Goal: Task Accomplishment & Management: Manage account settings

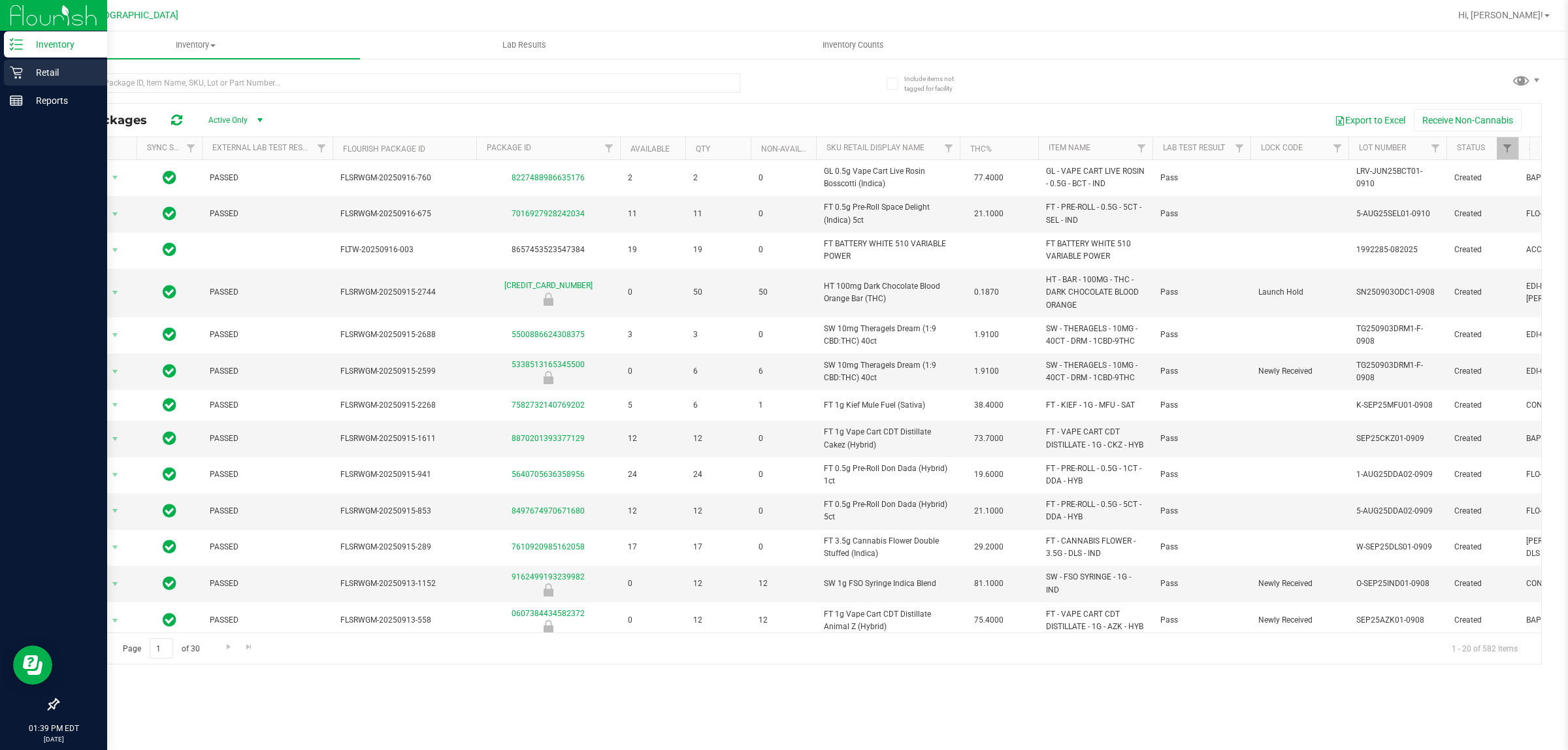
click at [51, 65] on p "Retail" at bounding box center [62, 73] width 79 height 16
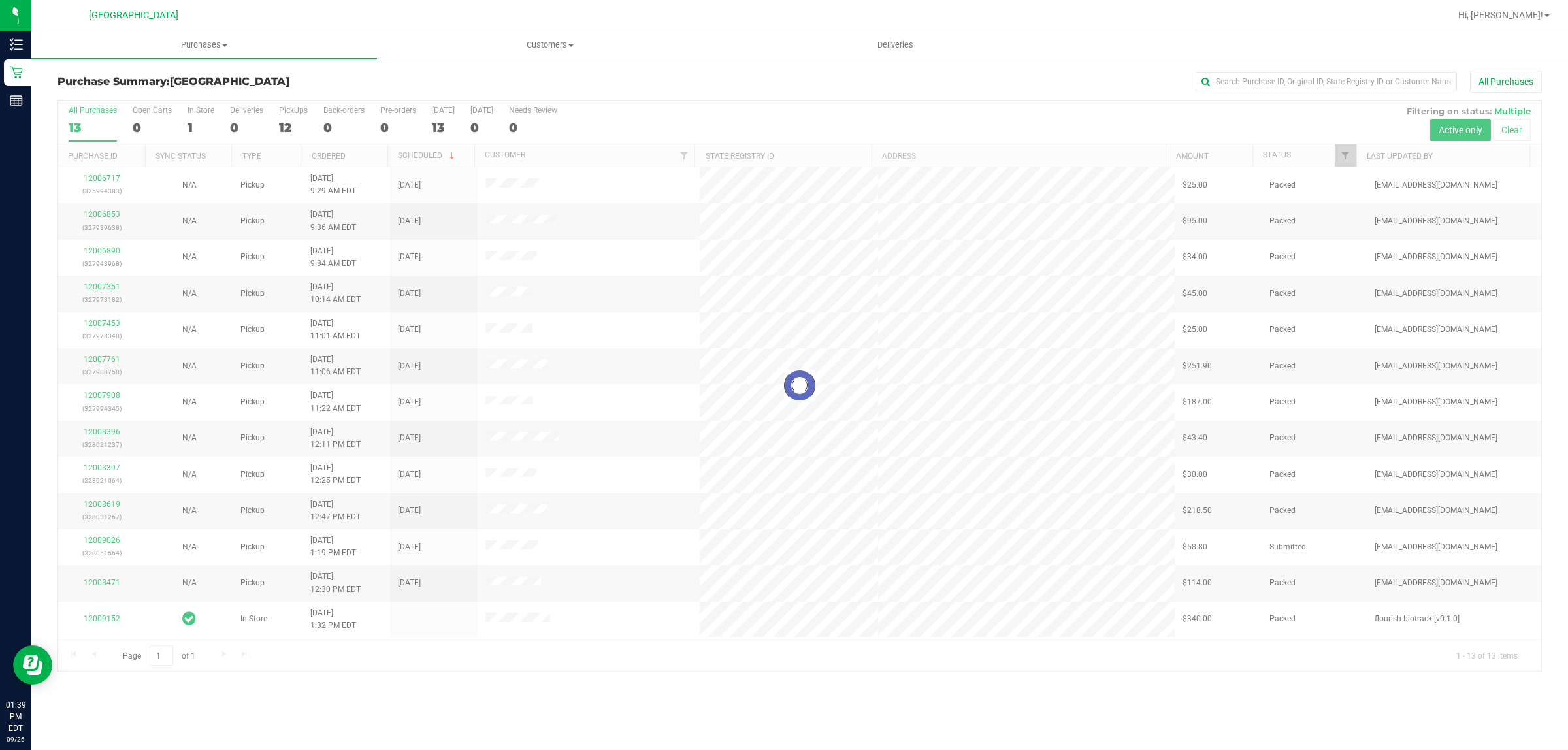
click at [1344, 157] on div at bounding box center [799, 386] width 1483 height 570
click at [1344, 155] on div at bounding box center [799, 386] width 1483 height 570
click at [1356, 157] on div at bounding box center [1356, 156] width 6 height 23
click at [1344, 157] on span "Filter" at bounding box center [1346, 156] width 11 height 11
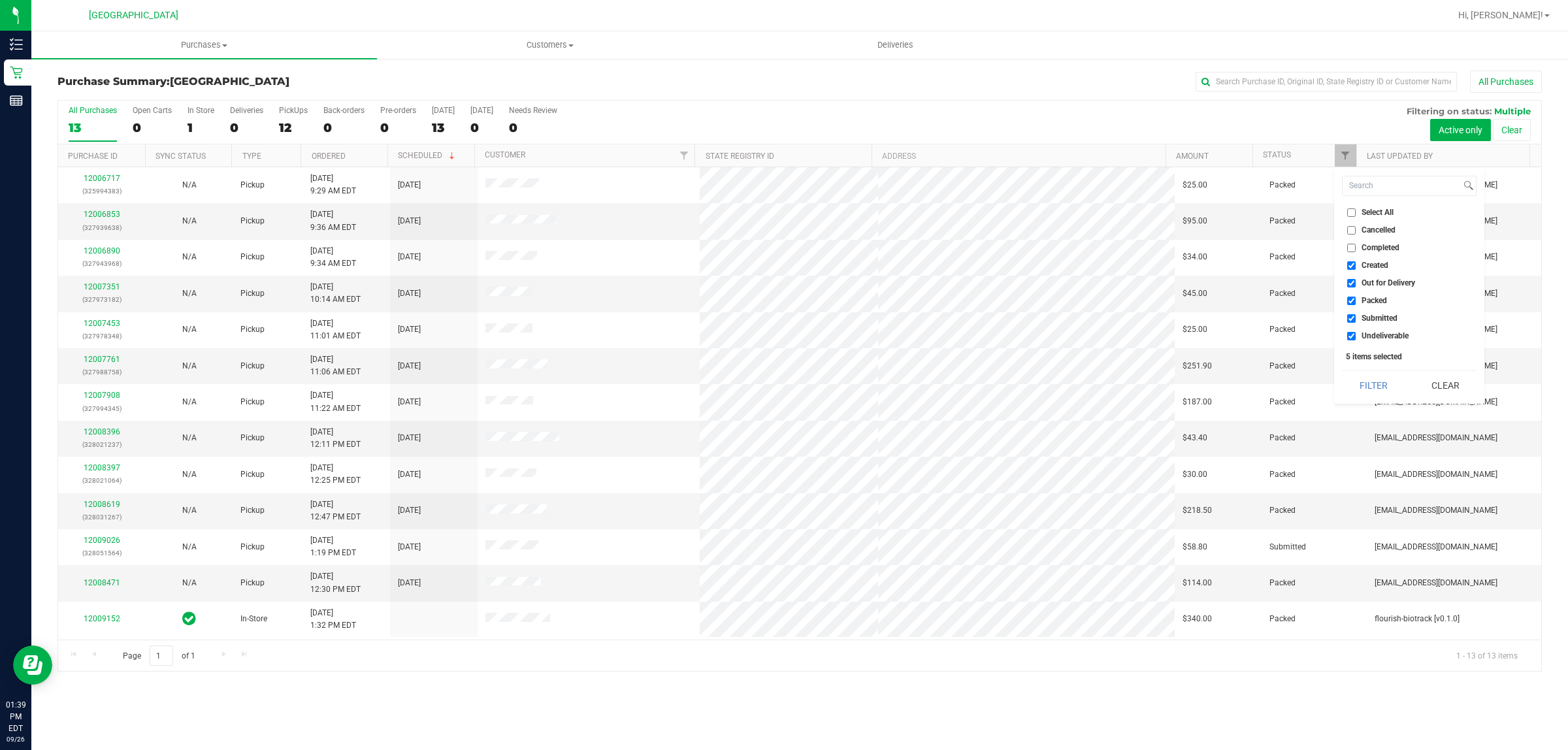
click at [1353, 266] on input "Created" at bounding box center [1351, 265] width 9 height 9
checkbox input "false"
click at [1350, 284] on input "Out for Delivery" at bounding box center [1351, 283] width 9 height 9
checkbox input "false"
click at [1350, 298] on input "Packed" at bounding box center [1351, 300] width 9 height 9
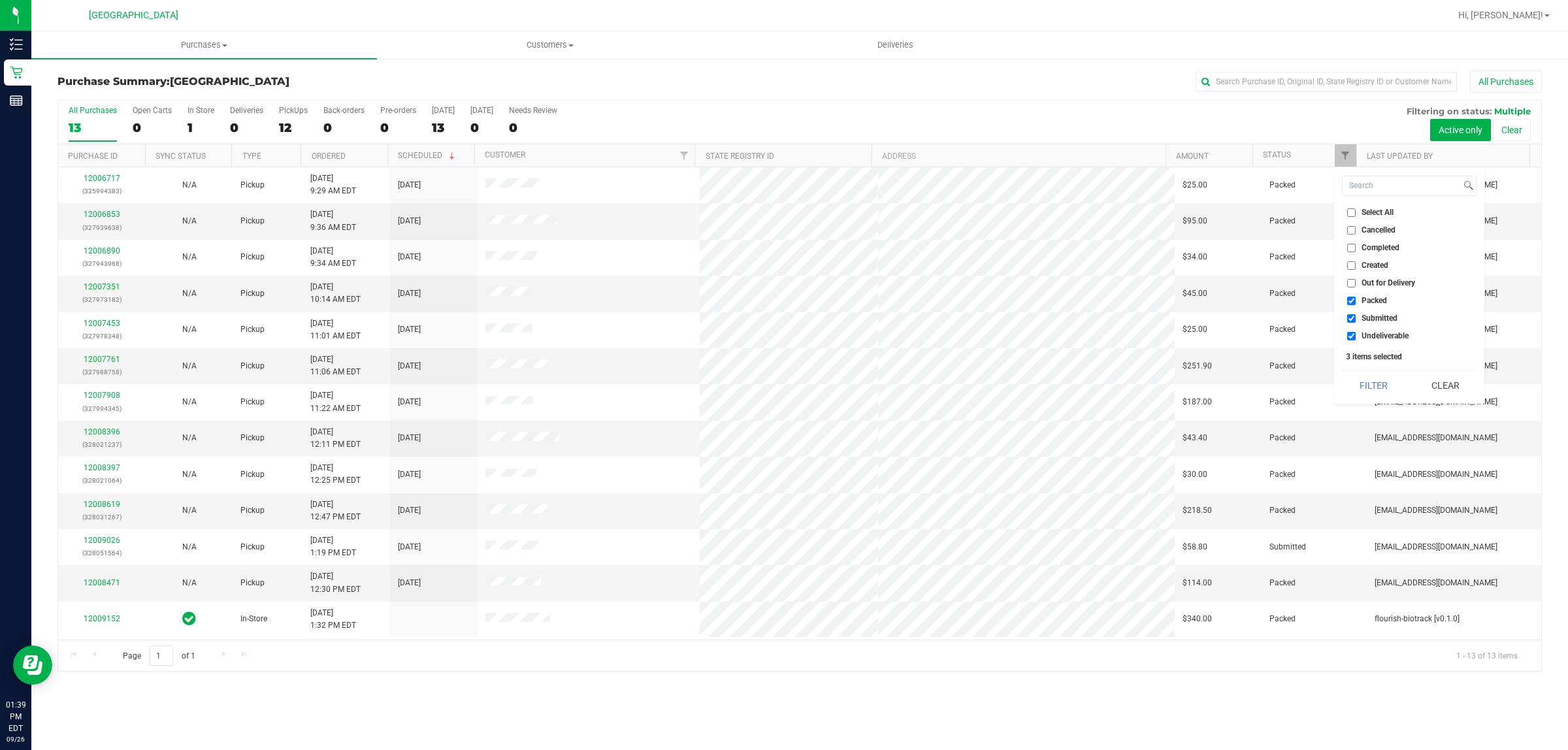
checkbox input "false"
click at [1352, 336] on input "Undeliverable" at bounding box center [1351, 336] width 9 height 9
checkbox input "false"
click at [1381, 382] on button "Filter" at bounding box center [1373, 385] width 63 height 29
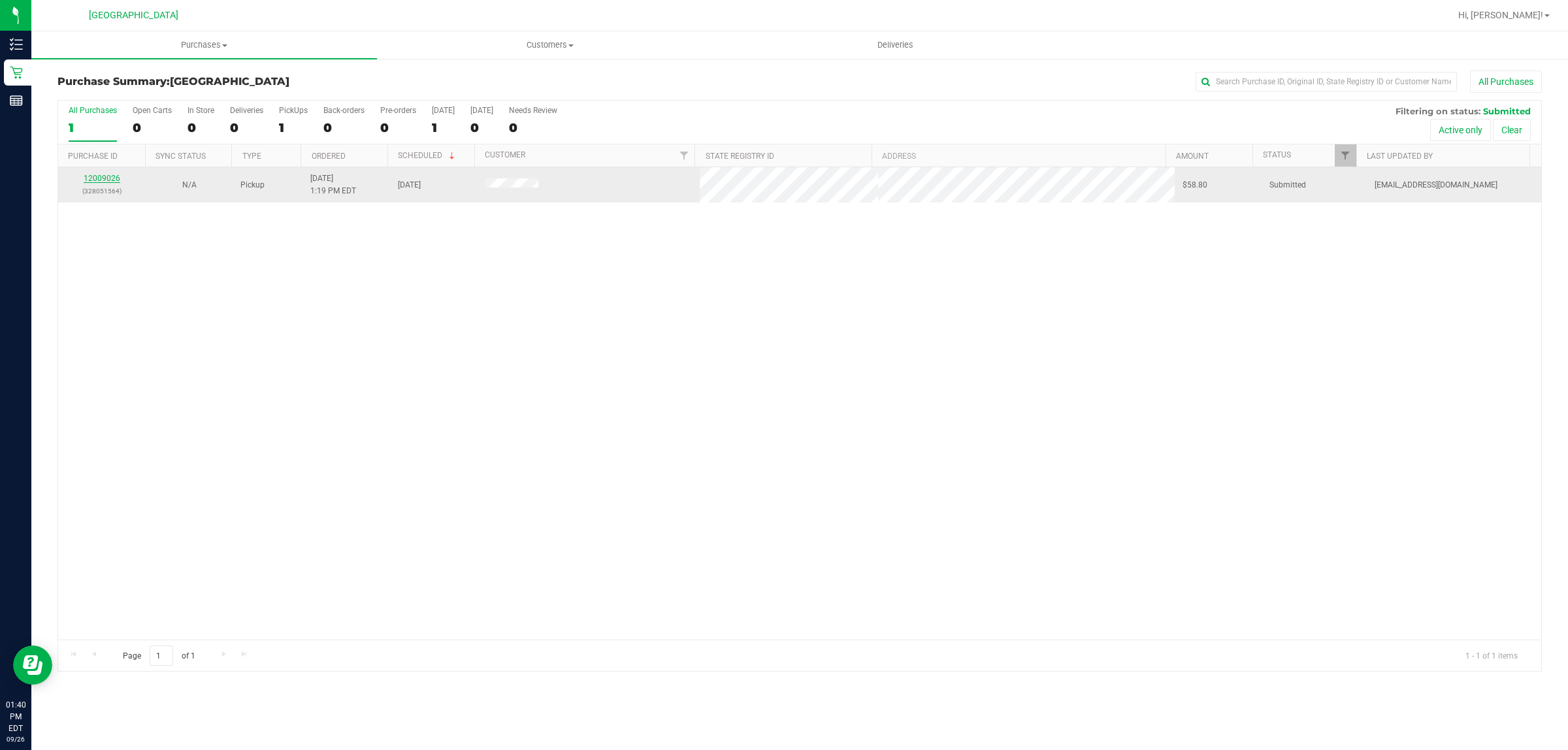
click at [99, 179] on link "12009026" at bounding box center [102, 179] width 37 height 9
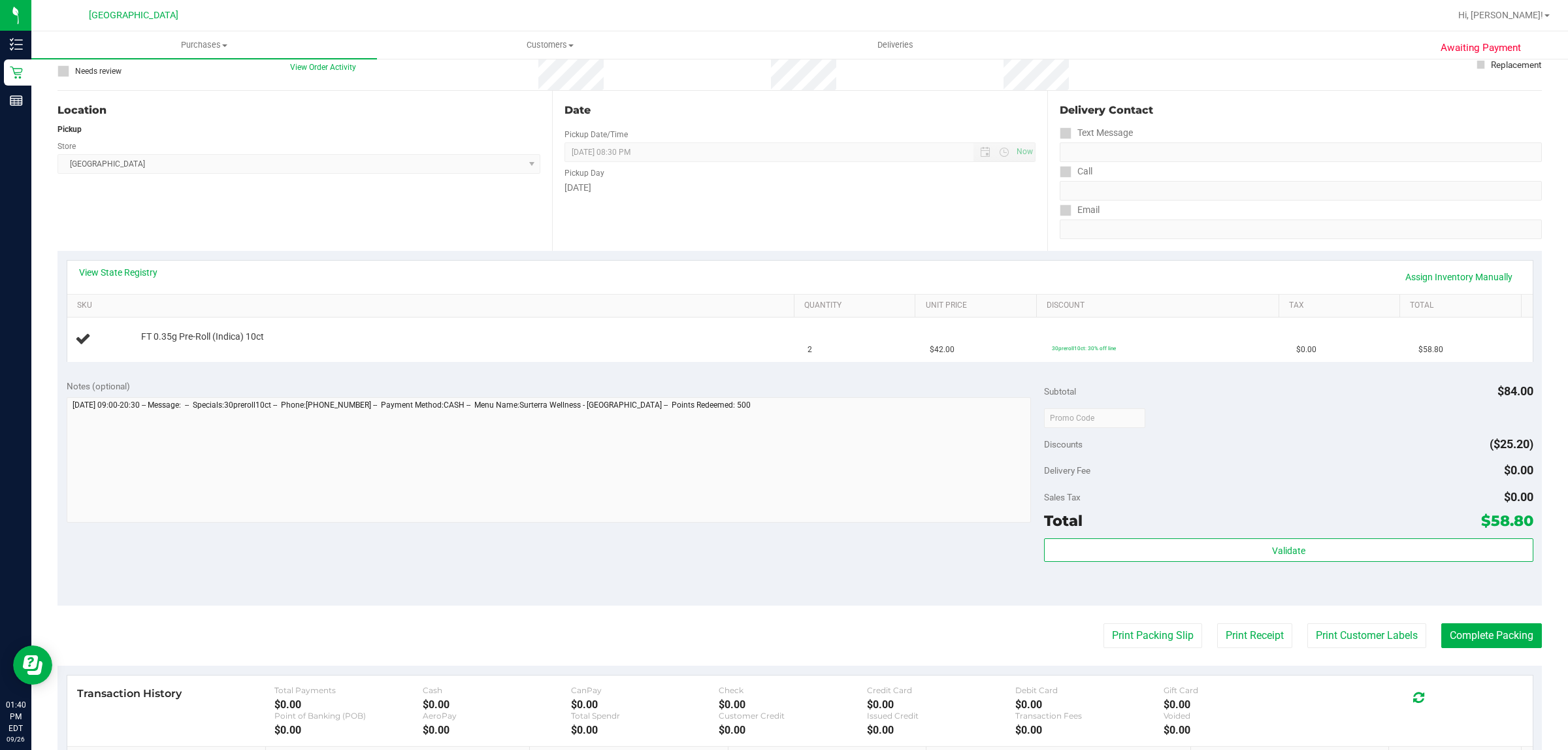
scroll to position [163, 0]
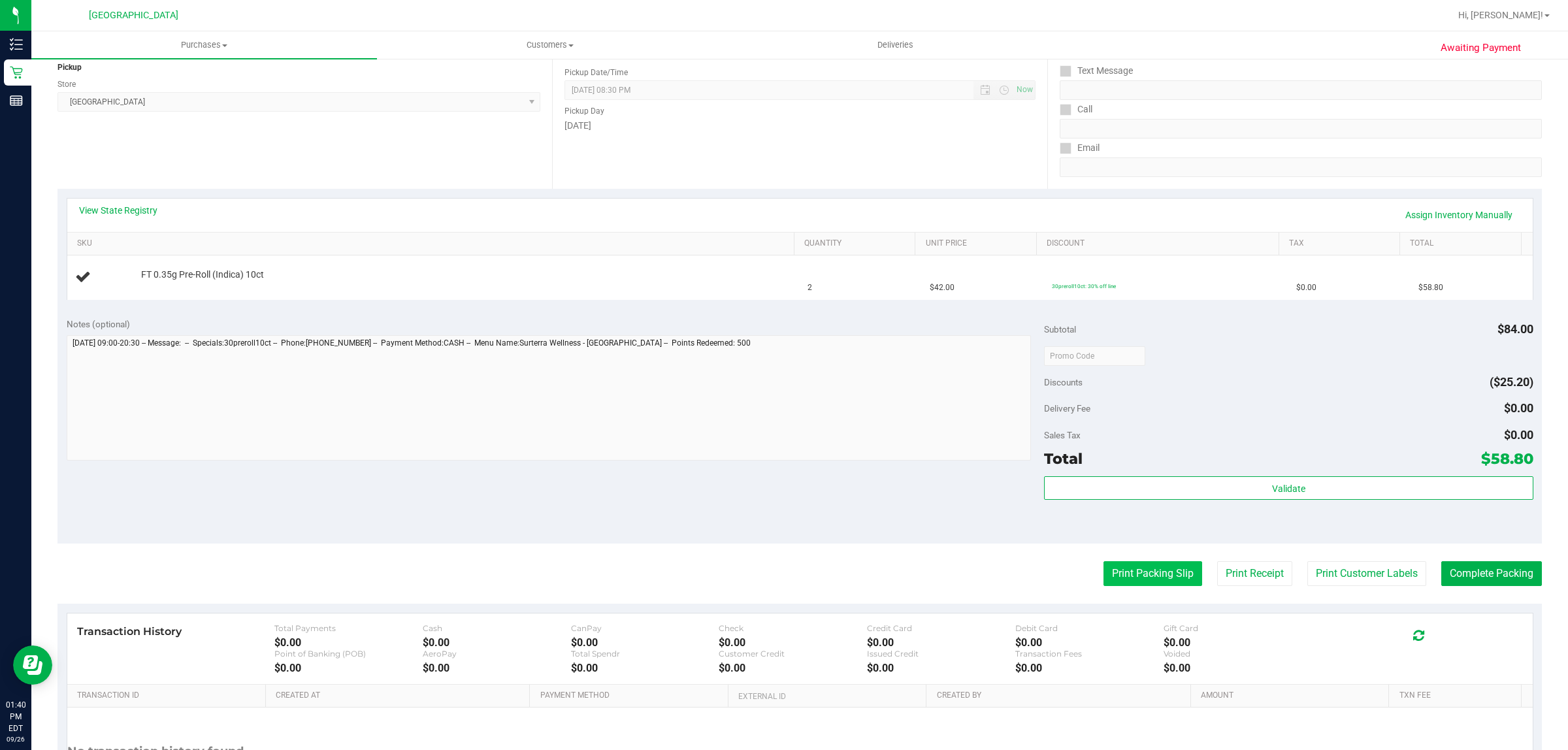
click at [1148, 569] on button "Print Packing Slip" at bounding box center [1153, 573] width 99 height 25
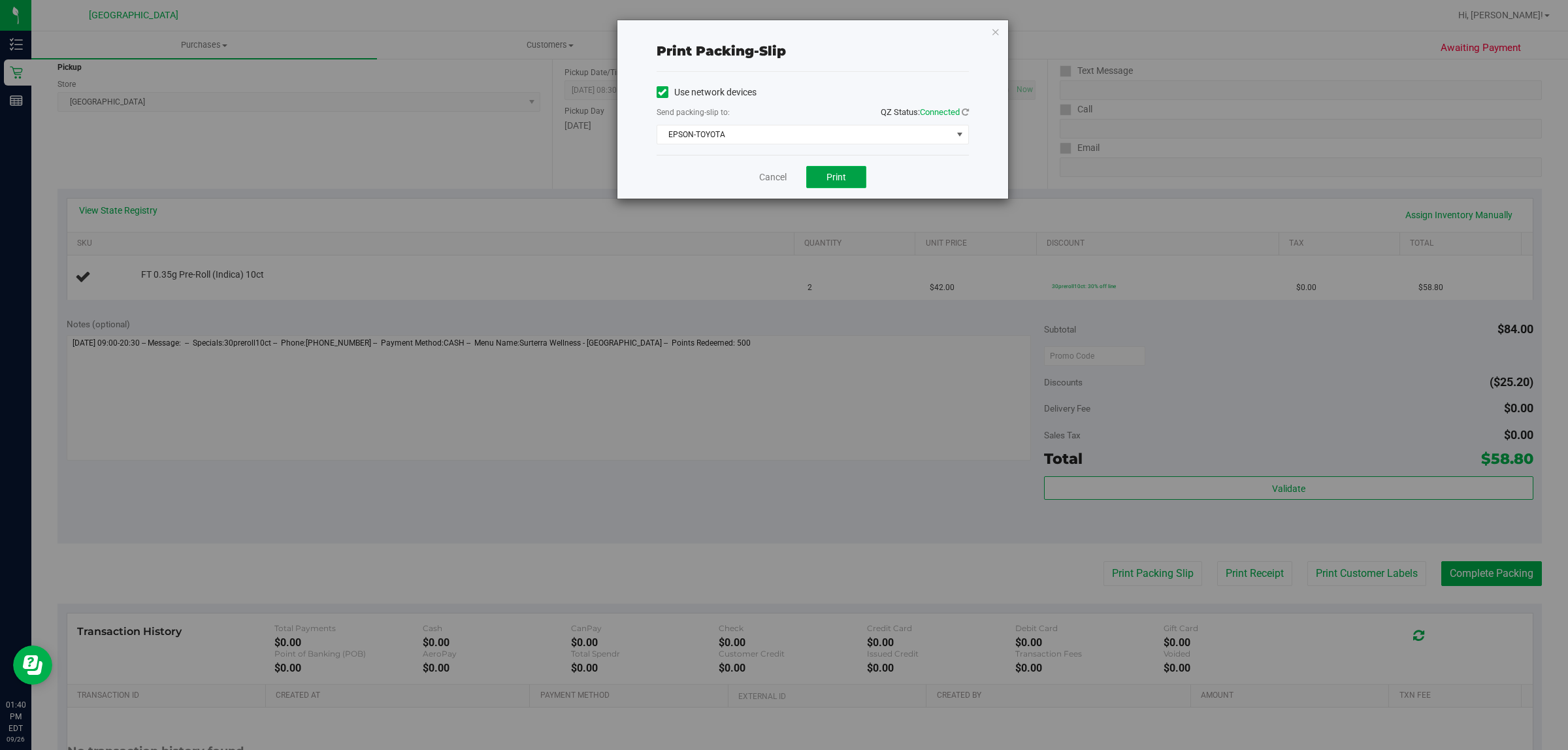
click at [837, 181] on span "Print" at bounding box center [836, 177] width 19 height 11
click at [775, 180] on link "Cancel" at bounding box center [773, 177] width 27 height 14
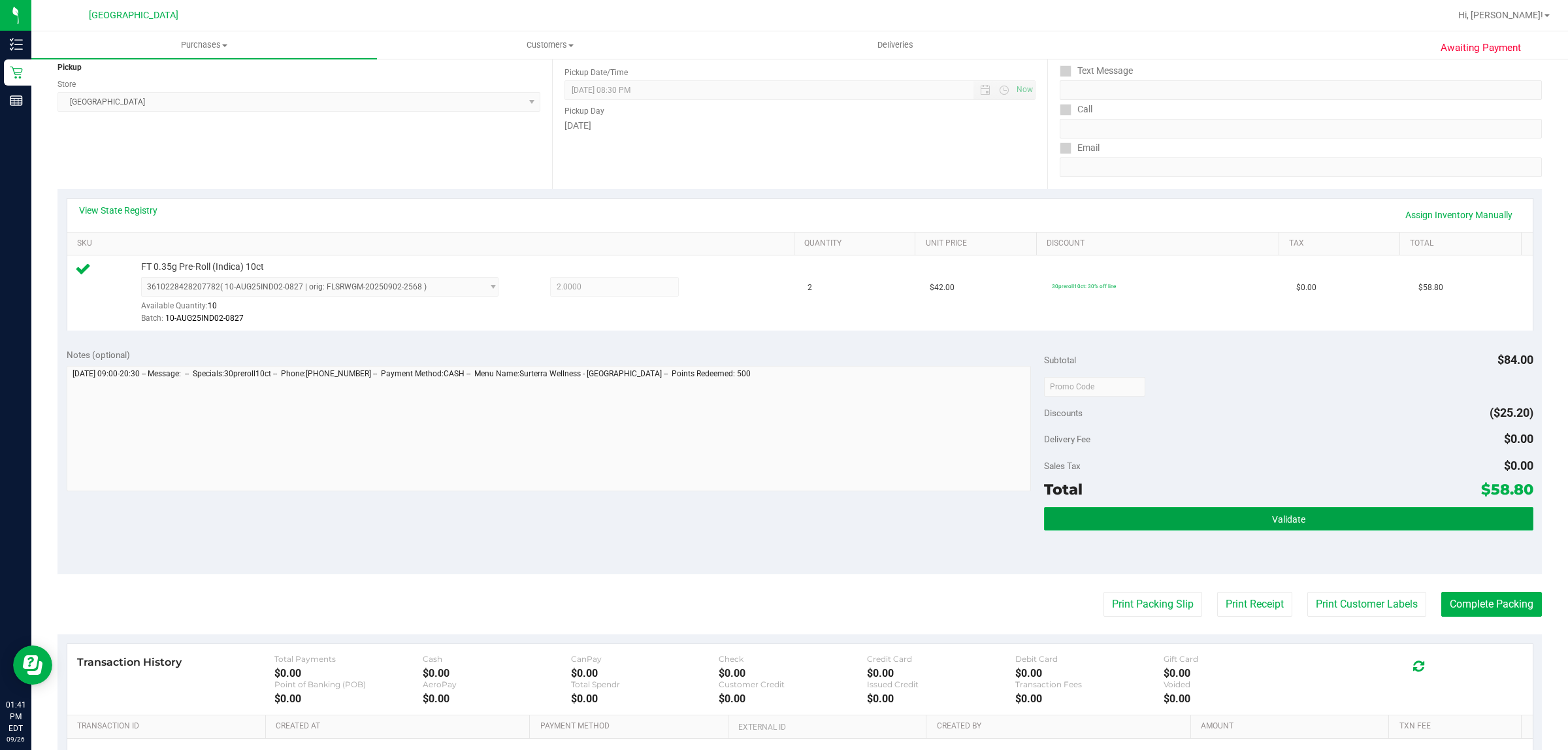
click at [1245, 529] on button "Validate" at bounding box center [1288, 518] width 489 height 23
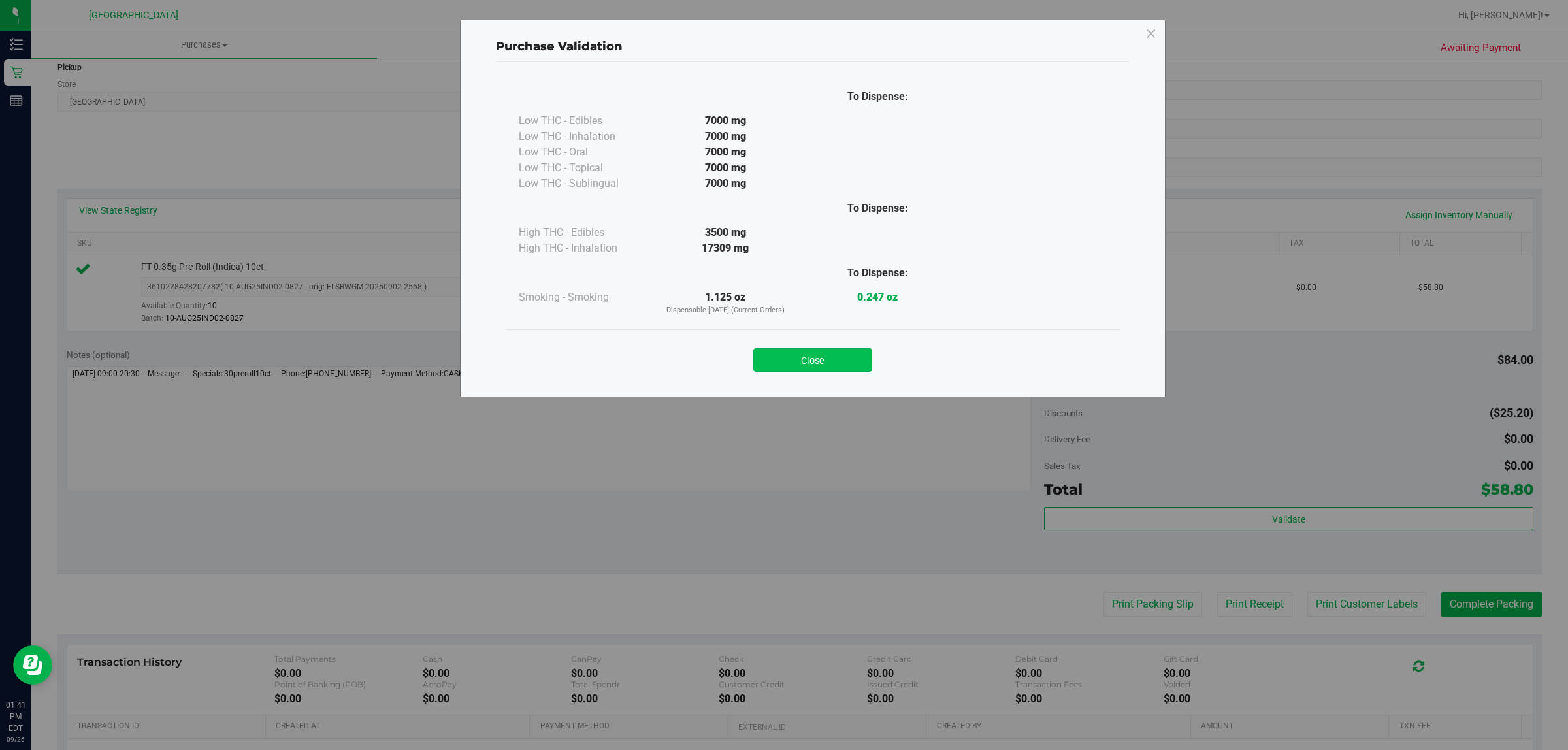
click at [840, 366] on button "Close" at bounding box center [813, 360] width 119 height 23
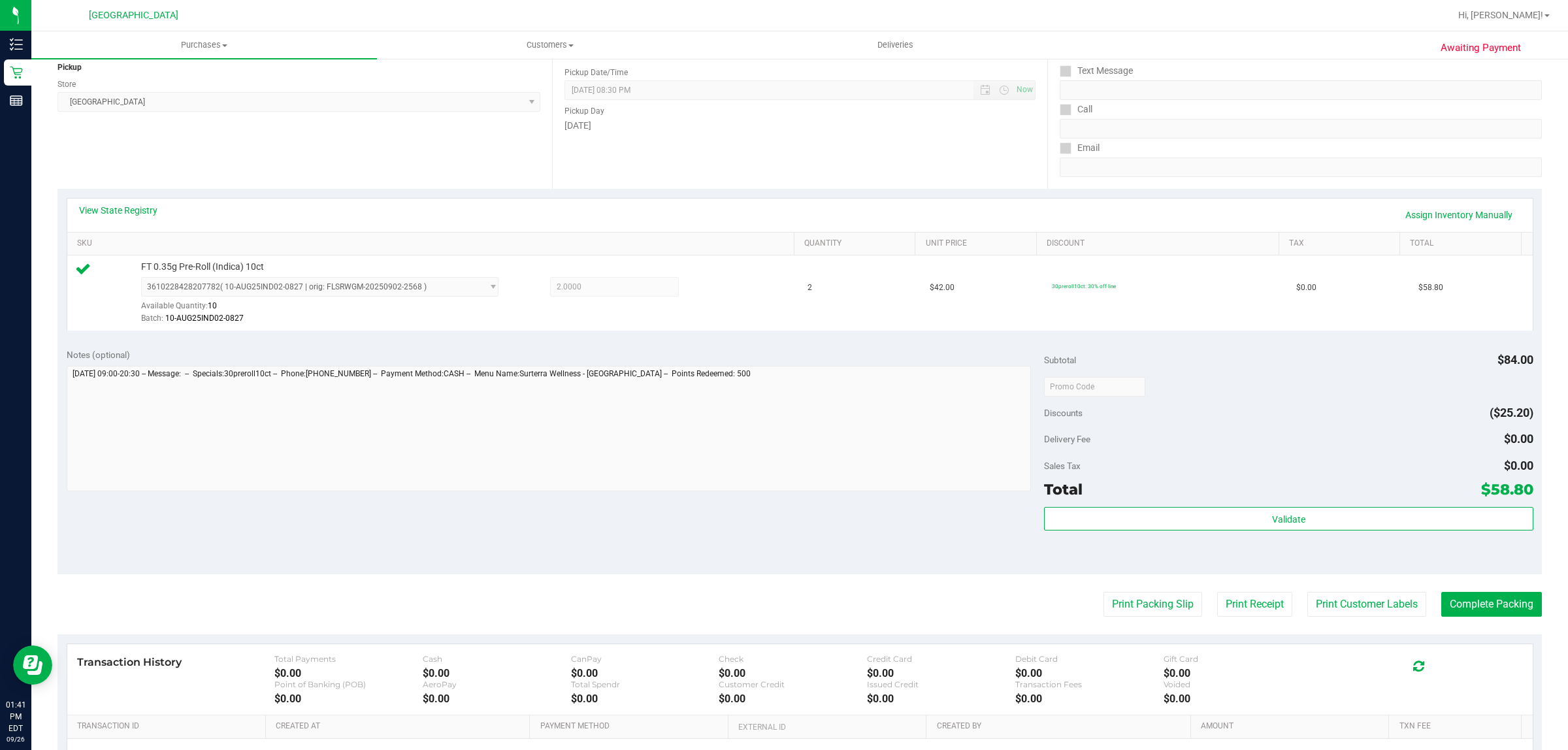
scroll to position [245, 0]
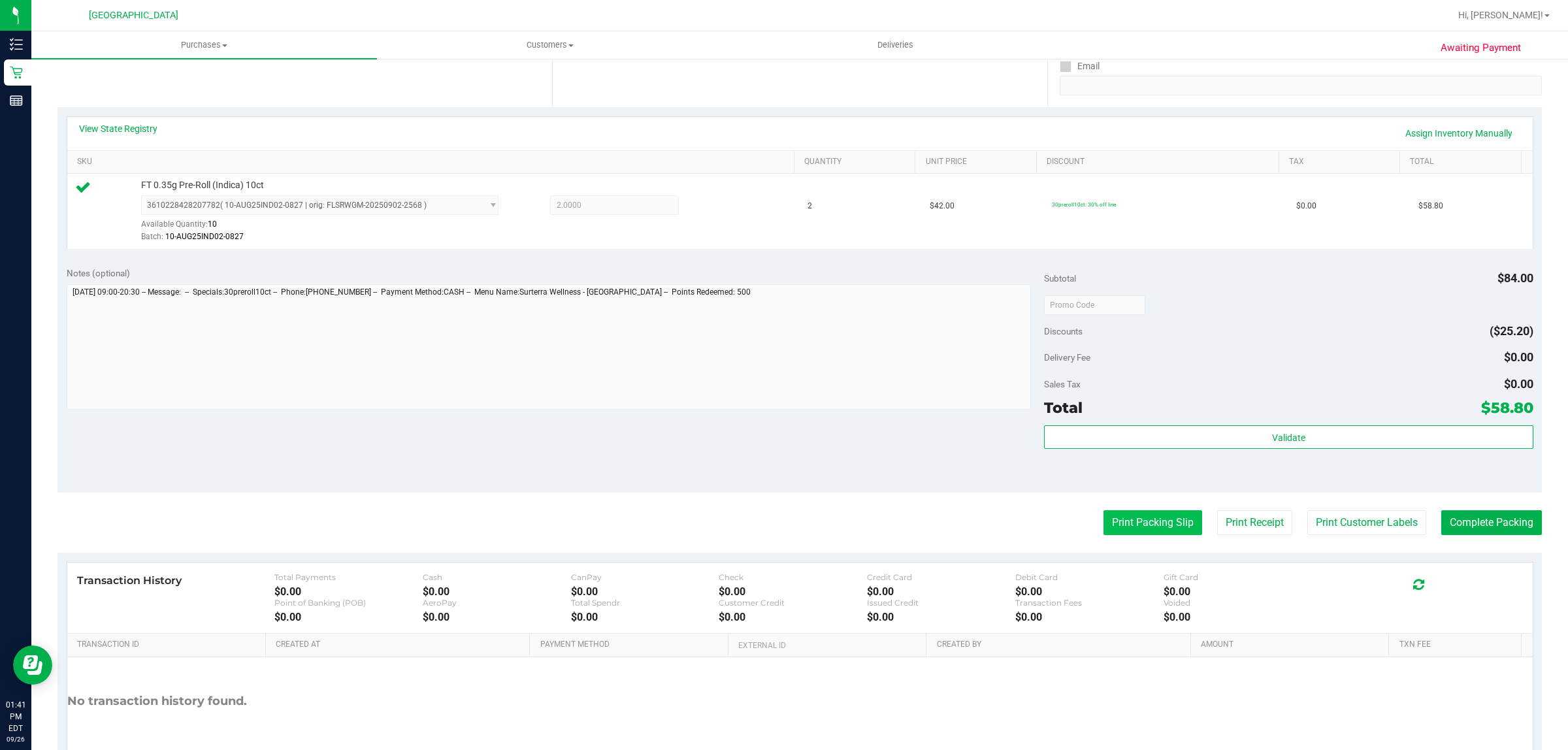
click at [1148, 524] on button "Print Packing Slip" at bounding box center [1153, 522] width 99 height 25
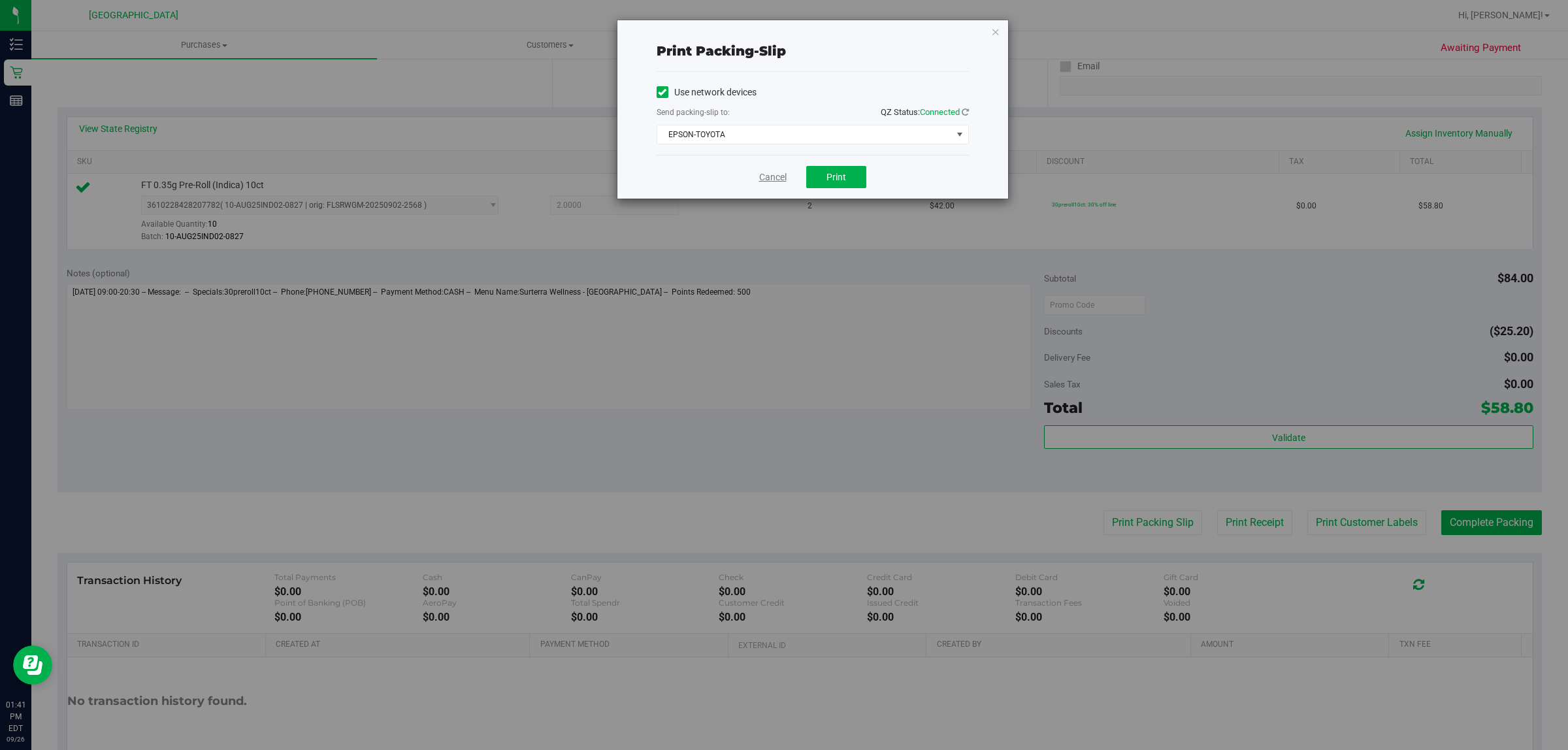
click at [766, 175] on link "Cancel" at bounding box center [773, 177] width 27 height 14
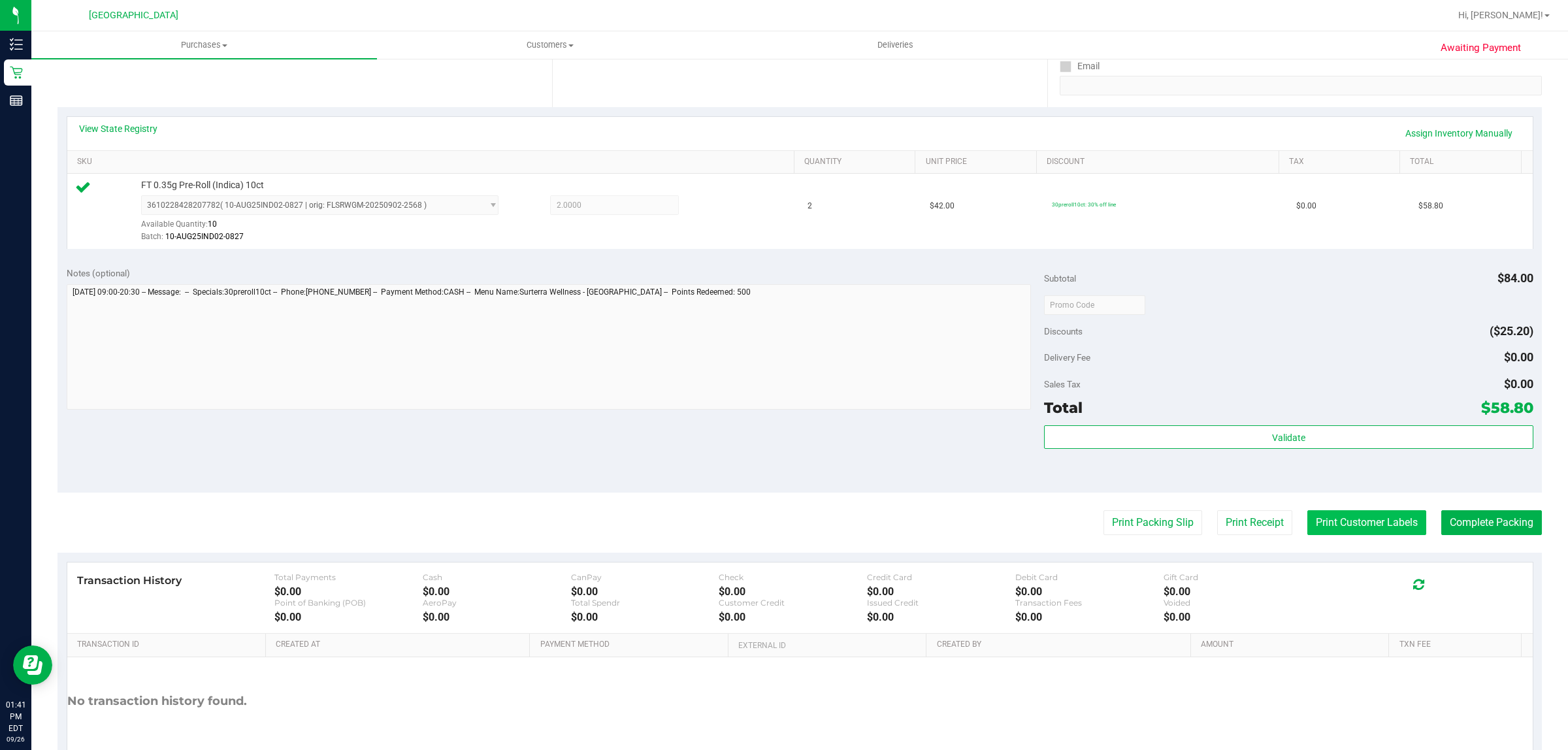
click at [1354, 523] on button "Print Customer Labels" at bounding box center [1367, 522] width 119 height 25
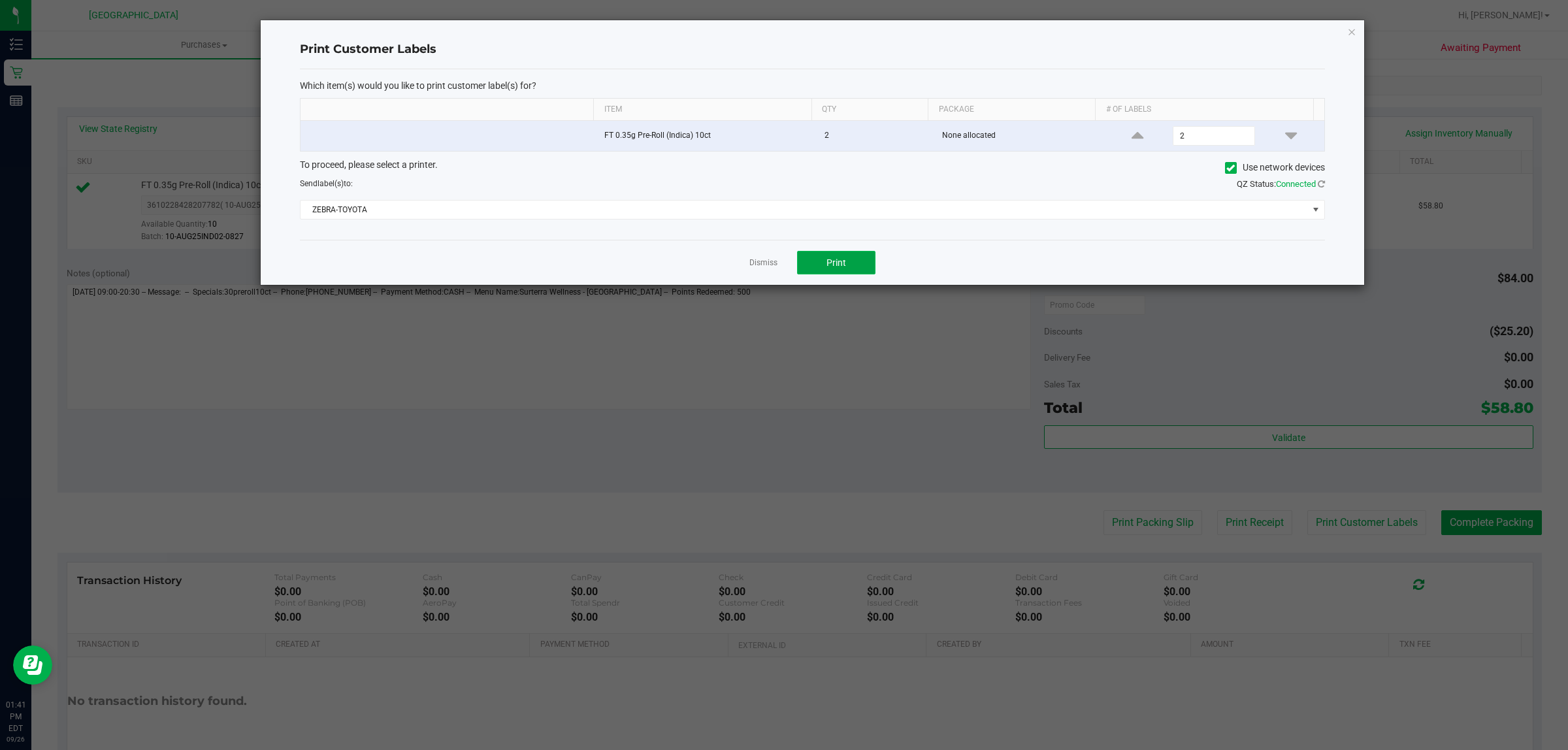
click at [847, 258] on button "Print" at bounding box center [837, 262] width 79 height 23
click at [765, 268] on link "Dismiss" at bounding box center [763, 262] width 28 height 11
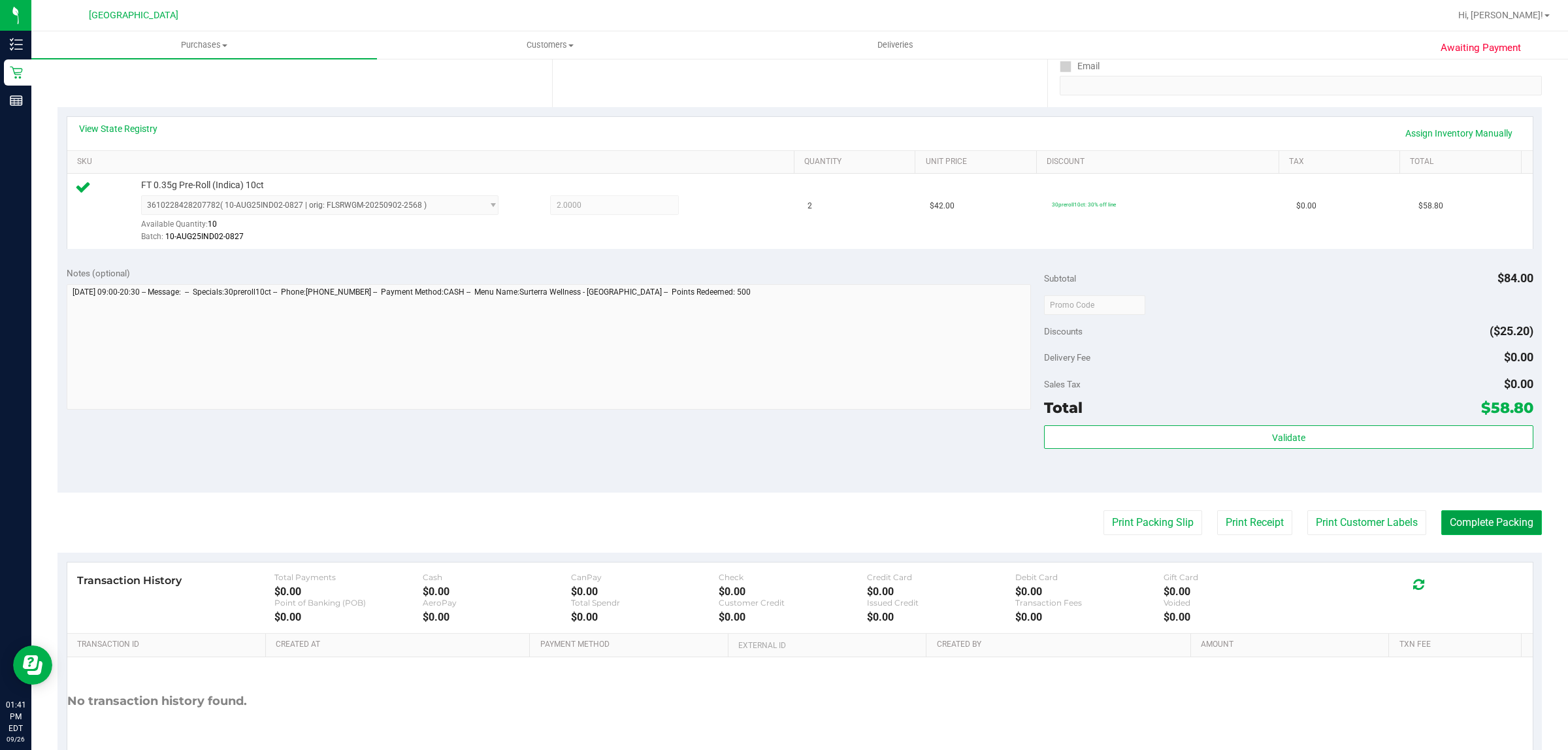
click at [1475, 525] on button "Complete Packing" at bounding box center [1491, 522] width 101 height 25
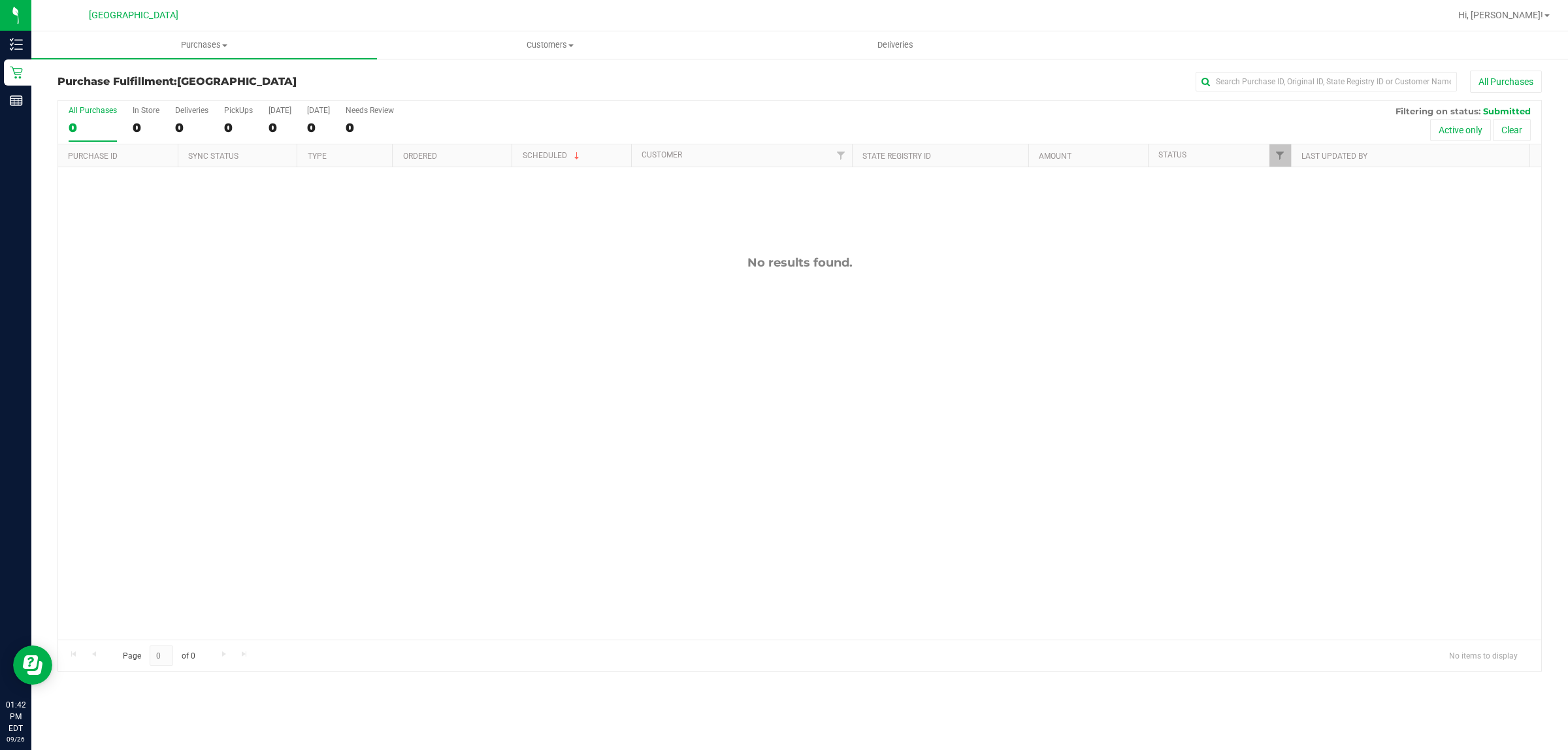
click at [276, 283] on div "No results found." at bounding box center [799, 448] width 1483 height 561
click at [424, 402] on div "No results found." at bounding box center [799, 448] width 1483 height 561
click at [1296, 151] on th "Last Updated By" at bounding box center [1410, 156] width 238 height 23
click at [1350, 154] on link "Last Updated By" at bounding box center [1342, 156] width 81 height 9
click at [1334, 154] on link "Last Updated By" at bounding box center [1342, 156] width 81 height 9
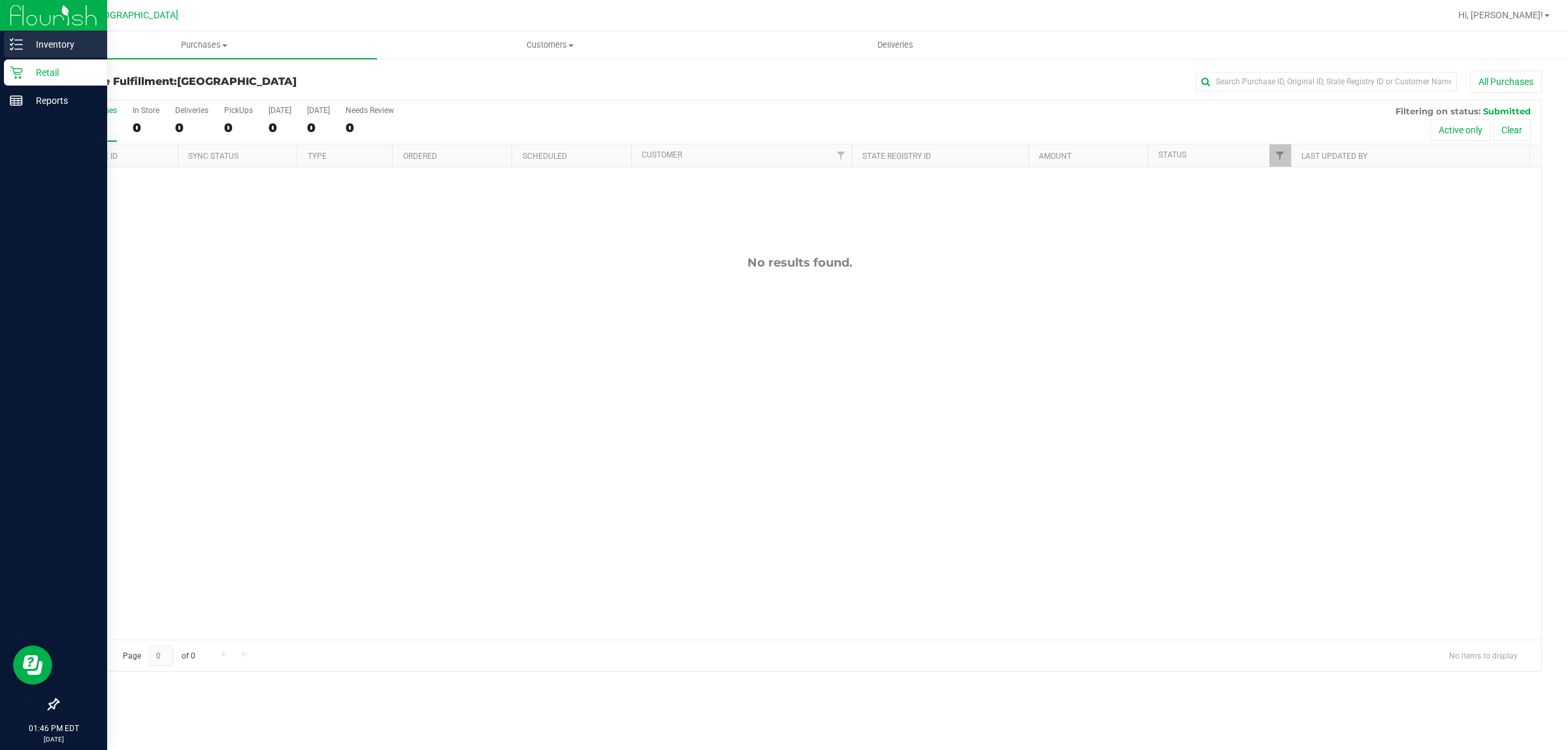
click at [23, 41] on p "Inventory" at bounding box center [62, 45] width 79 height 16
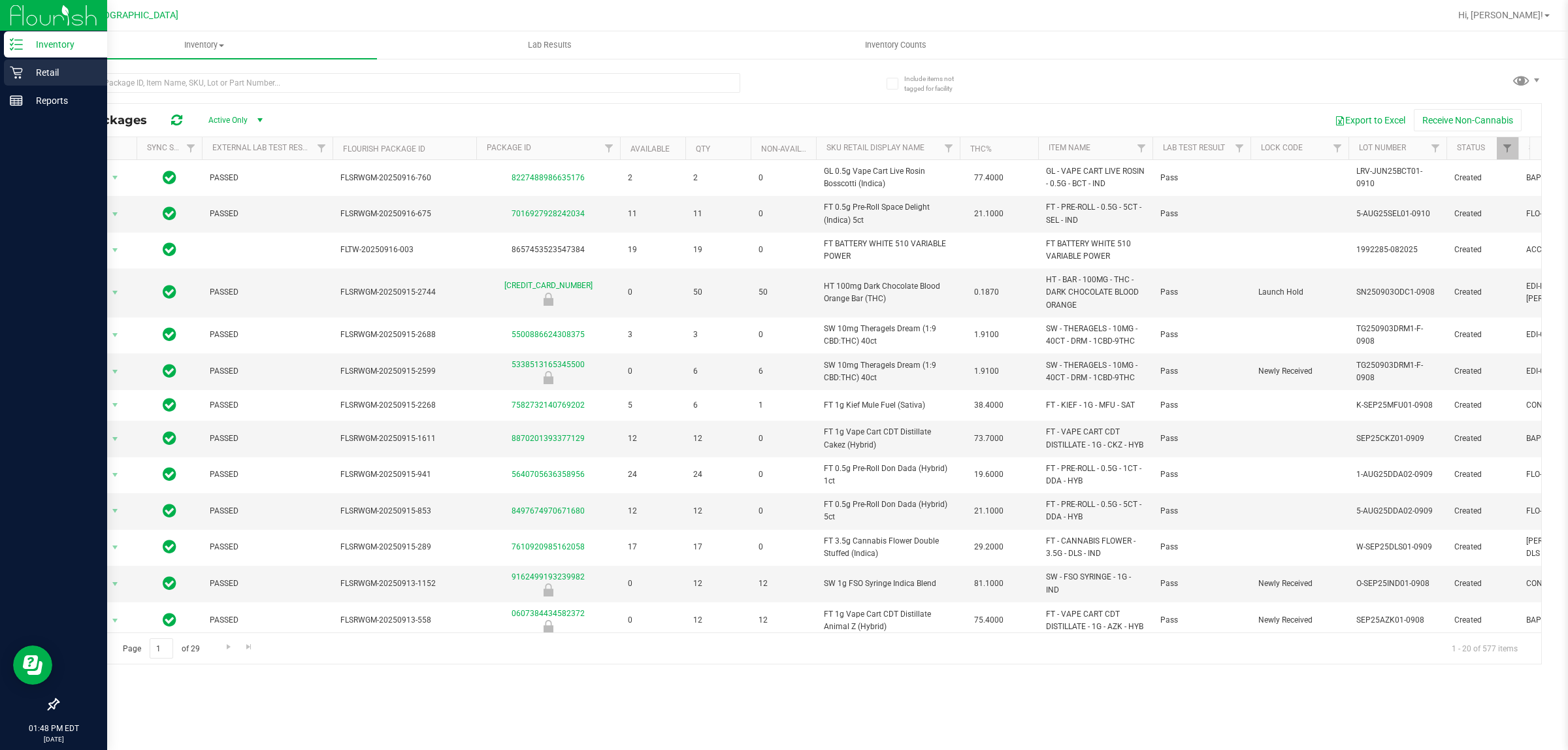
click at [50, 71] on p "Retail" at bounding box center [62, 73] width 79 height 16
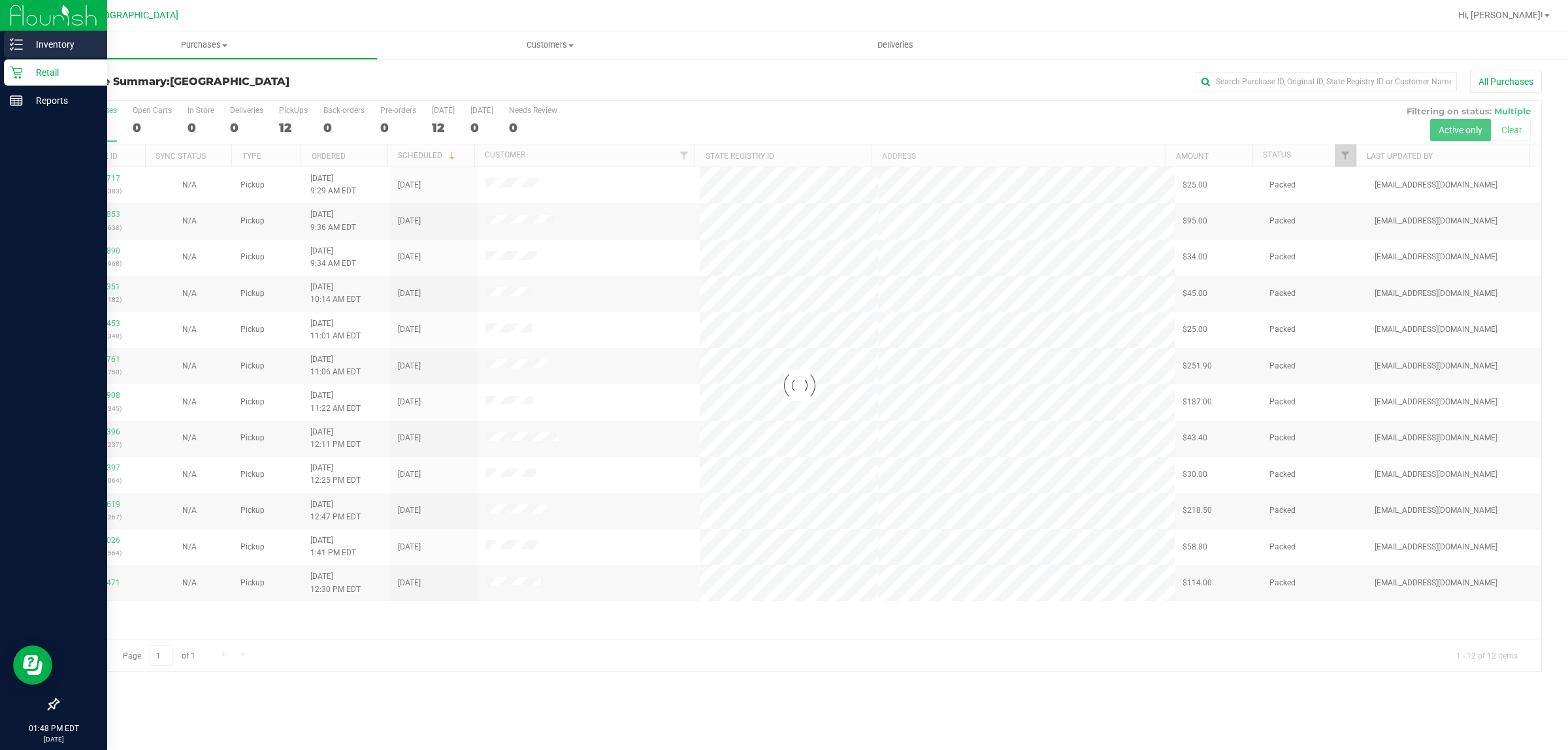
click at [51, 47] on p "Inventory" at bounding box center [62, 45] width 79 height 16
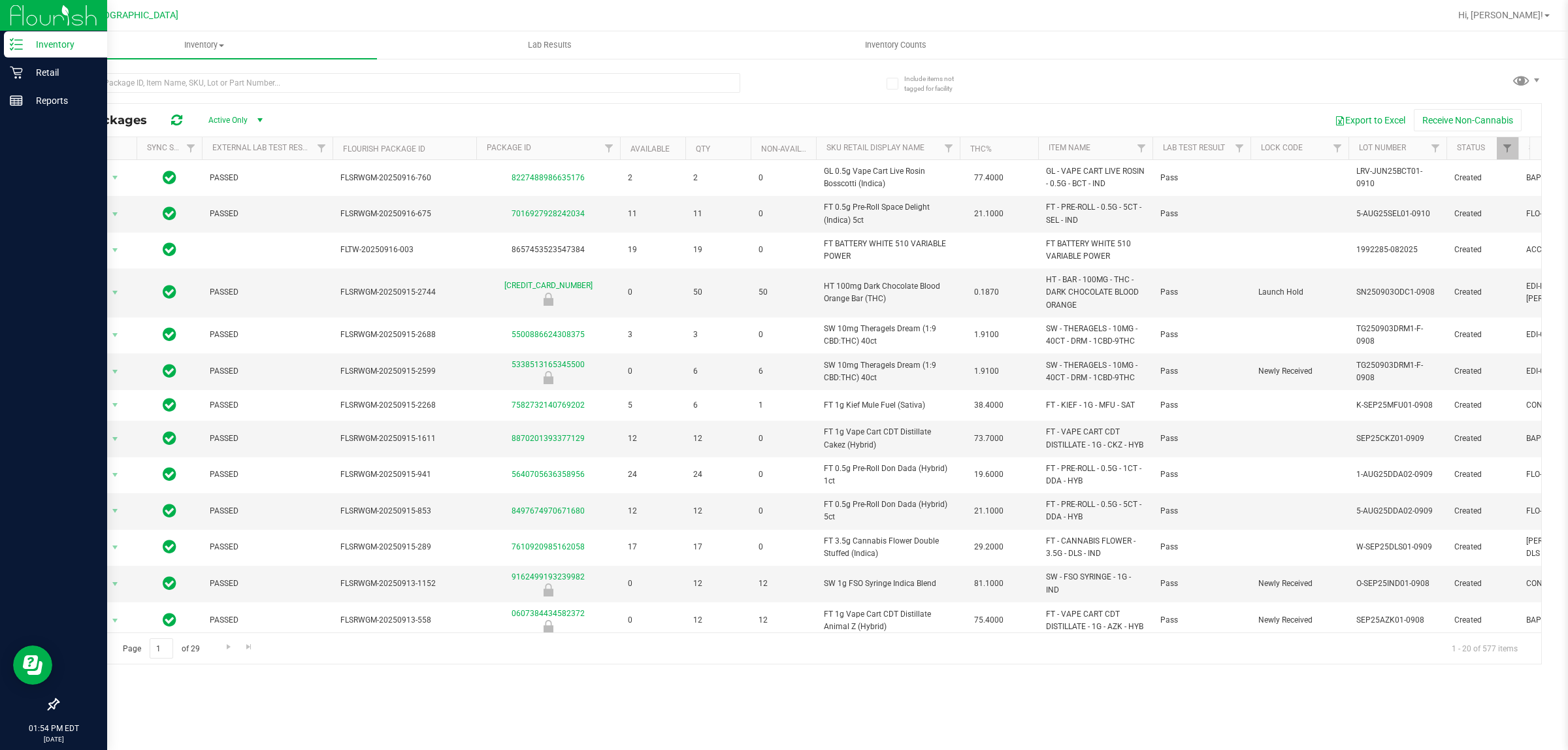
click at [43, 43] on p "Inventory" at bounding box center [62, 45] width 79 height 16
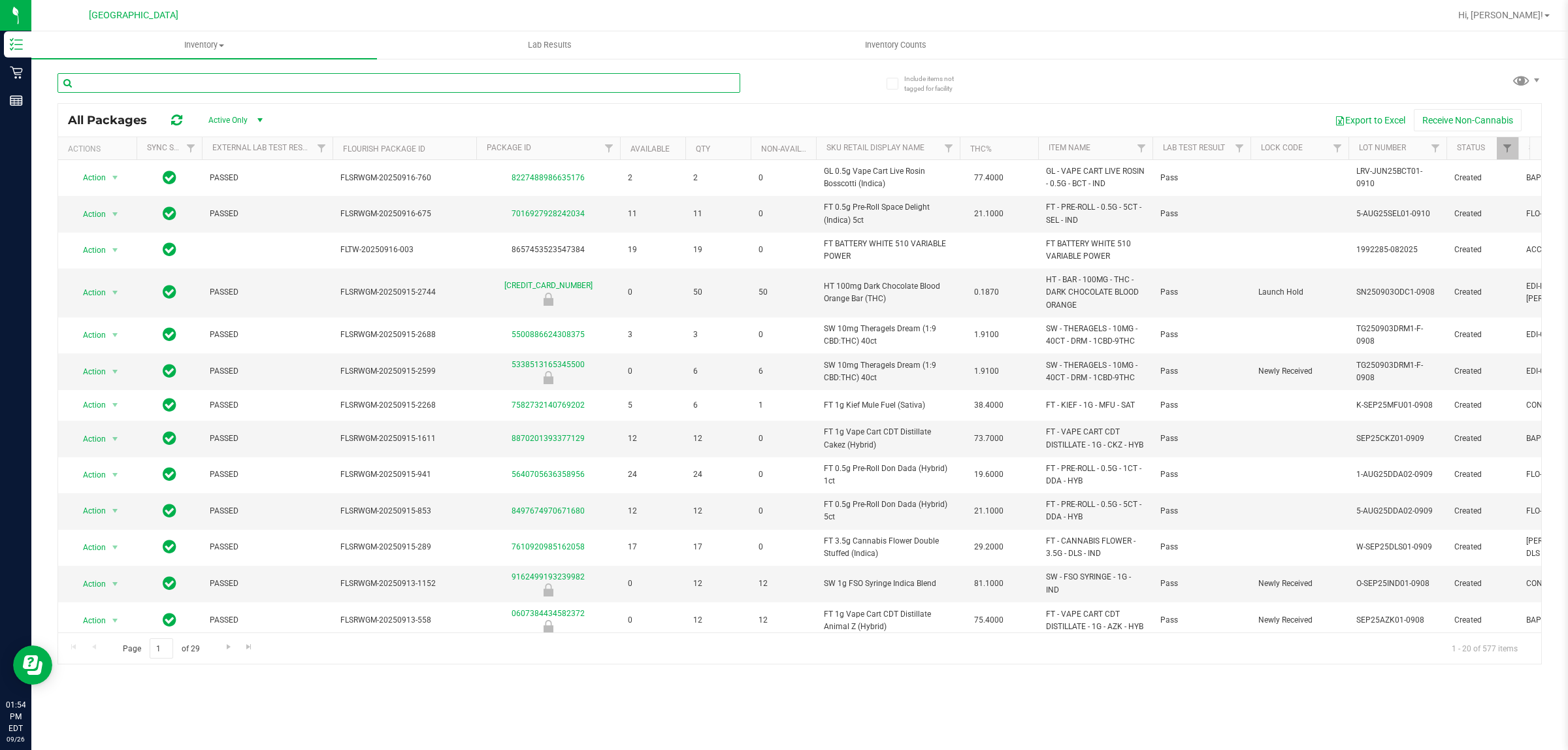
click at [278, 81] on input "text" at bounding box center [398, 83] width 683 height 19
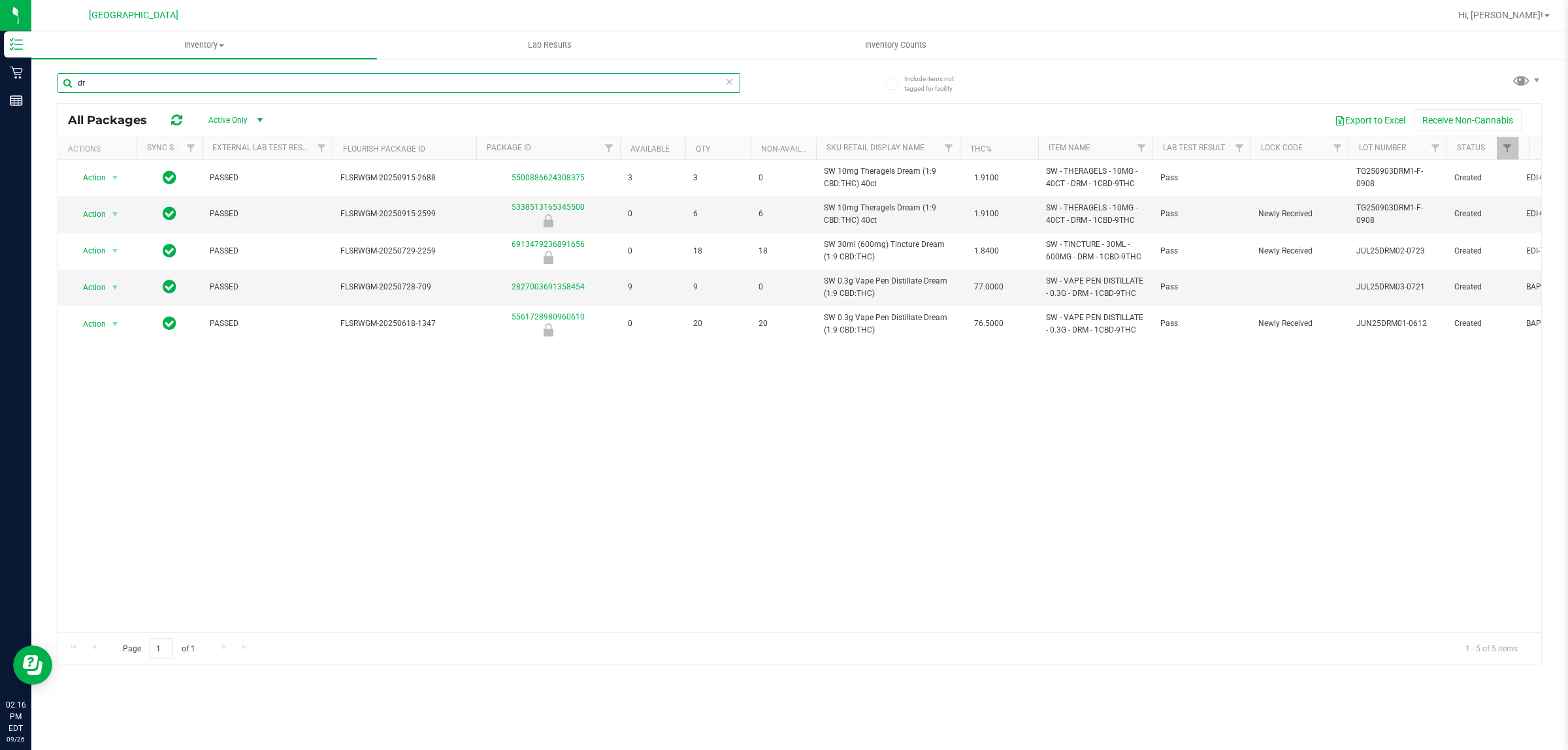
type input "d"
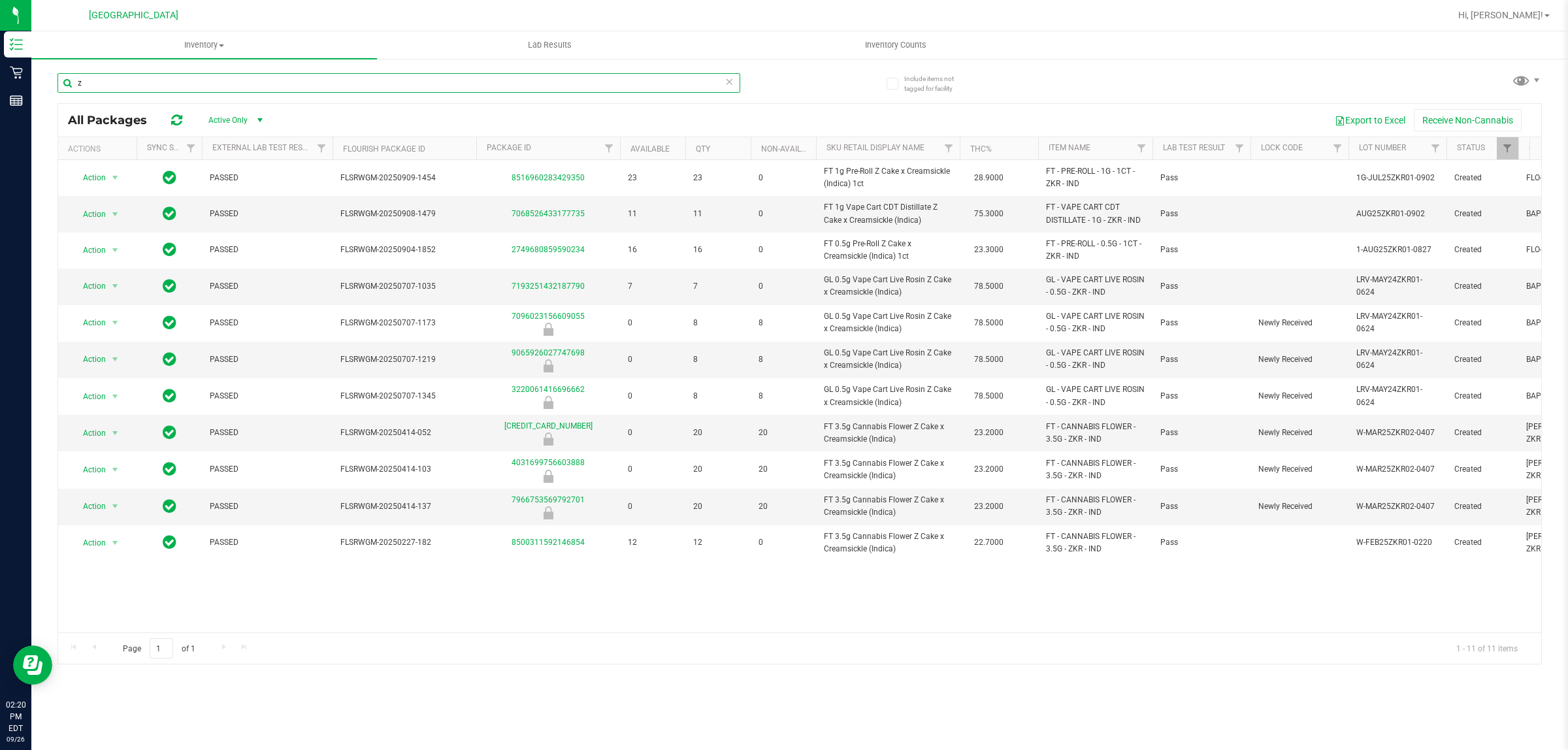
type input "z"
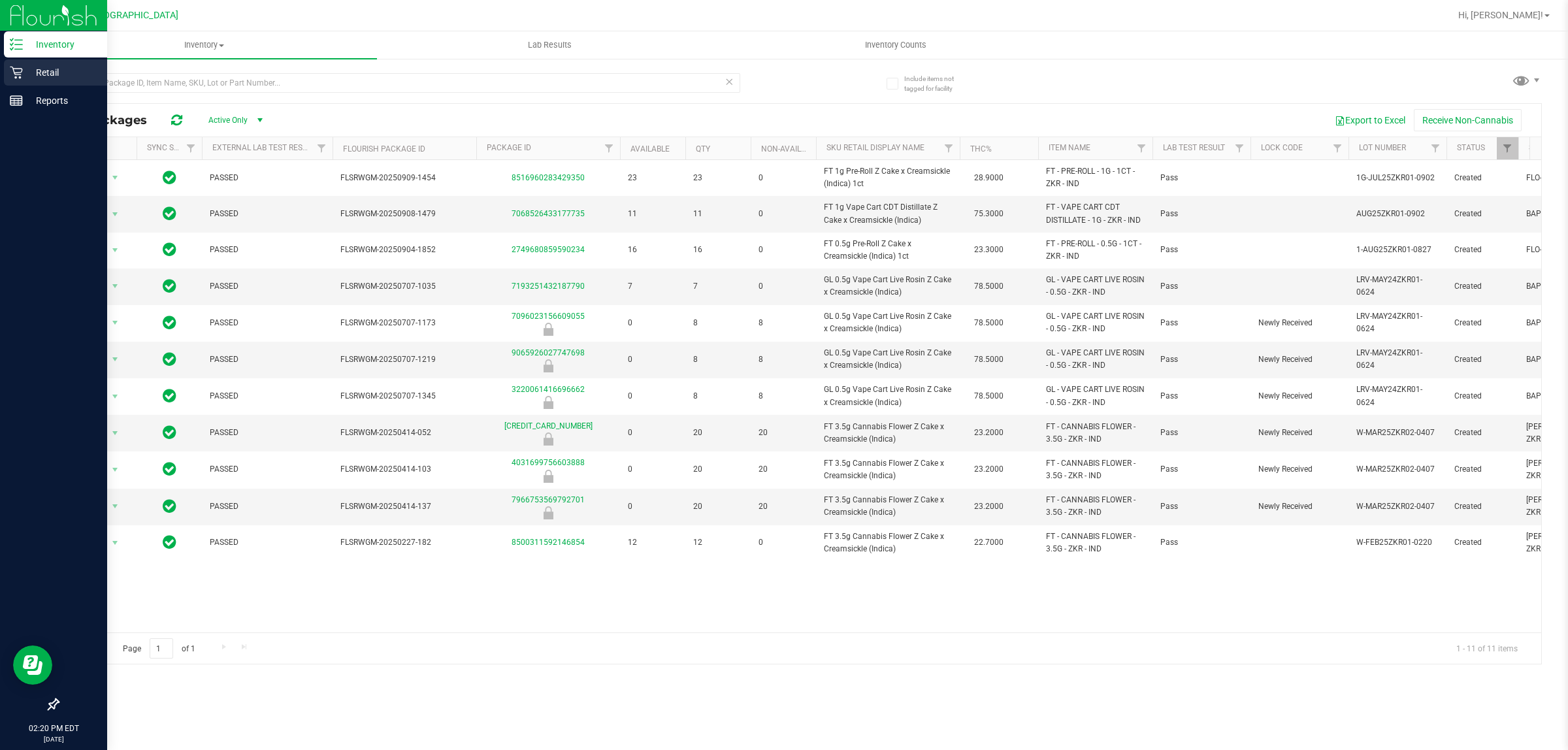
click at [21, 72] on icon at bounding box center [16, 73] width 13 height 13
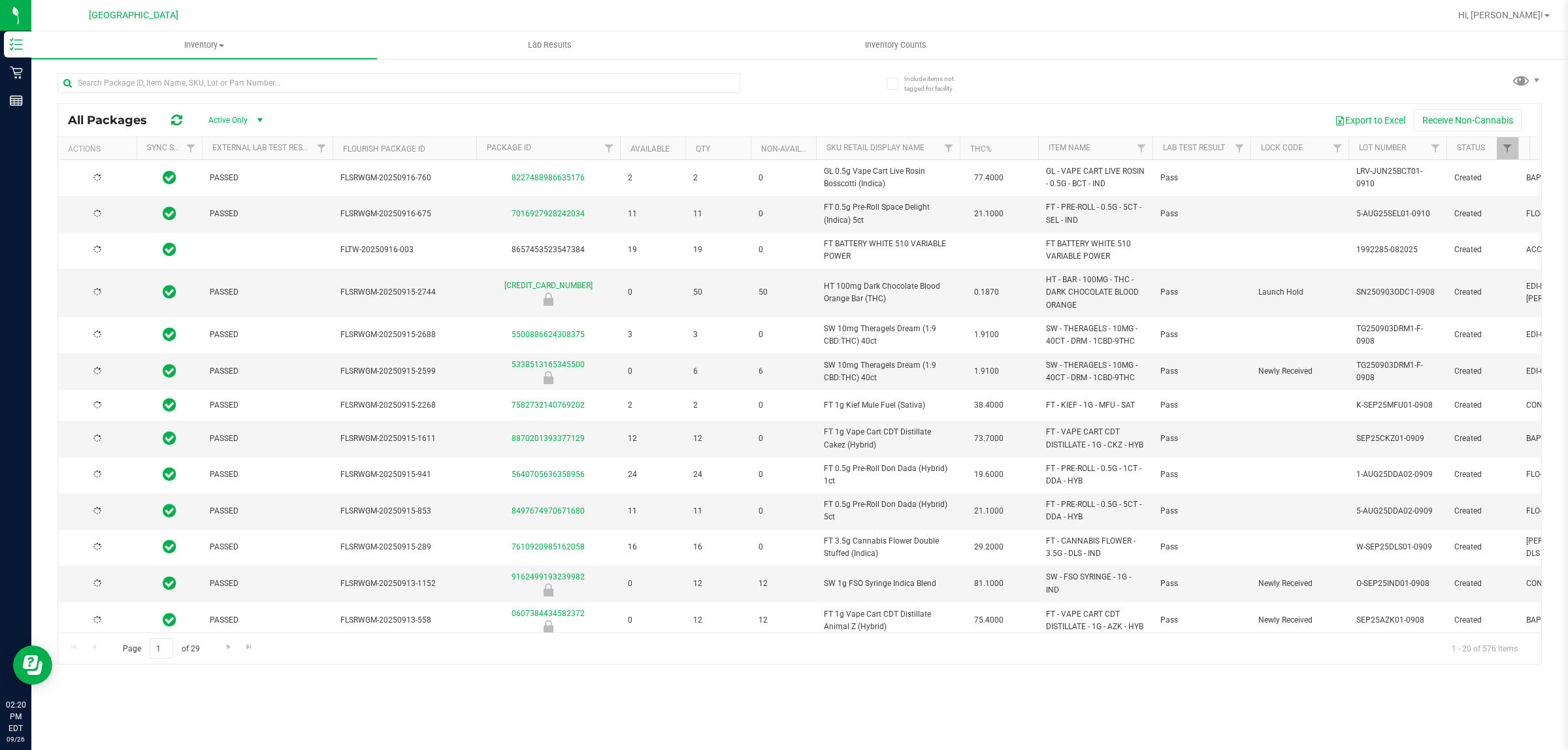
type input "[DATE]"
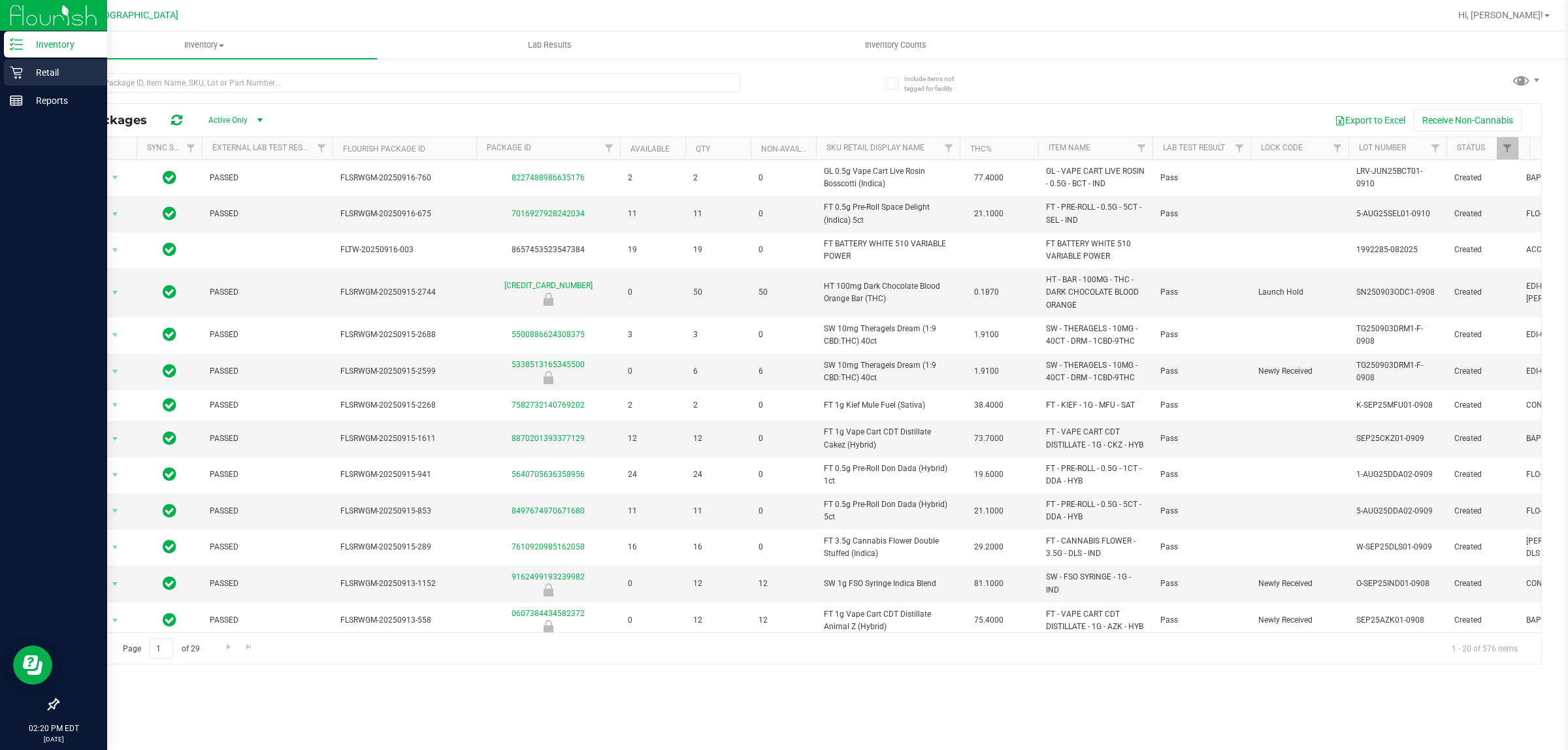
click at [24, 75] on p "Retail" at bounding box center [62, 73] width 79 height 16
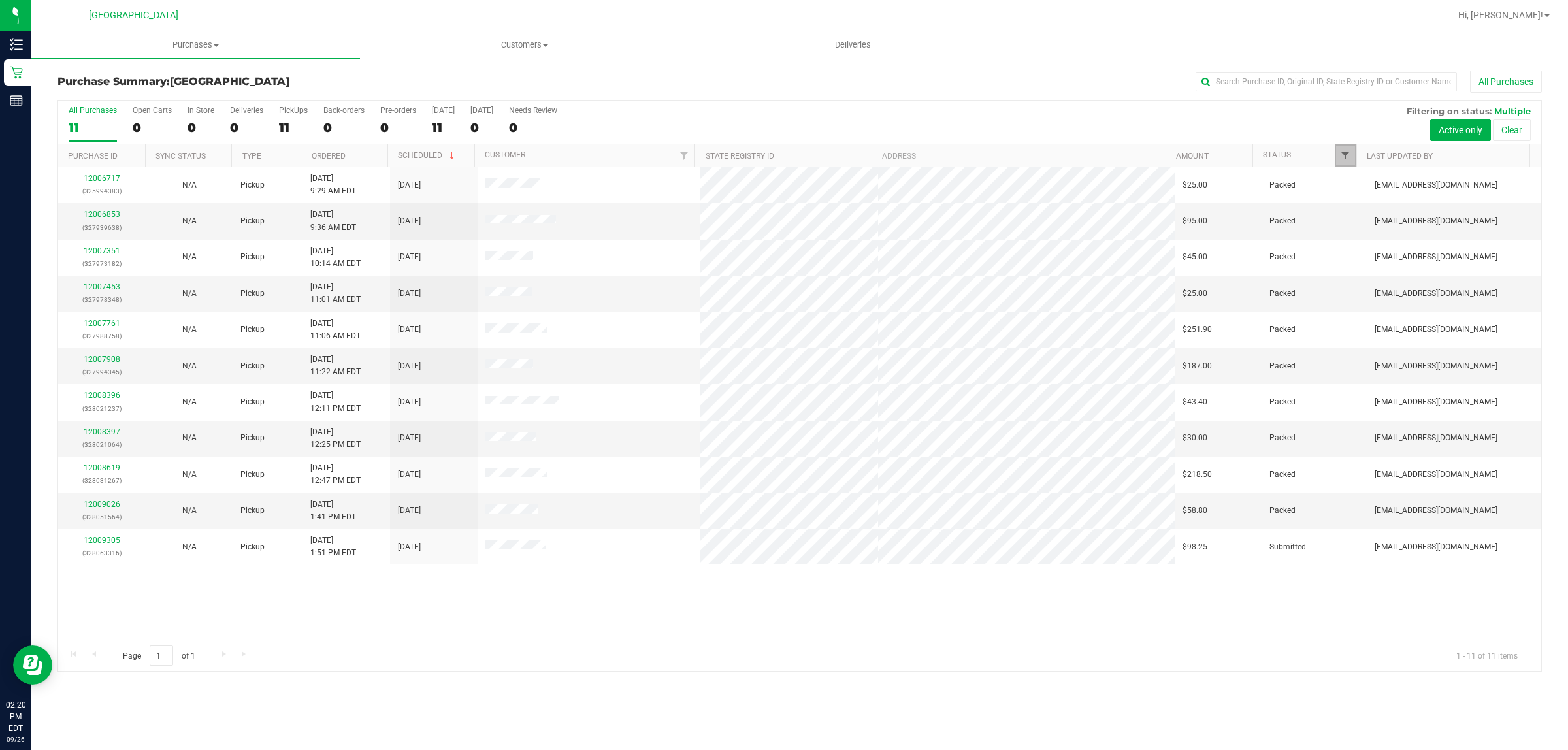
click at [1346, 161] on span "Filter" at bounding box center [1346, 156] width 11 height 11
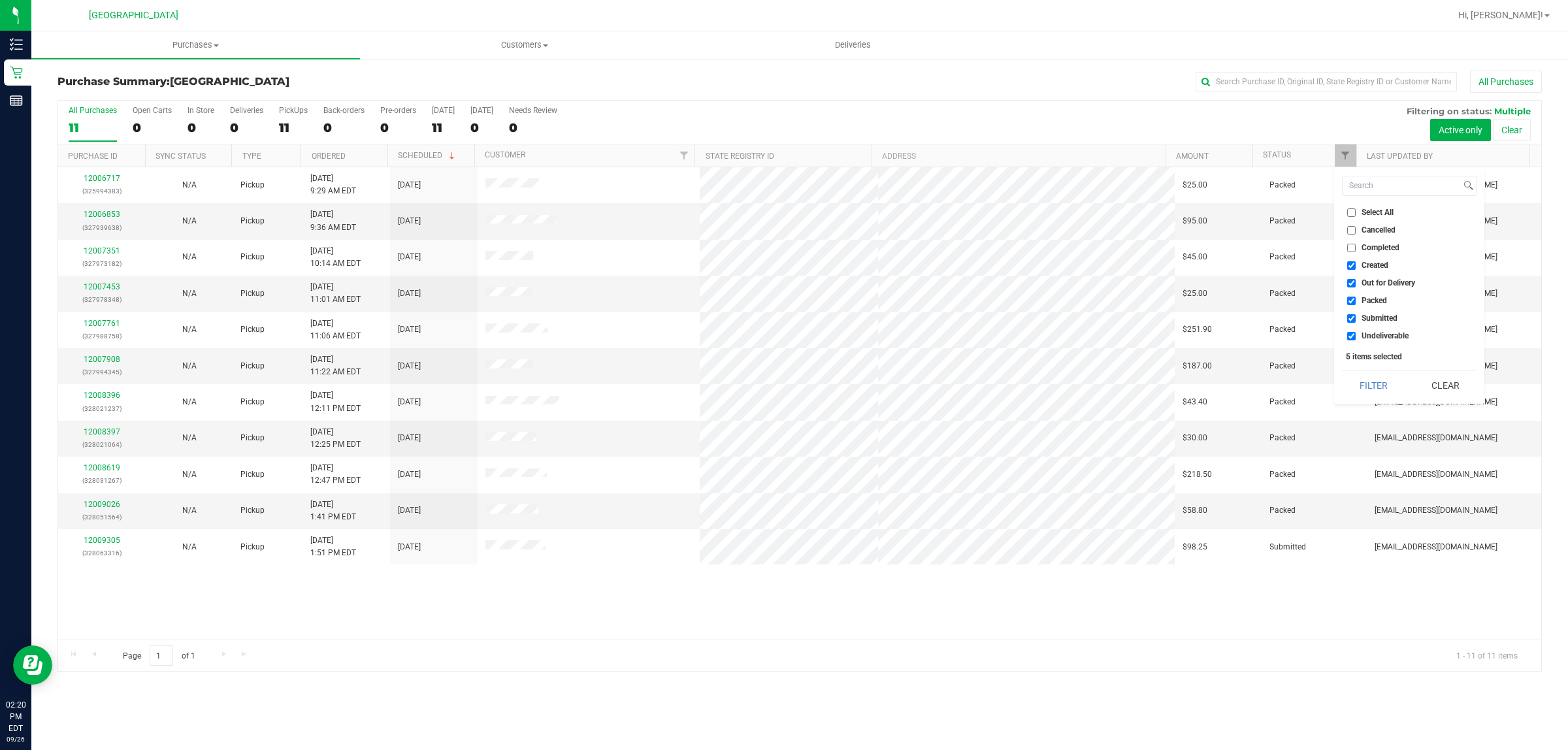
click at [1353, 263] on input "Created" at bounding box center [1351, 265] width 9 height 9
checkbox input "false"
click at [1351, 283] on input "Out for Delivery" at bounding box center [1351, 283] width 9 height 9
checkbox input "false"
click at [1348, 299] on input "Packed" at bounding box center [1351, 300] width 9 height 9
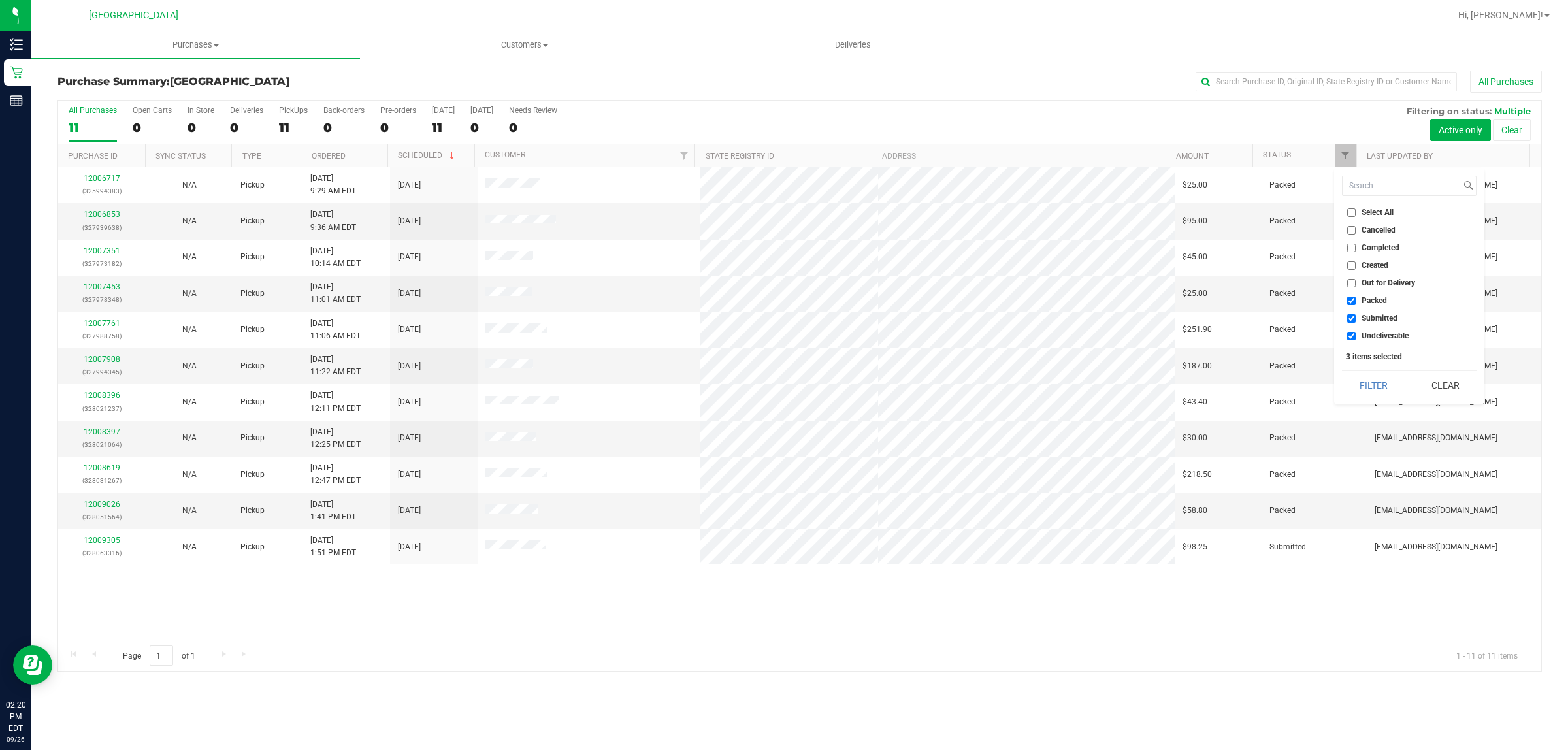
checkbox input "false"
click at [1350, 333] on input "Undeliverable" at bounding box center [1351, 336] width 9 height 9
checkbox input "false"
click at [1378, 380] on button "Filter" at bounding box center [1373, 385] width 63 height 29
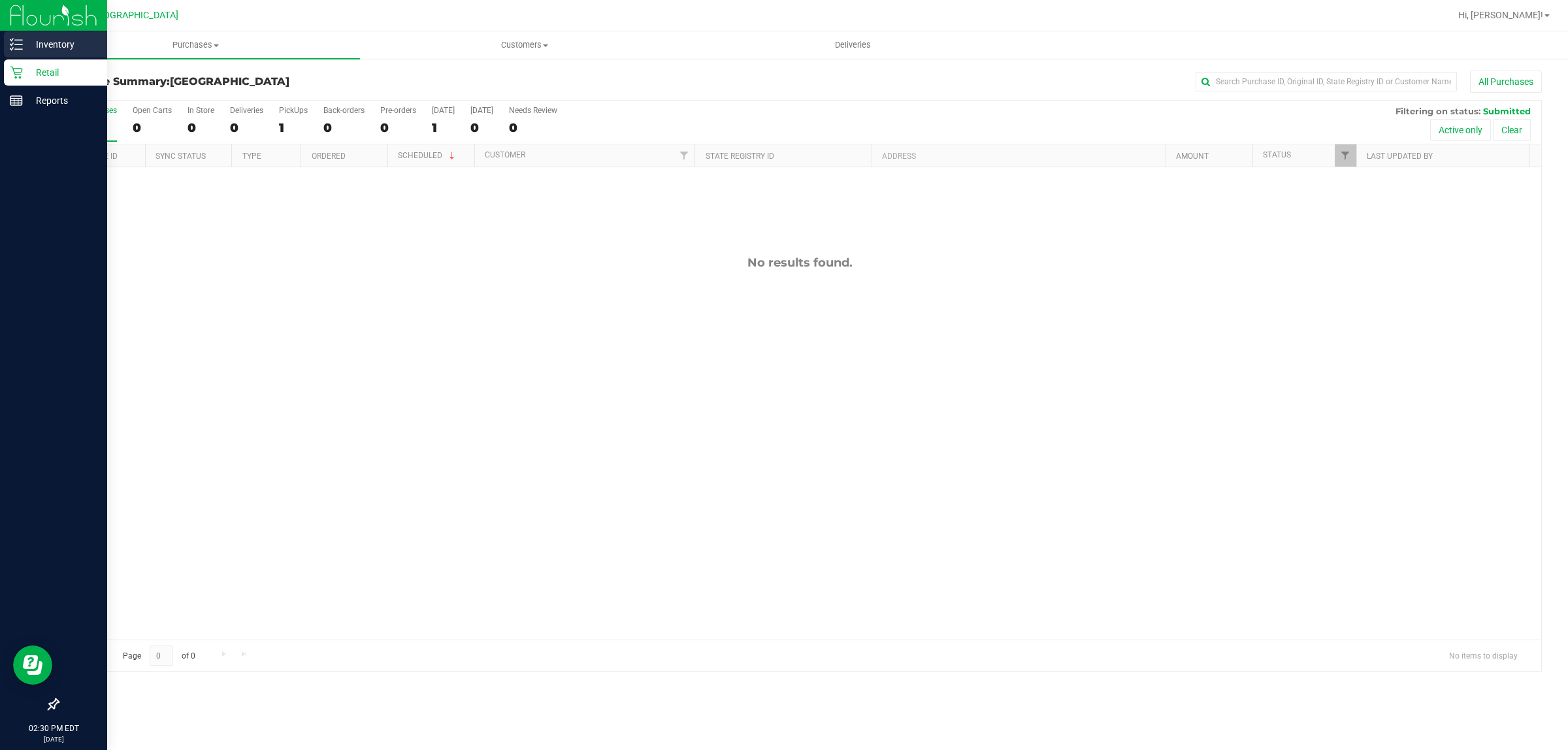
click at [12, 48] on icon at bounding box center [12, 49] width 3 height 2
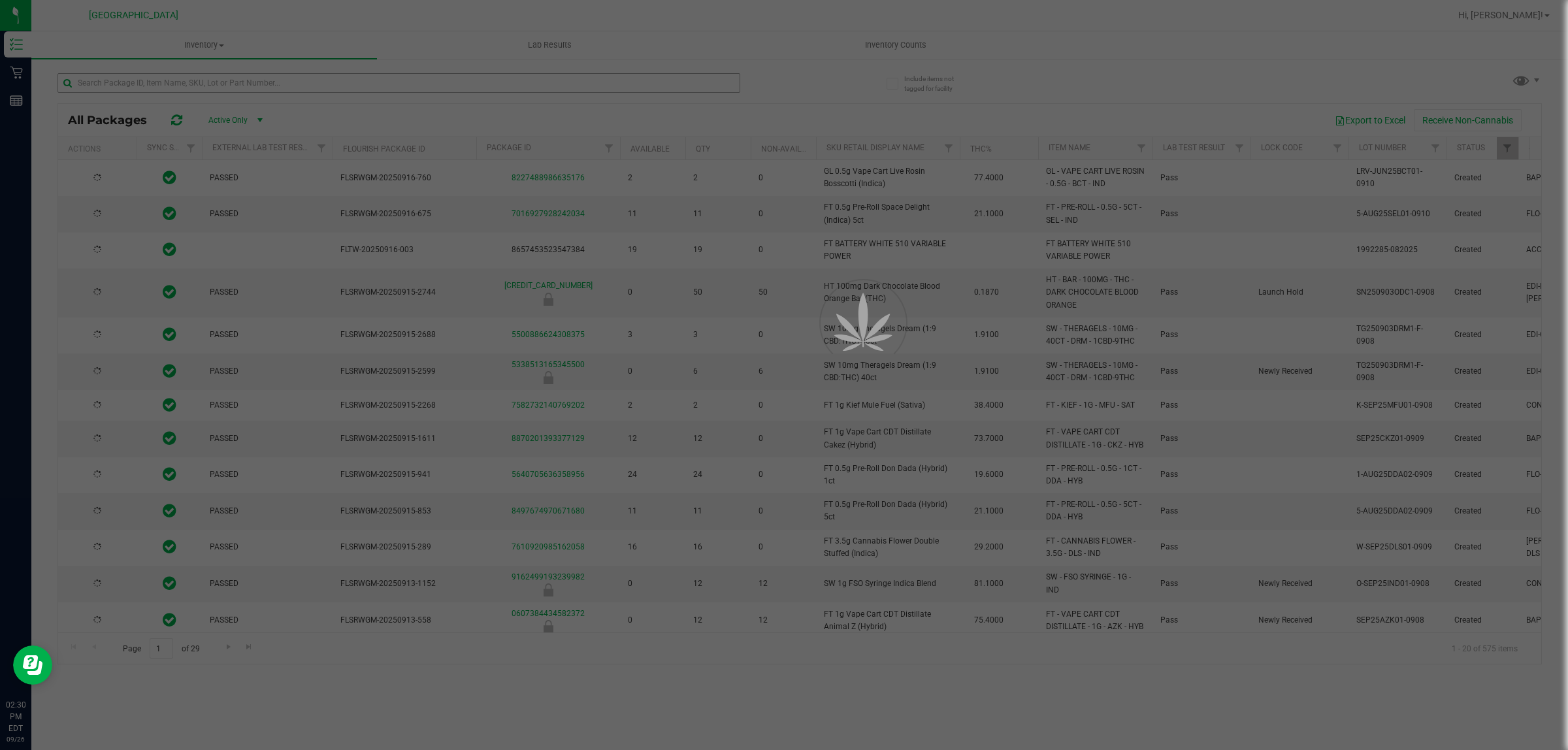
click at [276, 85] on div at bounding box center [784, 375] width 1568 height 750
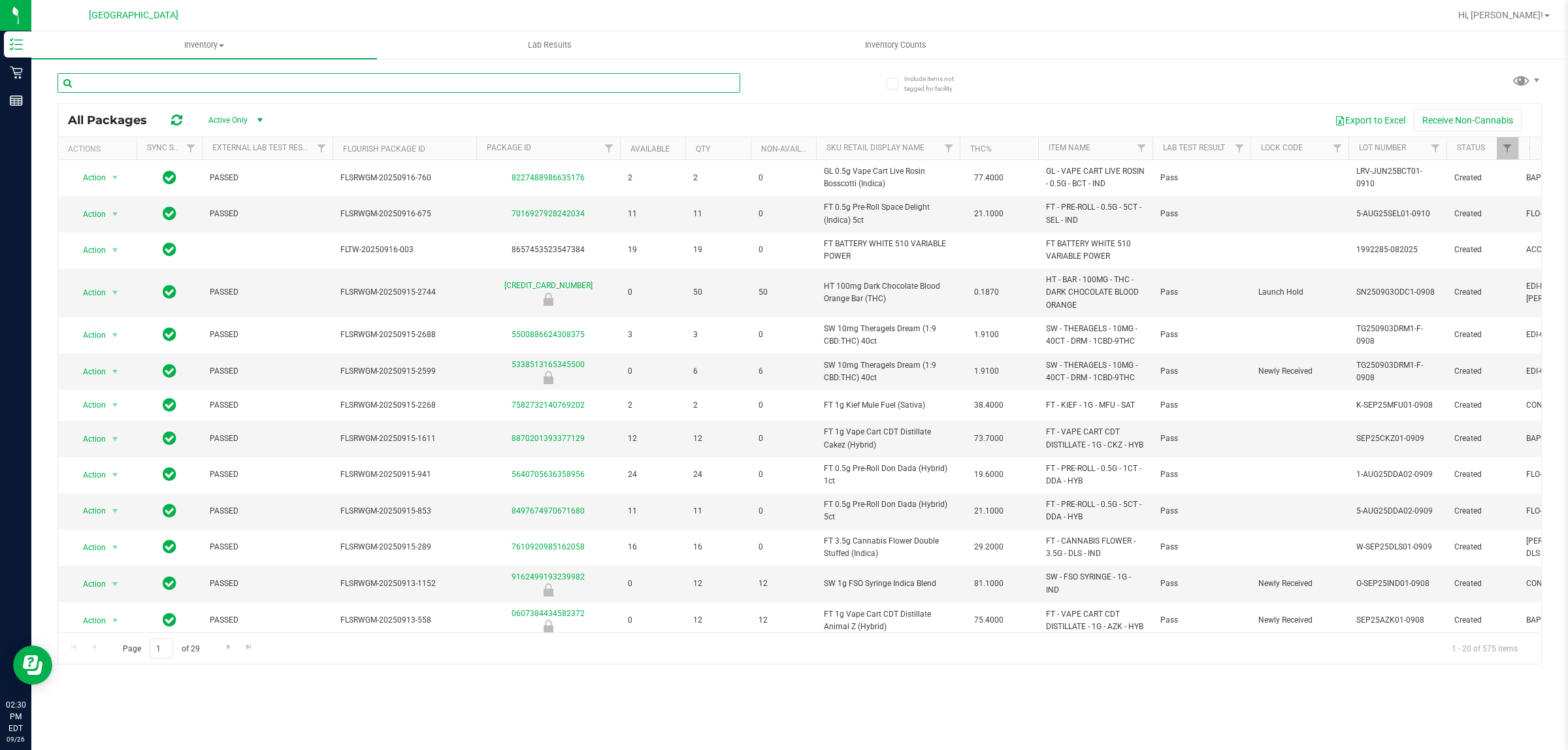
click at [260, 86] on input "text" at bounding box center [398, 83] width 683 height 19
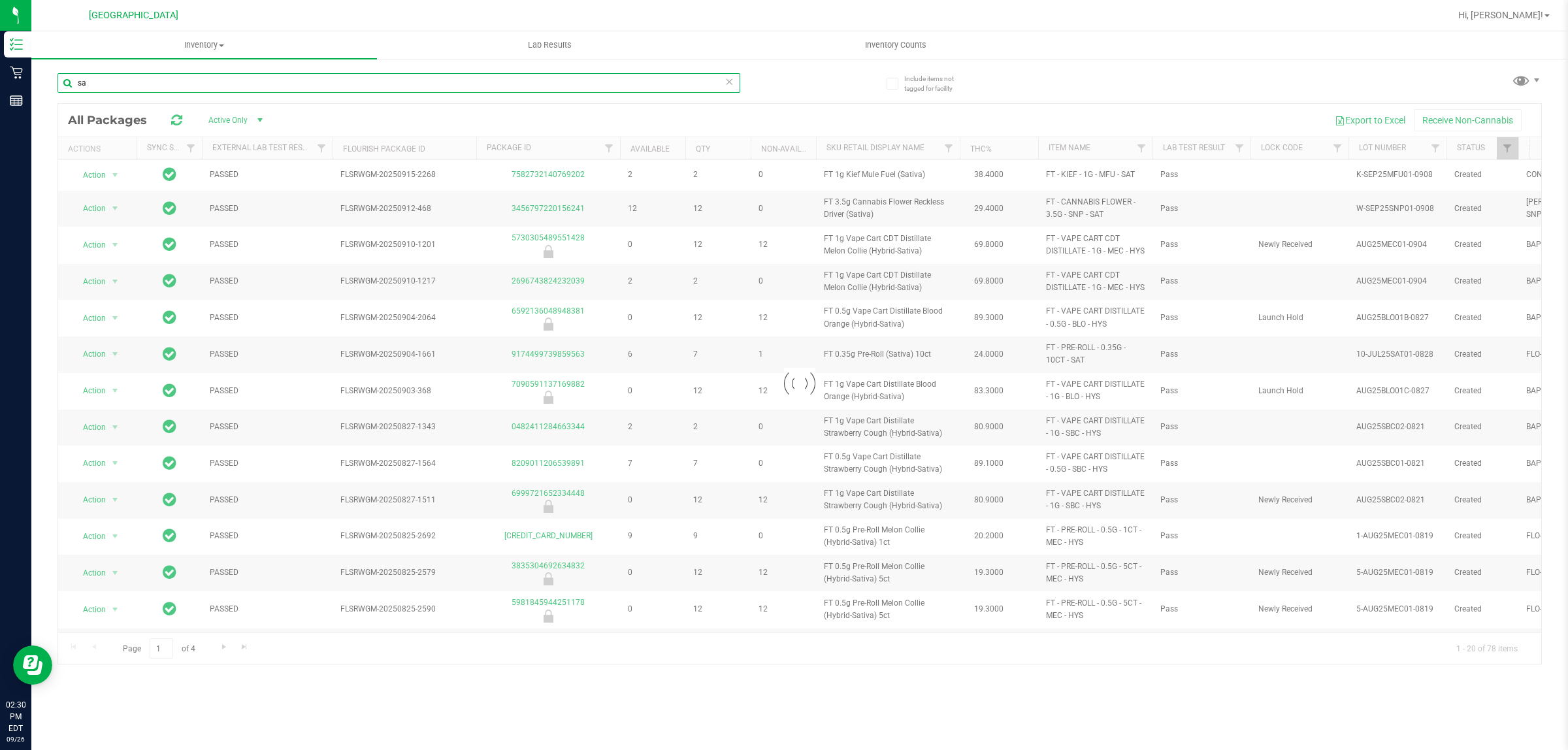
type input "s"
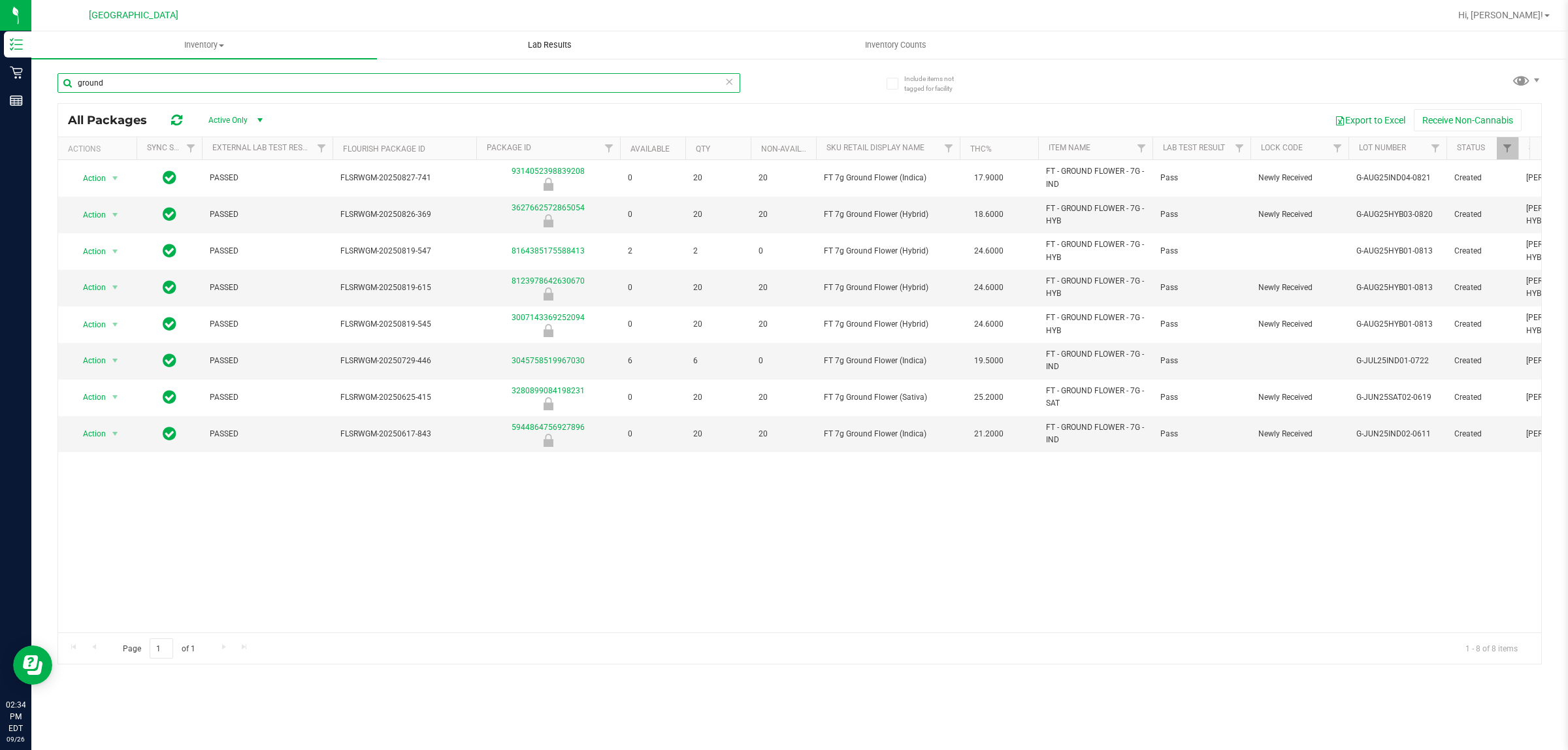
type input "ground"
drag, startPoint x: 152, startPoint y: 77, endPoint x: 44, endPoint y: 72, distance: 108.1
click at [49, 72] on div "Include items not tagged for facility ground All Packages Active Only Active On…" at bounding box center [799, 256] width 1537 height 398
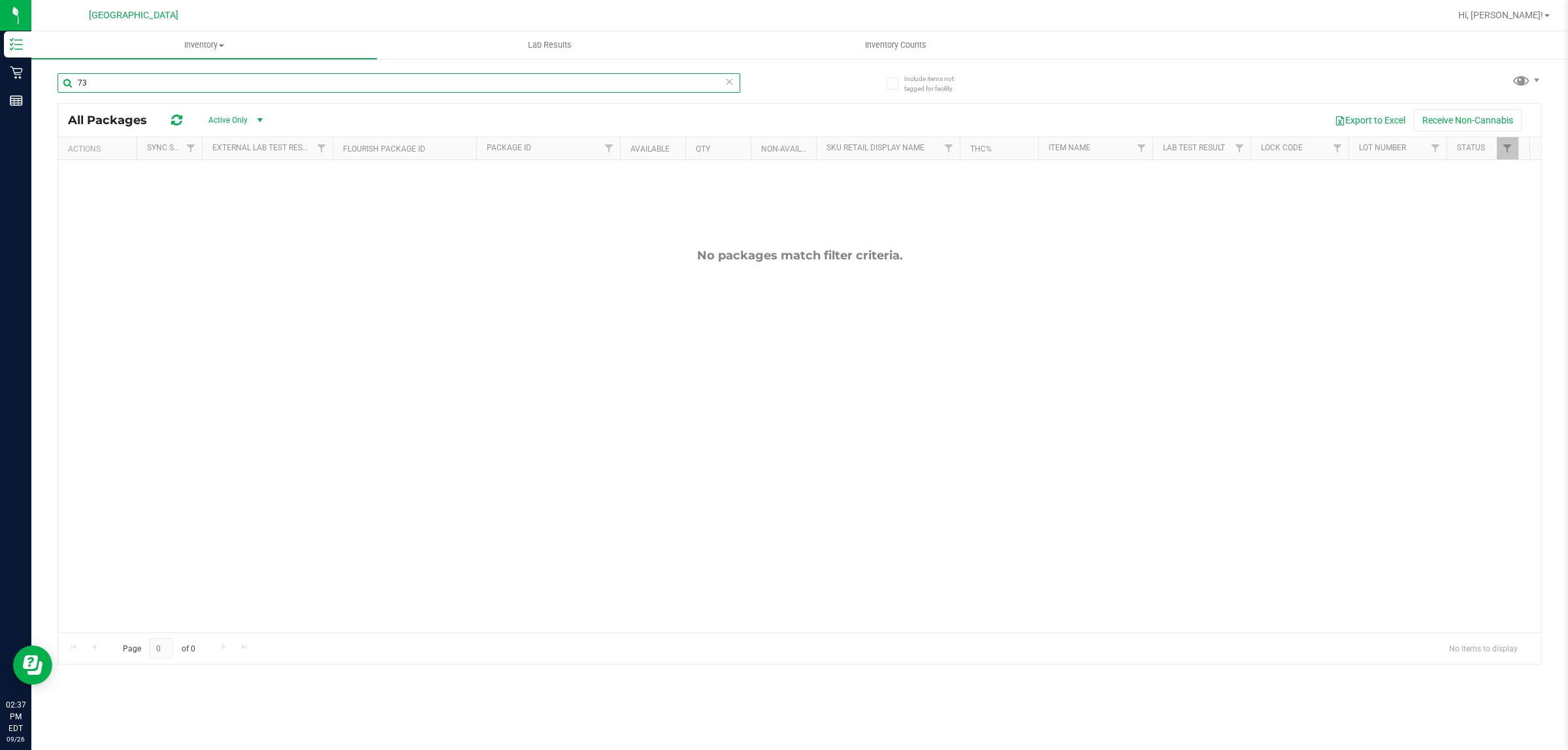
type input "7"
type input "6110697377389780"
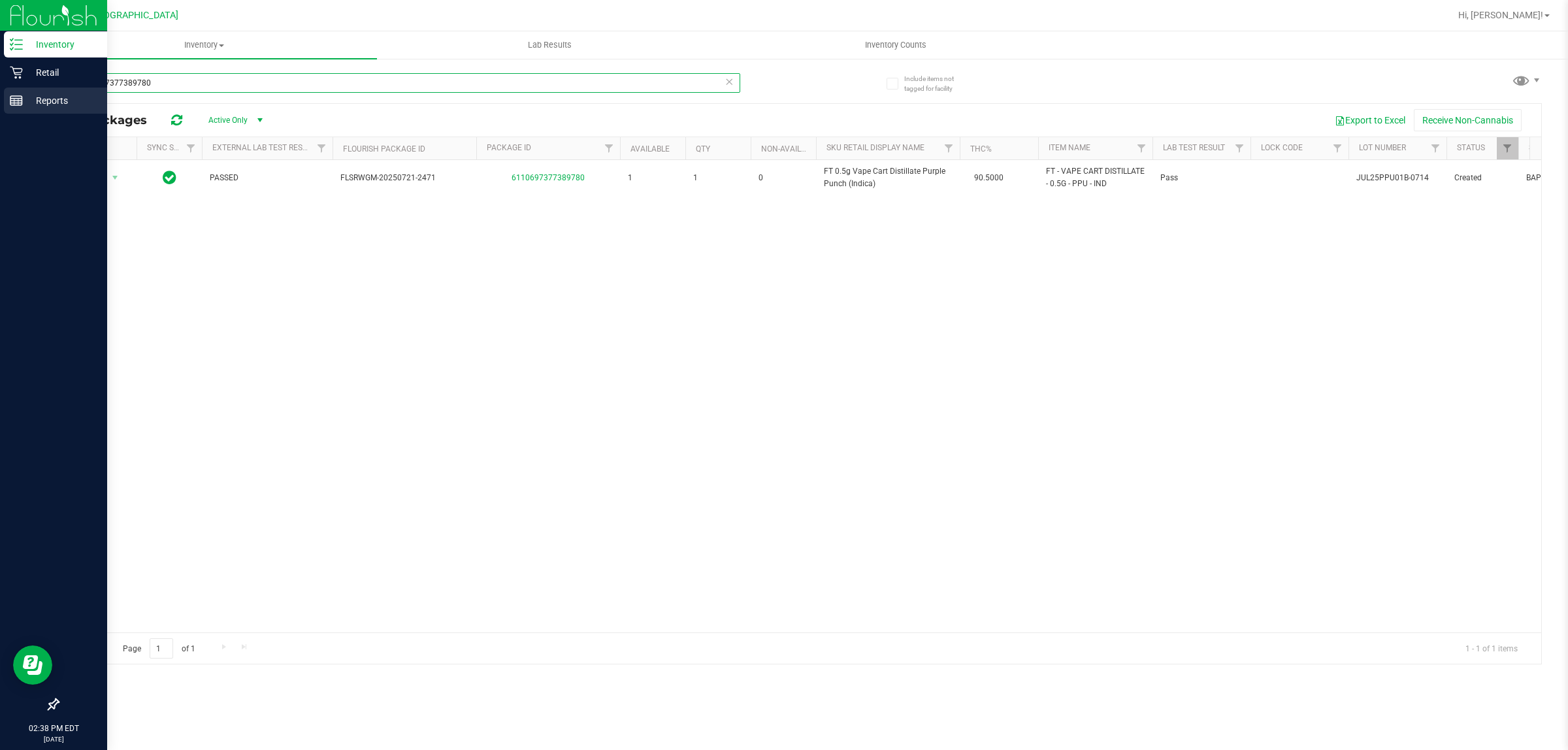
drag, startPoint x: 246, startPoint y: 83, endPoint x: 0, endPoint y: 89, distance: 246.1
click at [0, 87] on div "Inventory Retail Reports 02:38 PM EDT [DATE] 09/26 [GEOGRAPHIC_DATA] WC Hi, [PE…" at bounding box center [784, 375] width 1568 height 750
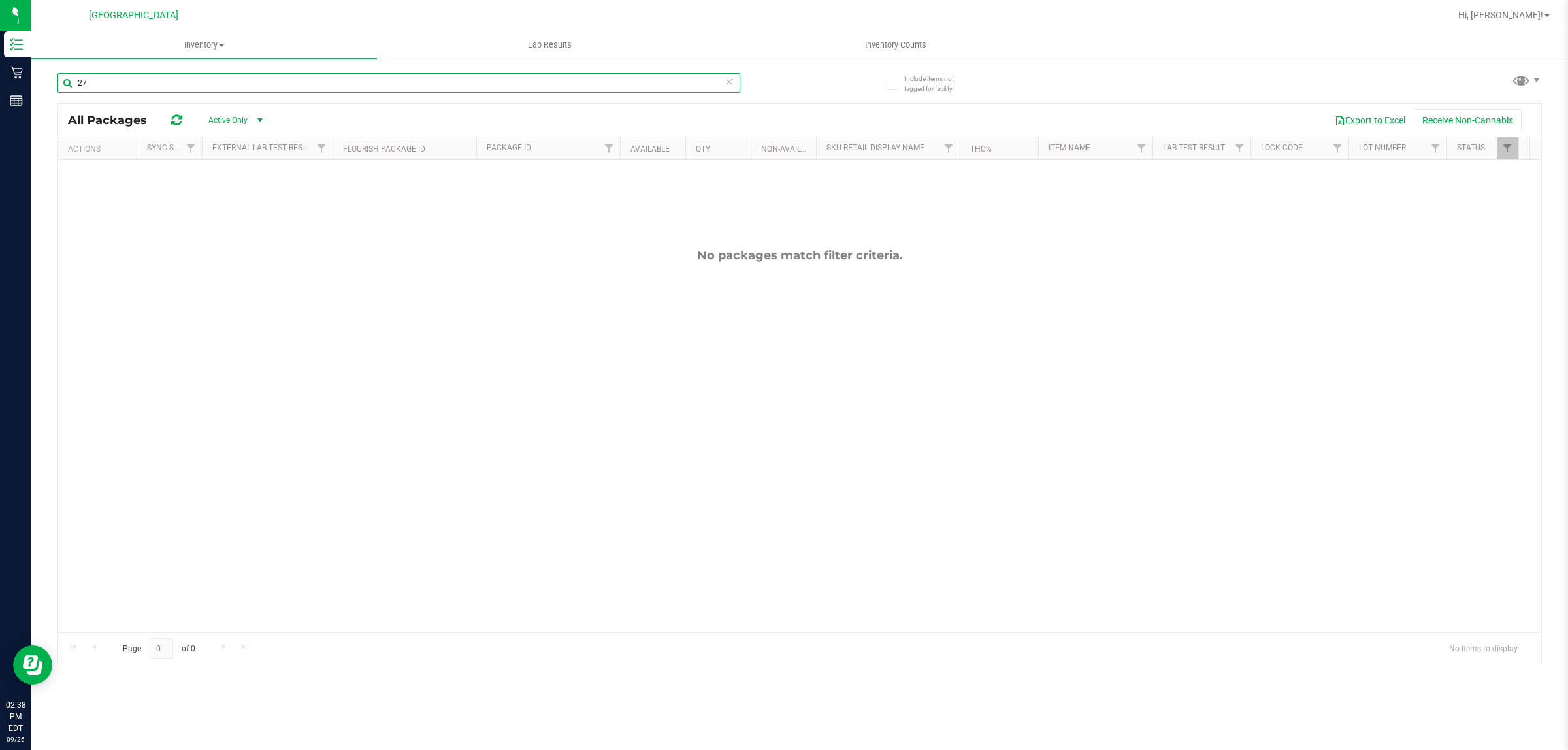
type input "2"
click at [398, 474] on div "No packages match filter criteria." at bounding box center [799, 440] width 1483 height 561
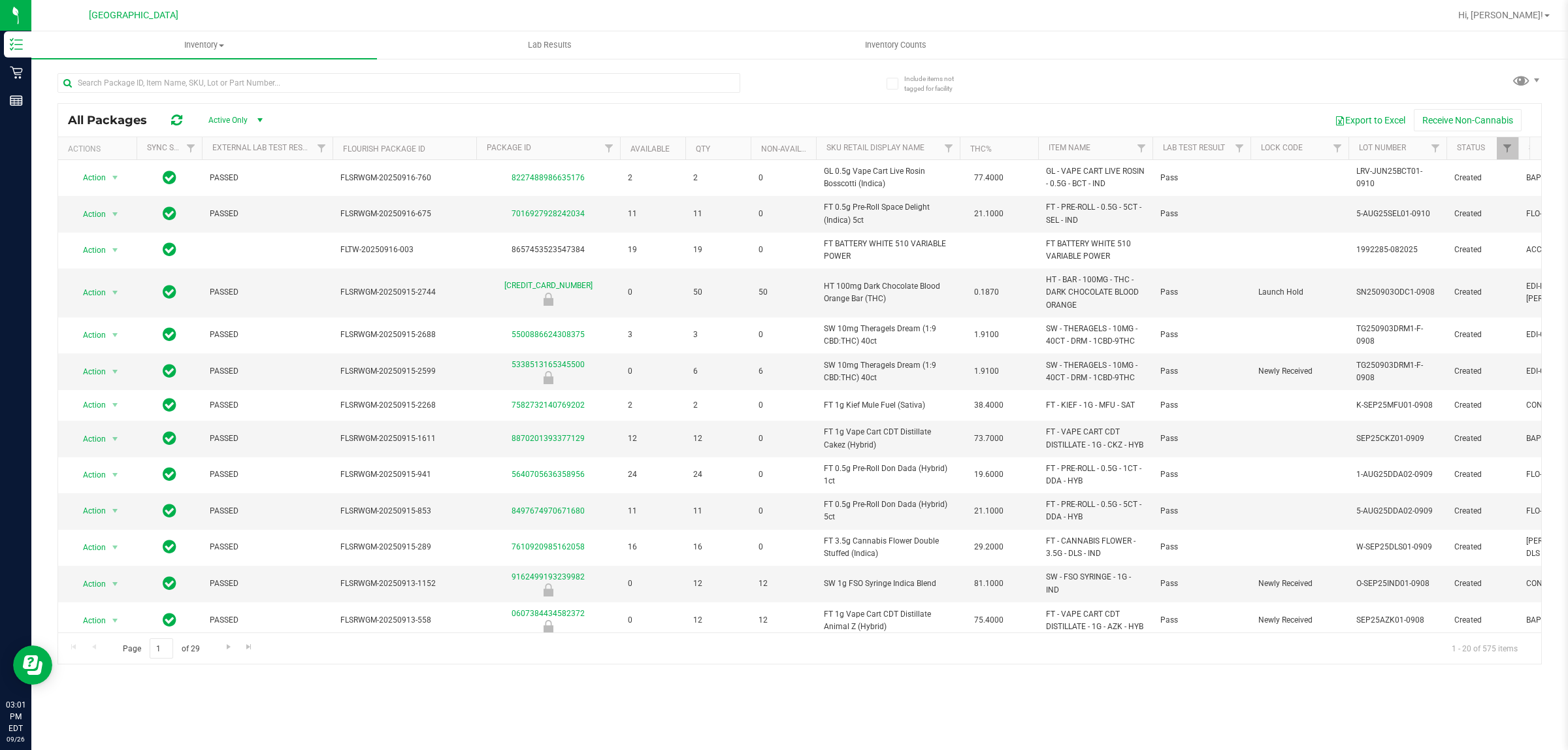
click at [424, 63] on div at bounding box center [428, 82] width 742 height 42
click at [633, 119] on div "Export to Excel Receive Non-Cannabis" at bounding box center [905, 120] width 1253 height 22
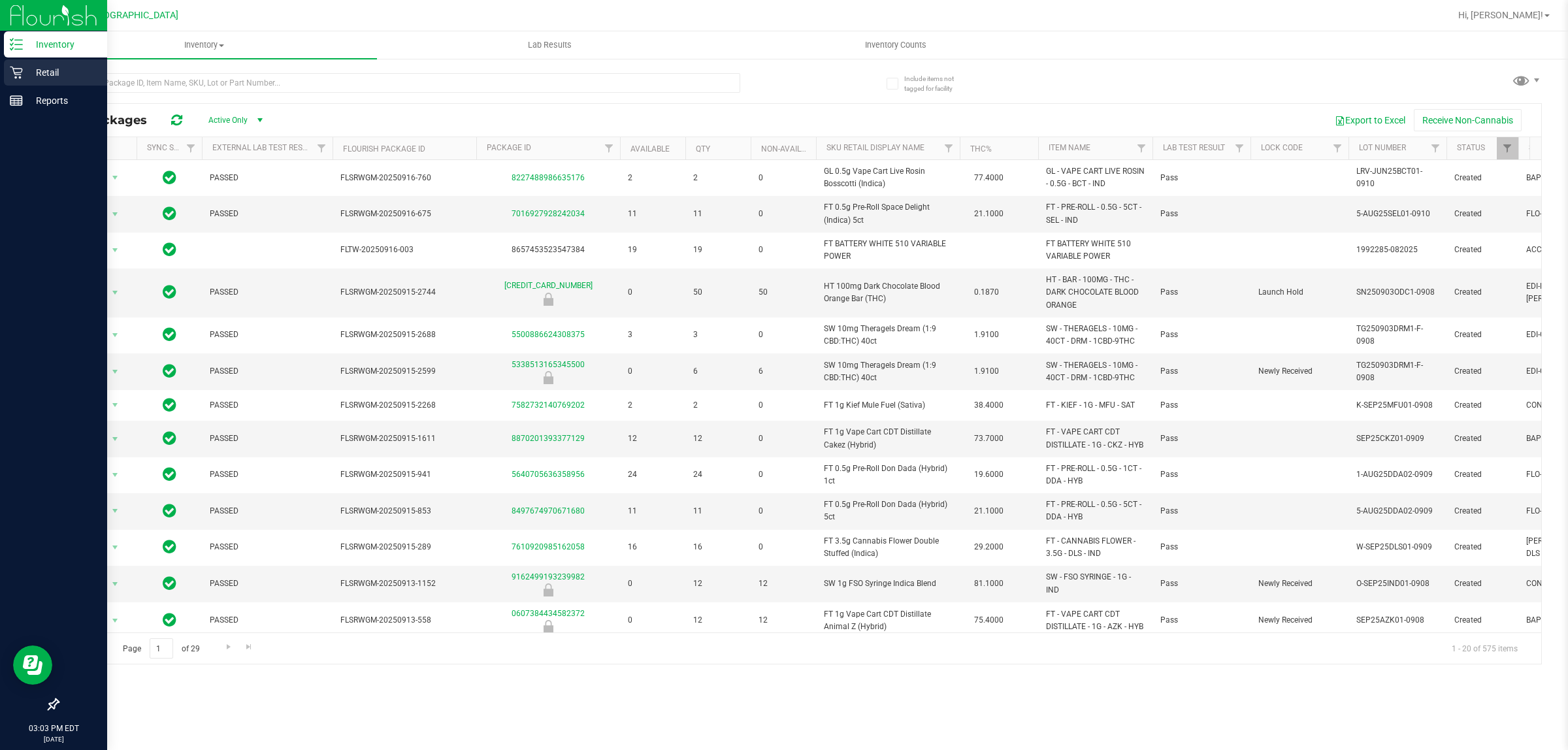
click at [47, 69] on p "Retail" at bounding box center [62, 73] width 79 height 16
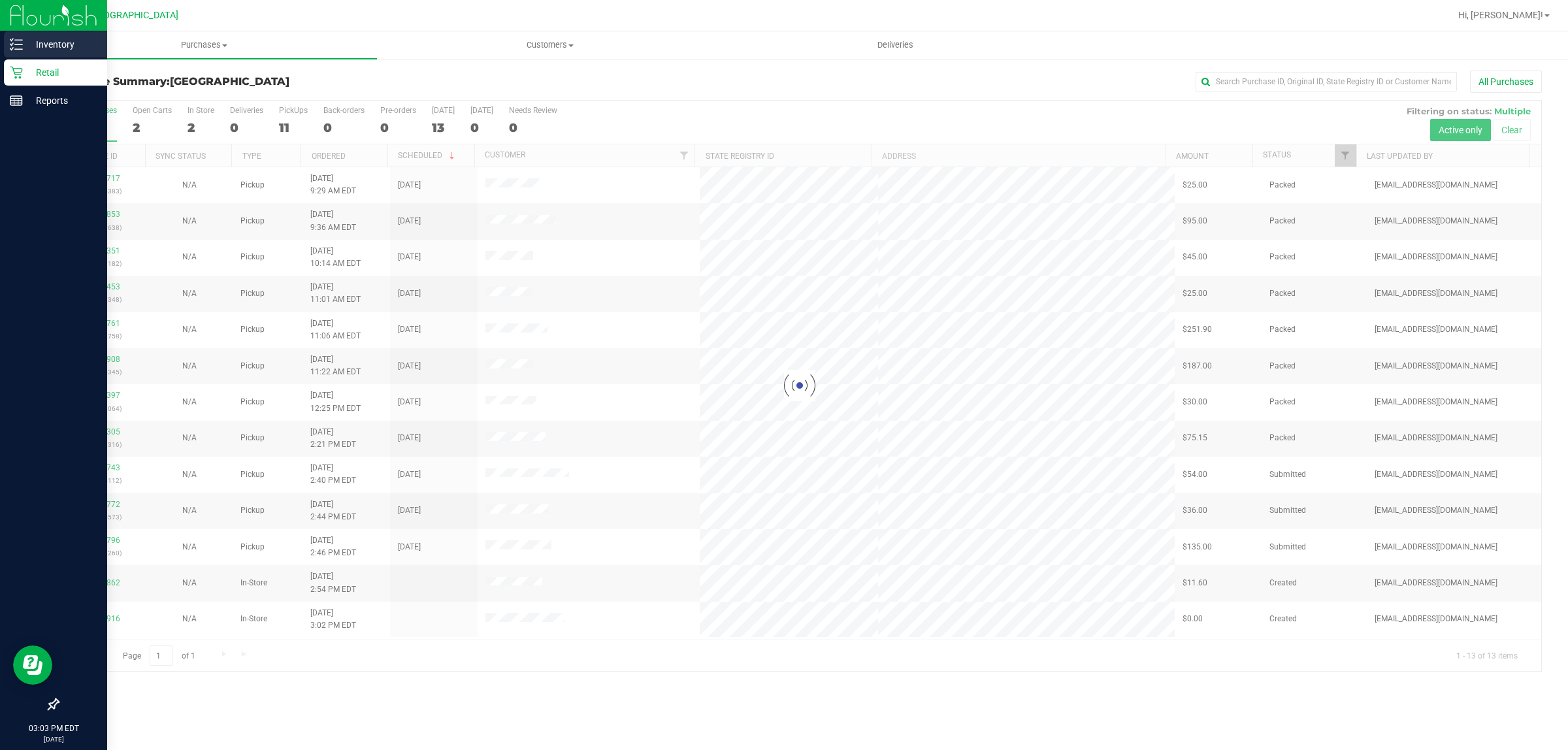
click at [56, 40] on p "Inventory" at bounding box center [62, 45] width 79 height 16
click at [14, 40] on icon at bounding box center [17, 45] width 13 height 13
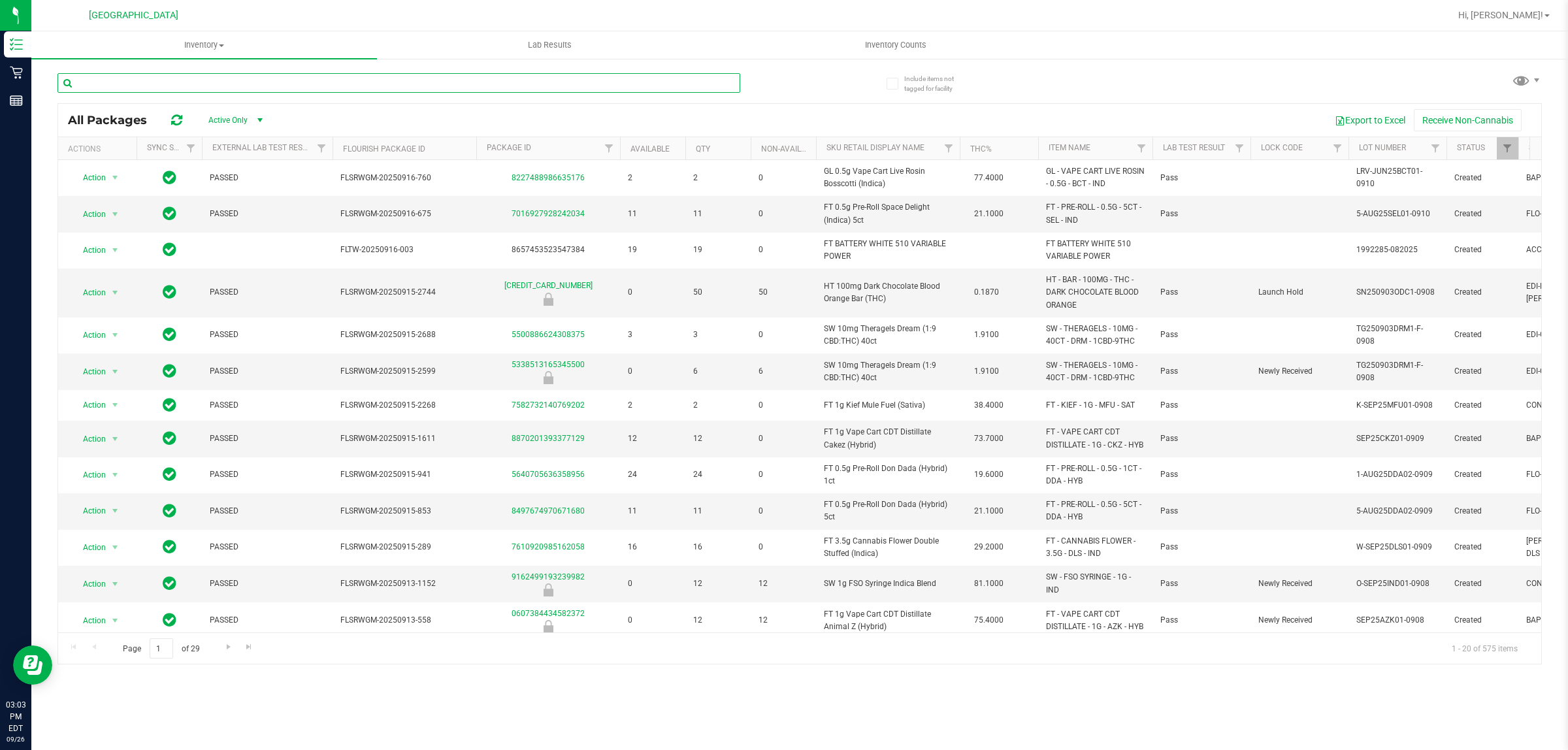
click at [182, 92] on input "text" at bounding box center [398, 83] width 683 height 19
type input "b"
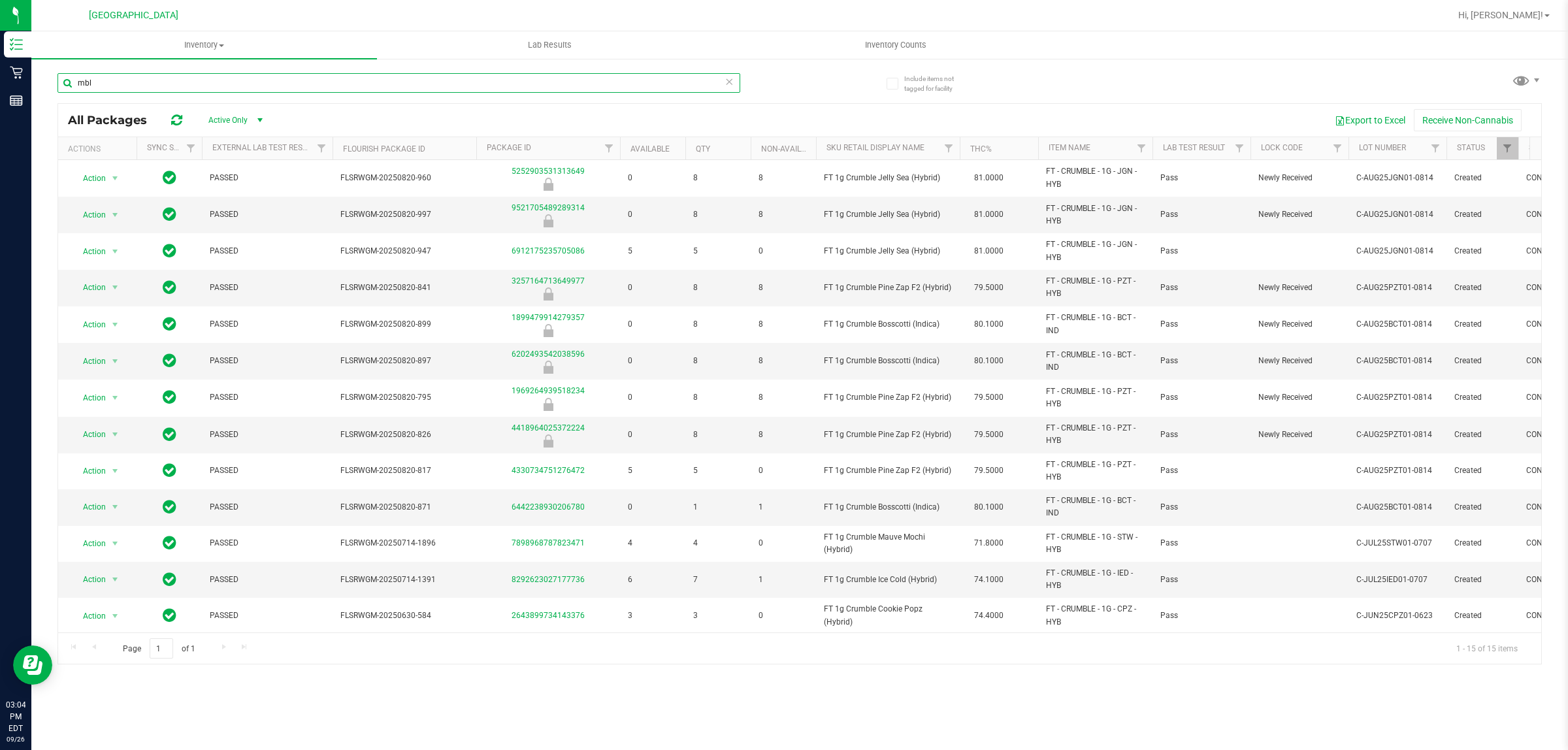
click at [222, 83] on input "mbl" at bounding box center [398, 83] width 683 height 19
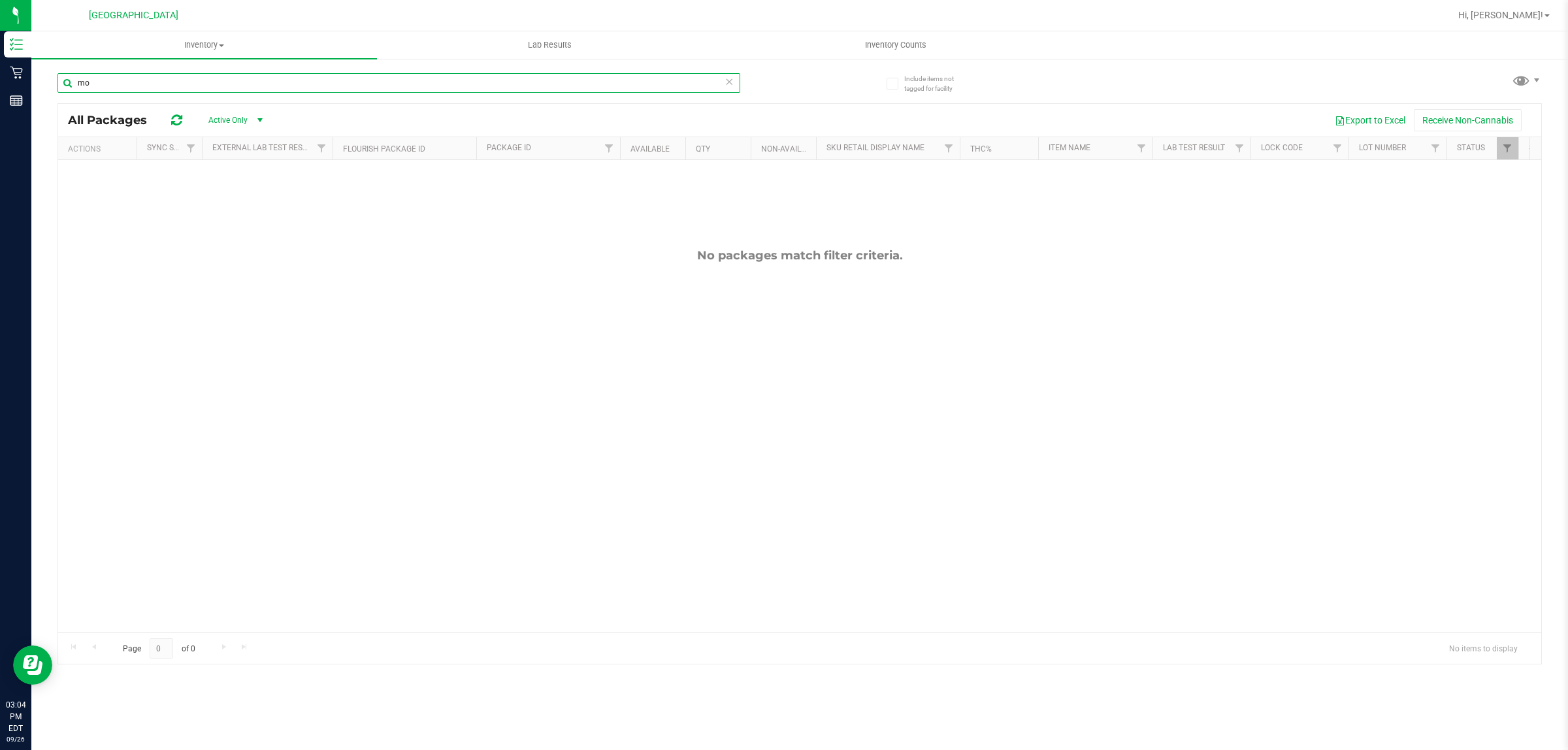
type input "m"
click at [309, 321] on div "No packages match filter criteria." at bounding box center [799, 440] width 1483 height 561
click at [210, 87] on input "text" at bounding box center [398, 83] width 683 height 19
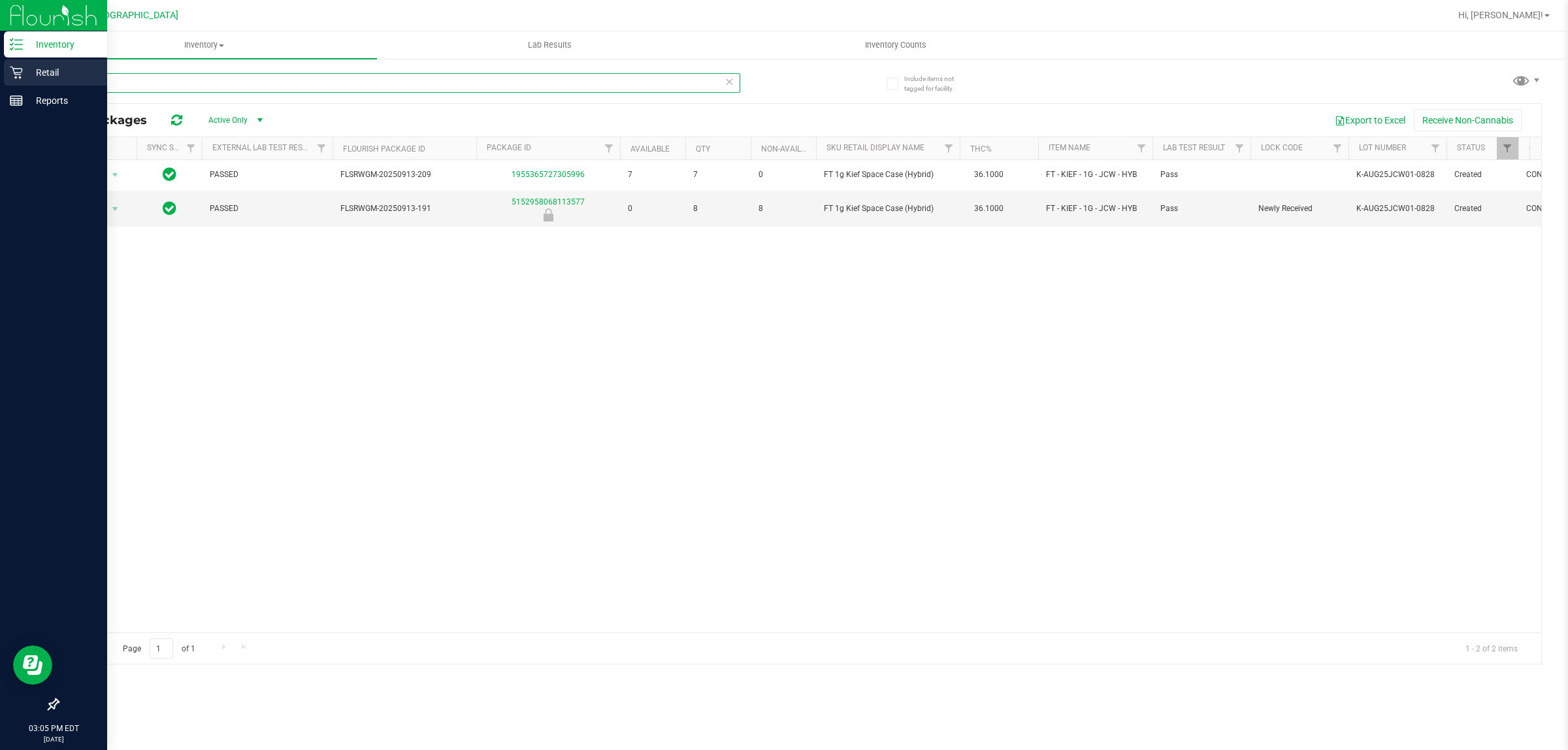
drag, startPoint x: 187, startPoint y: 84, endPoint x: 19, endPoint y: 75, distance: 168.2
click at [23, 73] on div "Inventory Retail Reports 03:05 PM EDT [DATE] 09/26 [GEOGRAPHIC_DATA] WC Hi, [PE…" at bounding box center [784, 375] width 1568 height 750
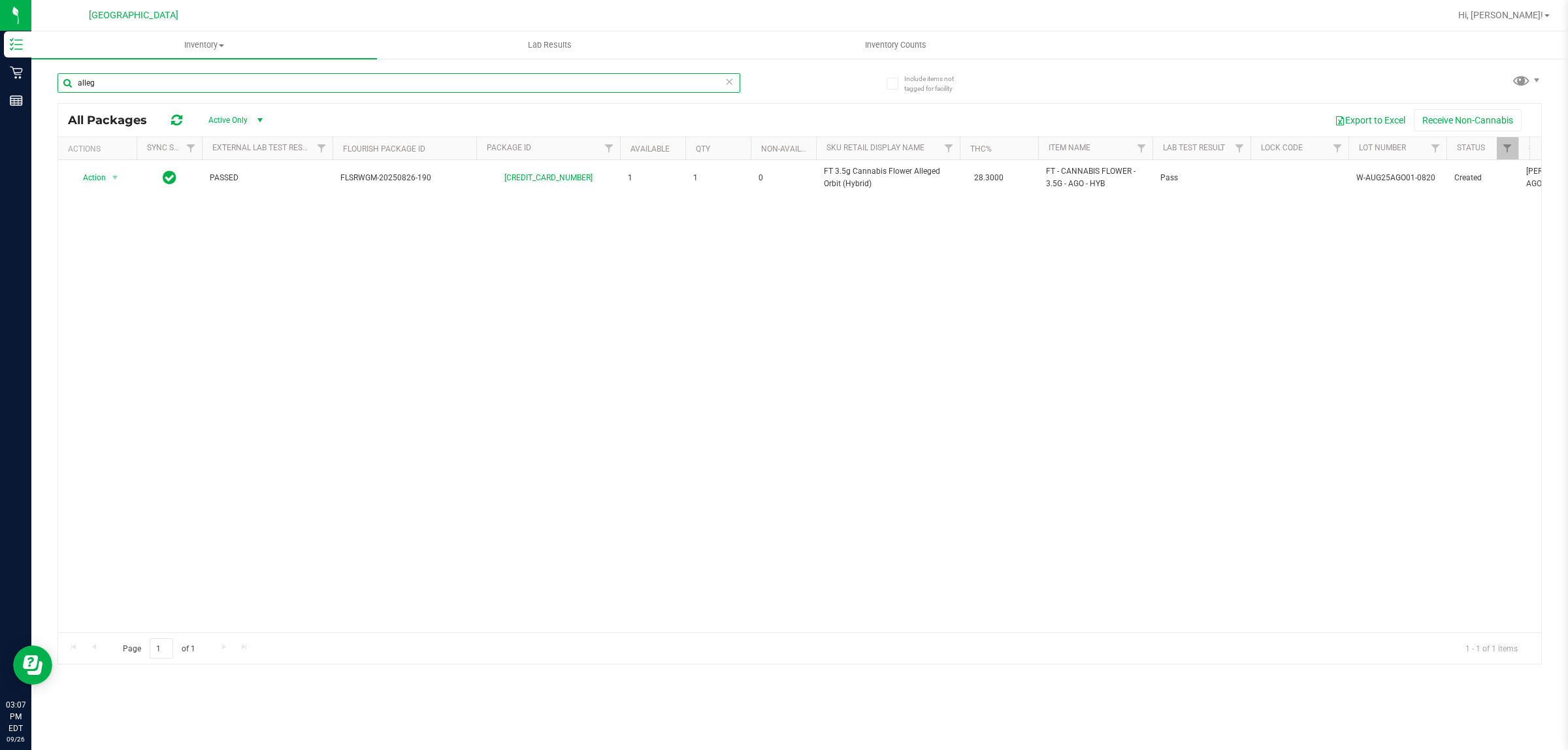
click at [125, 80] on input "alleg" at bounding box center [398, 83] width 683 height 19
type input "a"
click at [181, 292] on div "Action Action Global inventory Package audit log Print package label Print prod…" at bounding box center [799, 396] width 1483 height 472
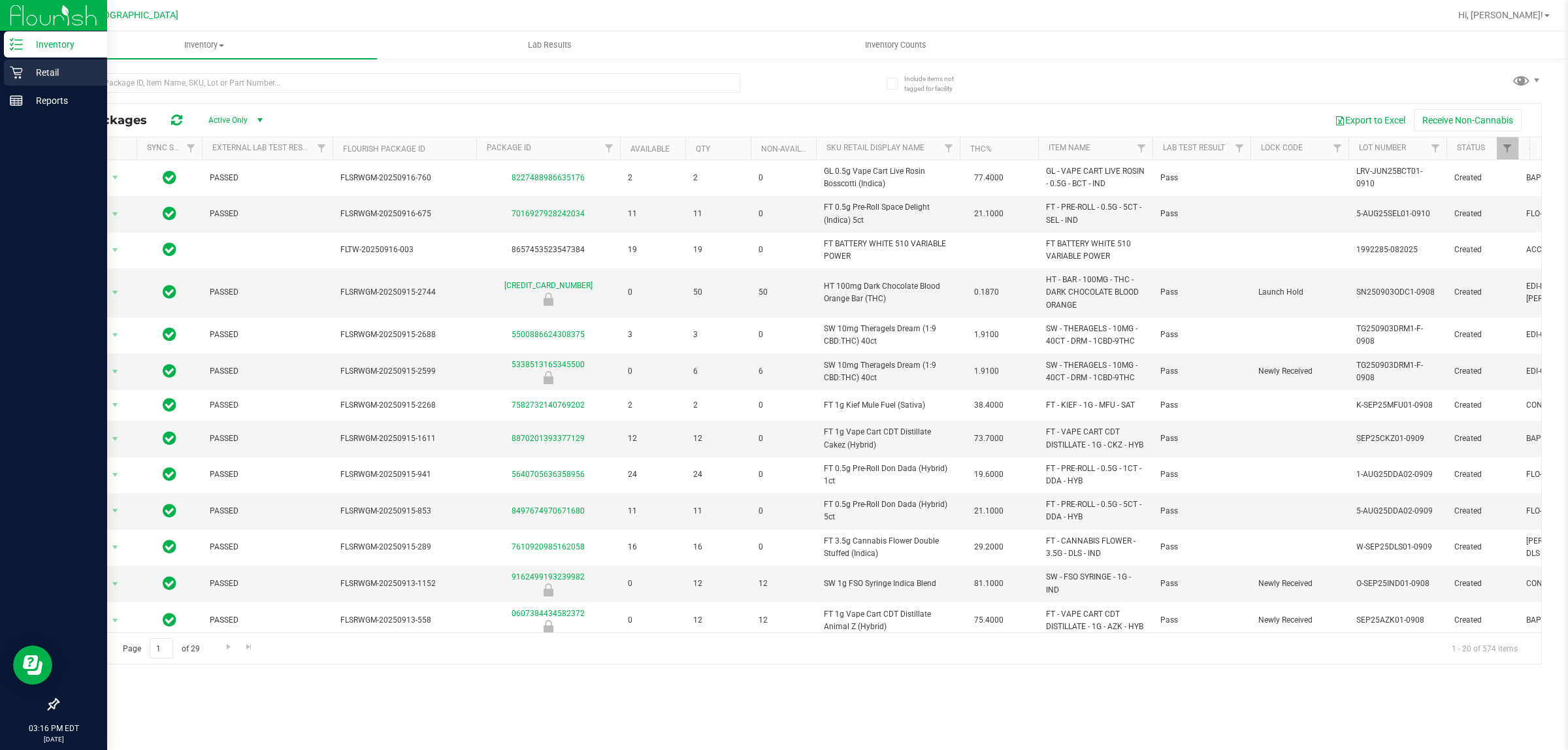
click at [23, 73] on p "Retail" at bounding box center [62, 73] width 79 height 16
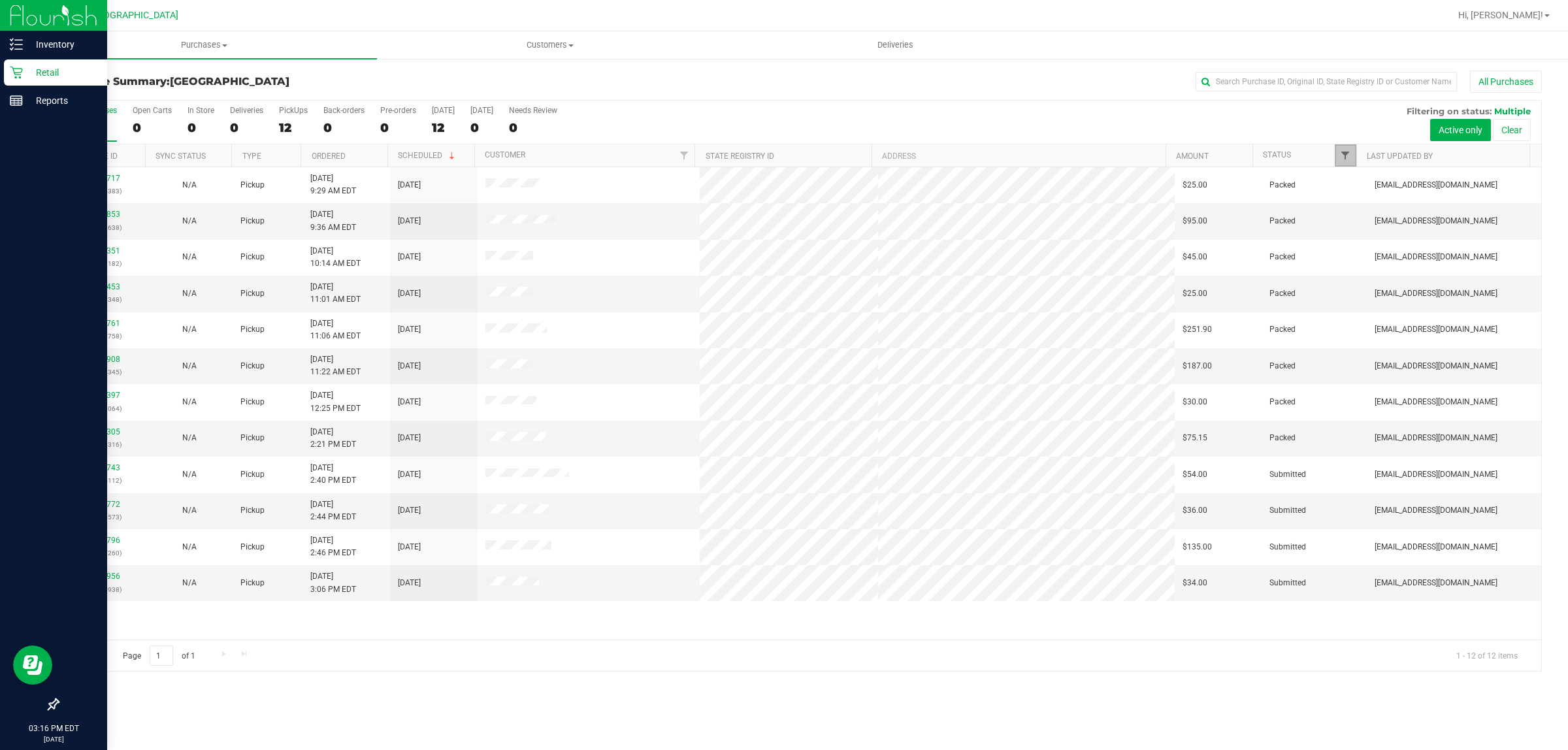
click at [1340, 153] on span "Filter" at bounding box center [1346, 156] width 11 height 11
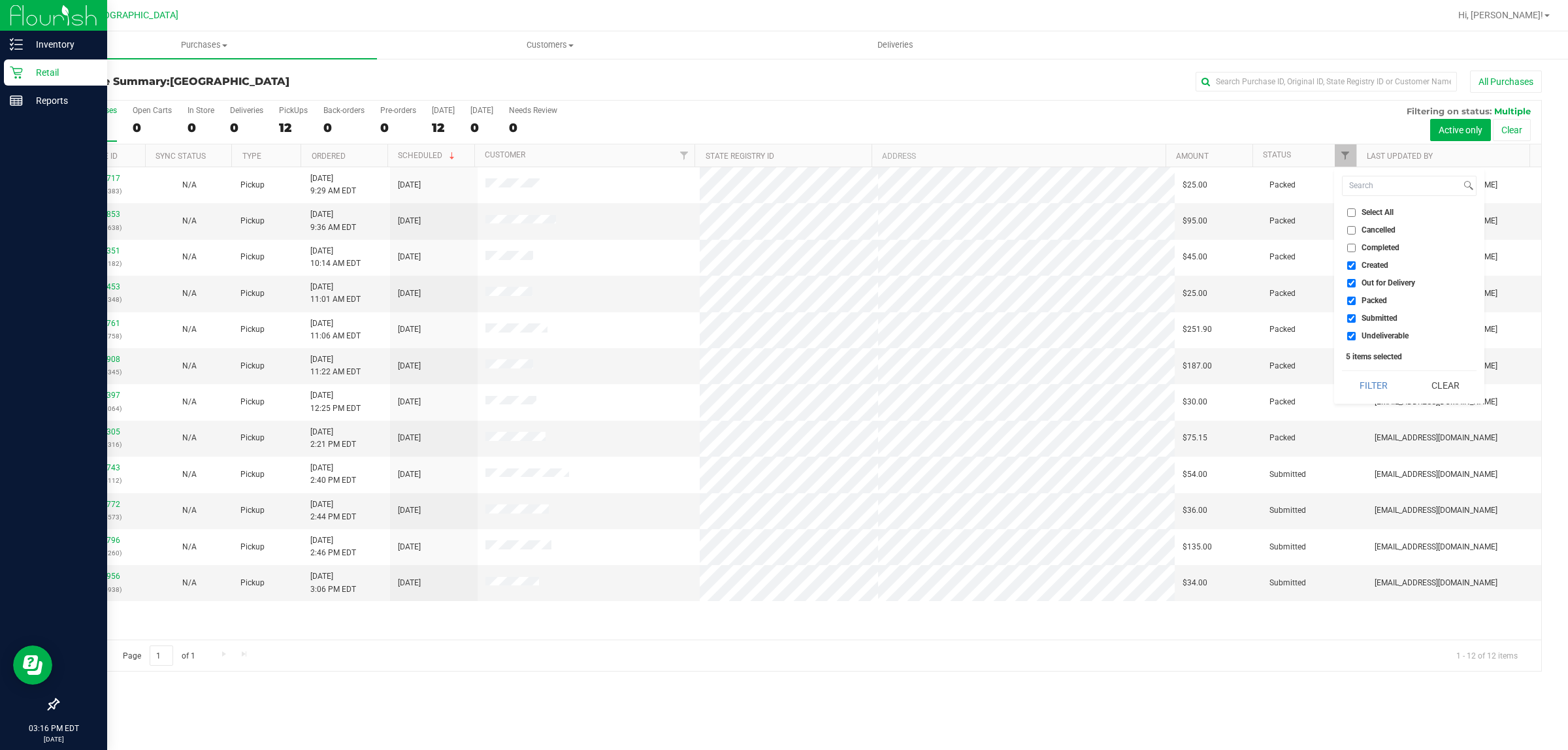
click at [1350, 248] on input "Completed" at bounding box center [1351, 248] width 9 height 9
checkbox input "true"
click at [1389, 388] on button "Filter" at bounding box center [1373, 385] width 63 height 29
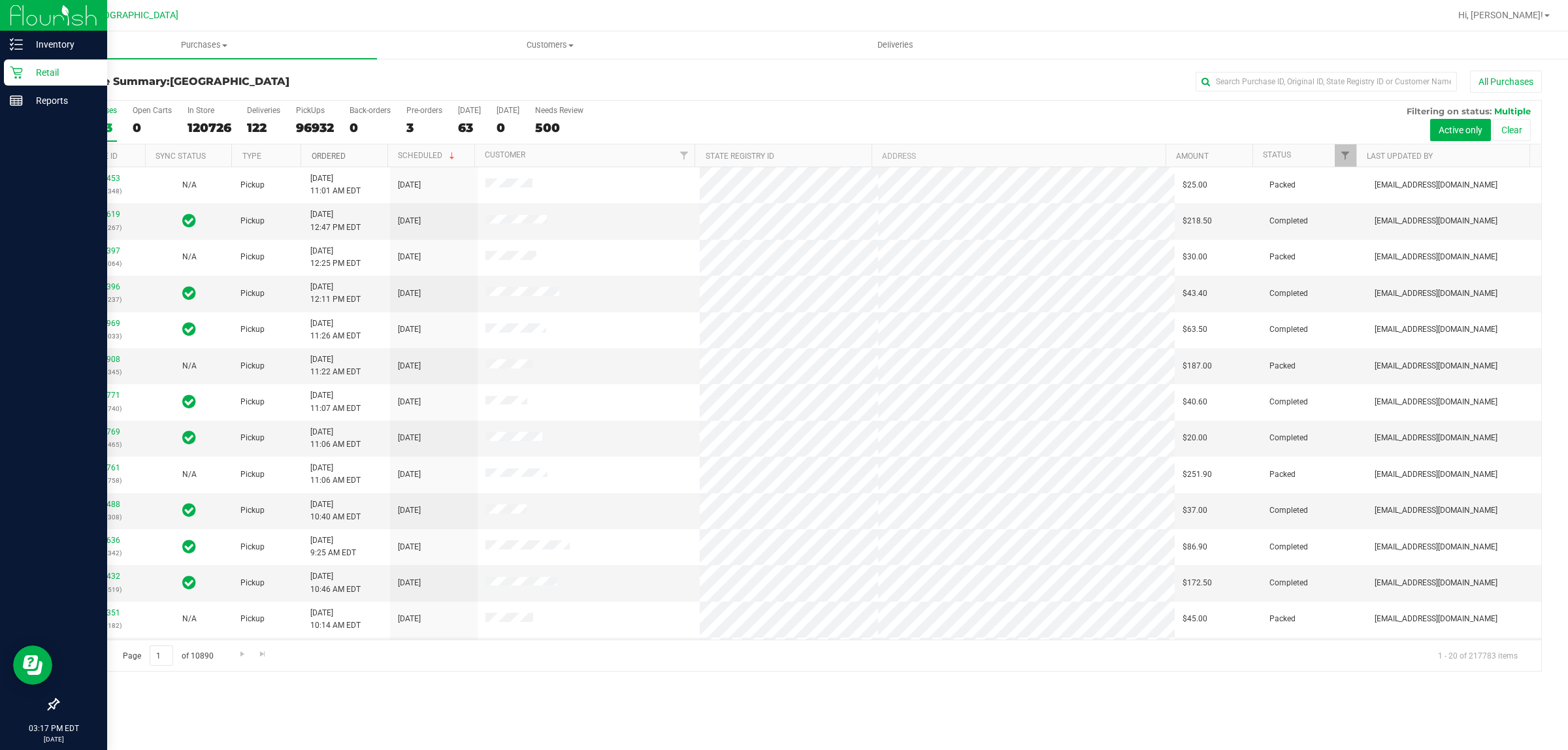
click at [334, 157] on link "Ordered" at bounding box center [328, 157] width 34 height 9
click at [340, 160] on link "Ordered" at bounding box center [336, 156] width 49 height 9
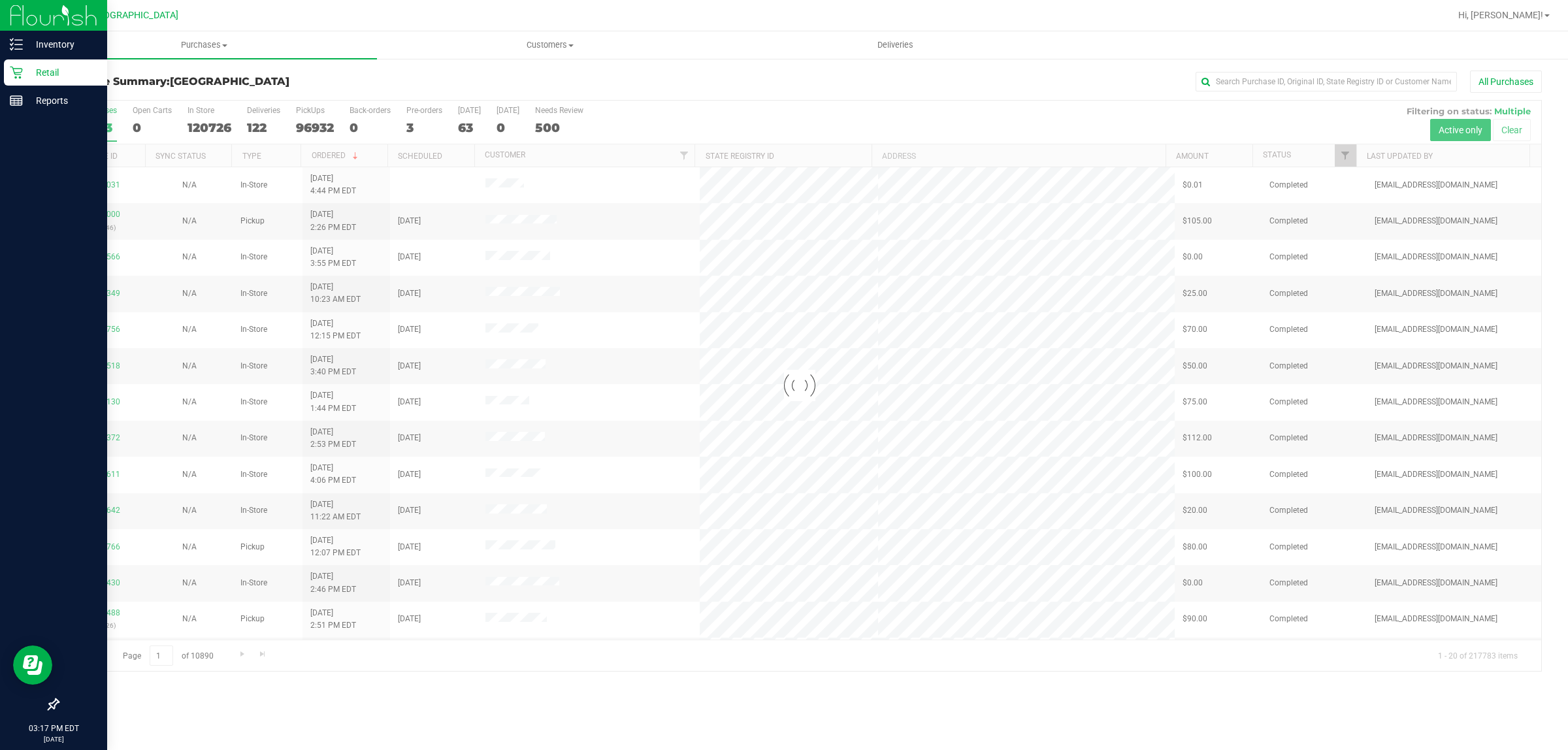
click at [344, 159] on div at bounding box center [799, 386] width 1483 height 570
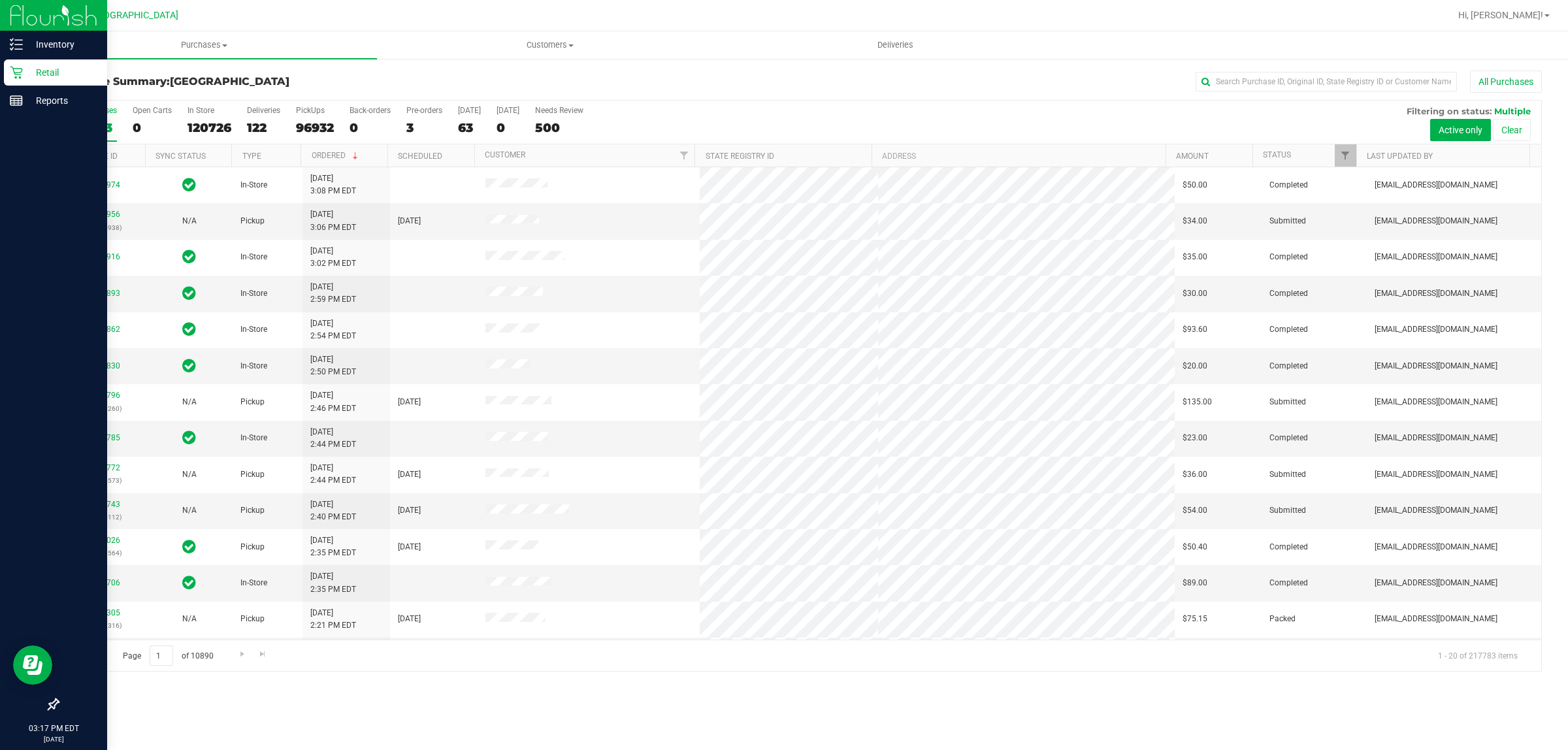
click at [364, 157] on th "Ordered" at bounding box center [344, 156] width 87 height 23
click at [1346, 161] on span "Filter" at bounding box center [1346, 156] width 11 height 11
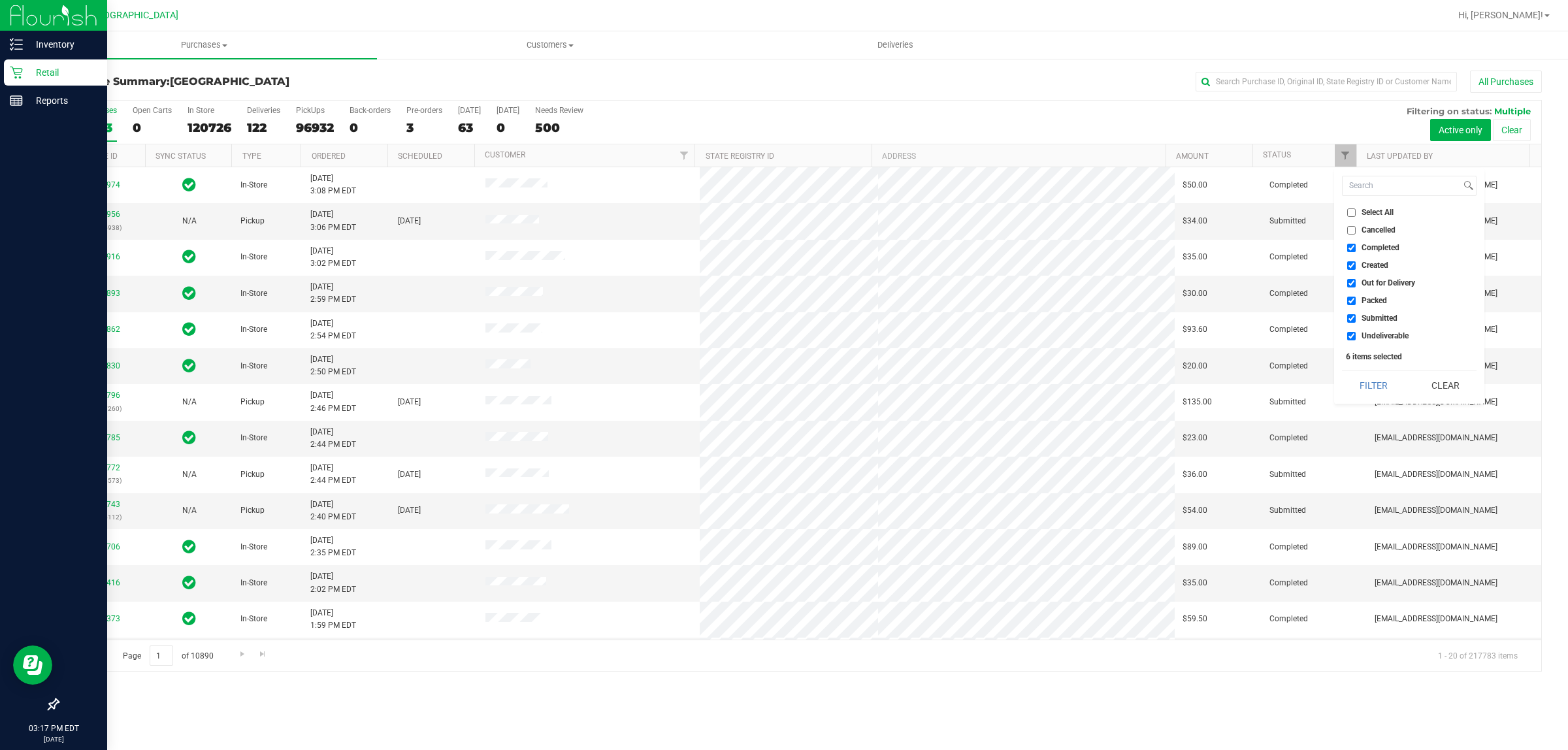
click at [1349, 264] on input "Created" at bounding box center [1351, 265] width 9 height 9
checkbox input "false"
click at [1351, 281] on input "Out for Delivery" at bounding box center [1351, 283] width 9 height 9
checkbox input "false"
click at [1351, 299] on input "Packed" at bounding box center [1351, 300] width 9 height 9
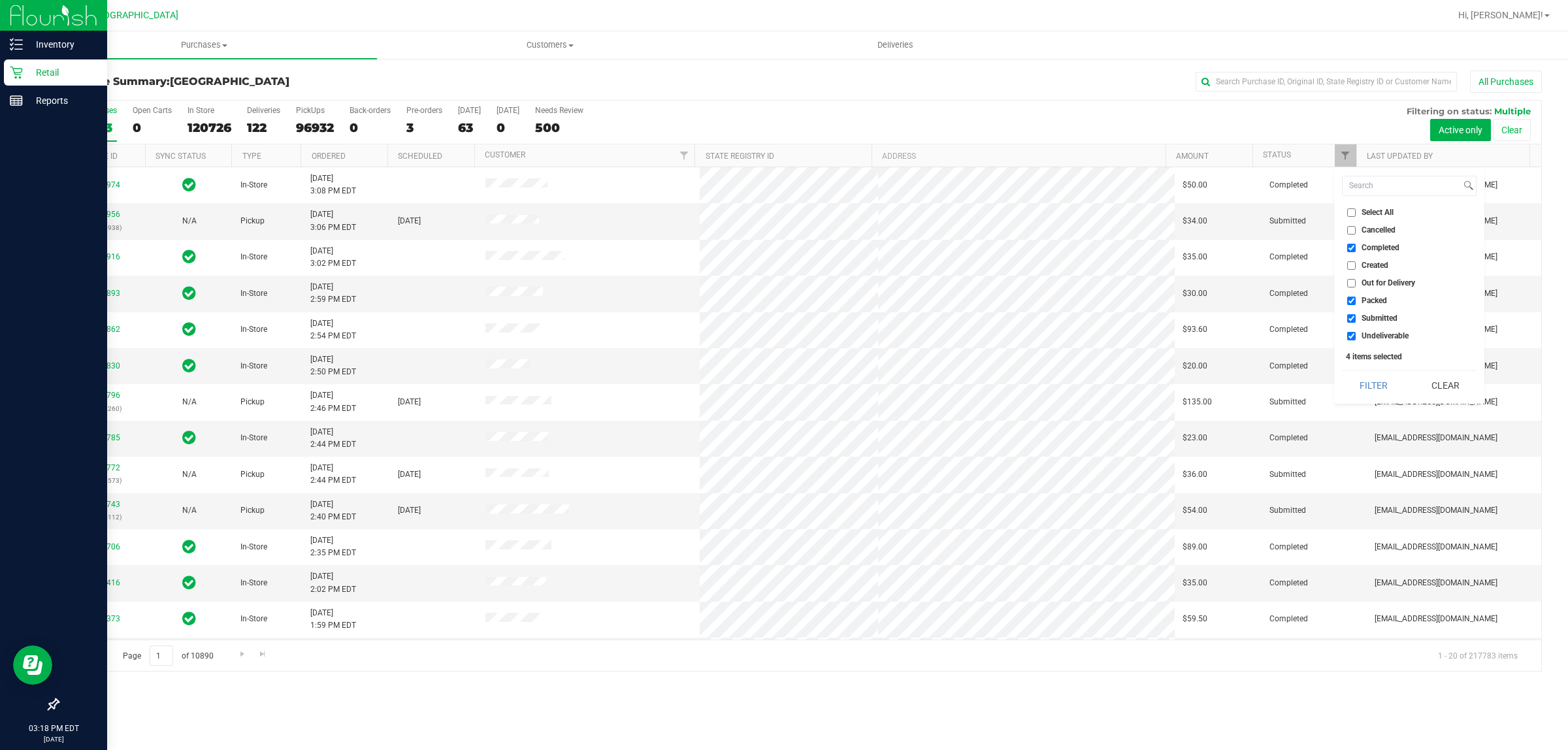
checkbox input "false"
click at [1350, 319] on input "Submitted" at bounding box center [1351, 318] width 9 height 9
checkbox input "false"
click at [1350, 334] on input "Undeliverable" at bounding box center [1351, 336] width 9 height 9
checkbox input "false"
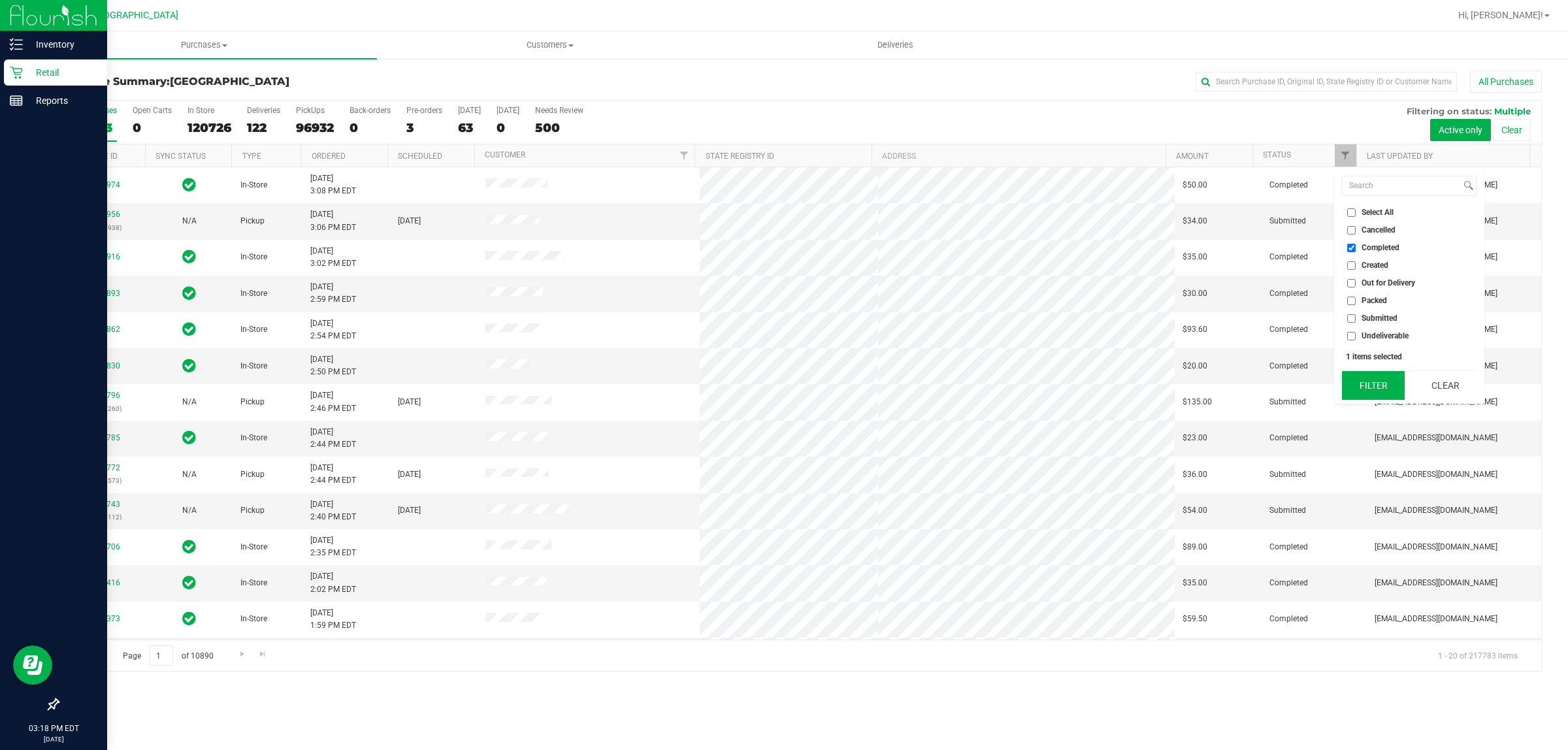
click at [1368, 379] on button "Filter" at bounding box center [1373, 385] width 63 height 29
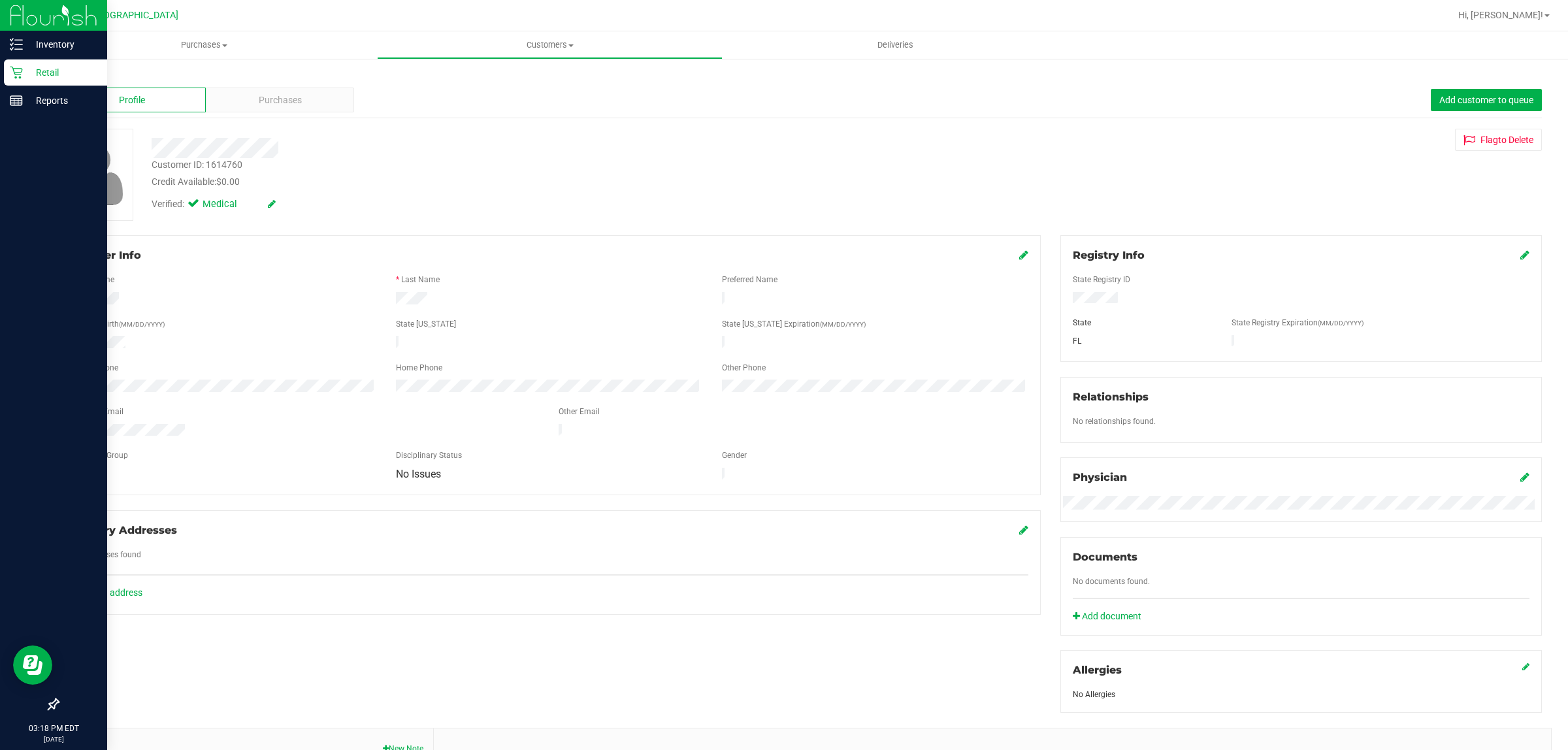
click at [71, 75] on p "Retail" at bounding box center [62, 73] width 79 height 16
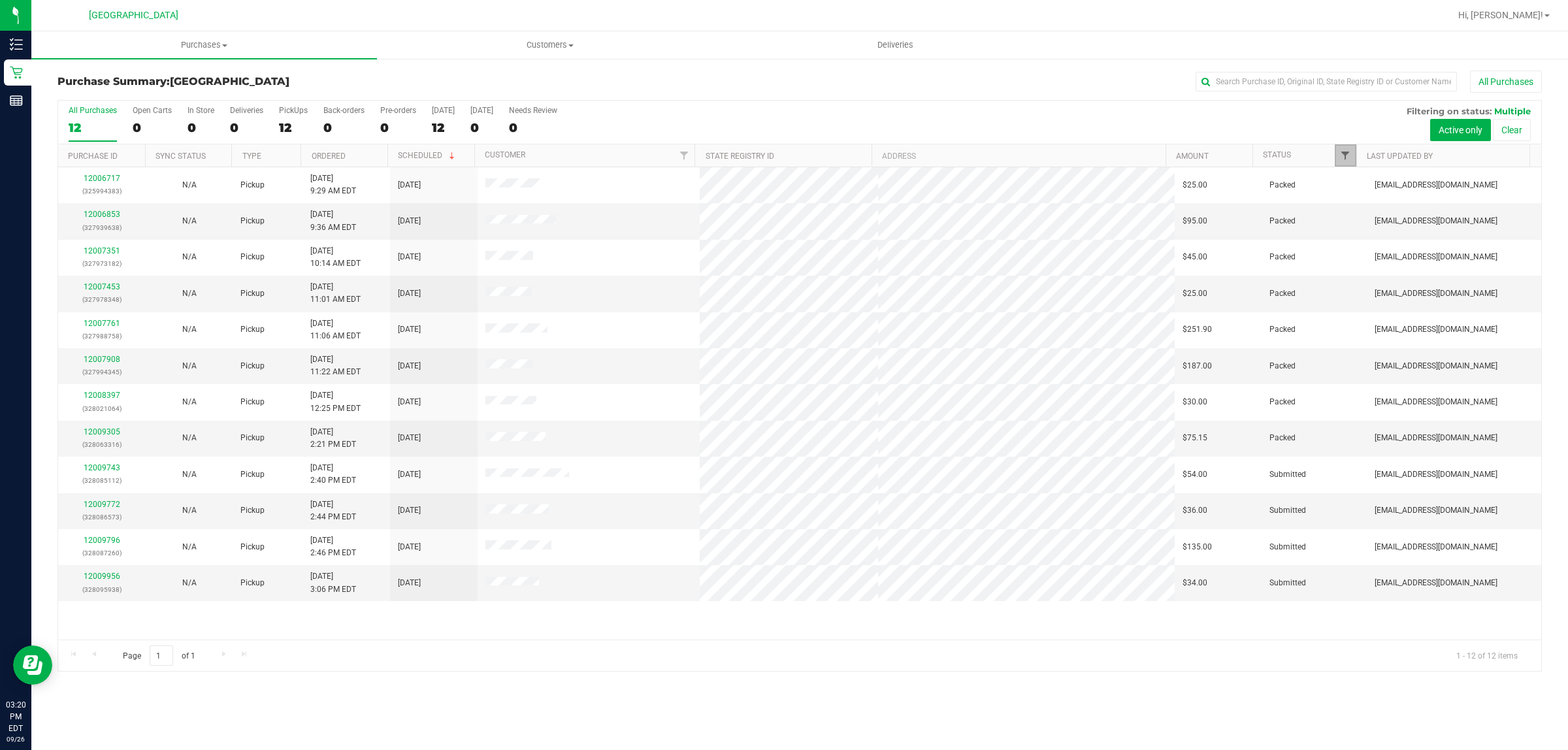
click at [1341, 152] on span "Filter" at bounding box center [1346, 156] width 11 height 11
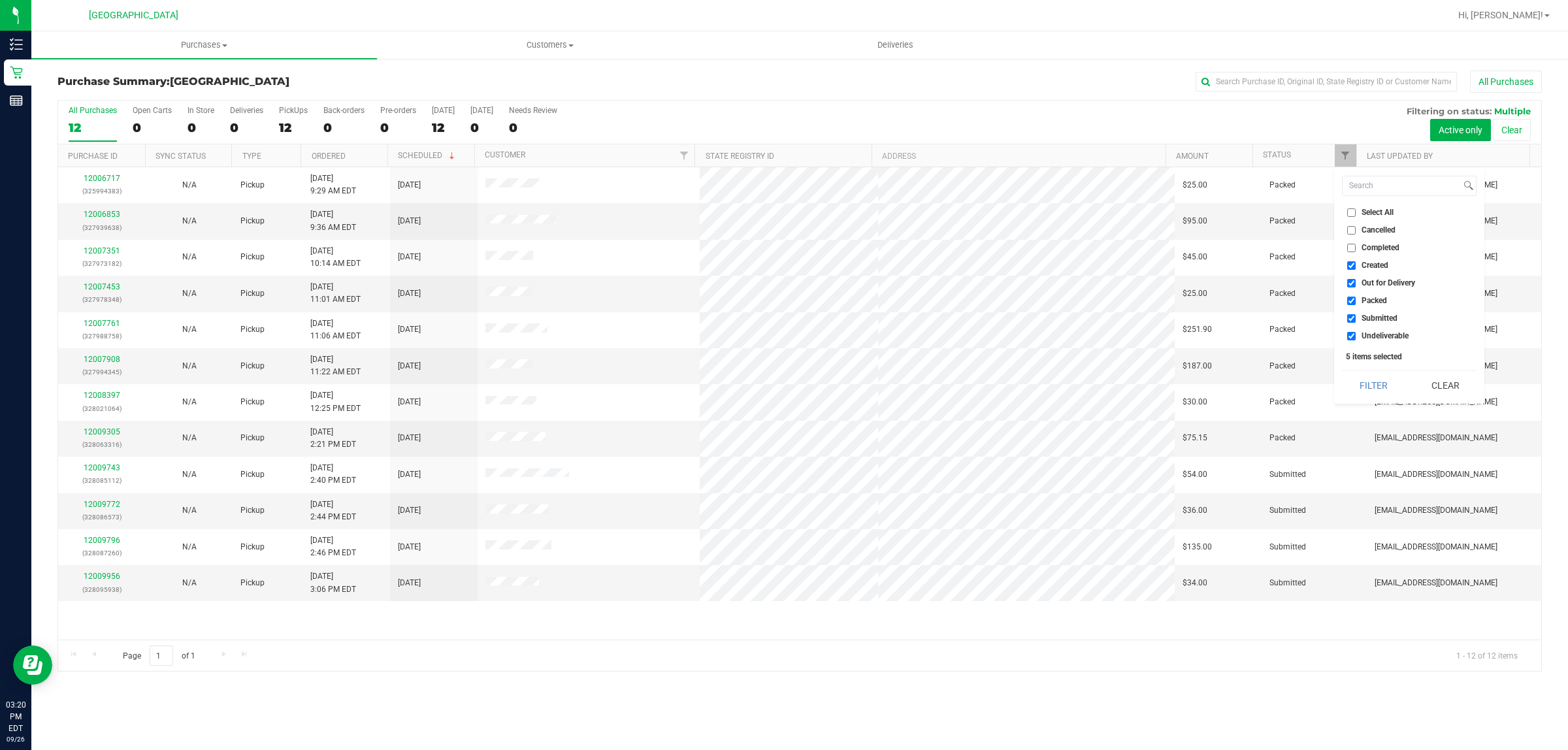
click at [1354, 266] on input "Created" at bounding box center [1351, 265] width 9 height 9
checkbox input "false"
click at [1353, 284] on input "Out for Delivery" at bounding box center [1351, 283] width 9 height 9
checkbox input "false"
click at [1353, 298] on input "Packed" at bounding box center [1351, 300] width 9 height 9
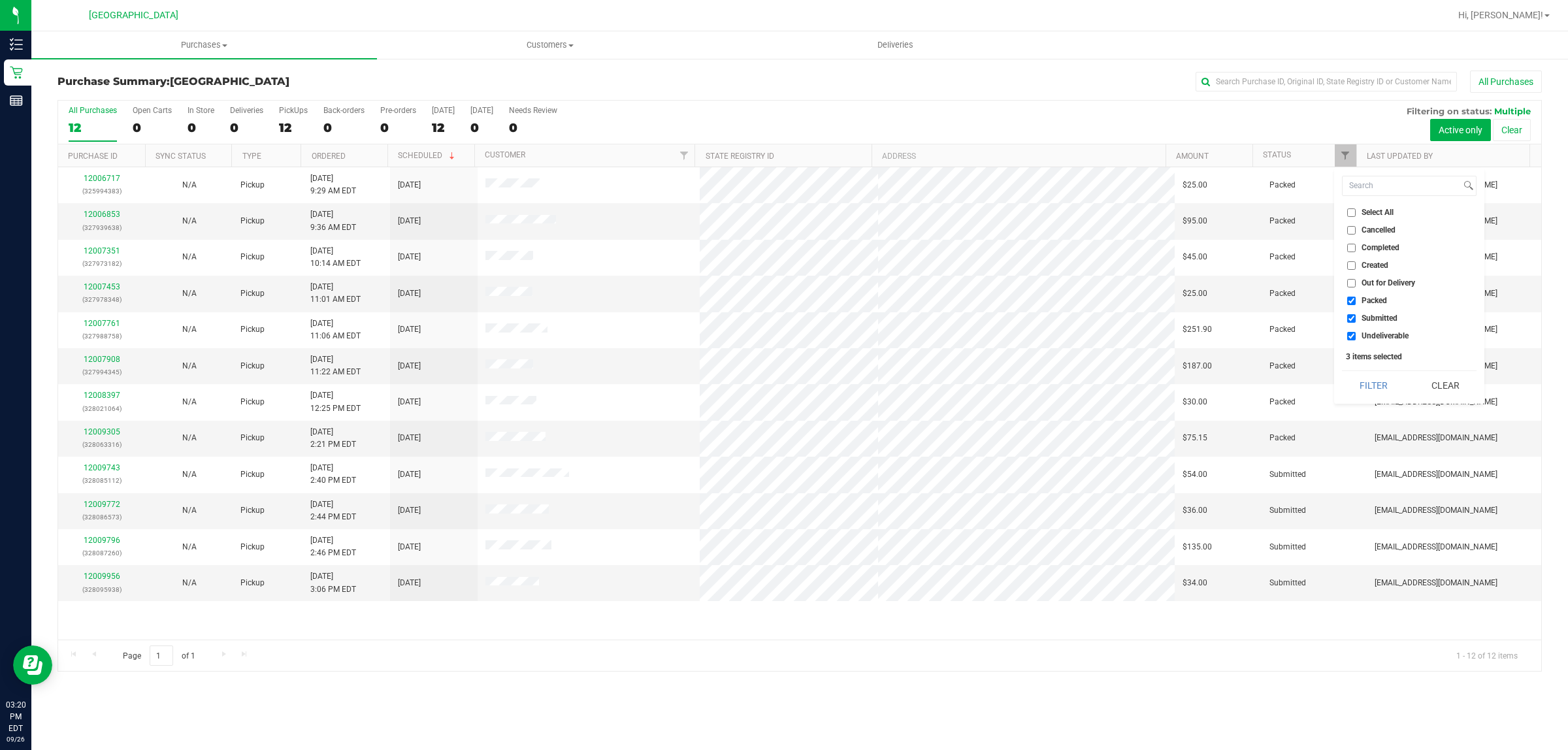
checkbox input "false"
click at [1353, 332] on input "Undeliverable" at bounding box center [1351, 336] width 9 height 9
checkbox input "false"
click at [1366, 381] on button "Filter" at bounding box center [1373, 385] width 63 height 29
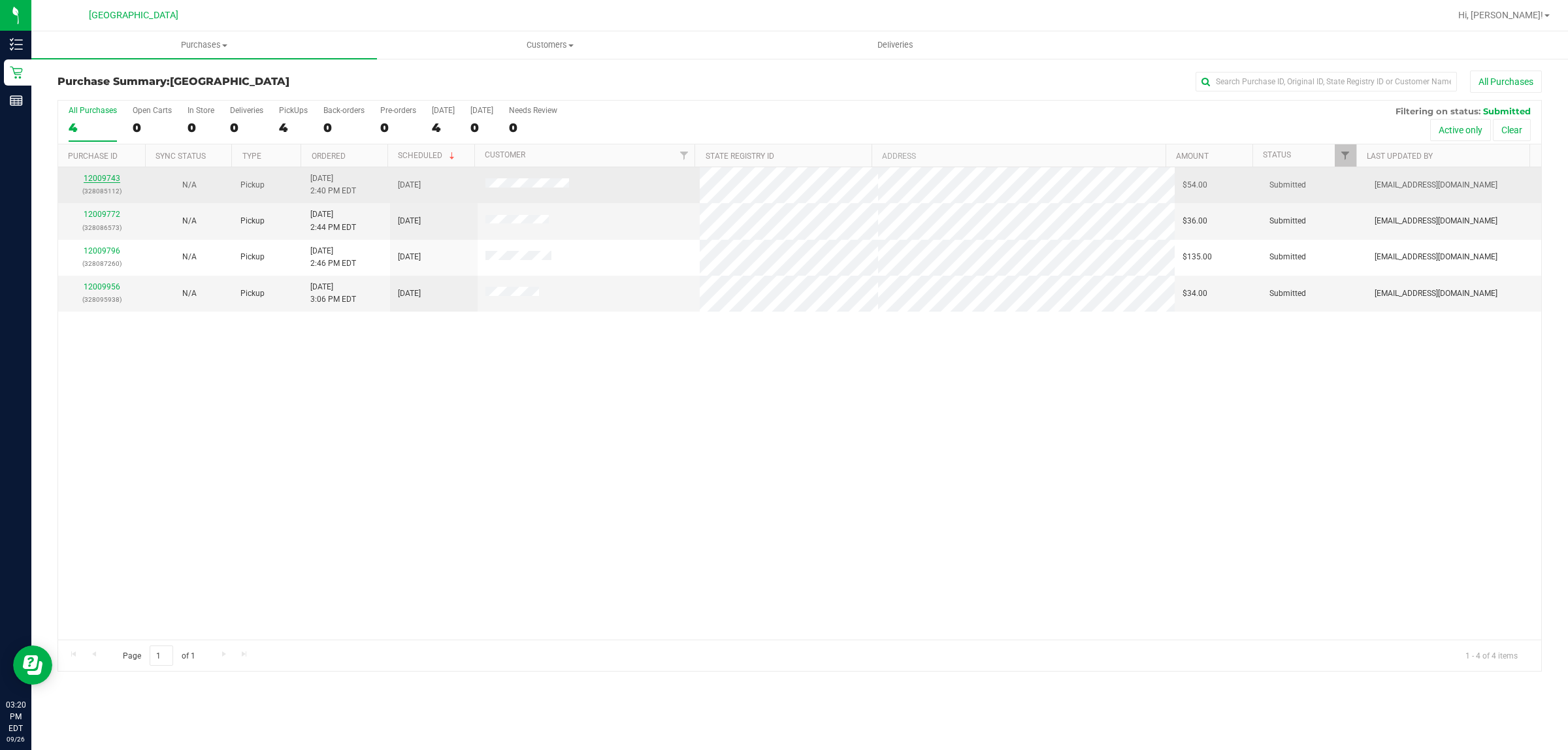
click at [112, 180] on link "12009743" at bounding box center [102, 179] width 37 height 9
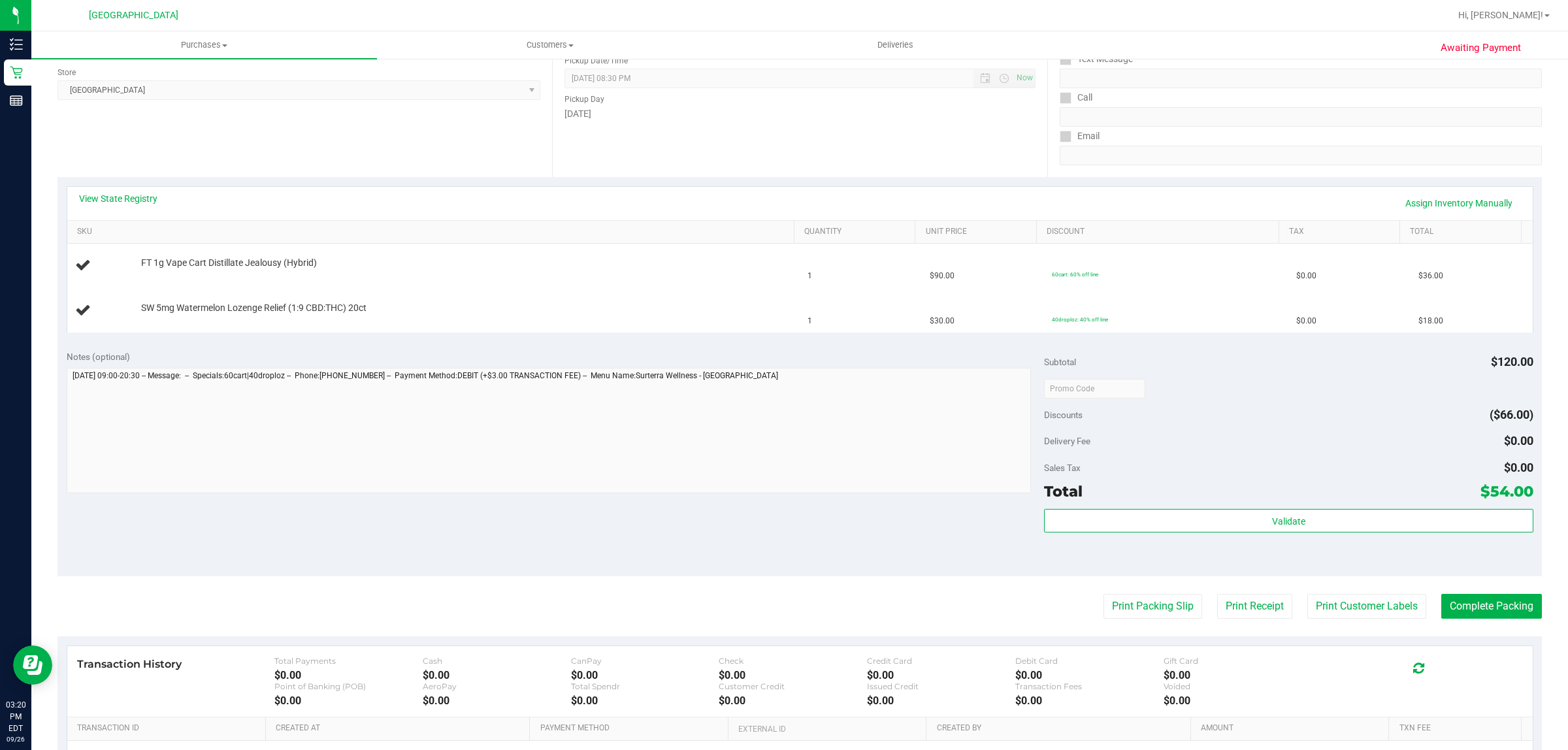
scroll to position [330, 0]
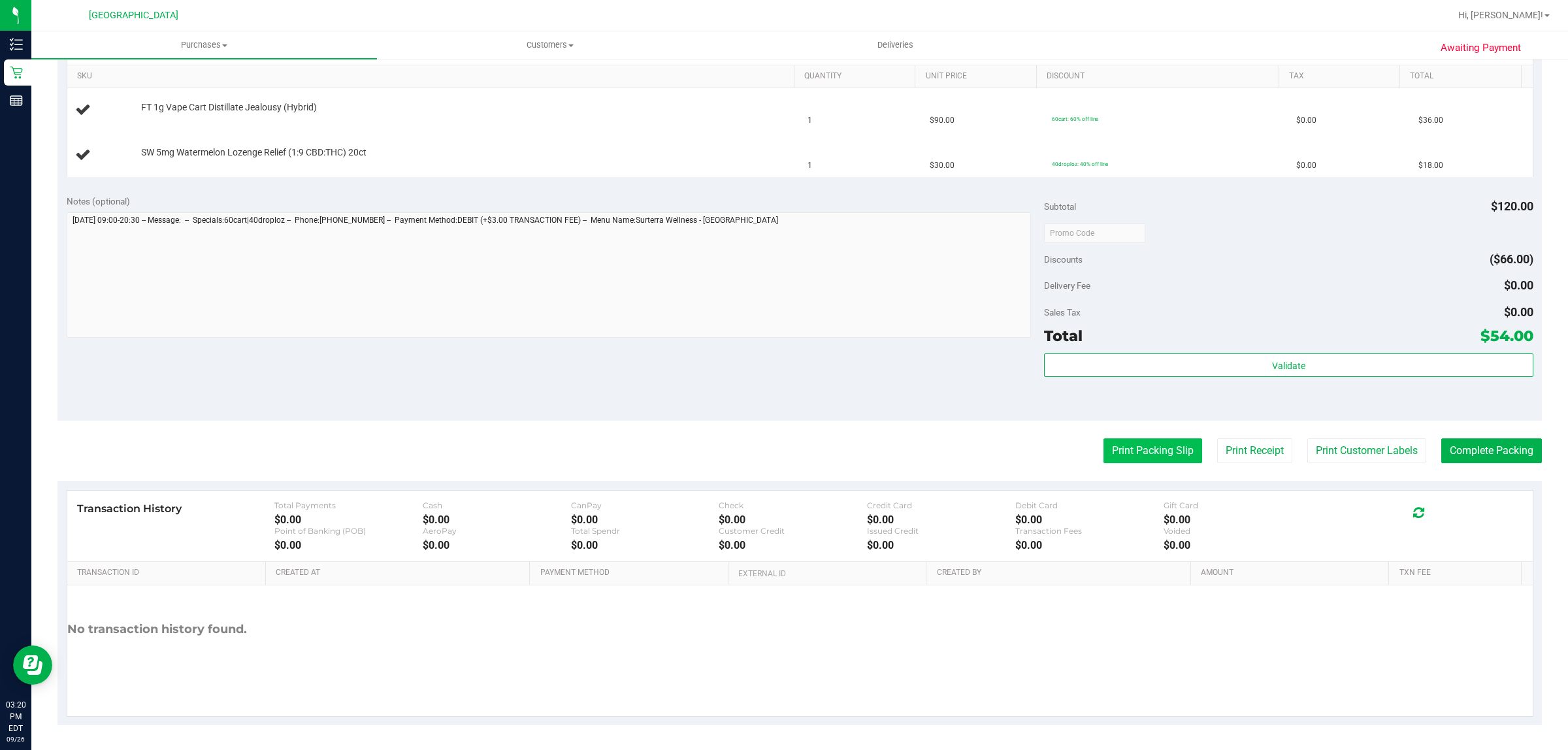
click at [1131, 452] on button "Print Packing Slip" at bounding box center [1153, 450] width 99 height 25
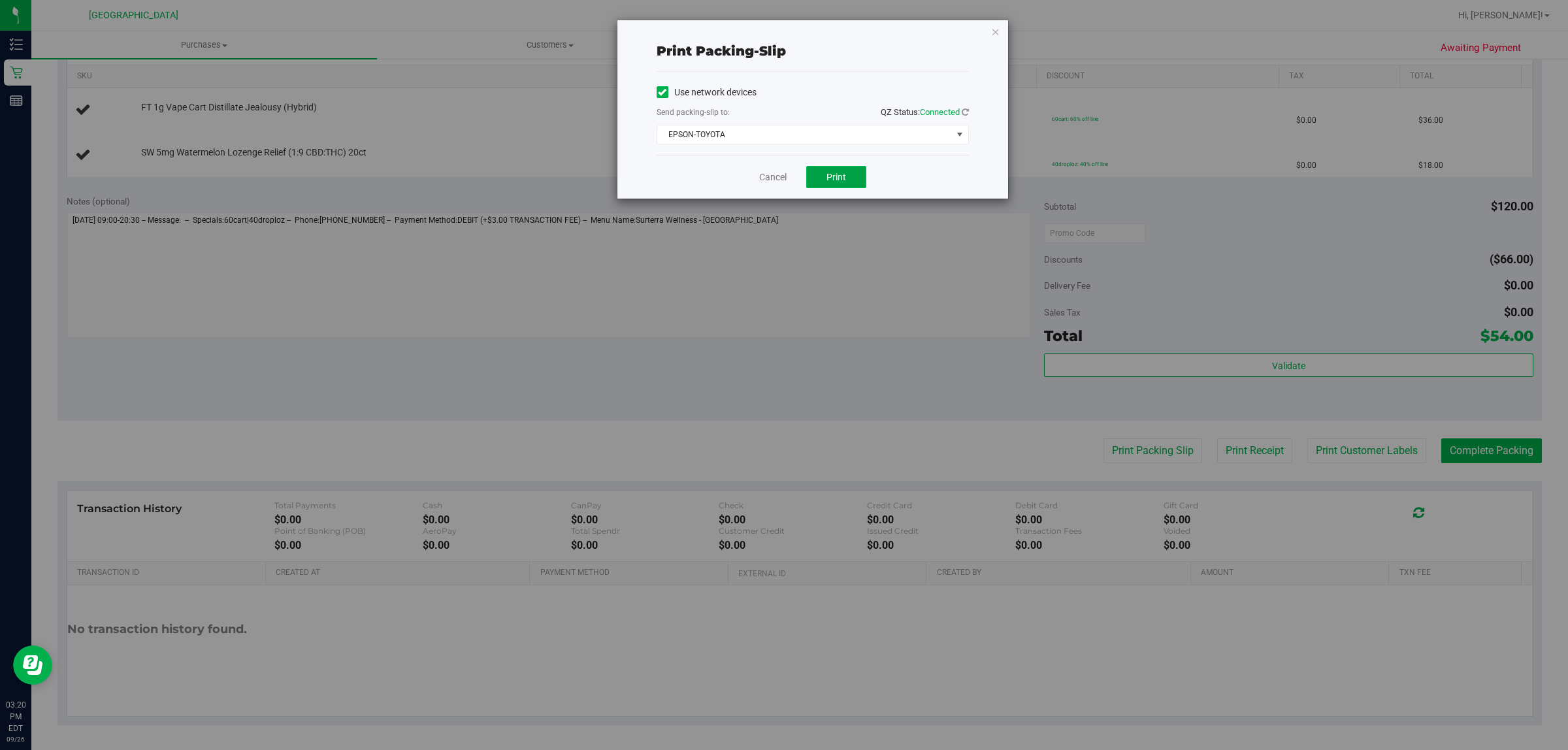
click at [821, 180] on button "Print" at bounding box center [836, 177] width 60 height 22
click at [772, 178] on link "Cancel" at bounding box center [773, 177] width 27 height 14
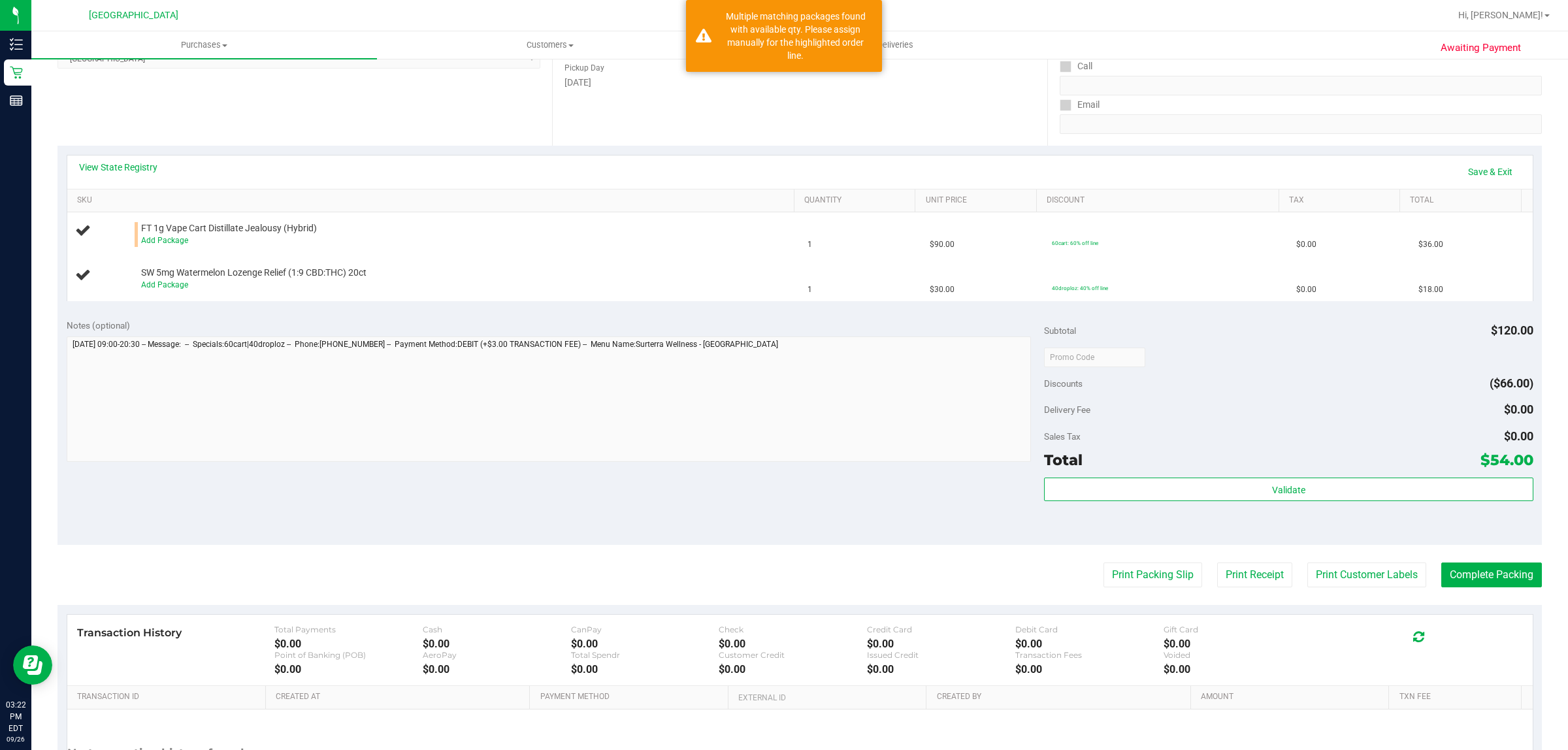
scroll to position [0, 0]
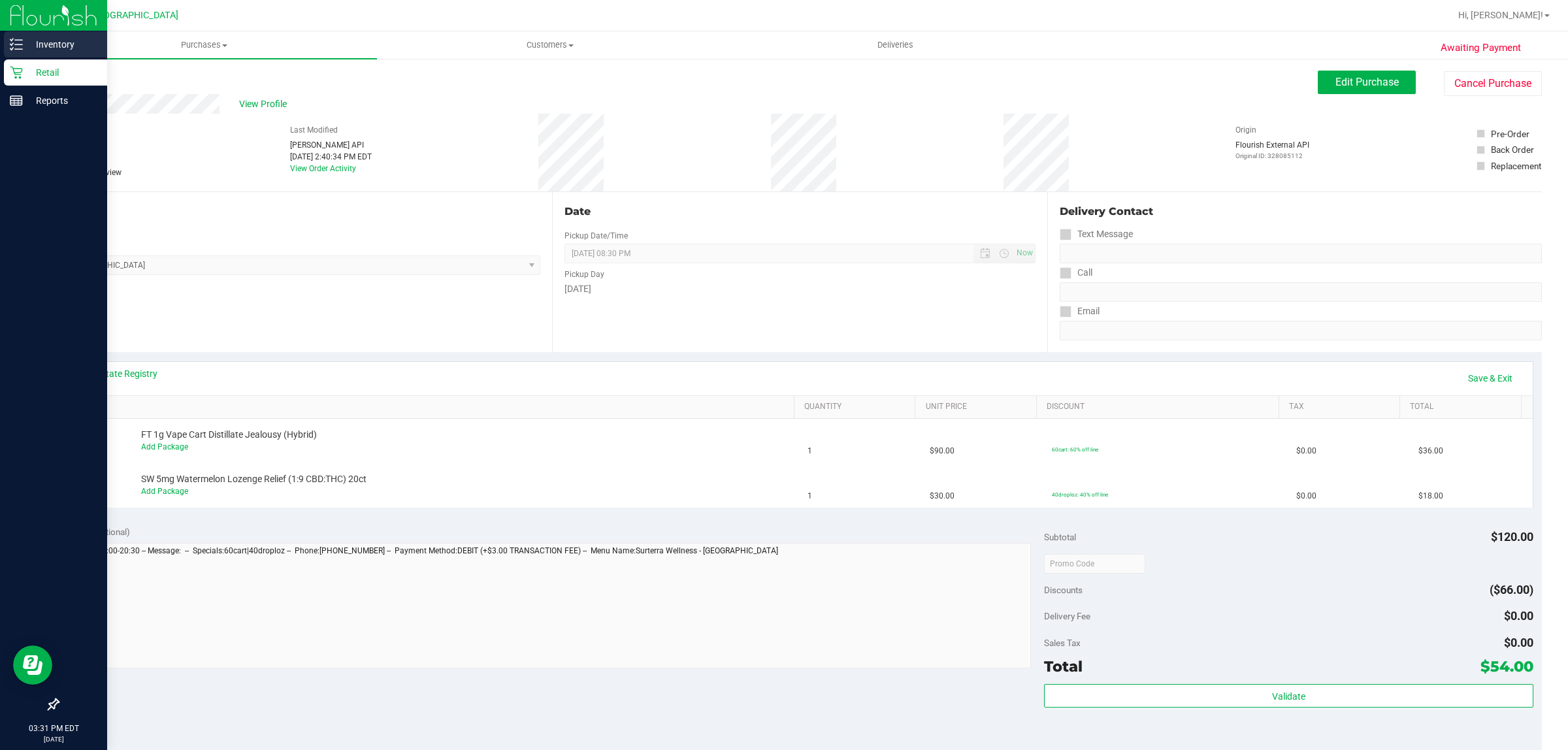
click at [33, 44] on p "Inventory" at bounding box center [62, 45] width 79 height 16
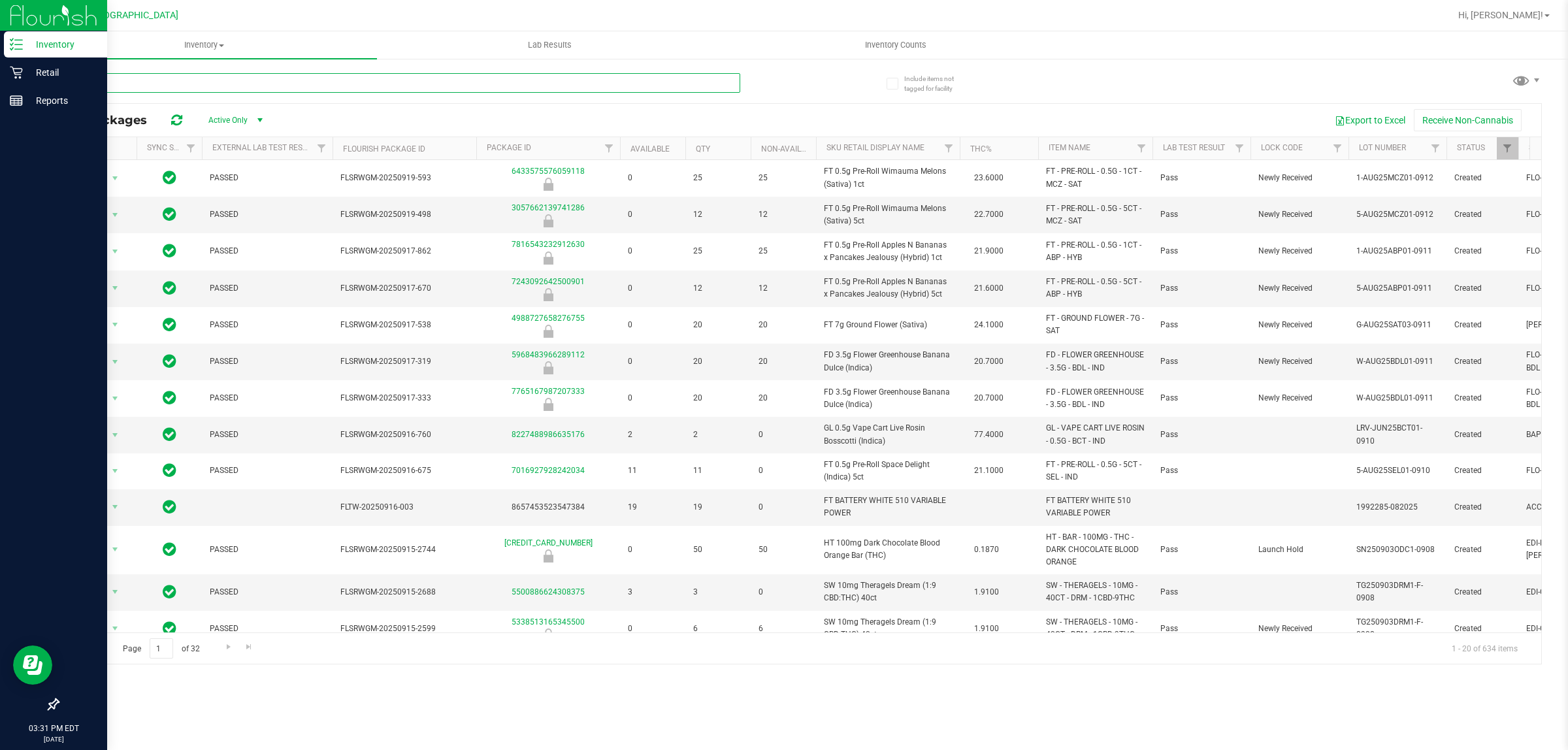
click at [318, 81] on input "text" at bounding box center [398, 83] width 683 height 19
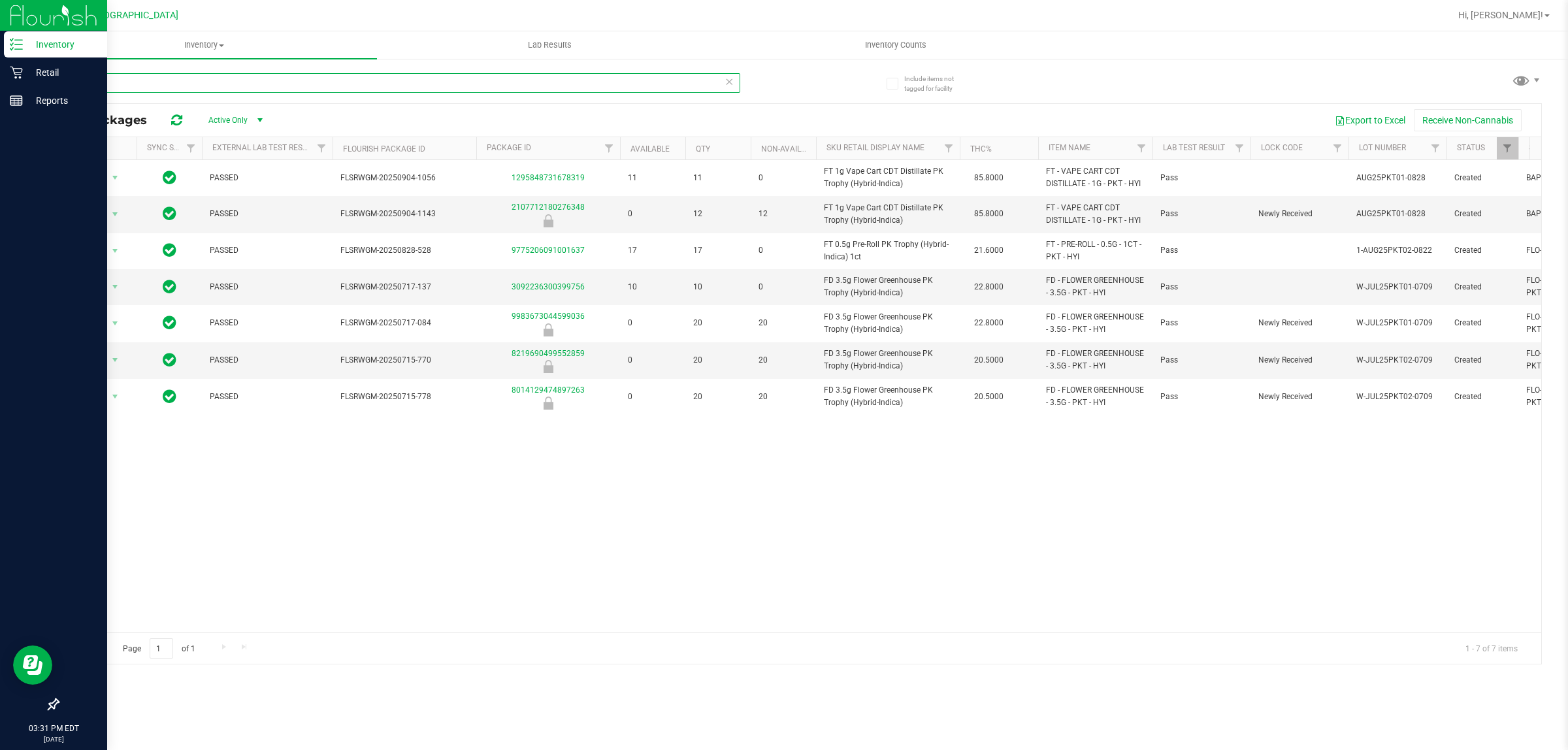
type input "pkt"
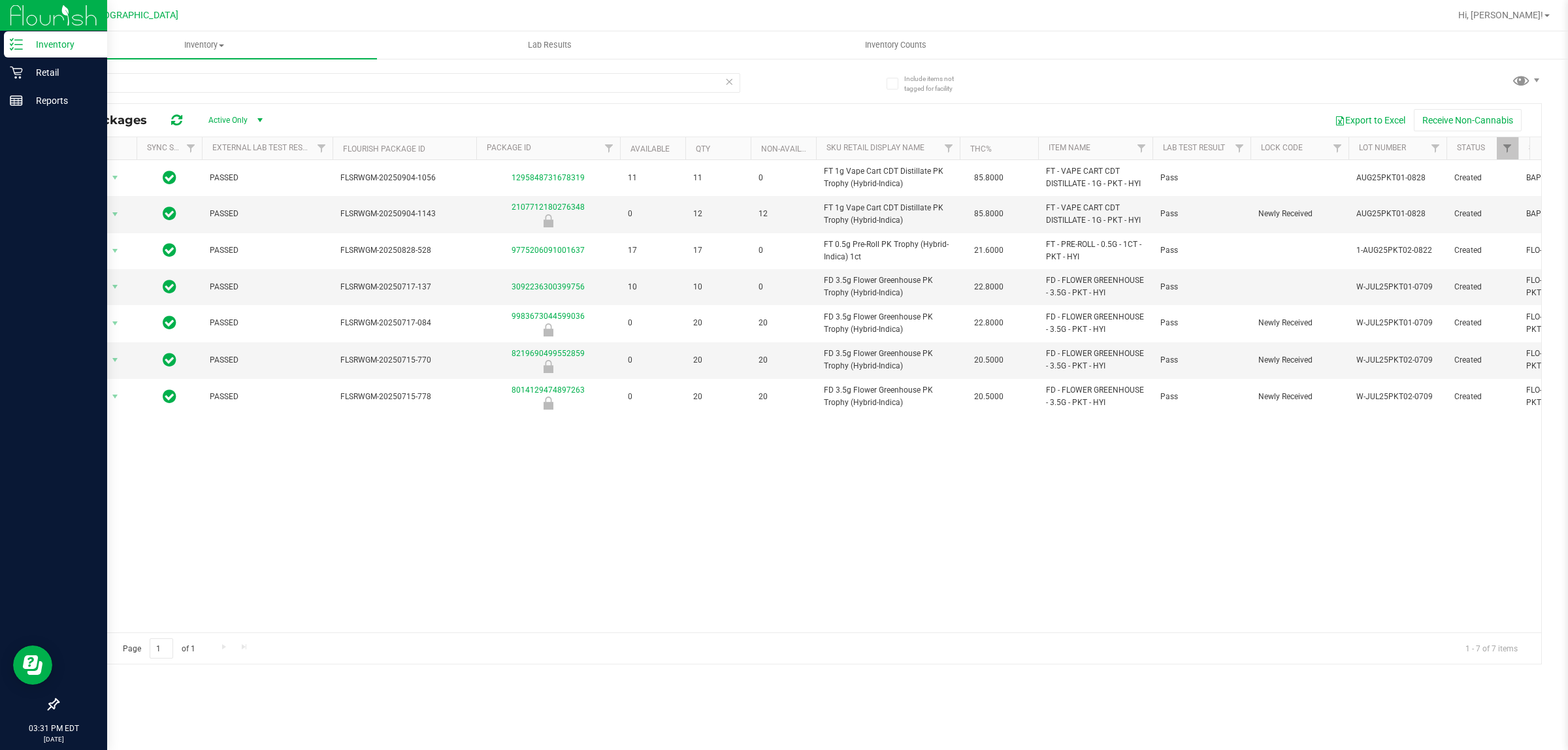
click at [857, 585] on div "Action Action Global inventory Package audit log Print package label Print prod…" at bounding box center [799, 396] width 1483 height 472
click at [43, 73] on p "Retail" at bounding box center [62, 73] width 79 height 16
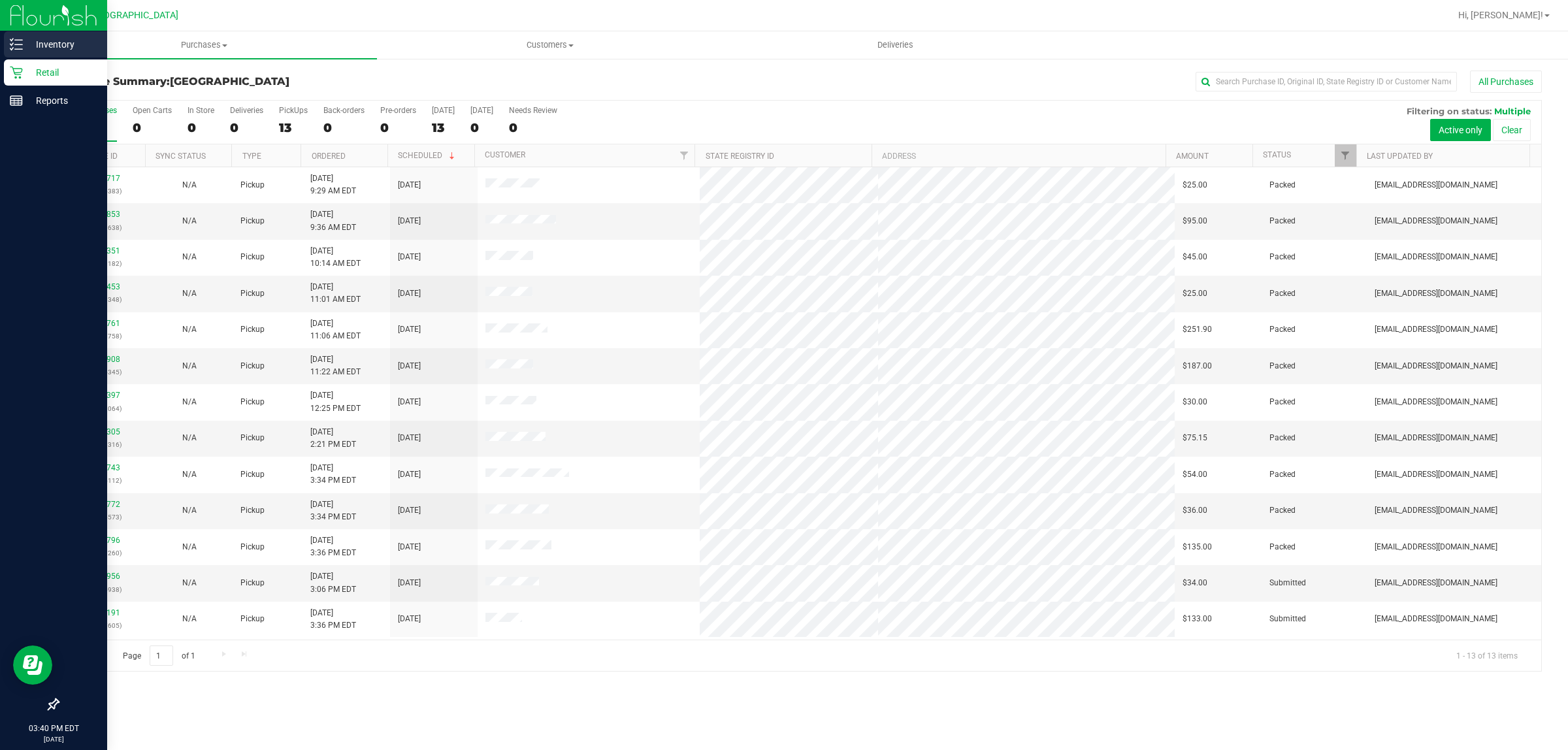
click at [47, 41] on p "Inventory" at bounding box center [62, 45] width 79 height 16
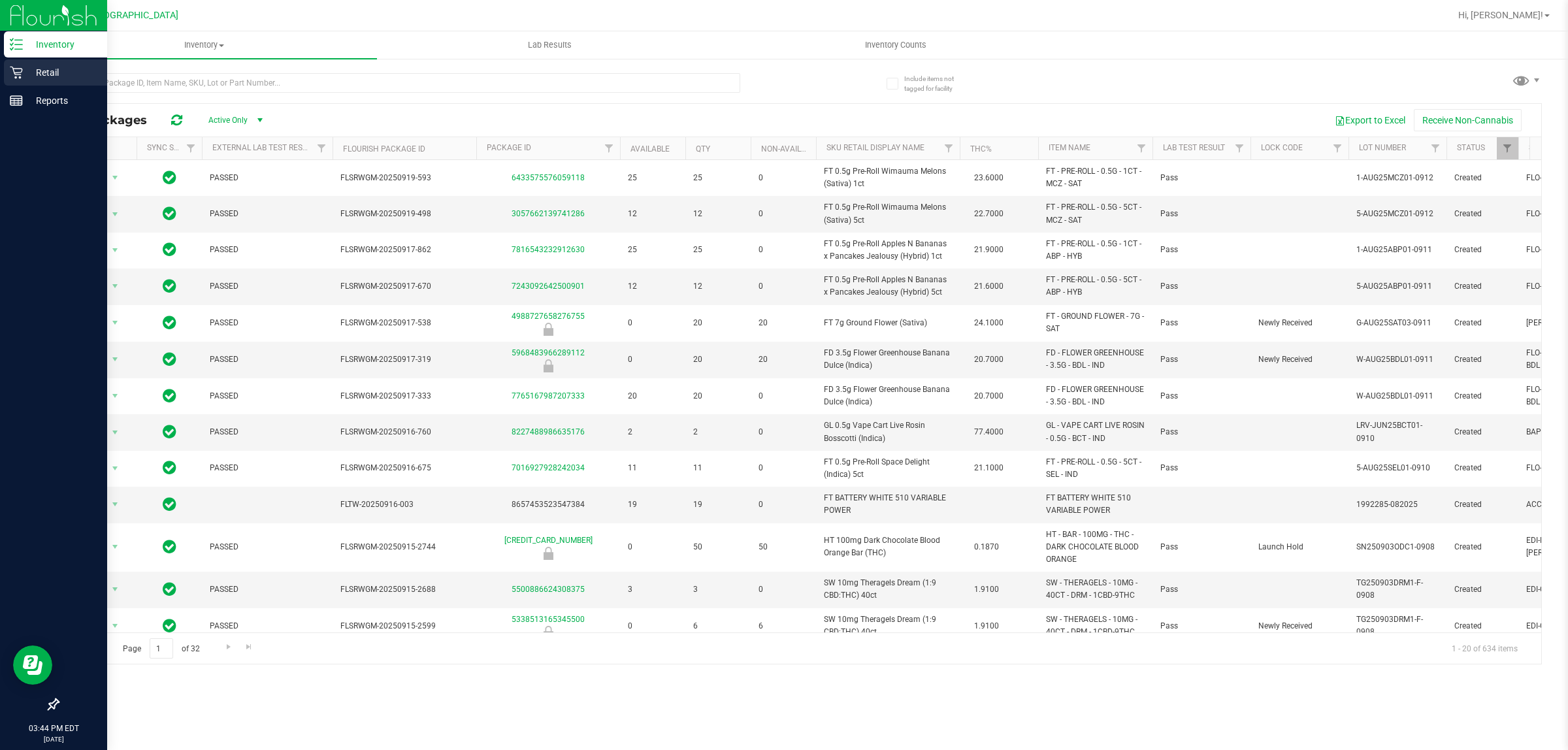
click at [17, 72] on icon at bounding box center [17, 73] width 13 height 13
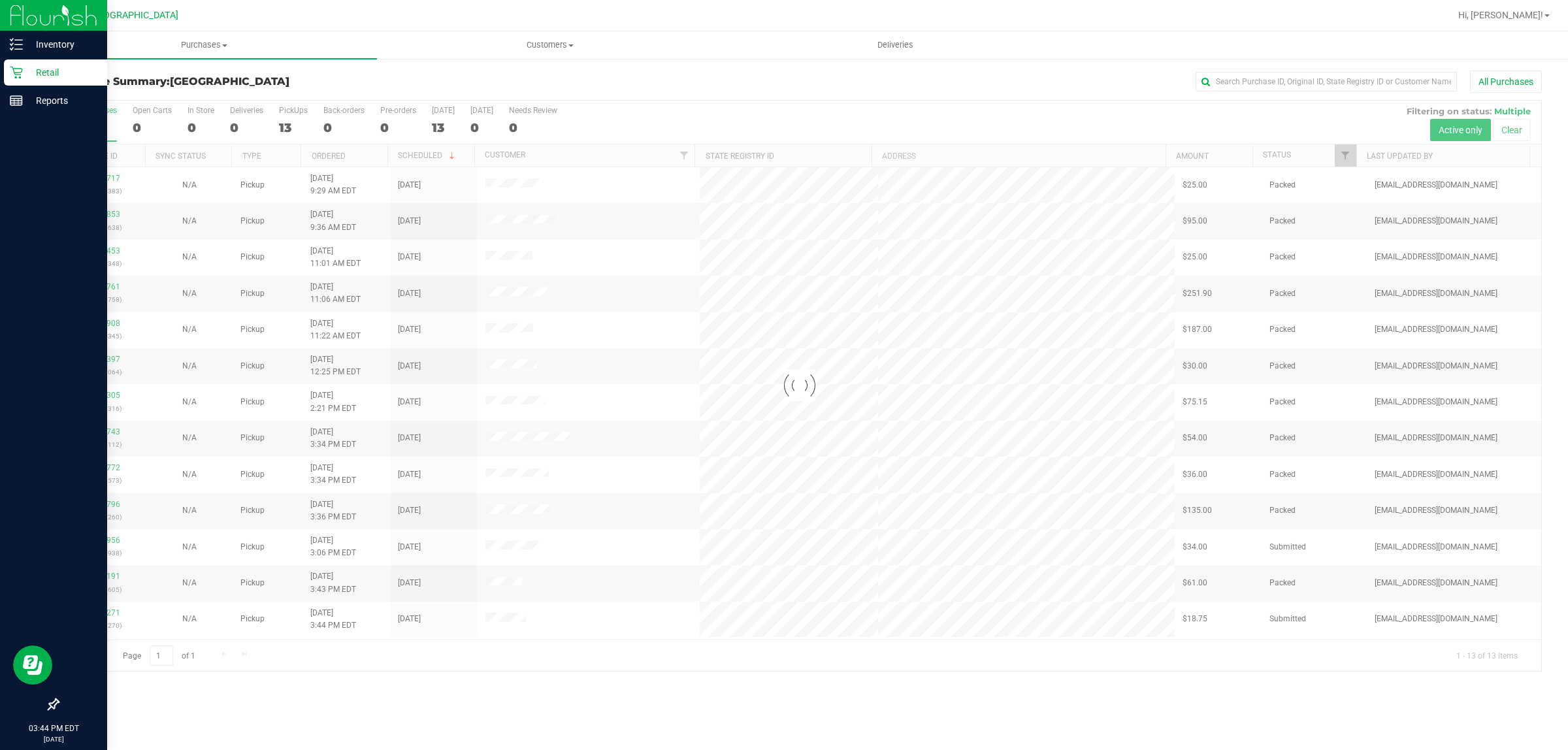
click at [1340, 160] on div at bounding box center [799, 386] width 1483 height 570
click at [1344, 163] on link "Filter" at bounding box center [1346, 155] width 21 height 22
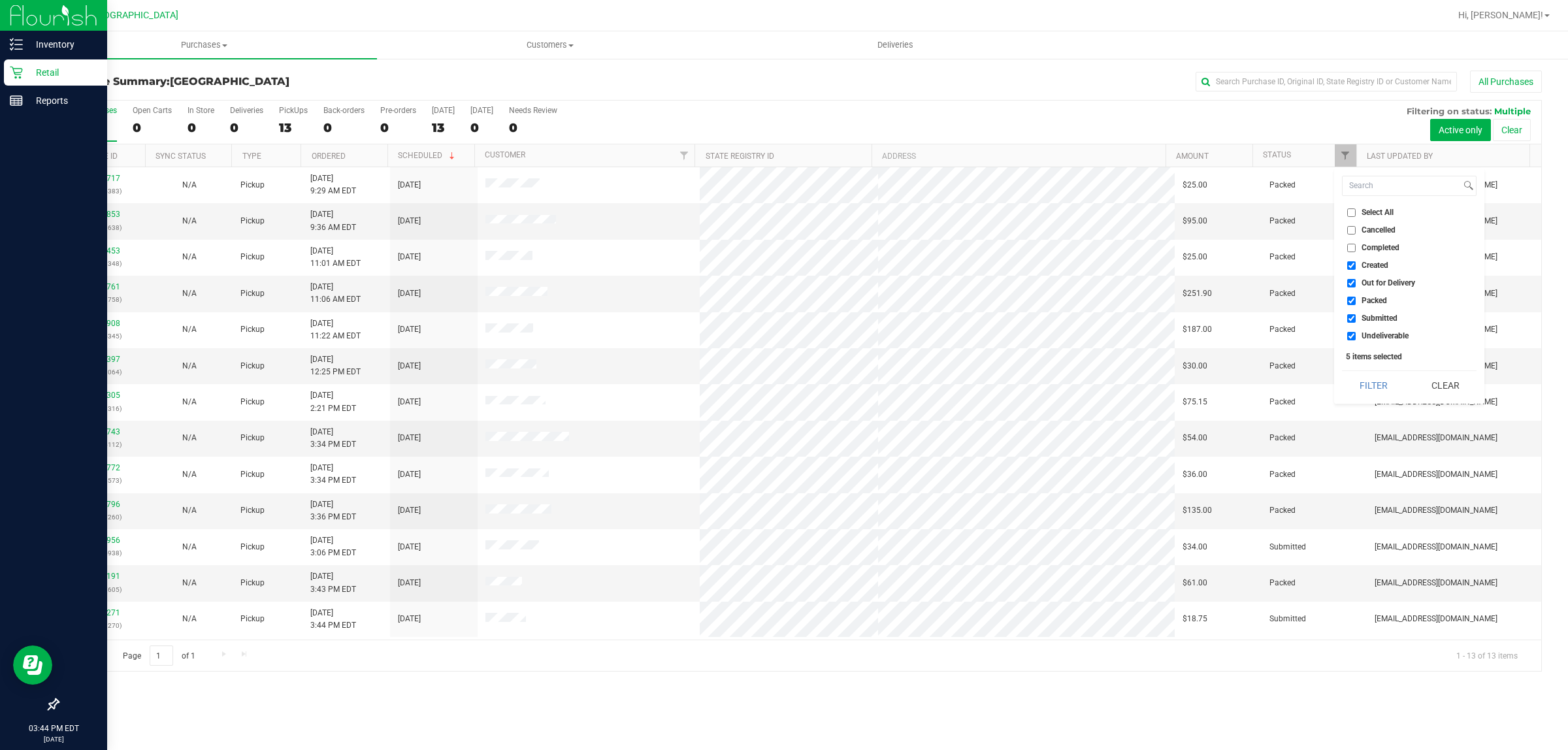
click at [1350, 265] on input "Created" at bounding box center [1351, 265] width 9 height 9
checkbox input "false"
click at [1351, 283] on input "Out for Delivery" at bounding box center [1351, 283] width 9 height 9
checkbox input "false"
click at [1353, 302] on input "Packed" at bounding box center [1351, 300] width 9 height 9
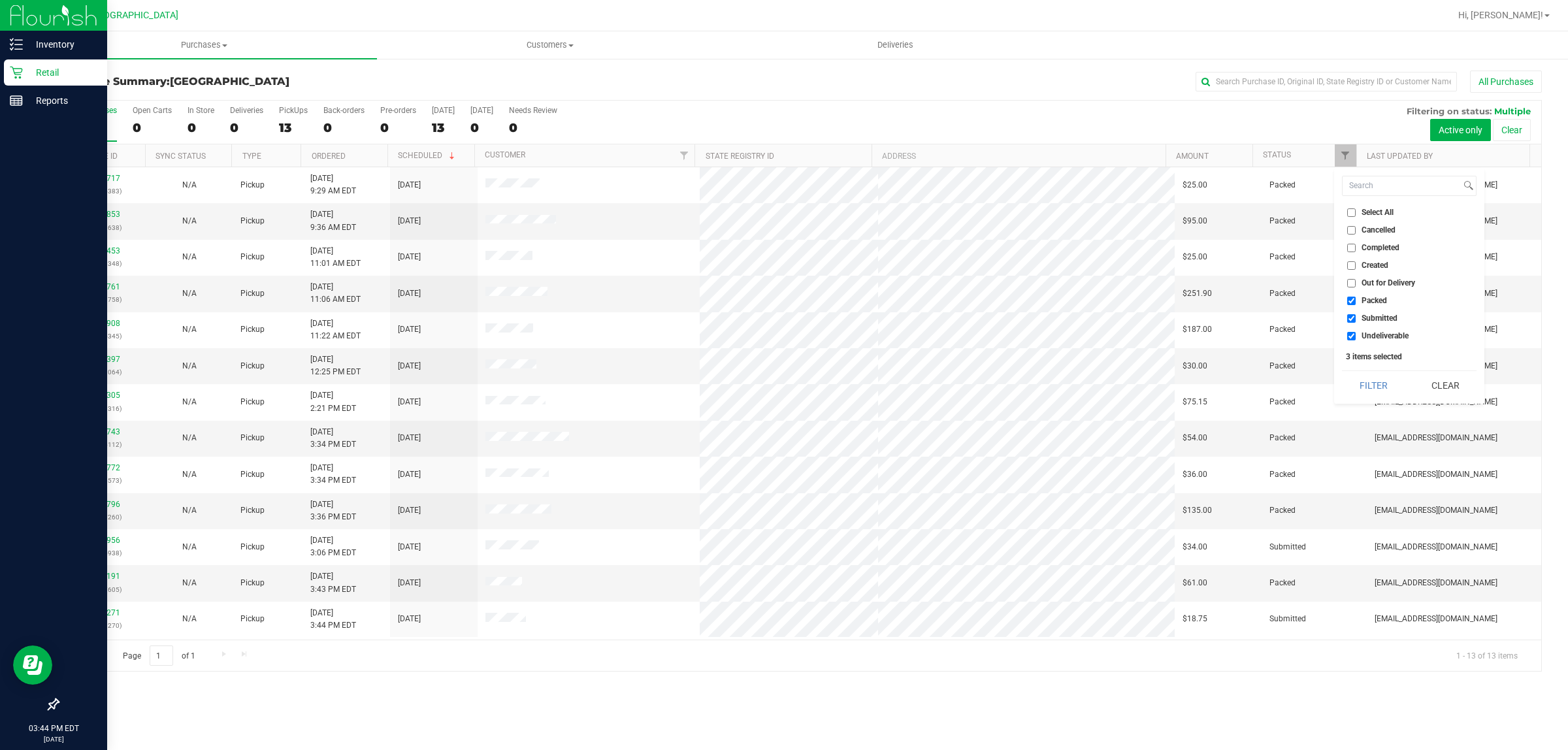
checkbox input "false"
click at [1354, 336] on input "Undeliverable" at bounding box center [1351, 336] width 9 height 9
checkbox input "false"
click at [1376, 383] on button "Filter" at bounding box center [1373, 385] width 63 height 29
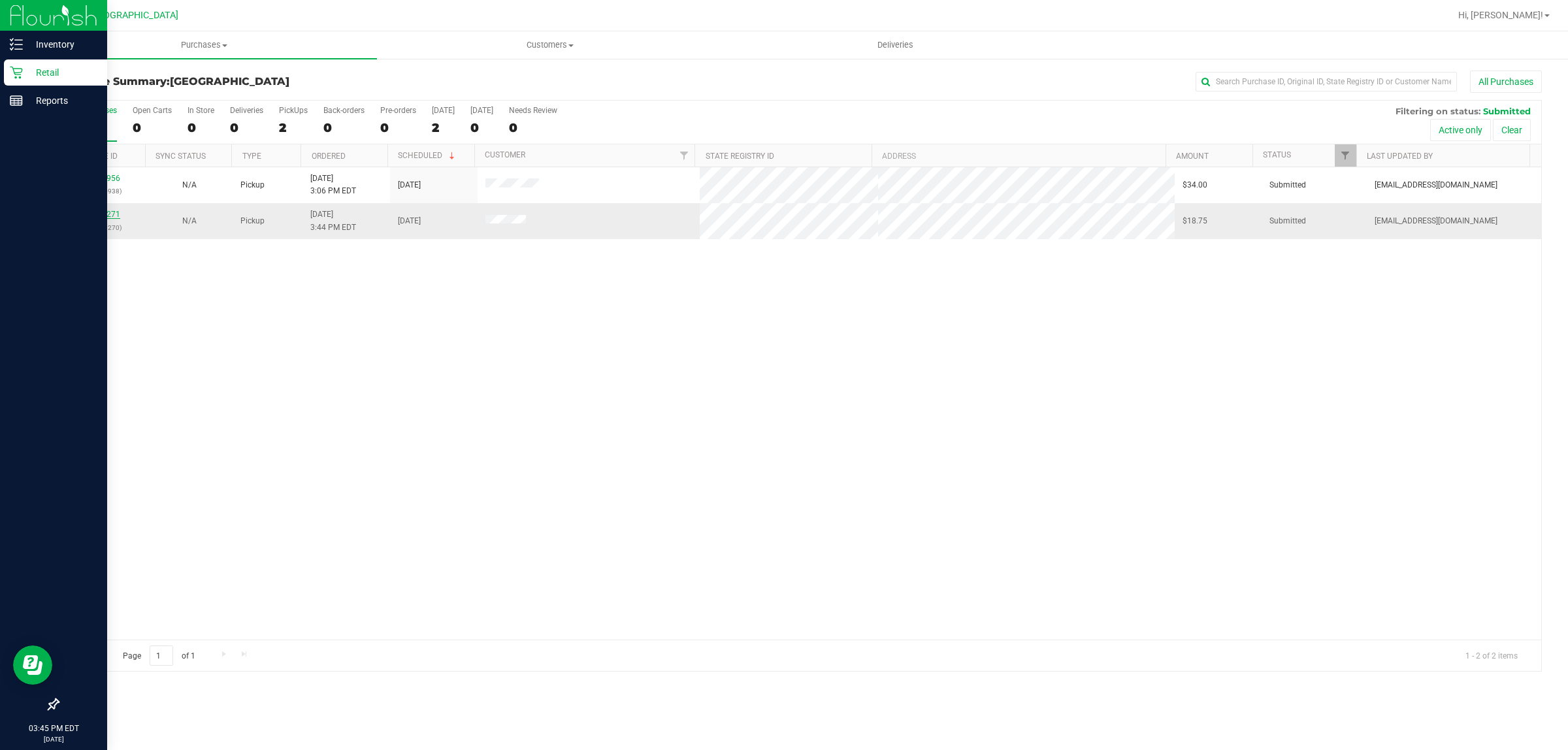
click at [108, 219] on link "12010271" at bounding box center [102, 214] width 37 height 9
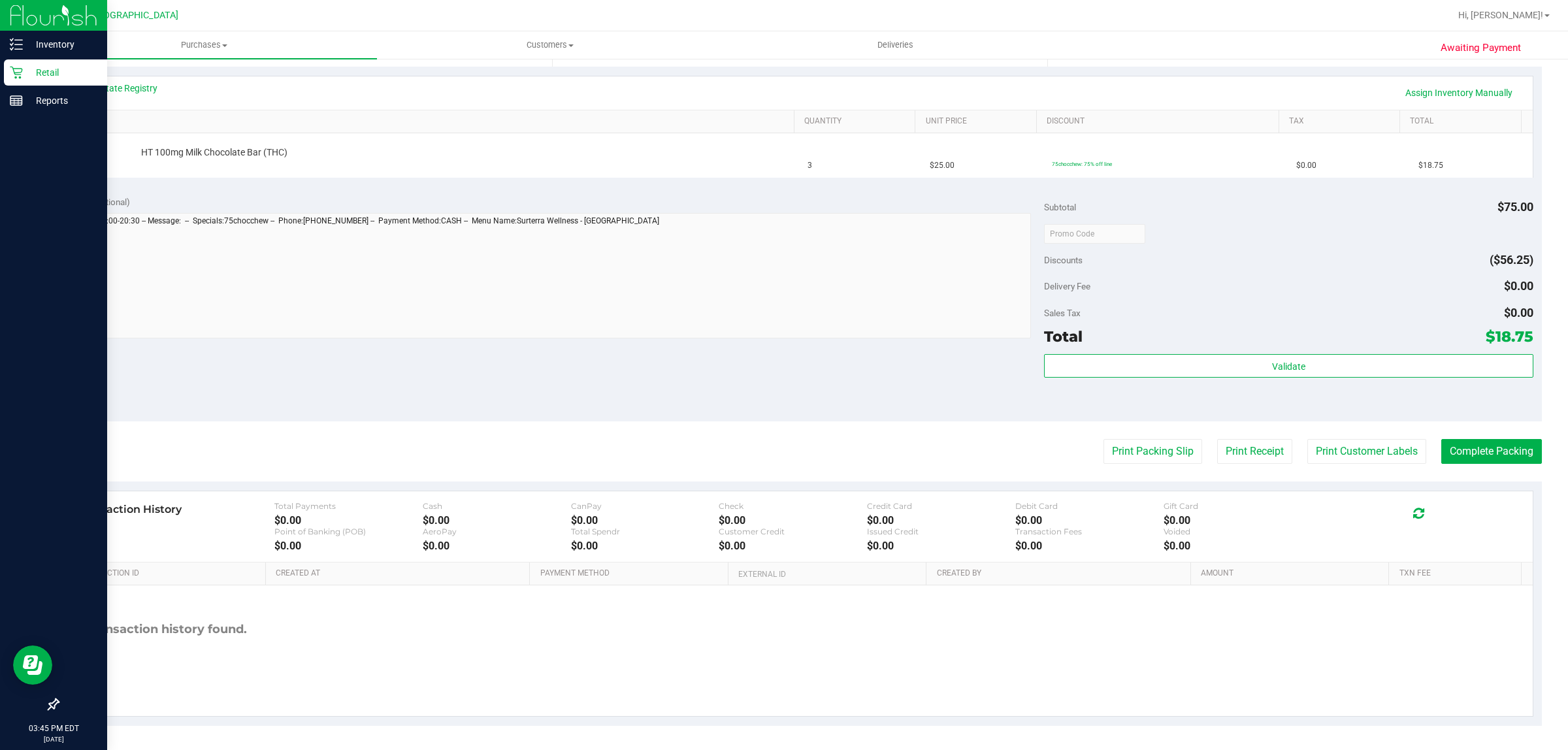
scroll to position [286, 0]
click at [1147, 444] on button "Print Packing Slip" at bounding box center [1153, 450] width 99 height 25
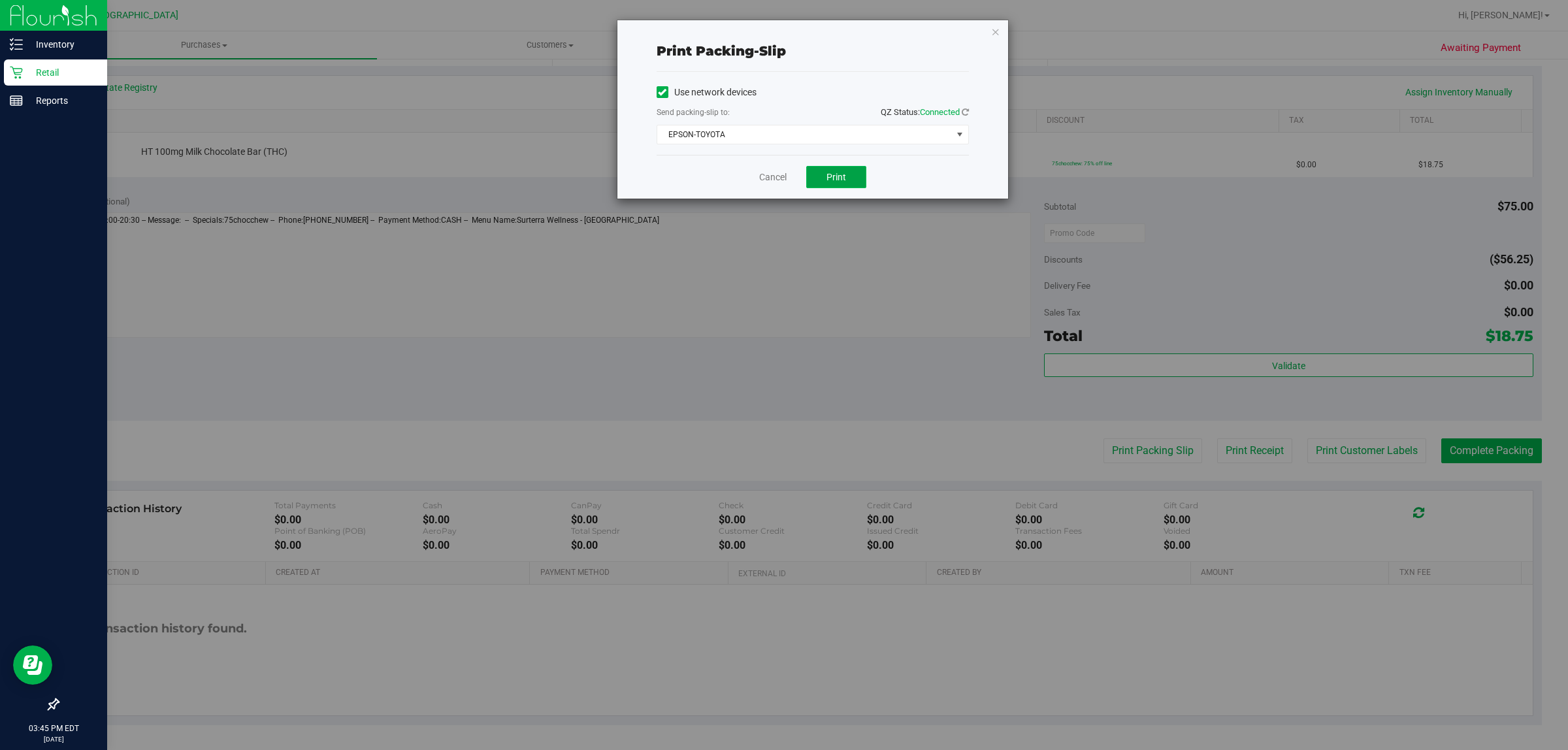
click at [827, 181] on button "Print" at bounding box center [836, 177] width 60 height 22
click at [765, 177] on link "Cancel" at bounding box center [773, 177] width 27 height 14
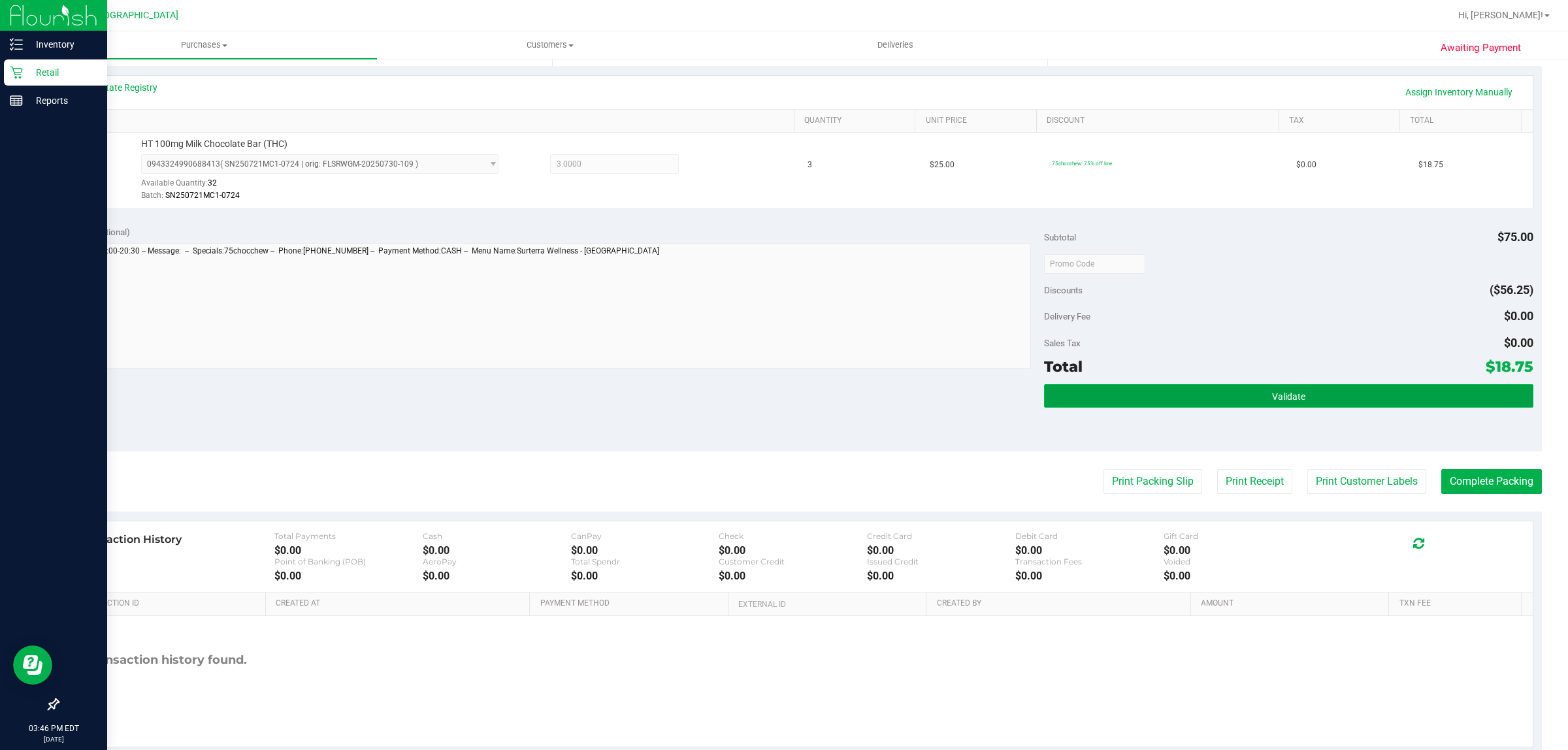
click at [1240, 400] on button "Validate" at bounding box center [1288, 396] width 489 height 23
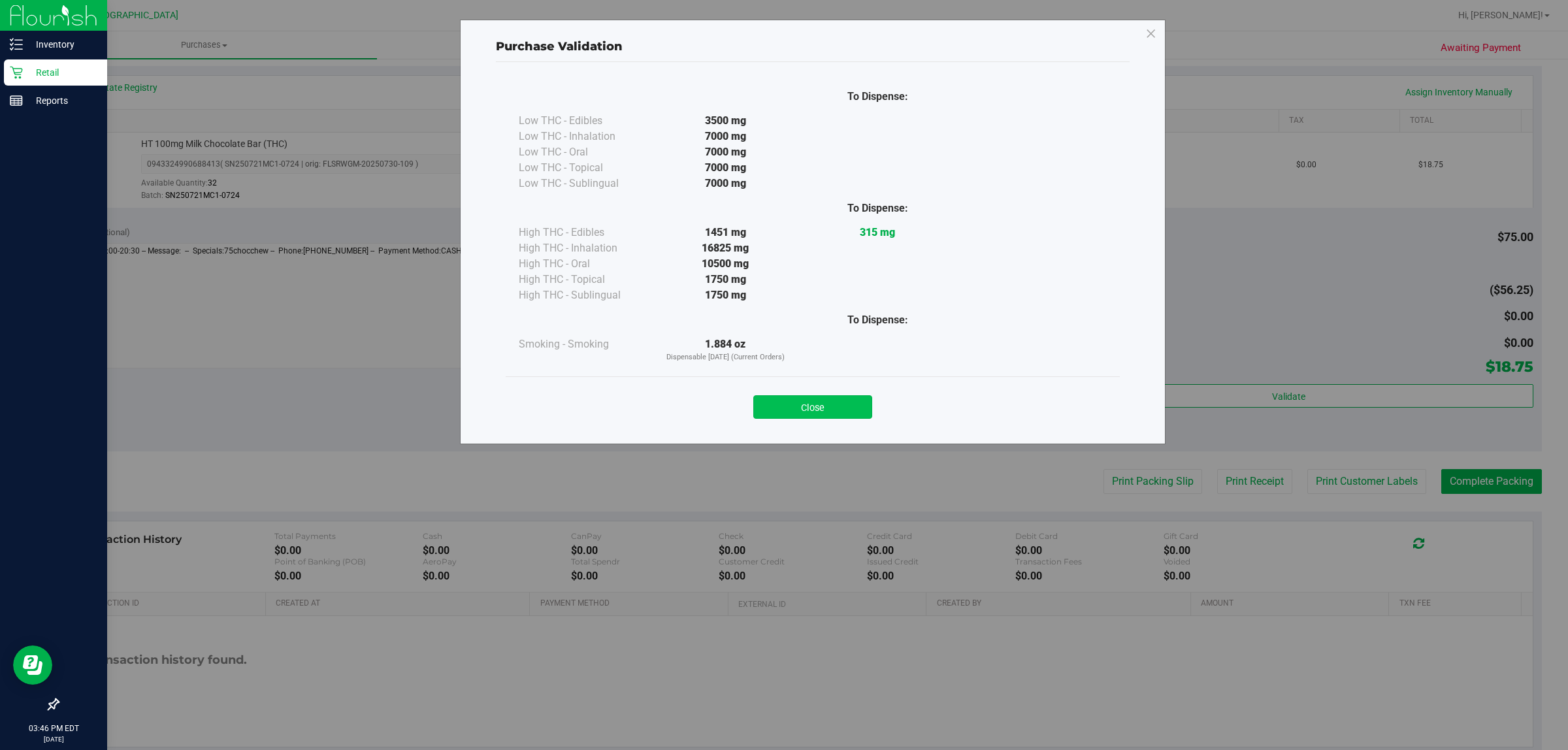
click at [821, 400] on button "Close" at bounding box center [813, 406] width 119 height 23
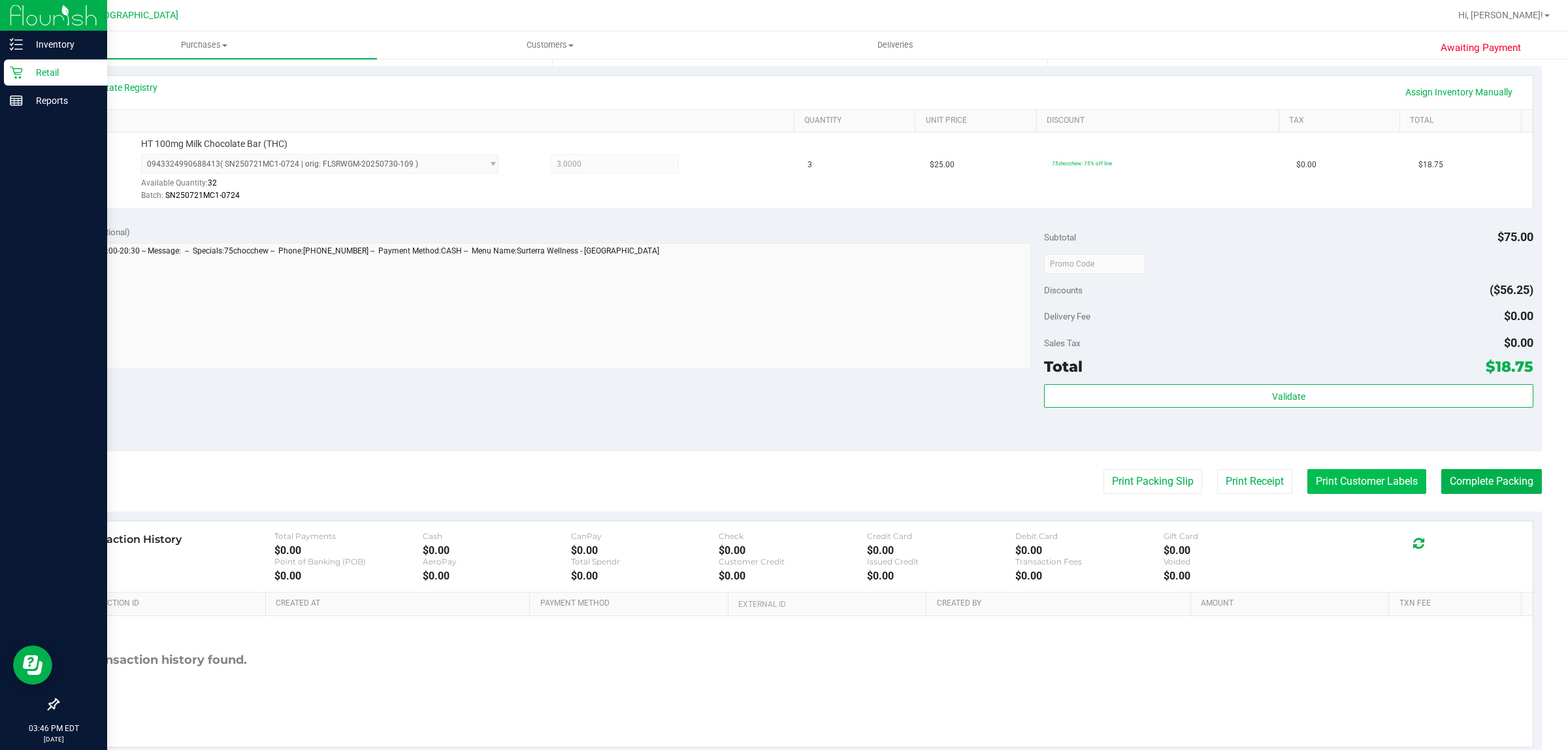
click at [1317, 487] on button "Print Customer Labels" at bounding box center [1367, 481] width 119 height 25
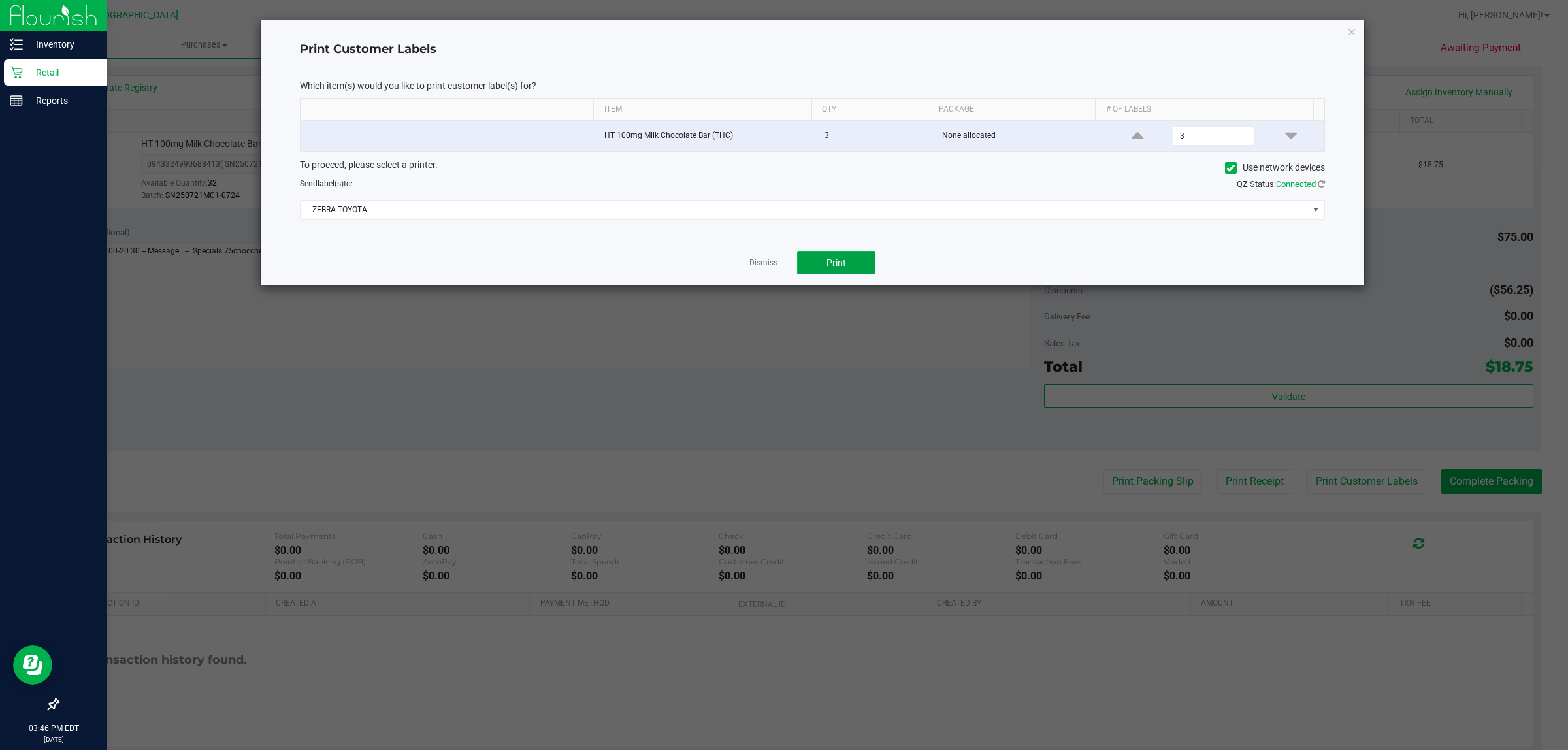
click at [843, 262] on span "Print" at bounding box center [836, 262] width 19 height 11
click at [761, 260] on link "Dismiss" at bounding box center [763, 262] width 28 height 11
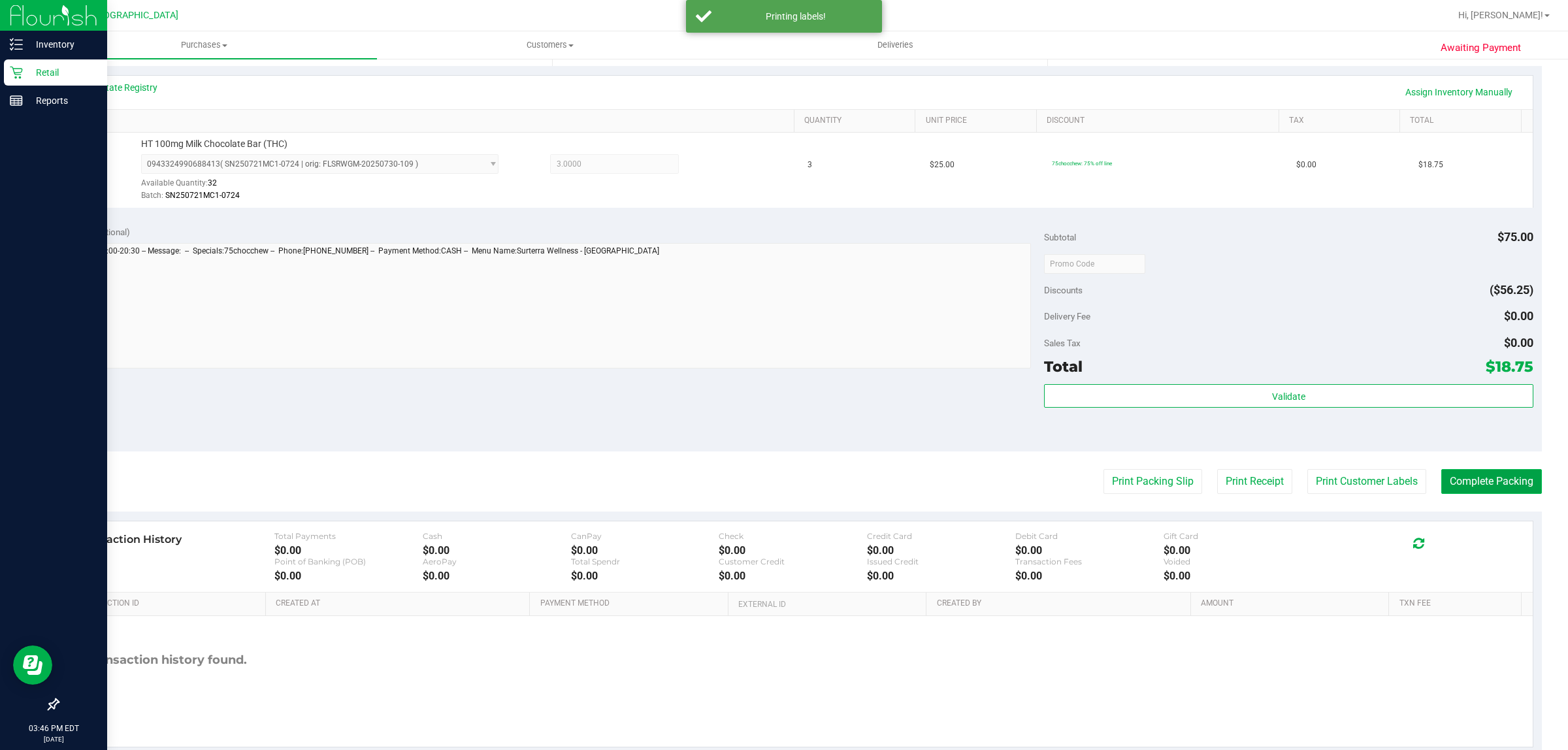
click at [1461, 493] on button "Complete Packing" at bounding box center [1491, 481] width 101 height 25
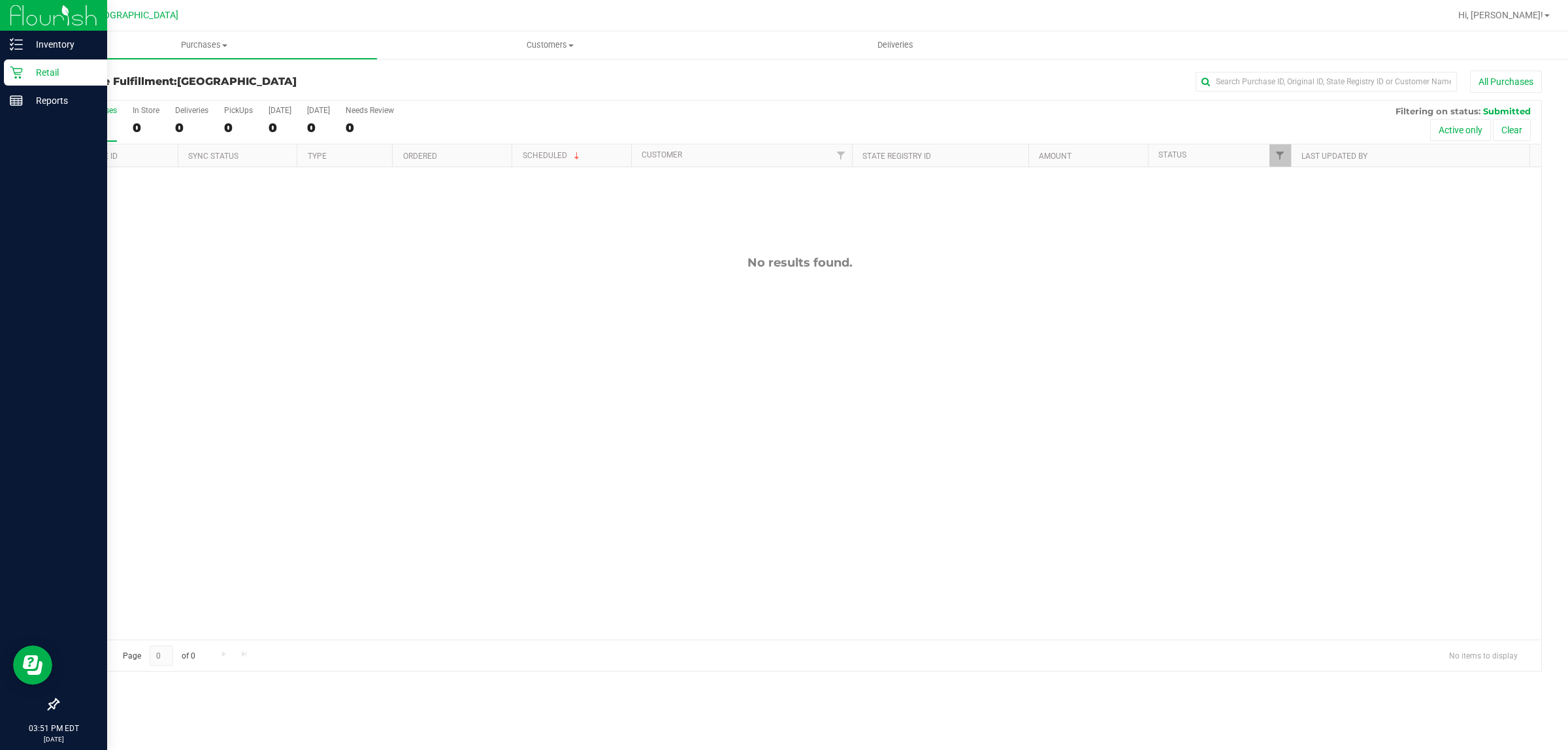
click at [456, 79] on h3 "Purchase Fulfillment: [GEOGRAPHIC_DATA]" at bounding box center [304, 82] width 494 height 12
click at [1278, 155] on span "Filter" at bounding box center [1280, 156] width 11 height 11
click at [1310, 379] on button "Filter" at bounding box center [1308, 385] width 63 height 29
click at [1279, 154] on span "Filter" at bounding box center [1280, 156] width 11 height 11
click at [1310, 387] on button "Filter" at bounding box center [1308, 385] width 63 height 29
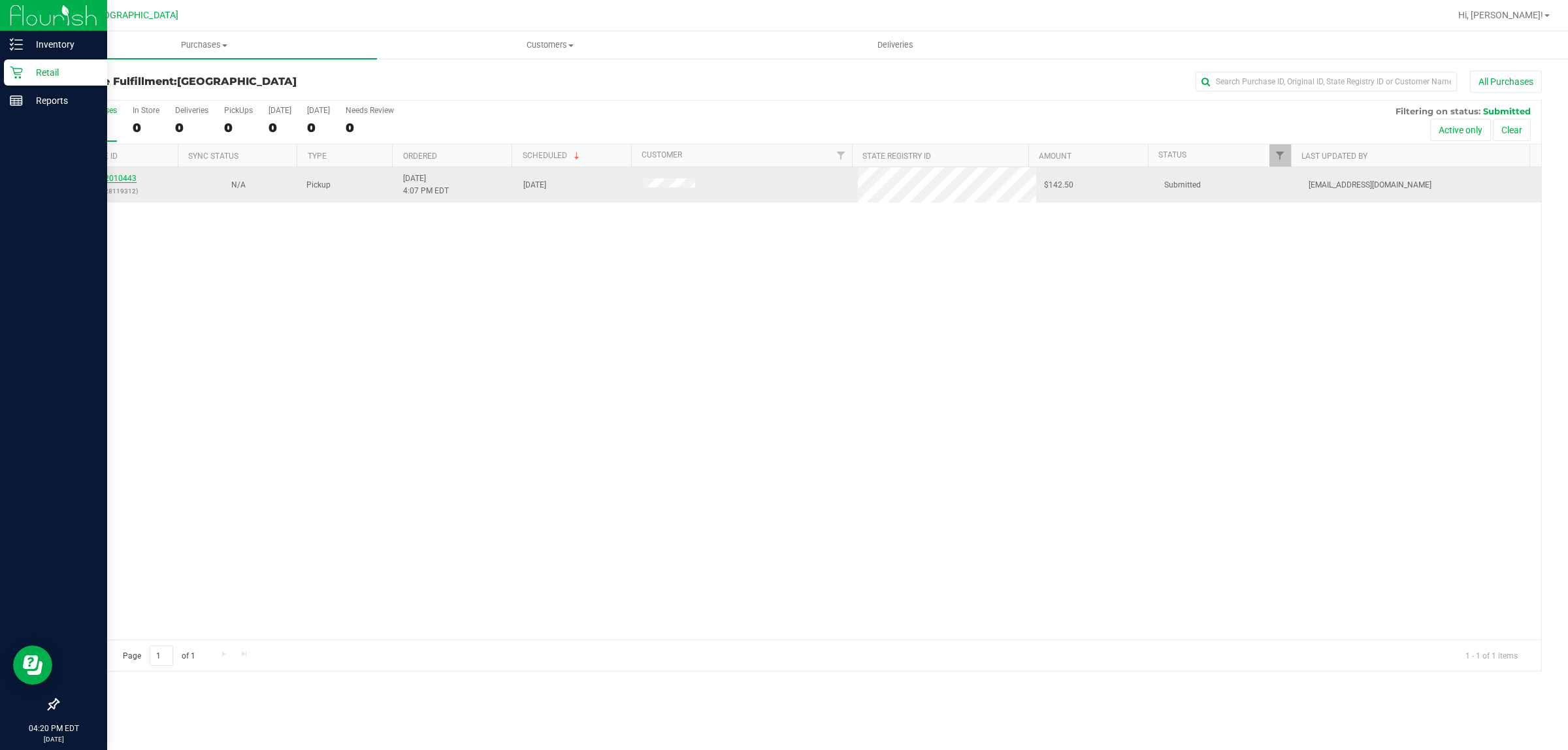
click at [115, 179] on link "12010443" at bounding box center [118, 179] width 37 height 9
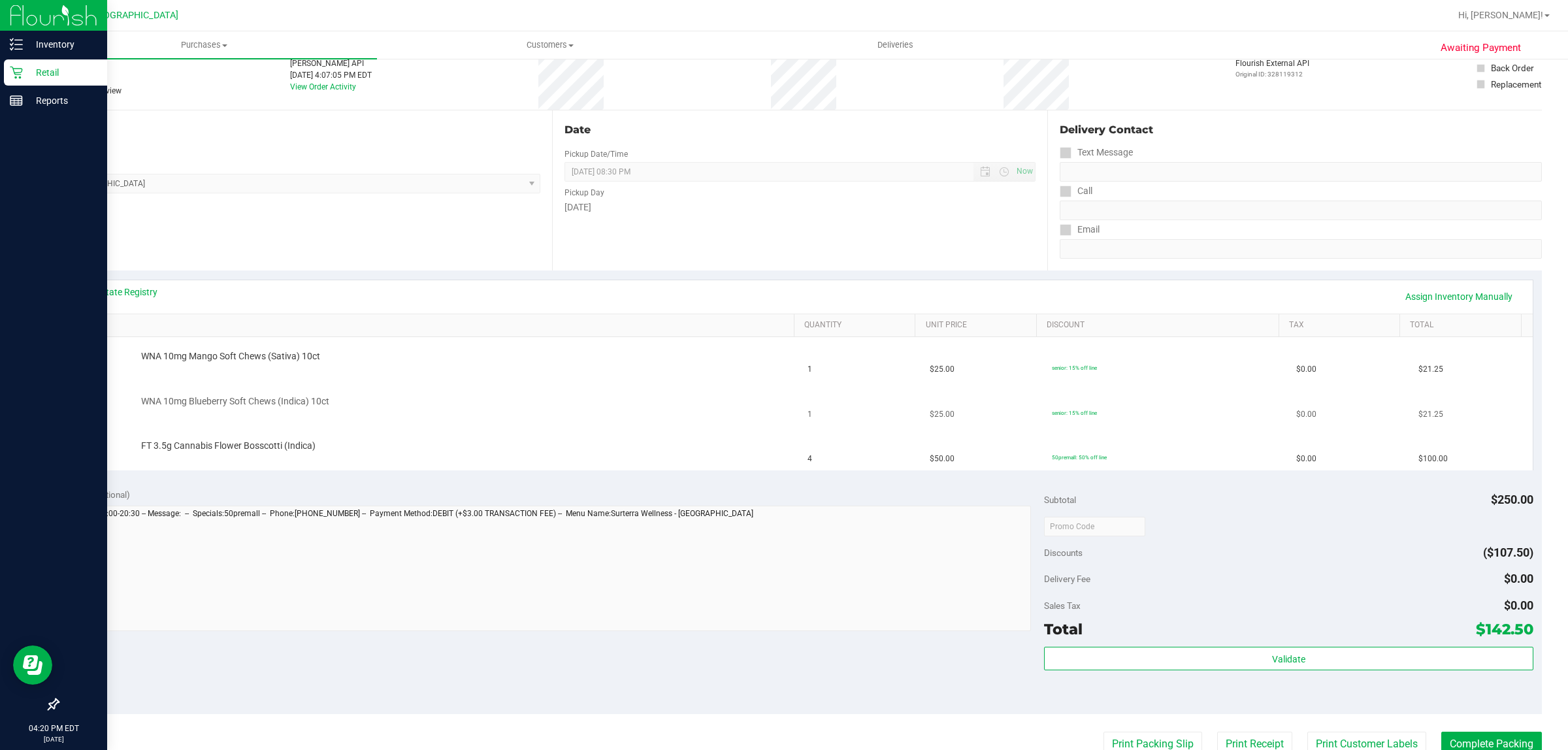
scroll to position [376, 0]
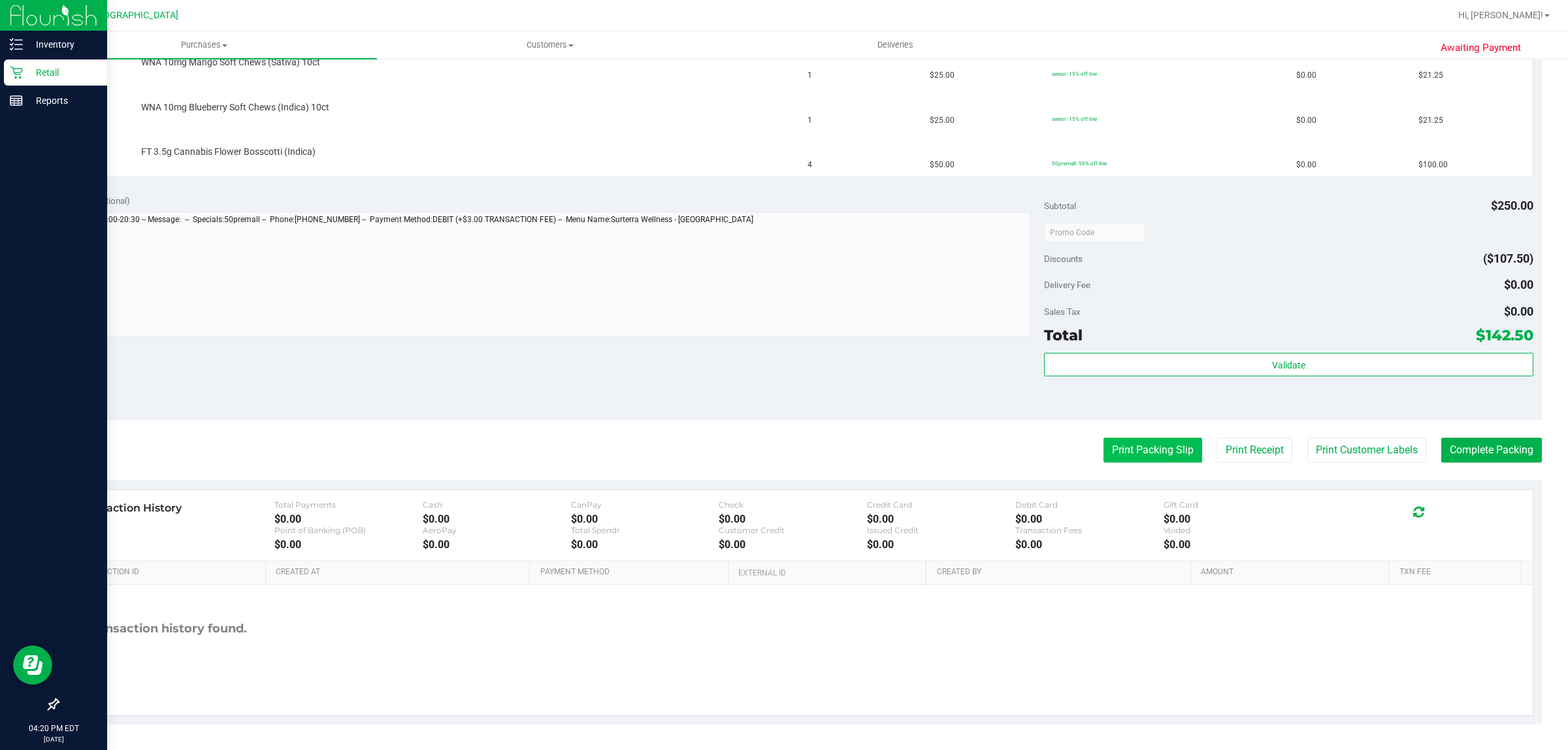
click at [1126, 441] on button "Print Packing Slip" at bounding box center [1153, 450] width 99 height 25
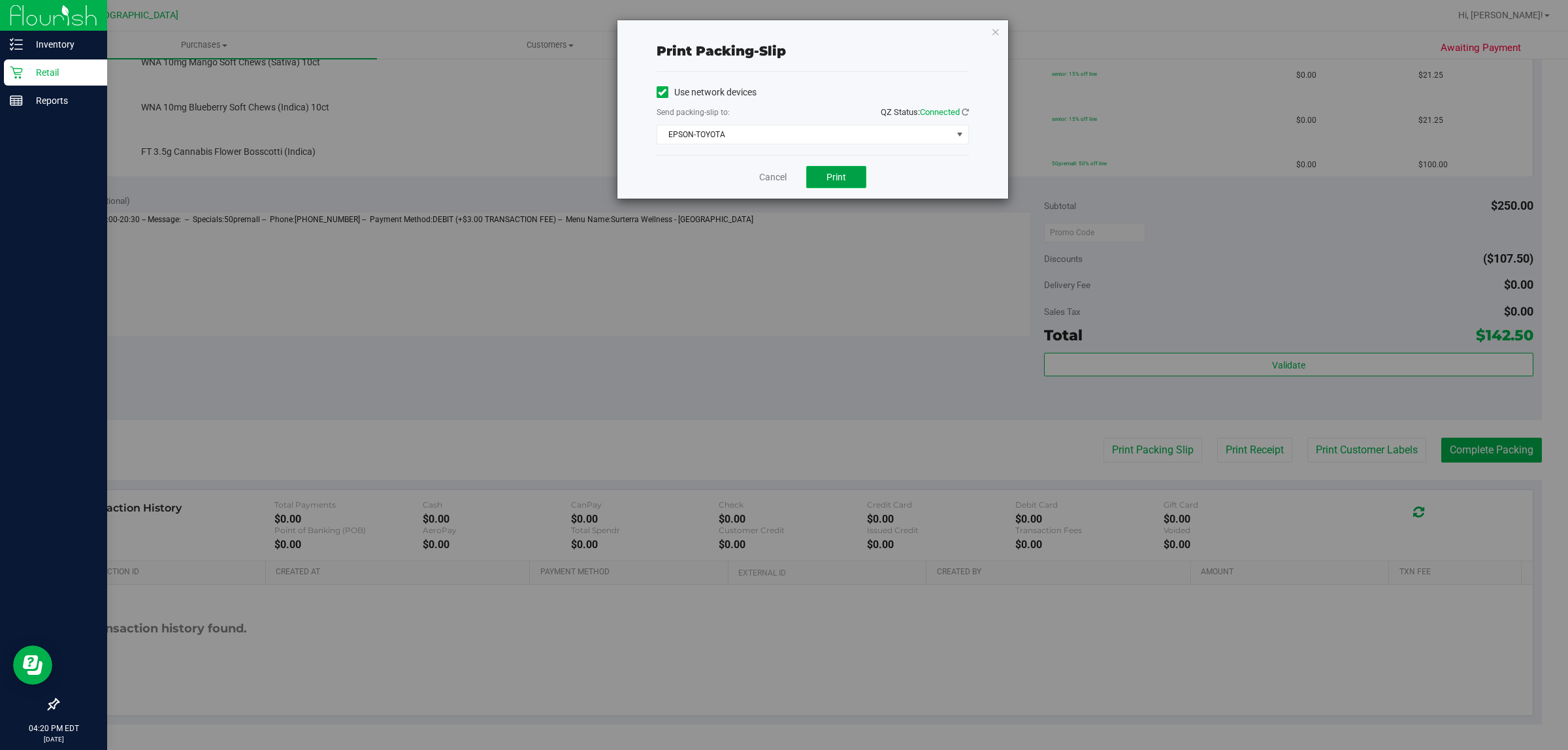
click at [851, 181] on button "Print" at bounding box center [836, 177] width 60 height 22
click at [763, 175] on link "Cancel" at bounding box center [773, 177] width 27 height 14
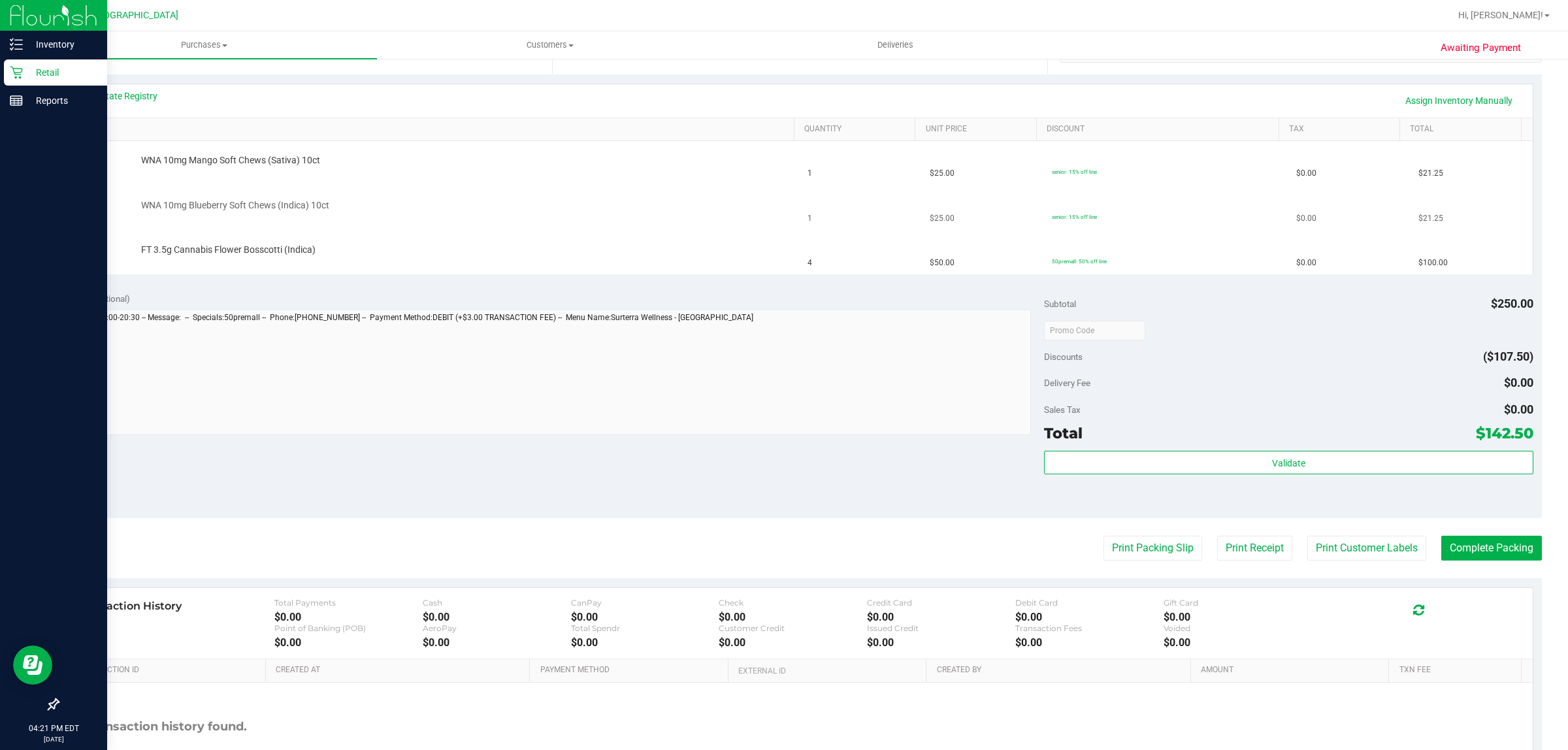
scroll to position [131, 0]
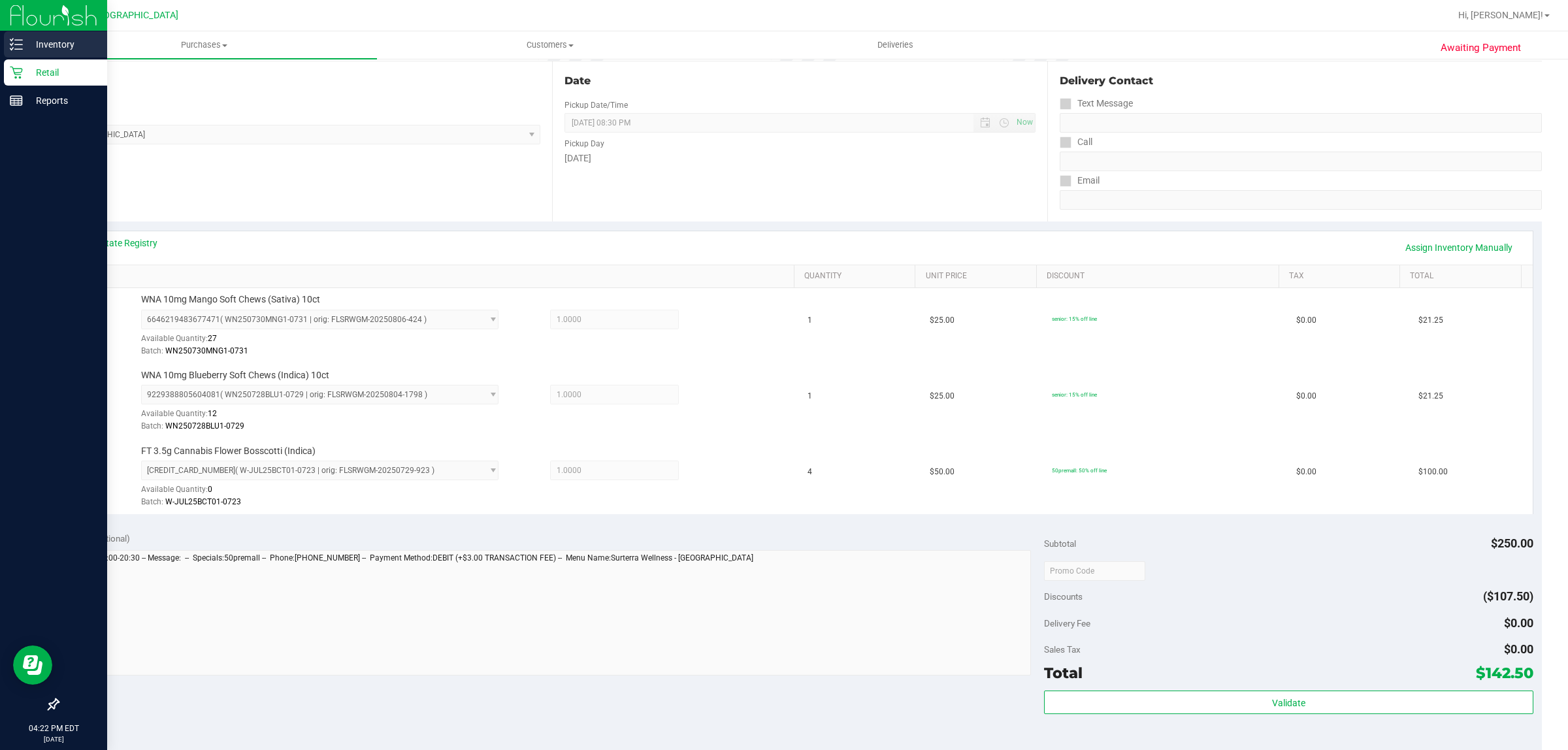
click at [37, 47] on p "Inventory" at bounding box center [62, 45] width 79 height 16
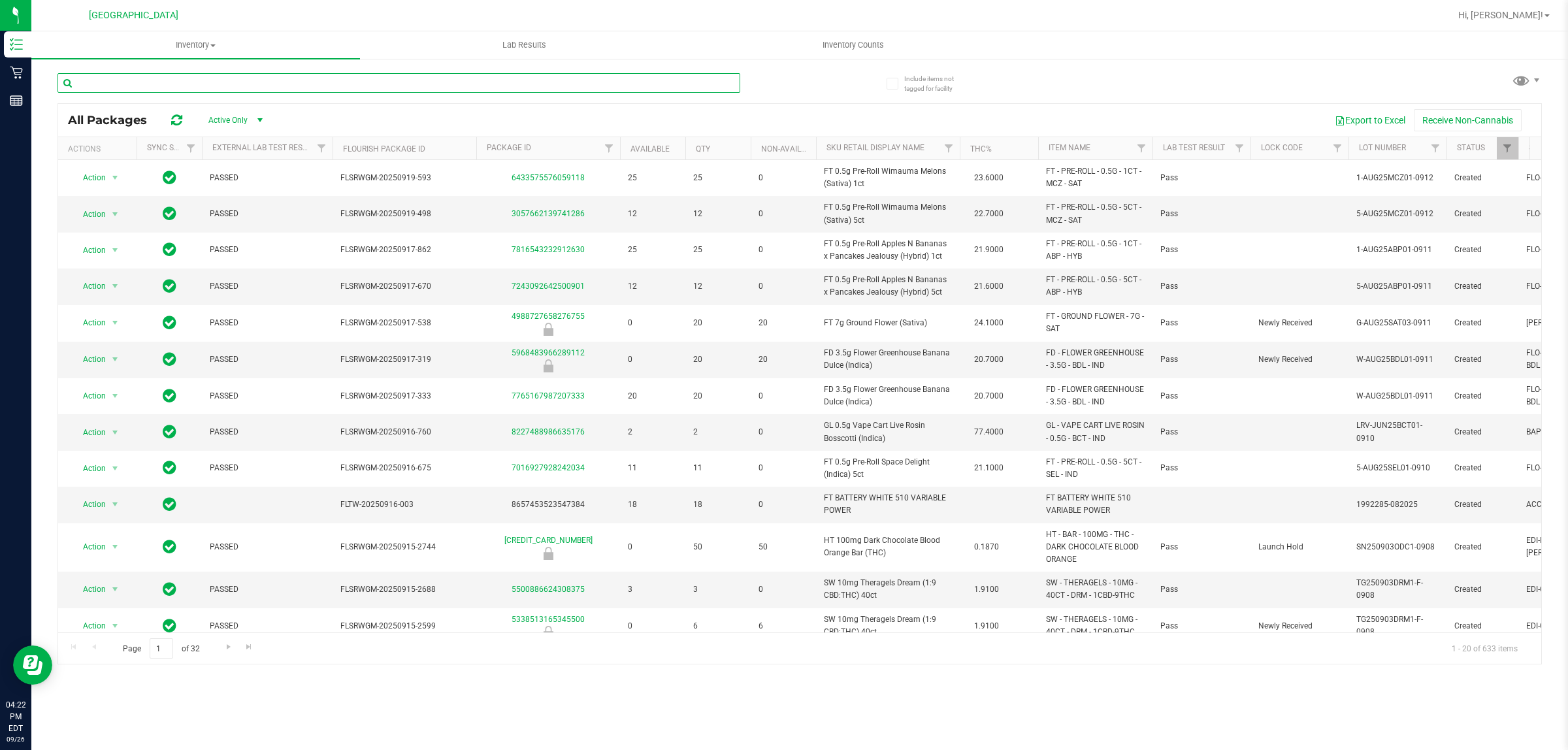
click at [248, 77] on input "text" at bounding box center [398, 83] width 683 height 19
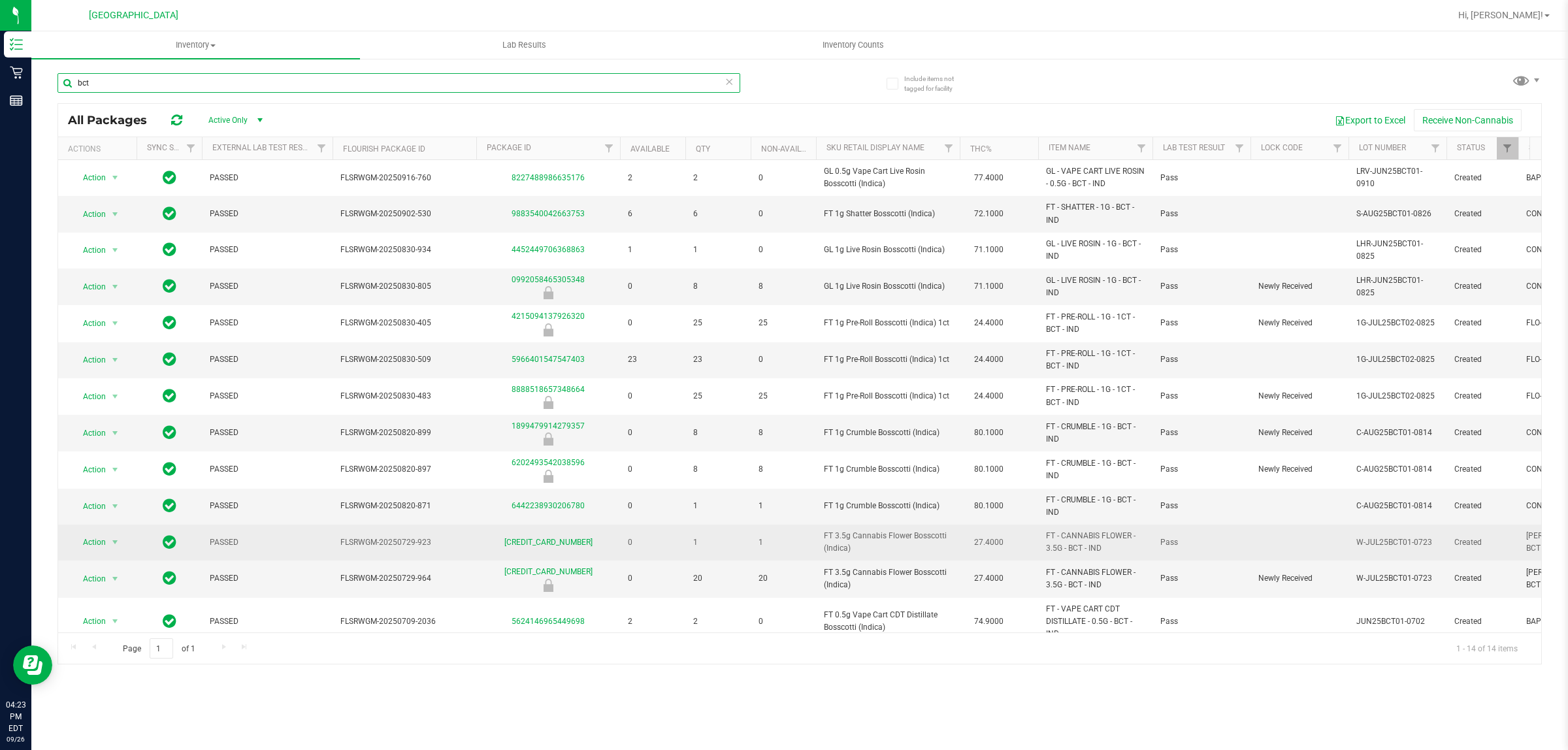
scroll to position [75, 0]
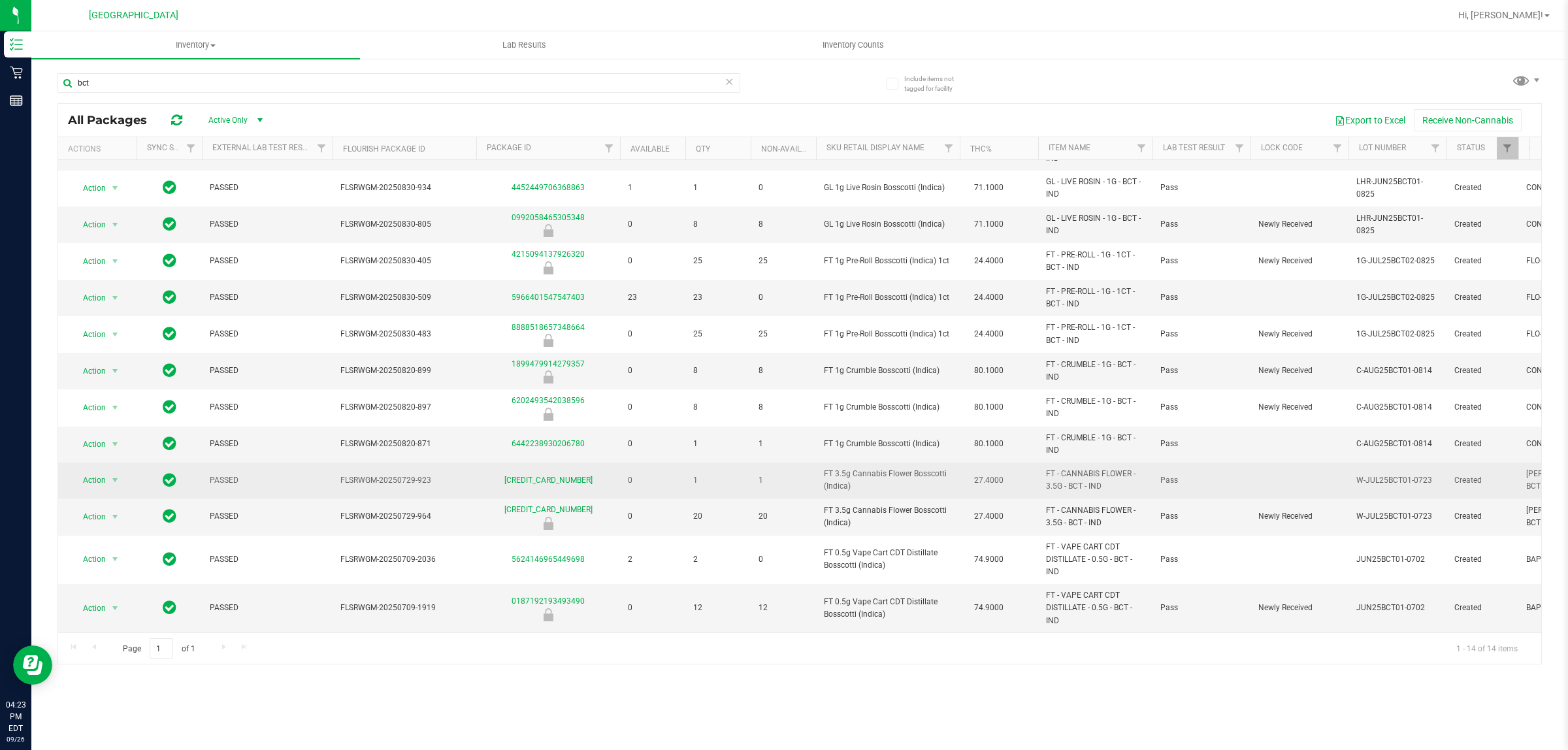
drag, startPoint x: 821, startPoint y: 462, endPoint x: 876, endPoint y: 475, distance: 56.5
click at [876, 475] on td "FT 3.5g Cannabis Flower Bosscotti (Indica)" at bounding box center [888, 480] width 144 height 36
copy span "FT 3.5g Cannabis Flower Bosscotti (Indica)"
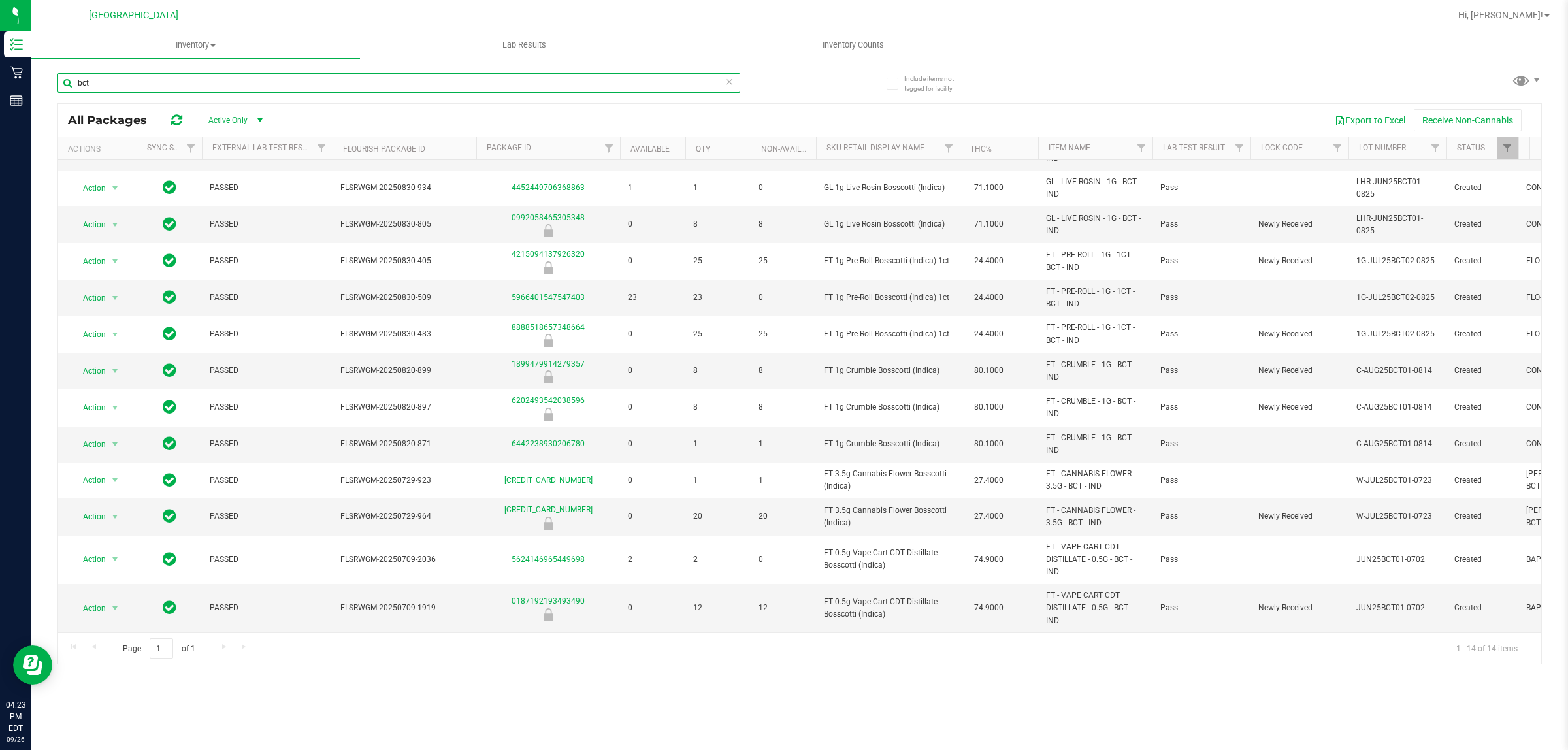
click at [288, 85] on input "bct" at bounding box center [398, 83] width 683 height 19
type input "b"
paste input "FT 3.5g Cannabis Flower Bosscotti (Indica)"
type input "FT 3.5g Cannabis Flower Bosscotti (Indica)"
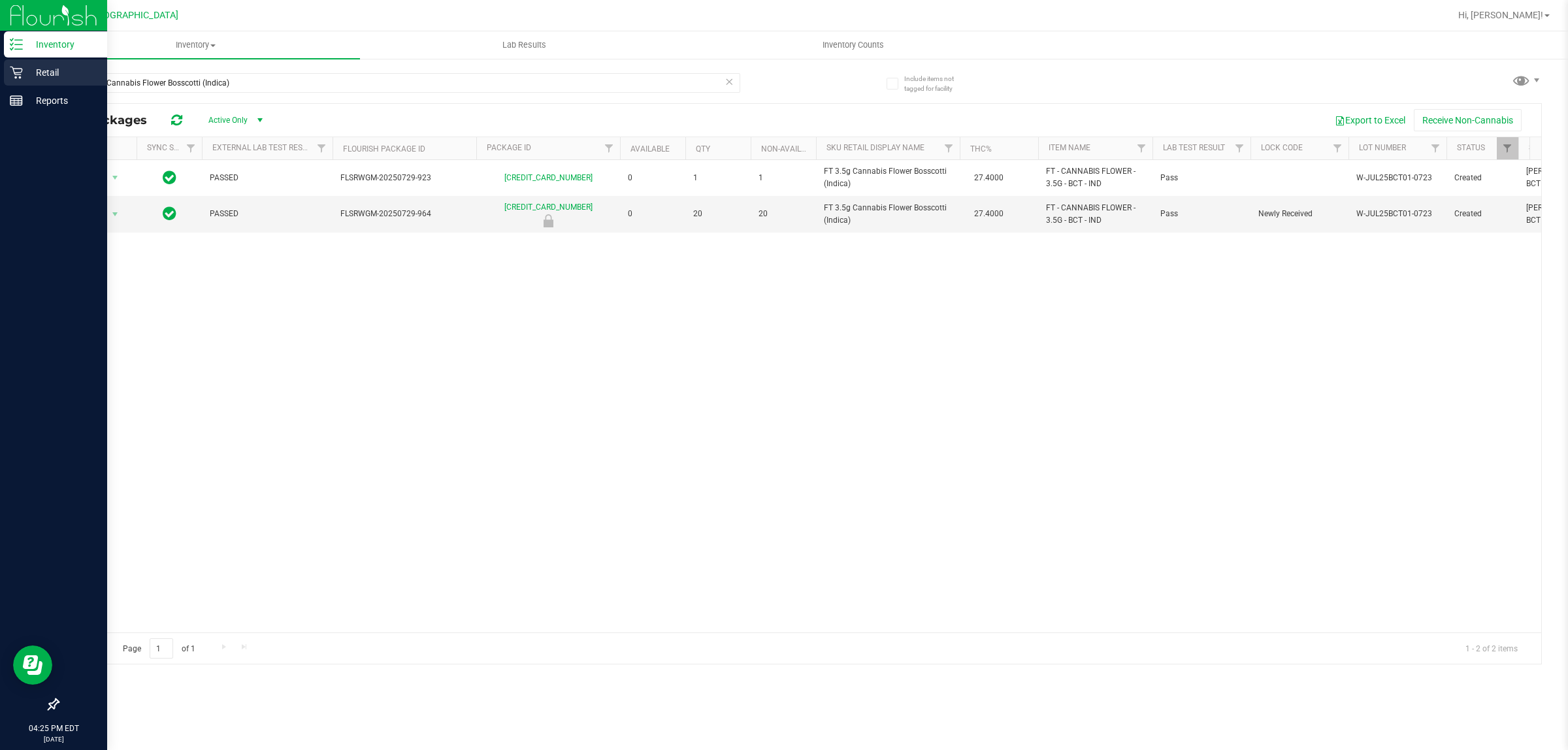
click at [13, 67] on icon at bounding box center [17, 73] width 13 height 13
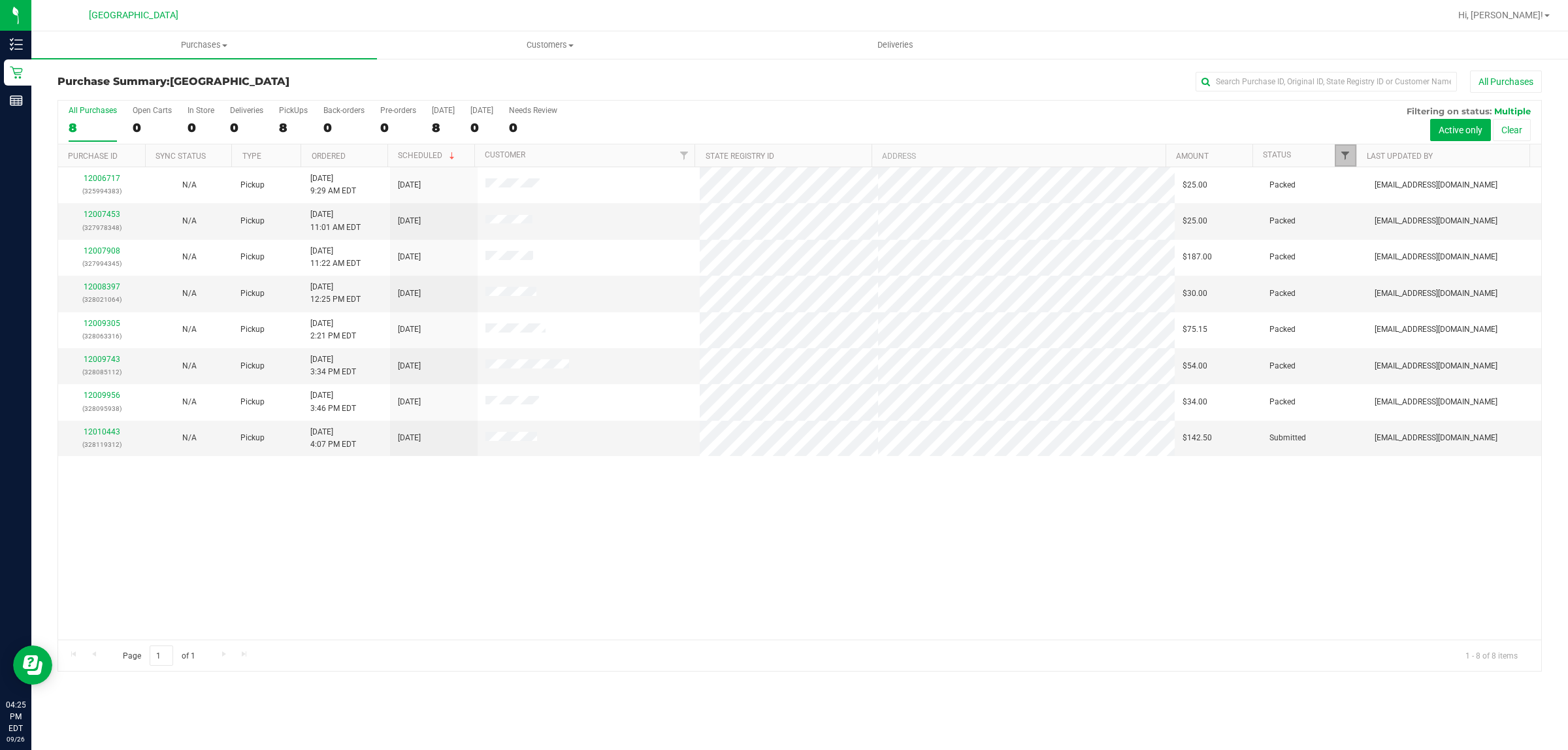
click at [1346, 155] on span "Filter" at bounding box center [1346, 156] width 11 height 11
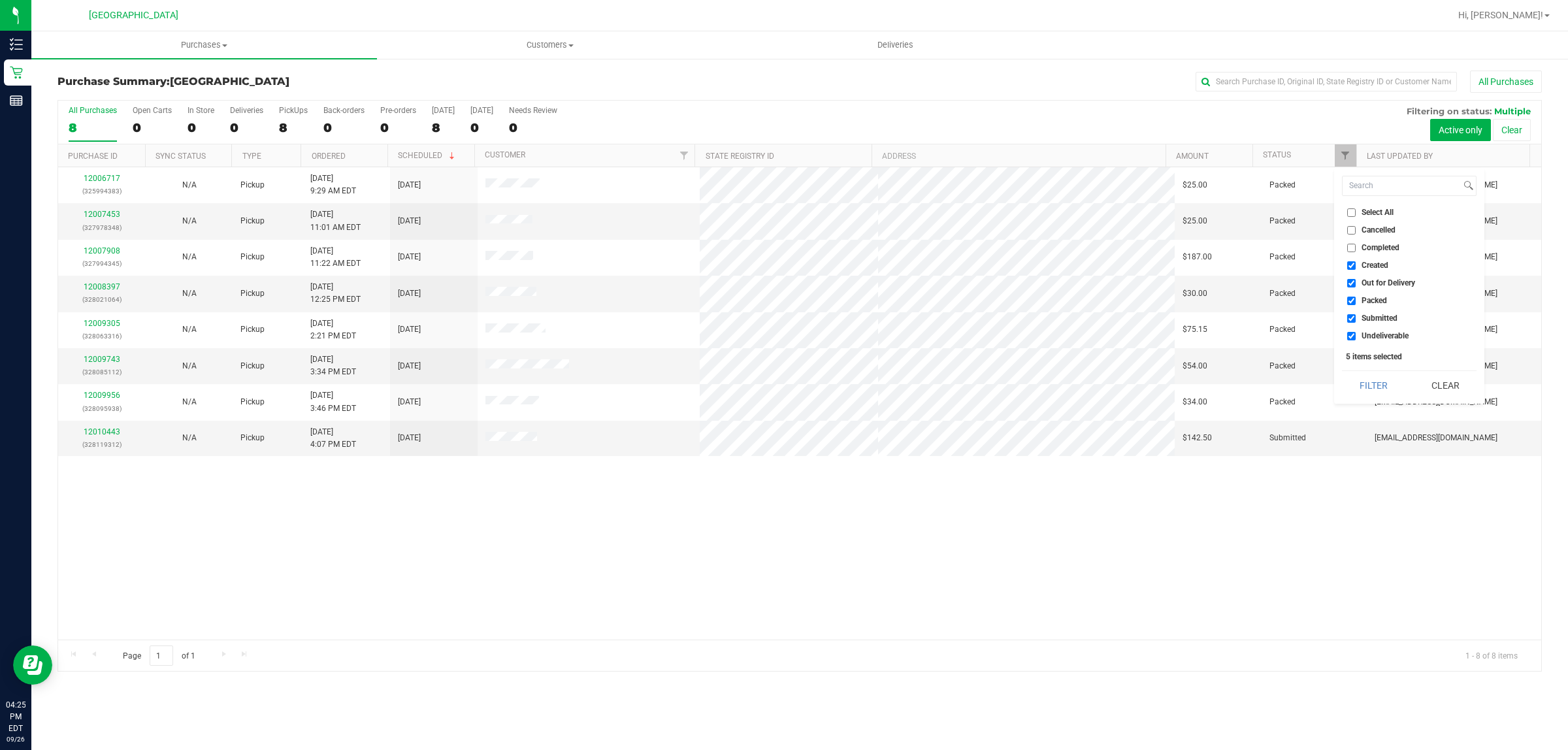
click at [1350, 262] on input "Created" at bounding box center [1351, 265] width 9 height 9
checkbox input "false"
click at [1351, 282] on input "Out for Delivery" at bounding box center [1351, 283] width 9 height 9
checkbox input "false"
click at [1351, 299] on input "Packed" at bounding box center [1351, 300] width 9 height 9
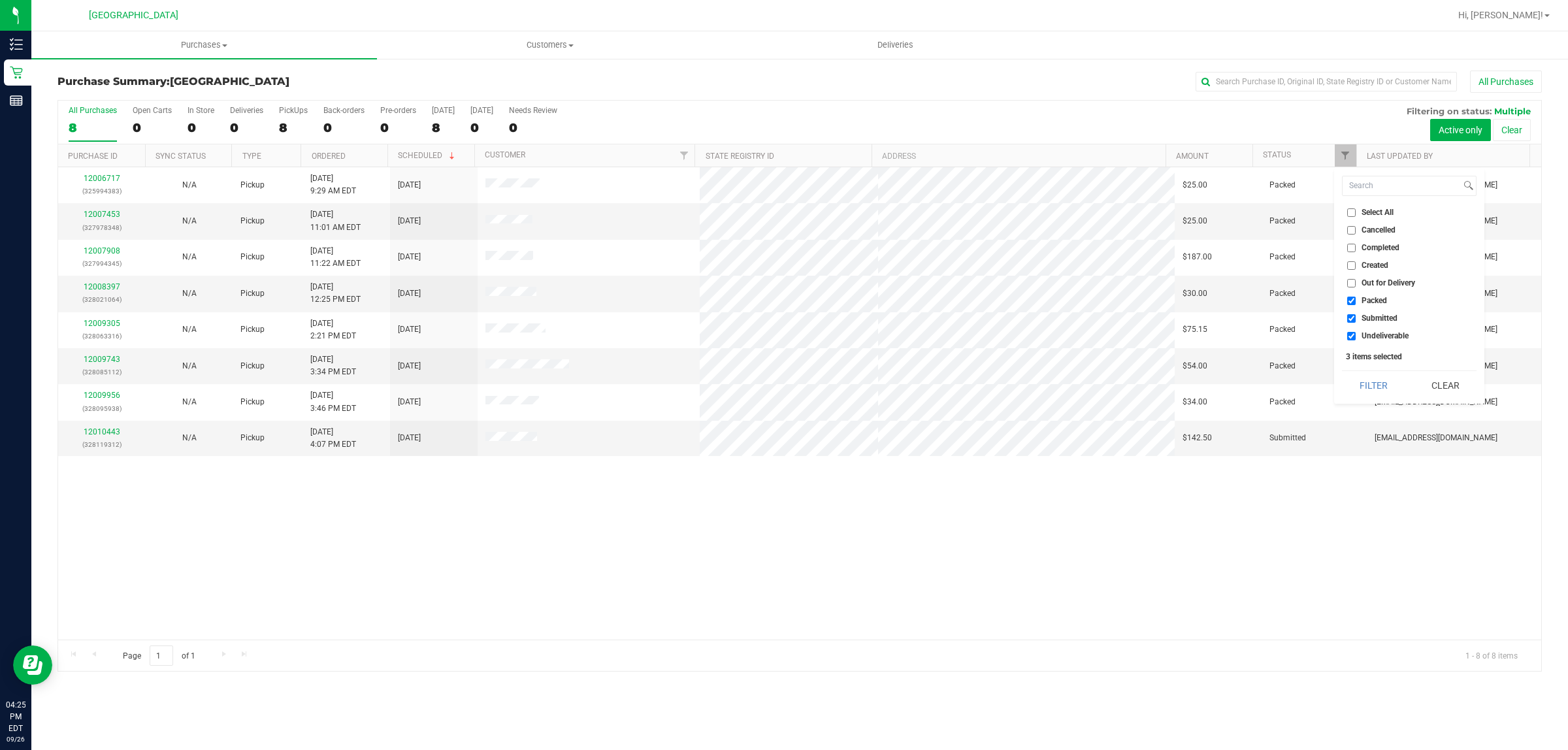
checkbox input "false"
click at [1350, 334] on input "Undeliverable" at bounding box center [1351, 336] width 9 height 9
checkbox input "false"
click at [1367, 377] on button "Filter" at bounding box center [1373, 385] width 63 height 29
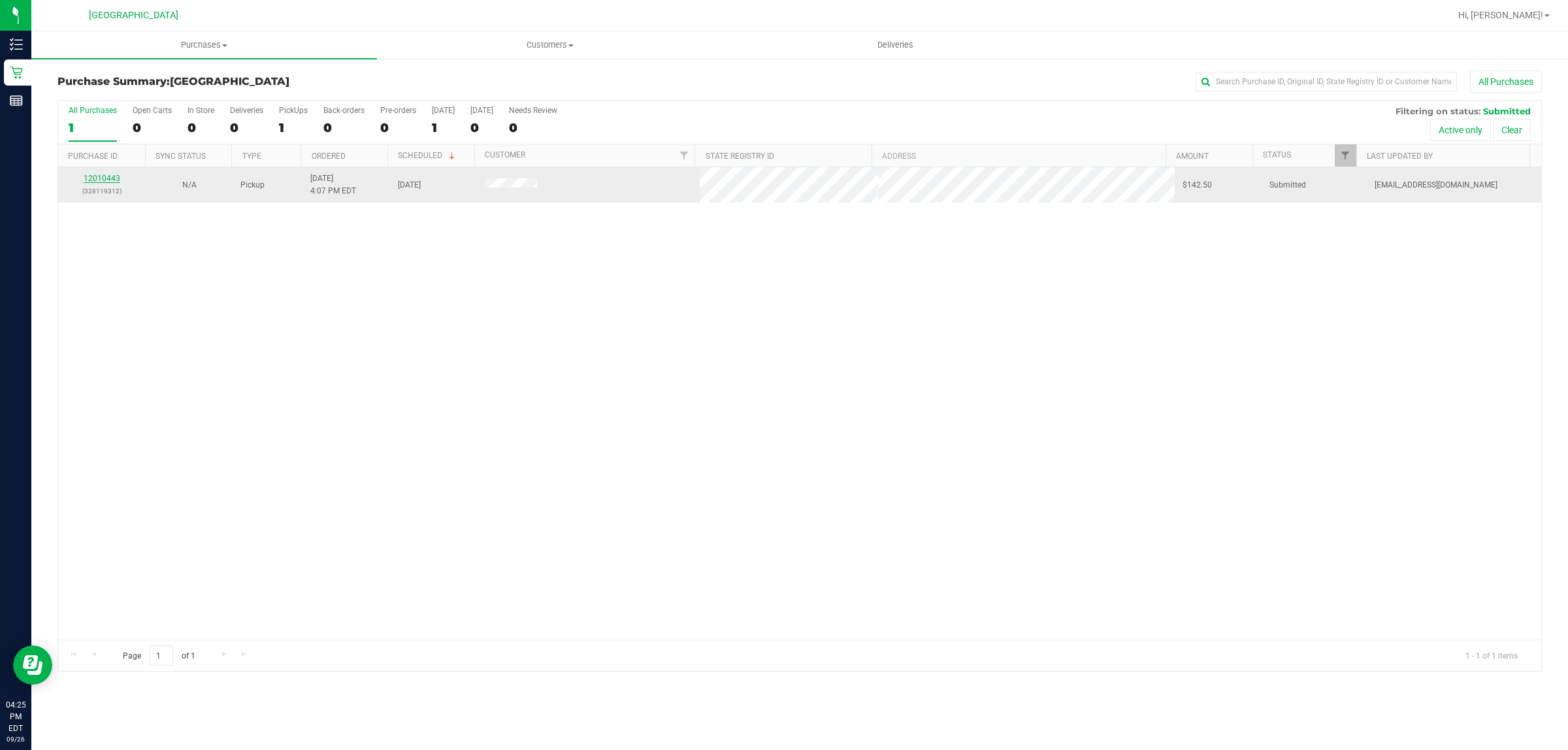
click at [102, 182] on link "12010443" at bounding box center [102, 179] width 37 height 9
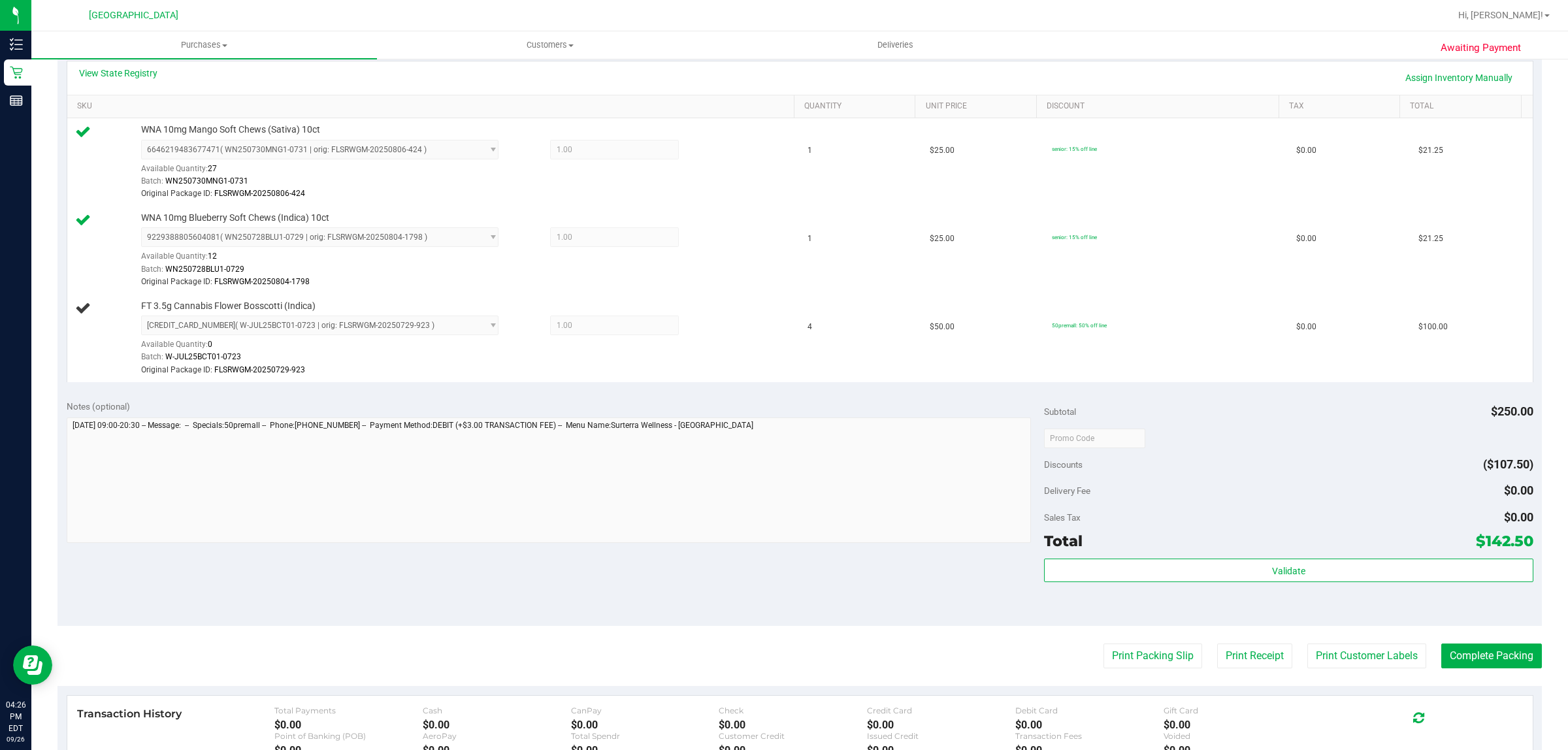
scroll to position [326, 0]
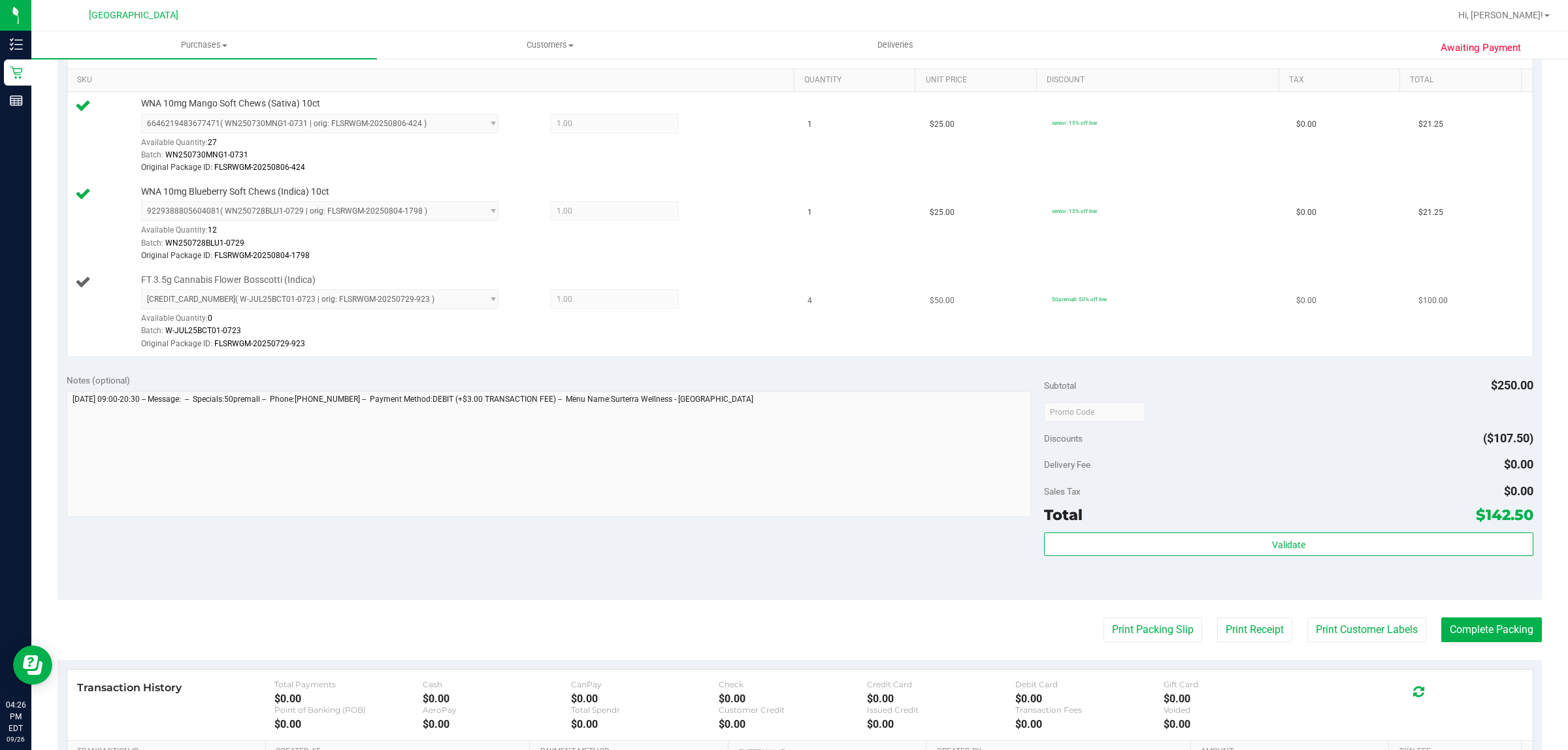
click at [487, 298] on span "[CREDIT_CARD_NUMBER] ( W-JUL25BCT01-0723 | orig: FLSRWGM-20250729-923 ) [CREDIT…" at bounding box center [320, 298] width 357 height 19
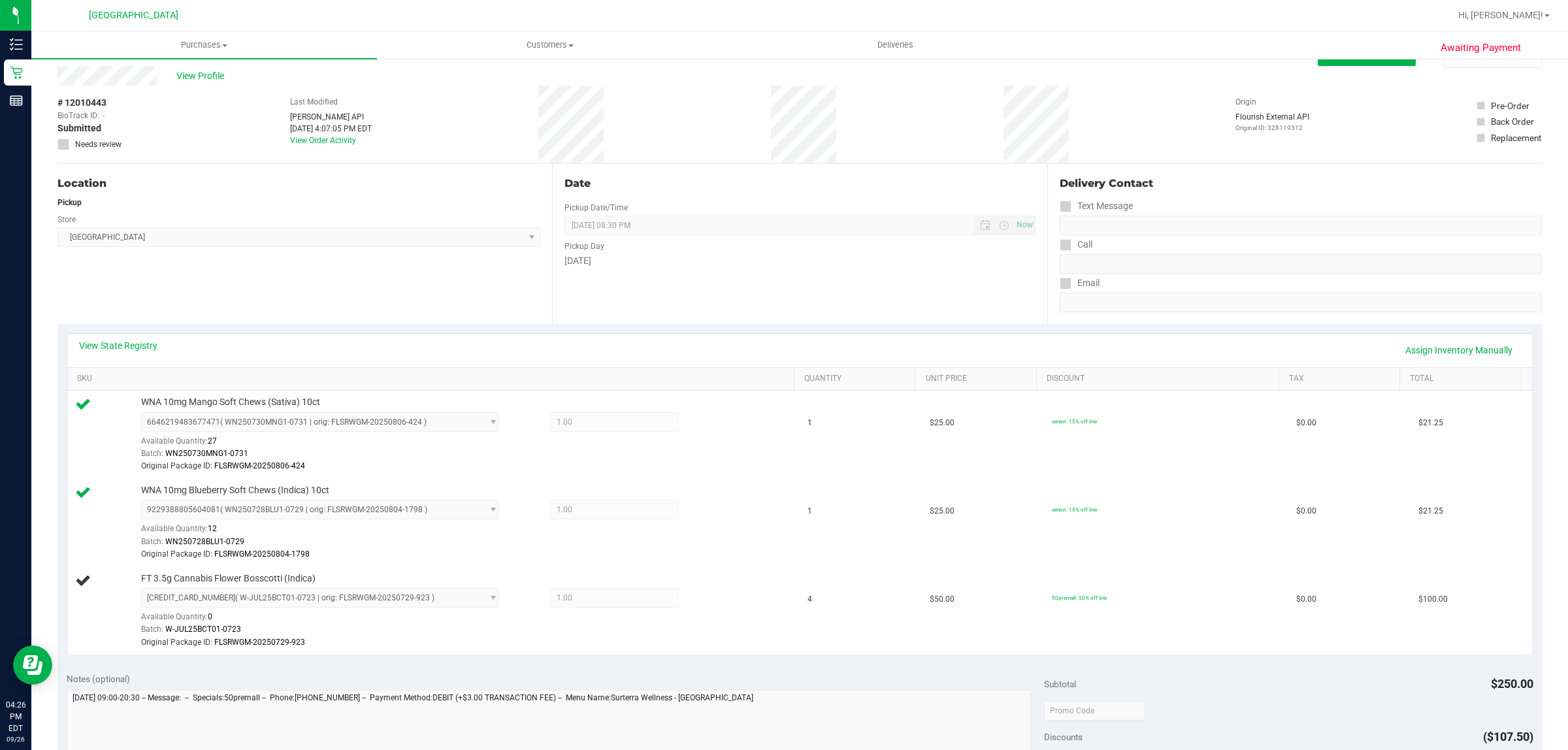
scroll to position [0, 0]
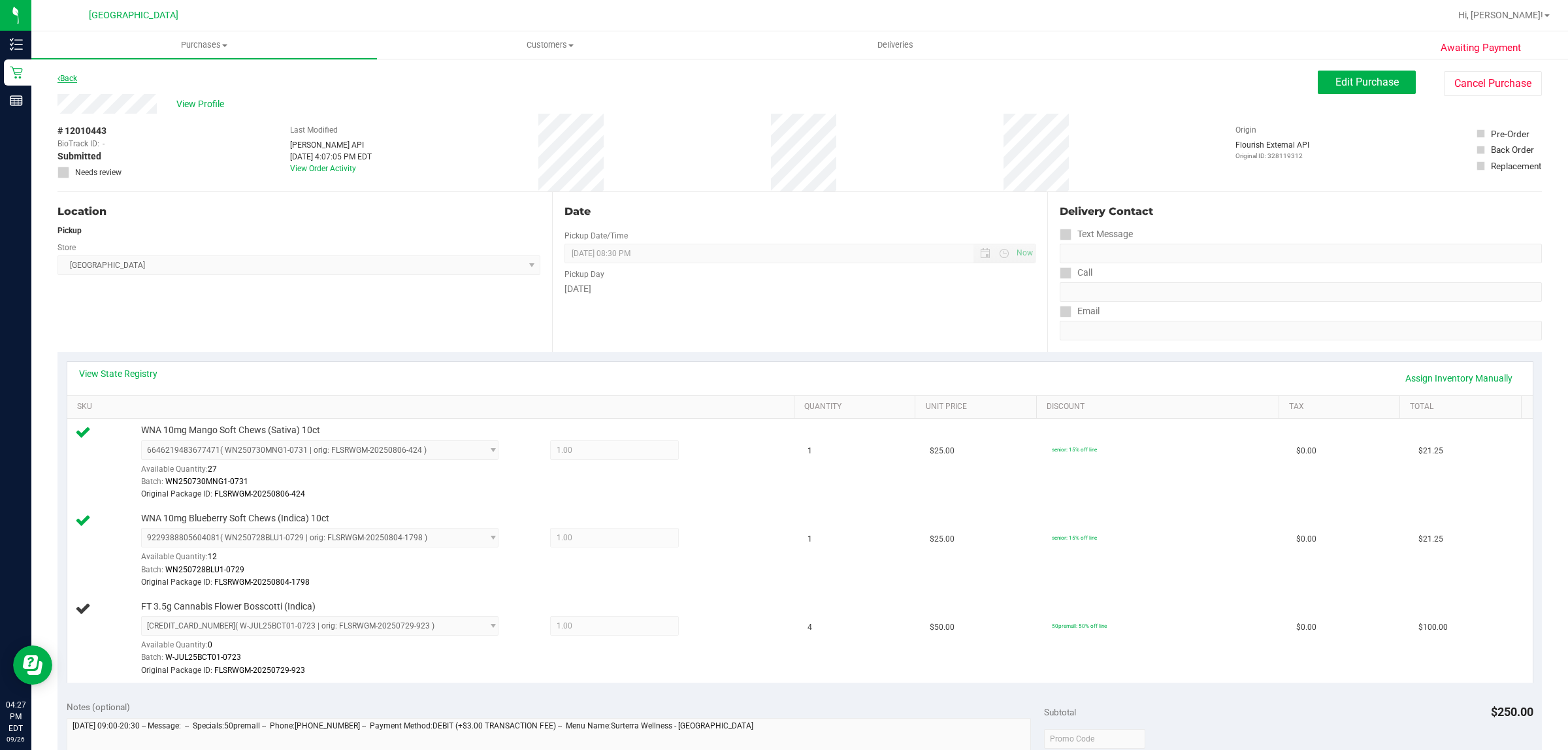
click at [67, 74] on link "Back" at bounding box center [67, 79] width 19 height 9
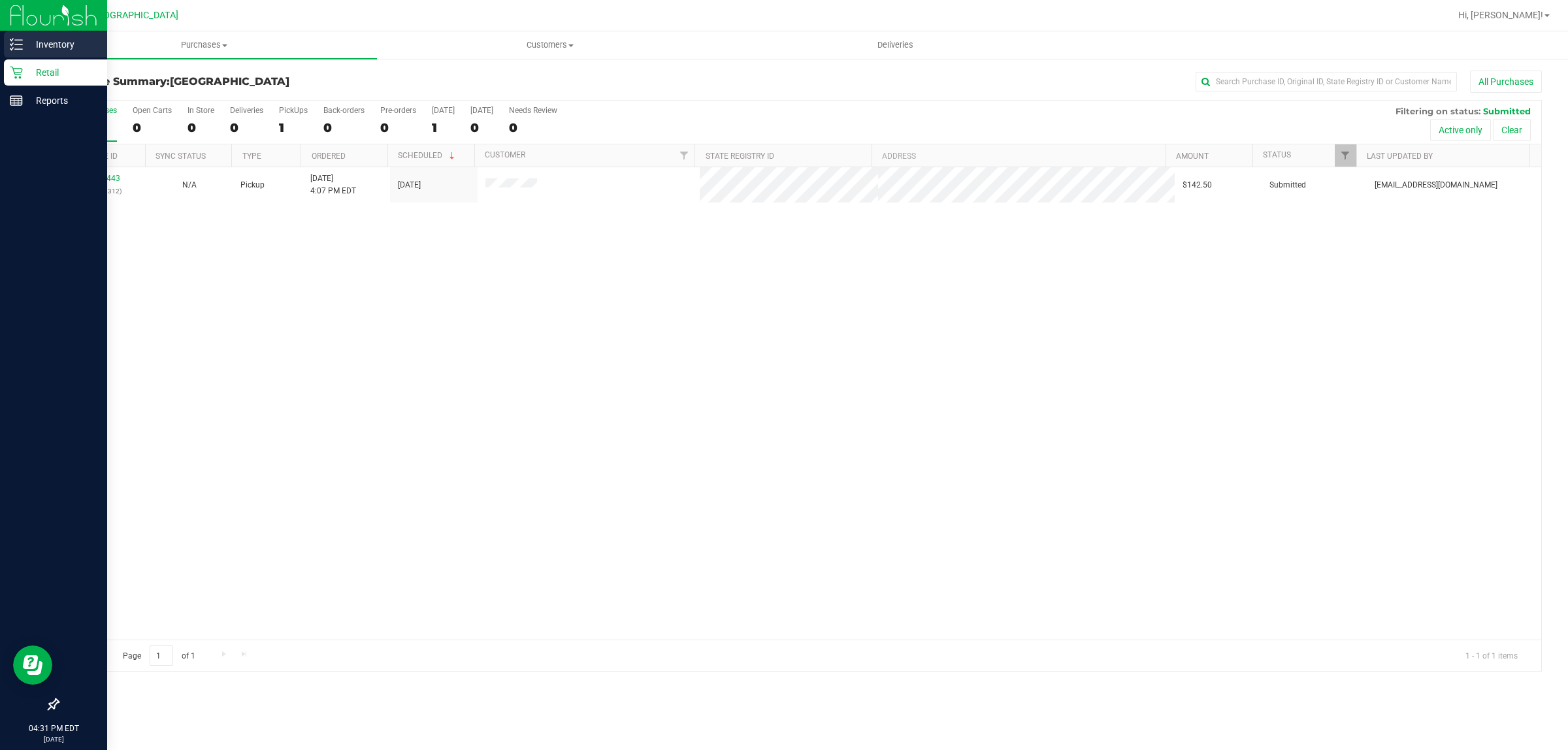
click at [14, 43] on icon at bounding box center [17, 45] width 13 height 13
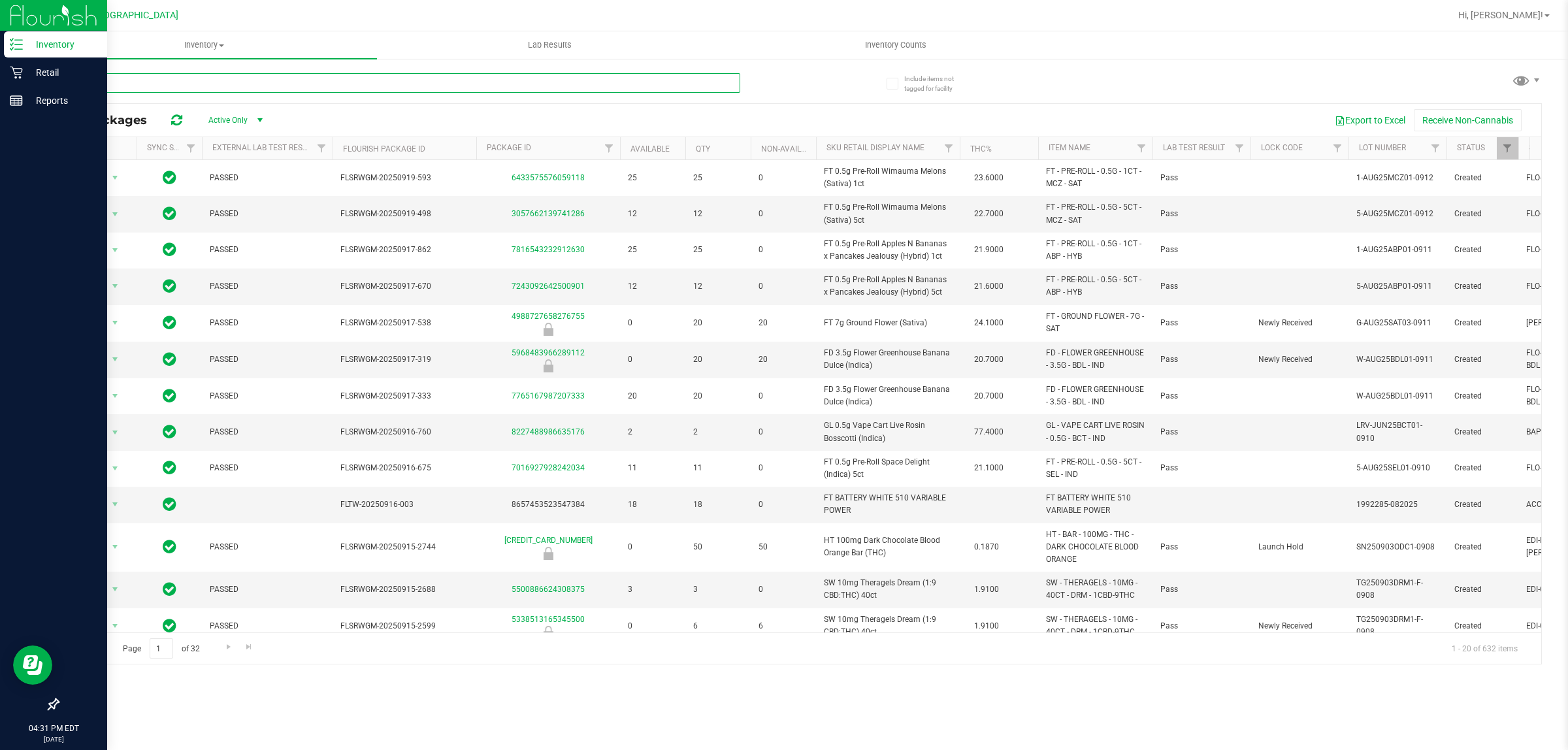
click at [271, 82] on input "text" at bounding box center [398, 83] width 683 height 19
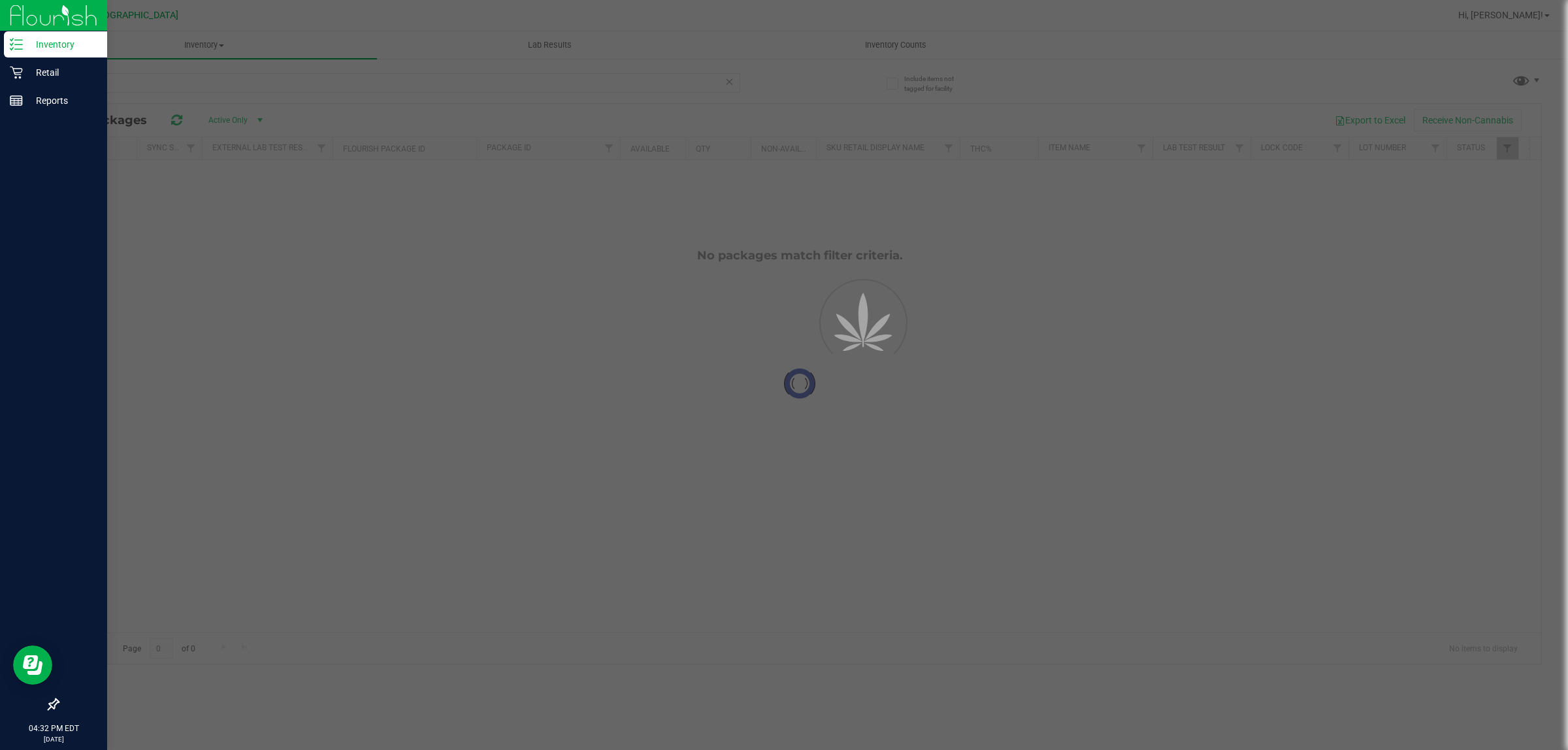
drag, startPoint x: 228, startPoint y: 84, endPoint x: 230, endPoint y: 77, distance: 7.3
click at [229, 84] on div at bounding box center [784, 375] width 1568 height 750
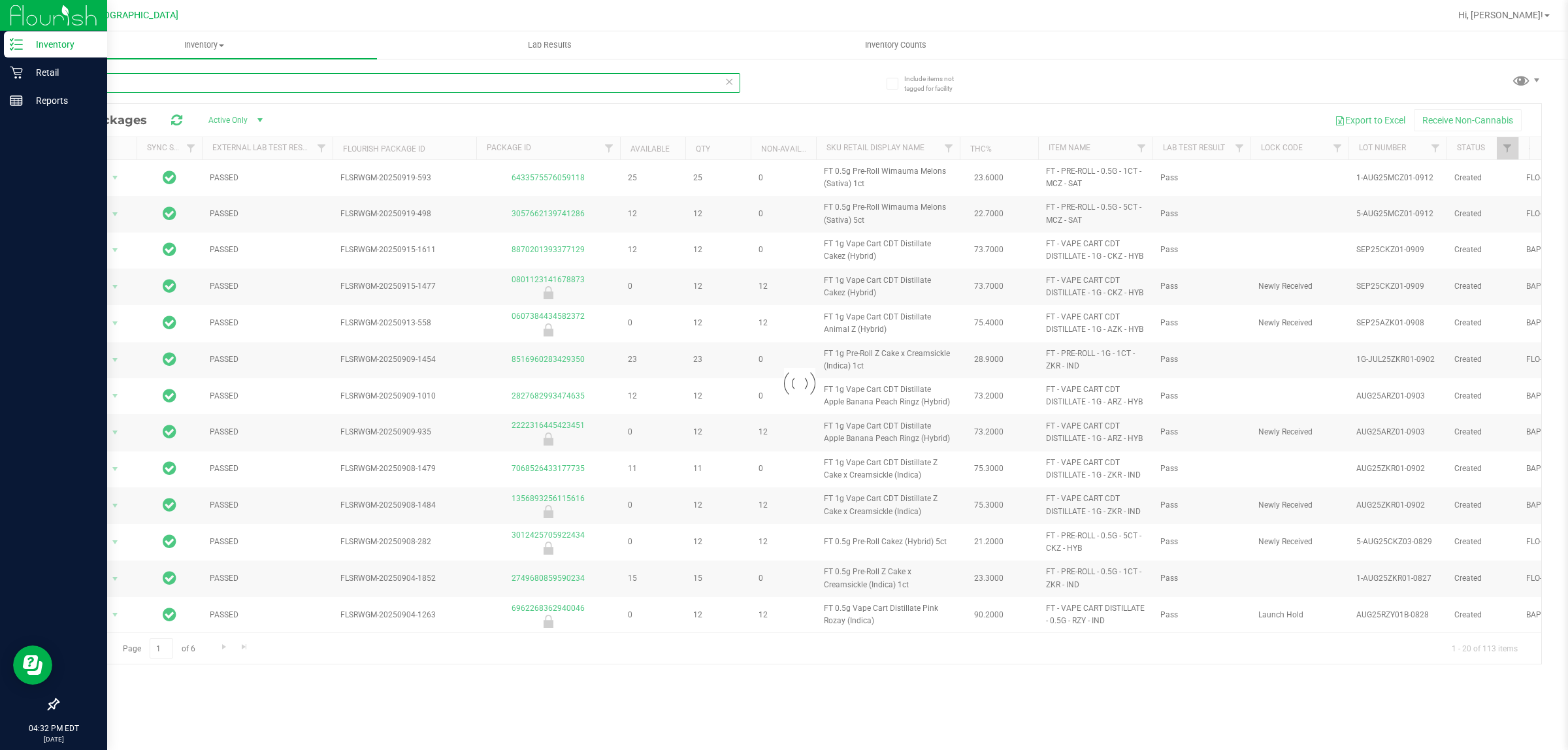
click at [112, 83] on input "z" at bounding box center [398, 83] width 683 height 19
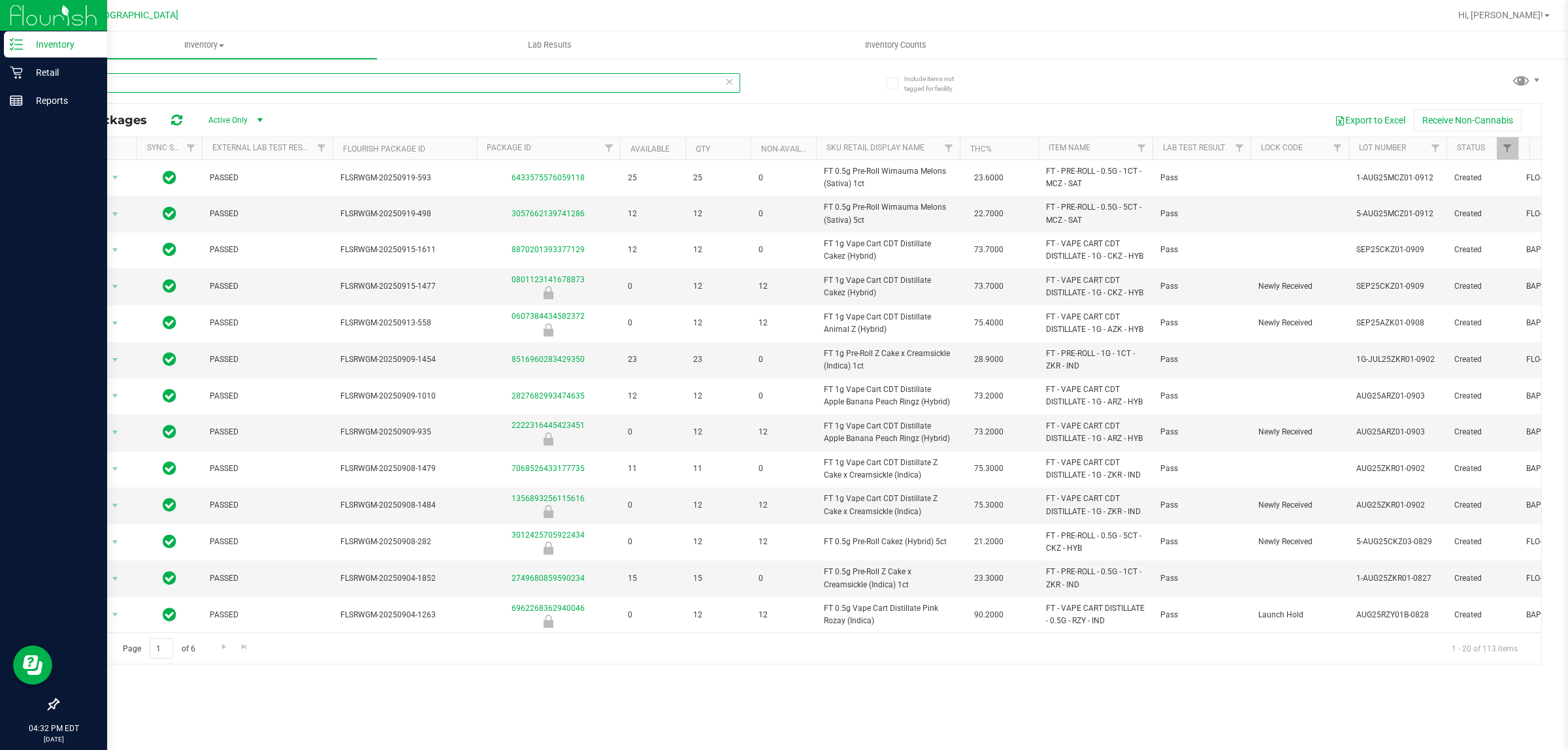
type input "z cake"
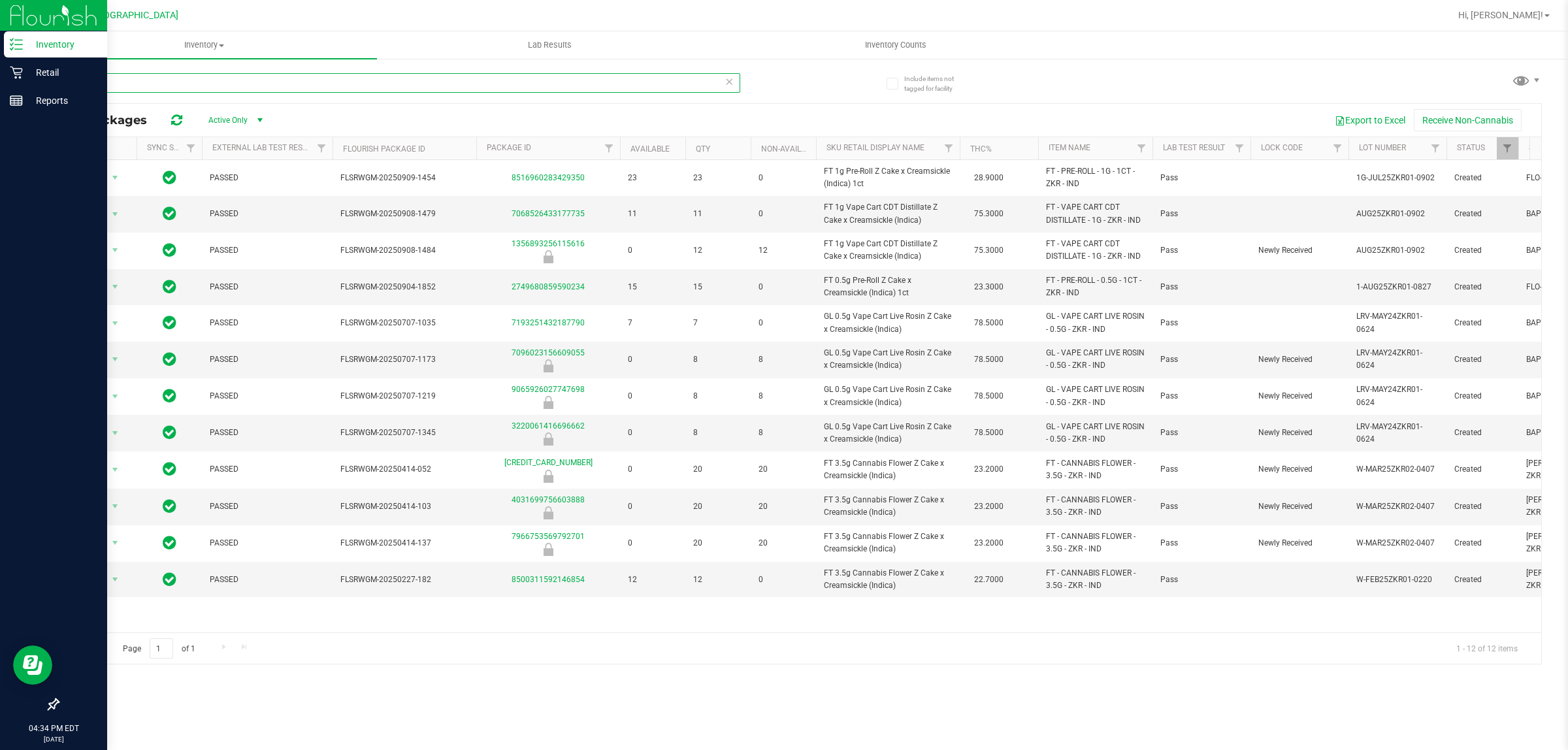
drag, startPoint x: 179, startPoint y: 83, endPoint x: 67, endPoint y: 83, distance: 112.0
click at [67, 83] on input "z cake" at bounding box center [398, 83] width 683 height 19
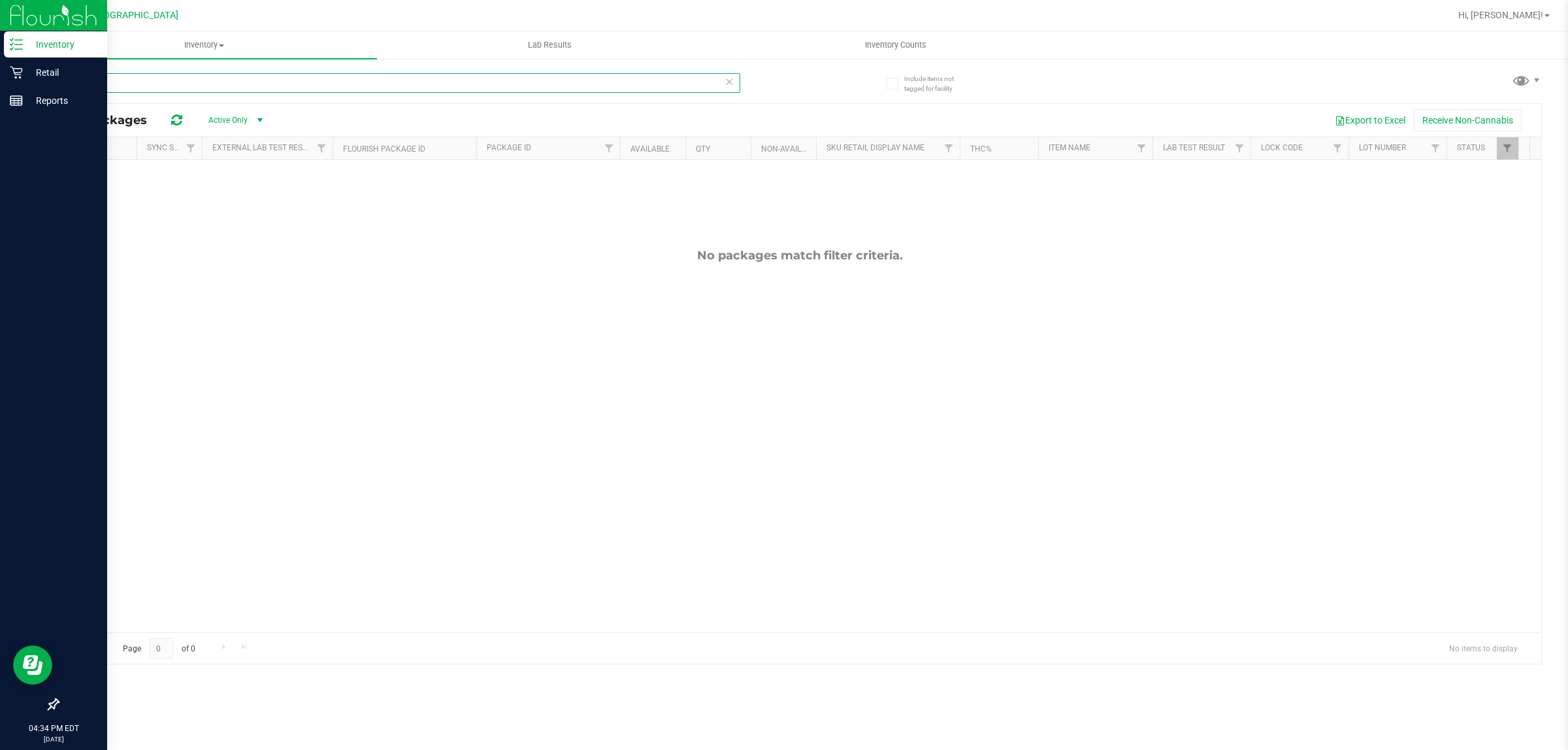
type input "0"
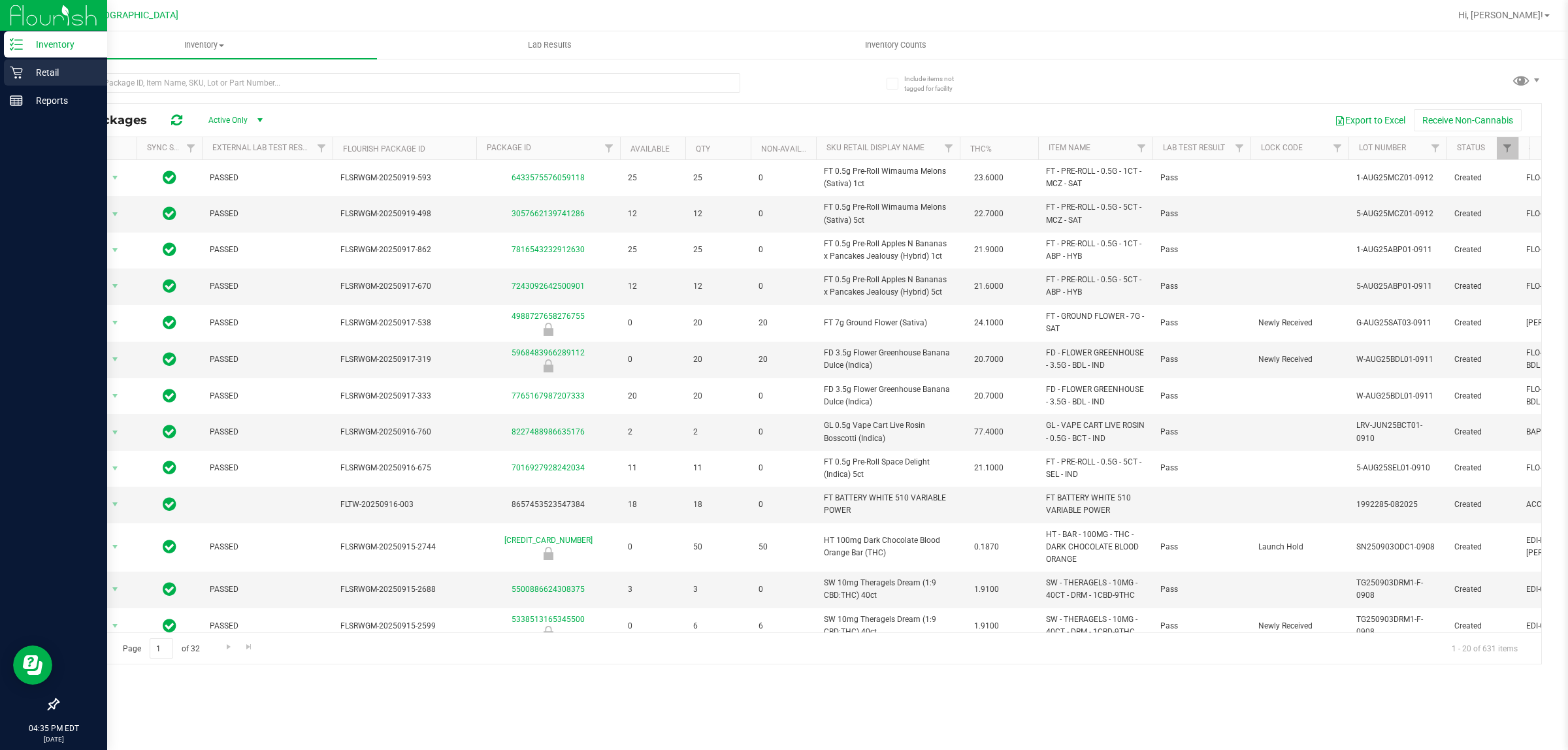
click at [30, 60] on div "Retail" at bounding box center [55, 72] width 103 height 26
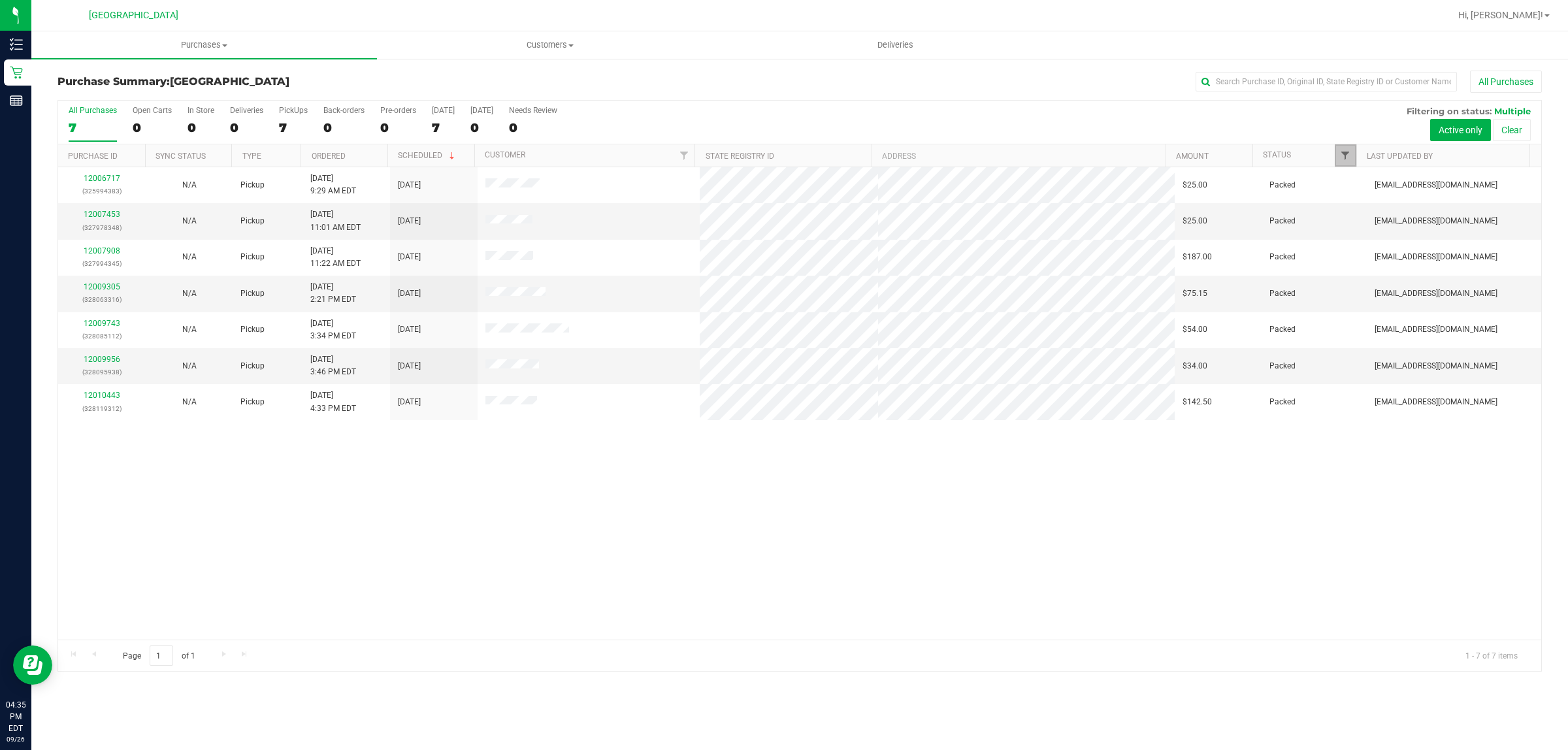
click at [1344, 161] on span "Filter" at bounding box center [1346, 156] width 11 height 11
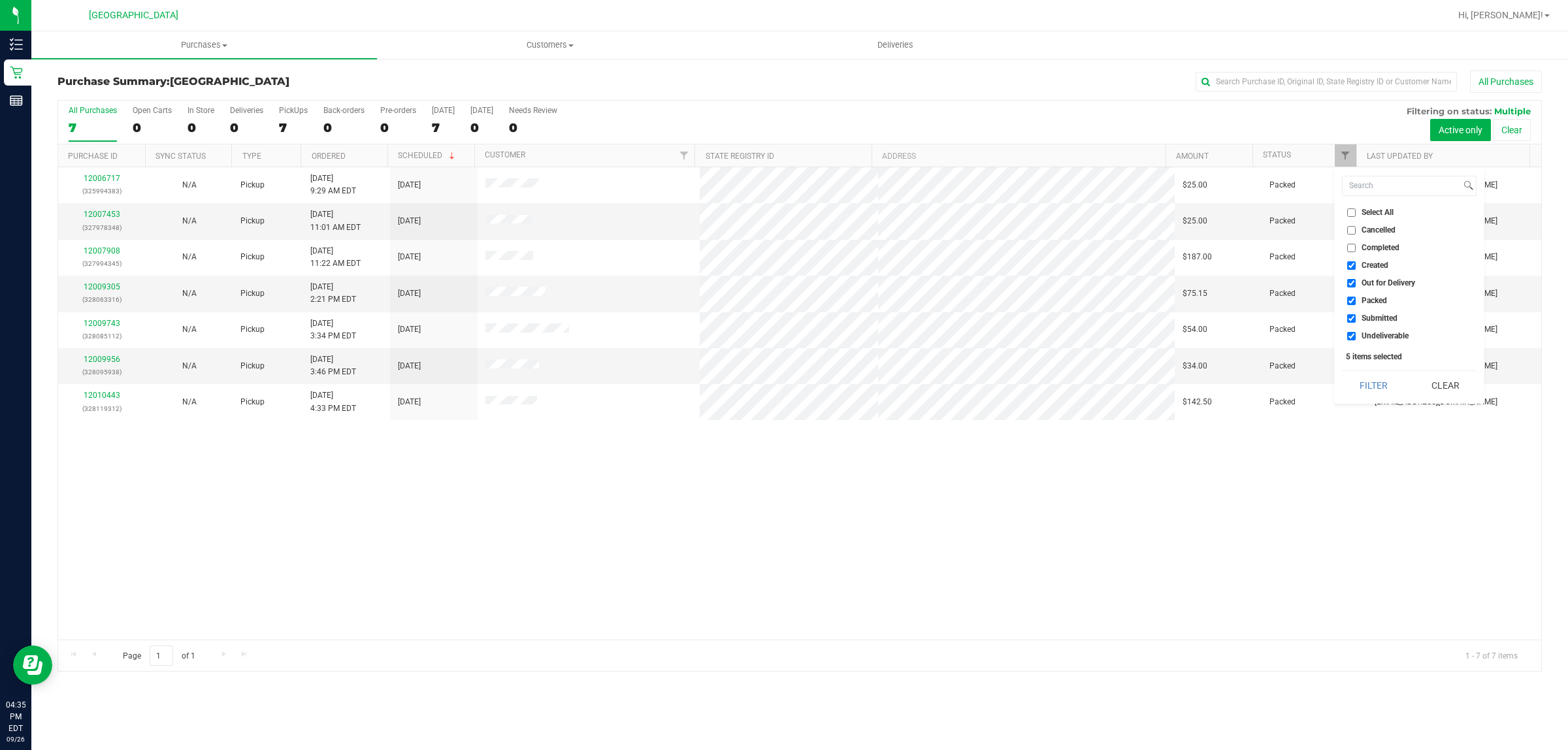
click at [1352, 265] on input "Created" at bounding box center [1351, 265] width 9 height 9
checkbox input "false"
click at [1353, 284] on input "Out for Delivery" at bounding box center [1351, 283] width 9 height 9
checkbox input "false"
click at [1351, 298] on input "Packed" at bounding box center [1351, 300] width 9 height 9
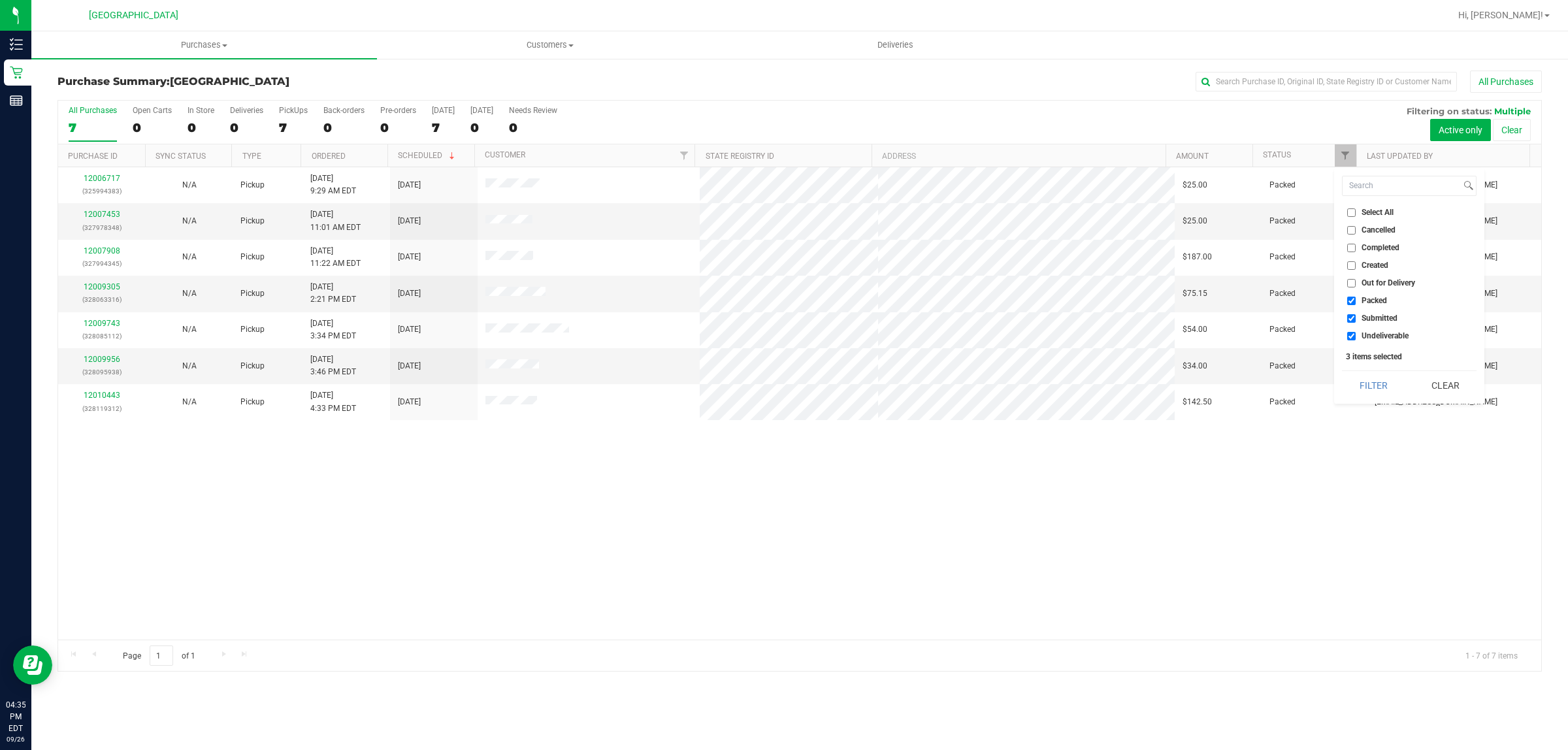
checkbox input "false"
click at [1350, 334] on input "Undeliverable" at bounding box center [1351, 336] width 9 height 9
checkbox input "false"
click at [1381, 386] on button "Filter" at bounding box center [1373, 385] width 63 height 29
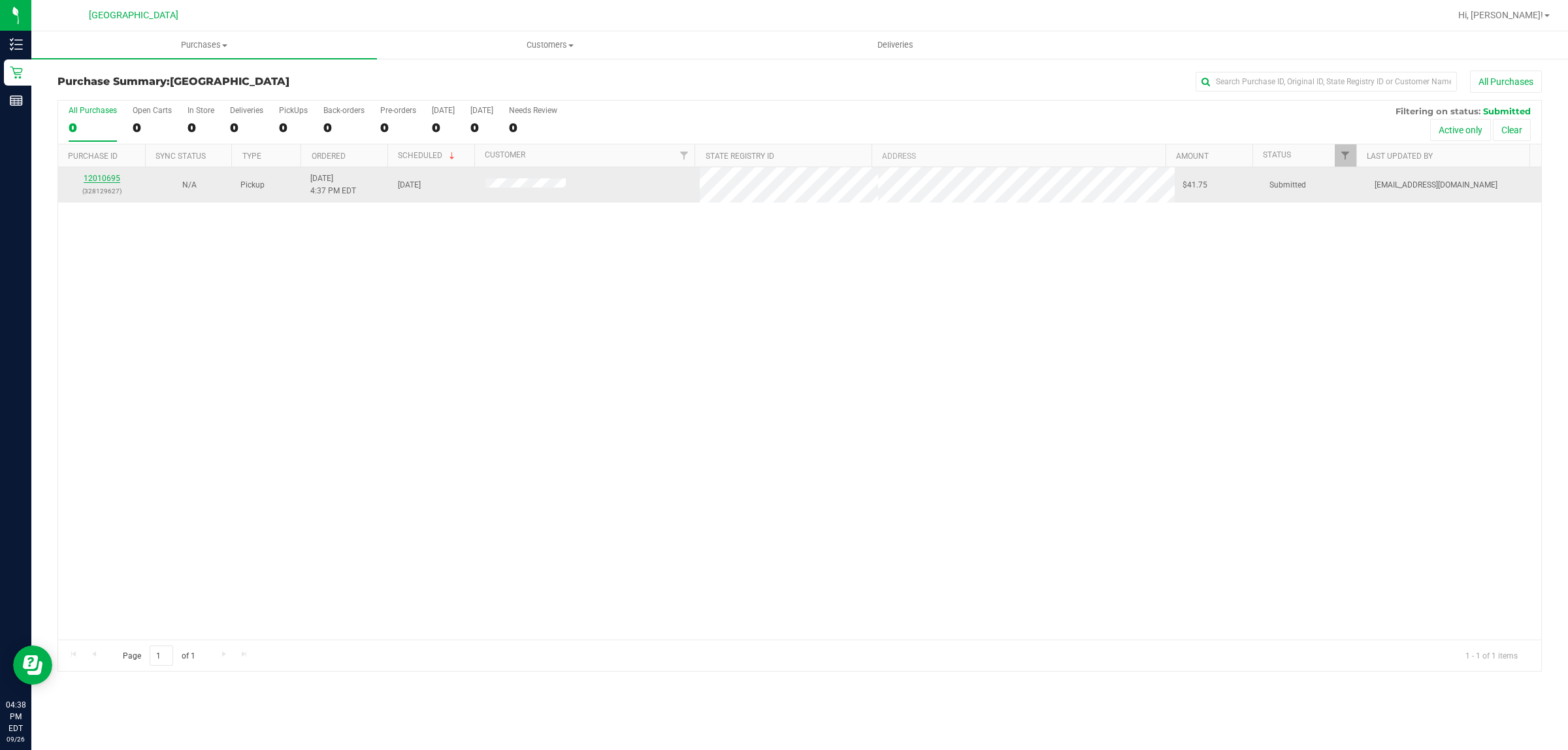
click at [101, 181] on link "12010695" at bounding box center [102, 179] width 37 height 9
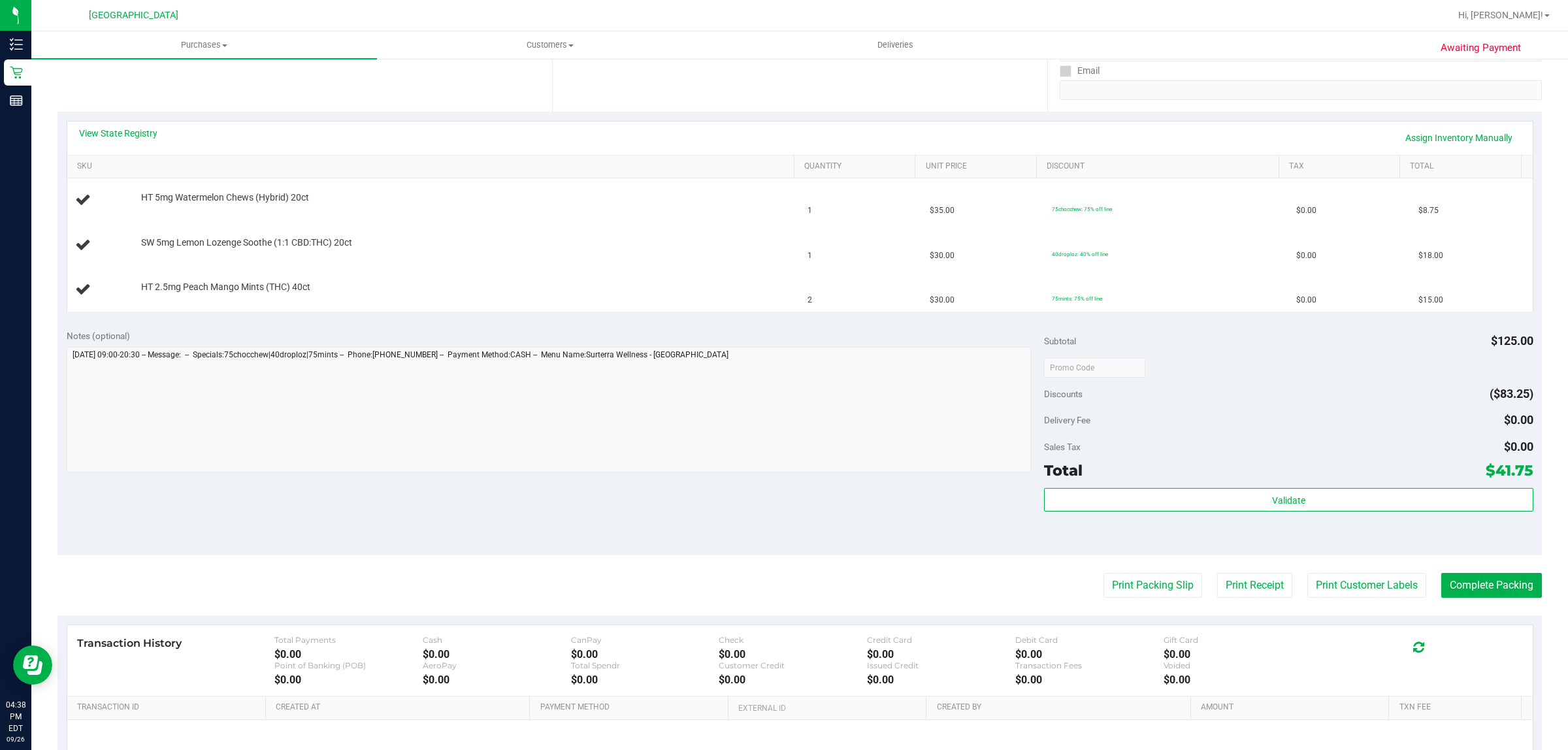
scroll to position [245, 0]
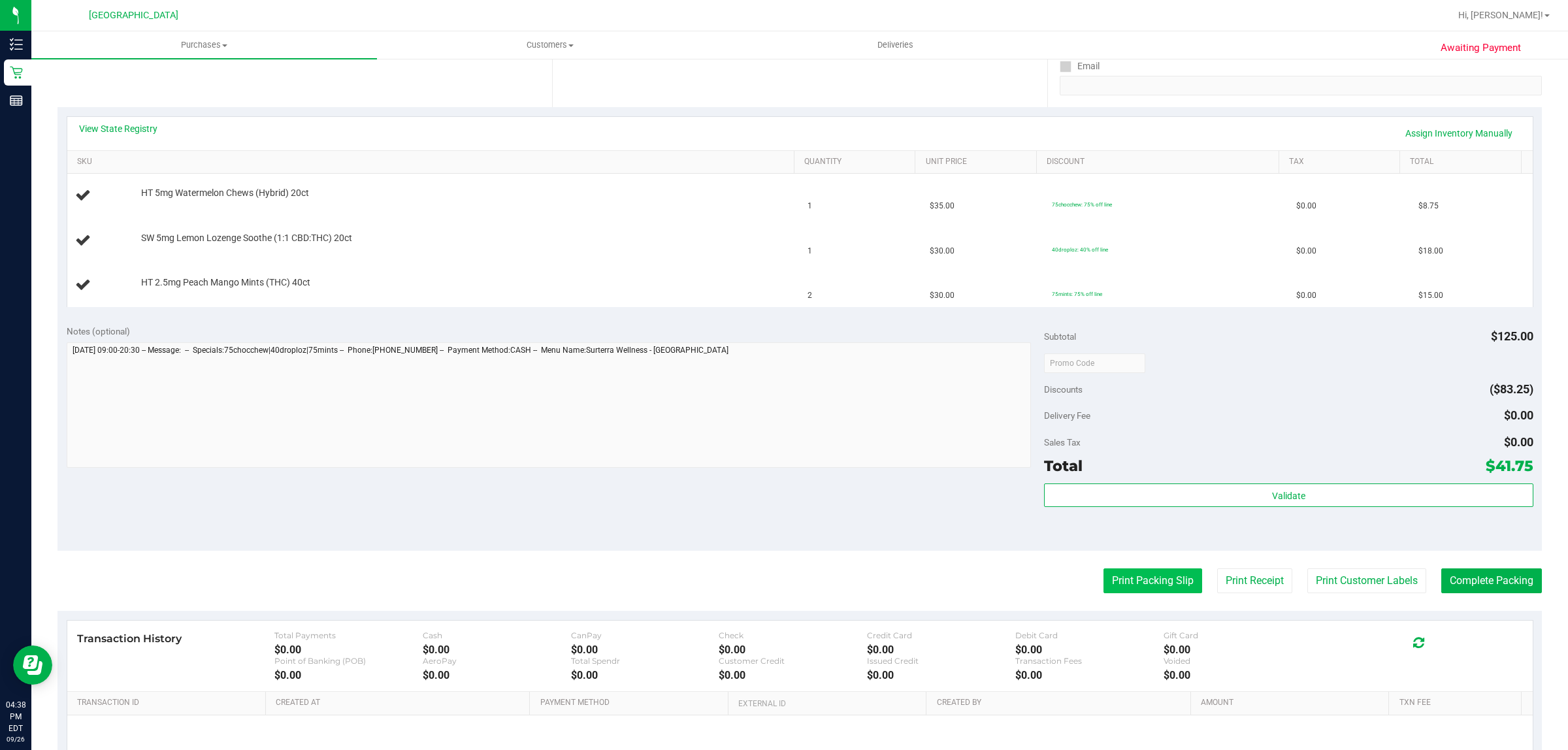
click at [1134, 579] on button "Print Packing Slip" at bounding box center [1153, 580] width 99 height 25
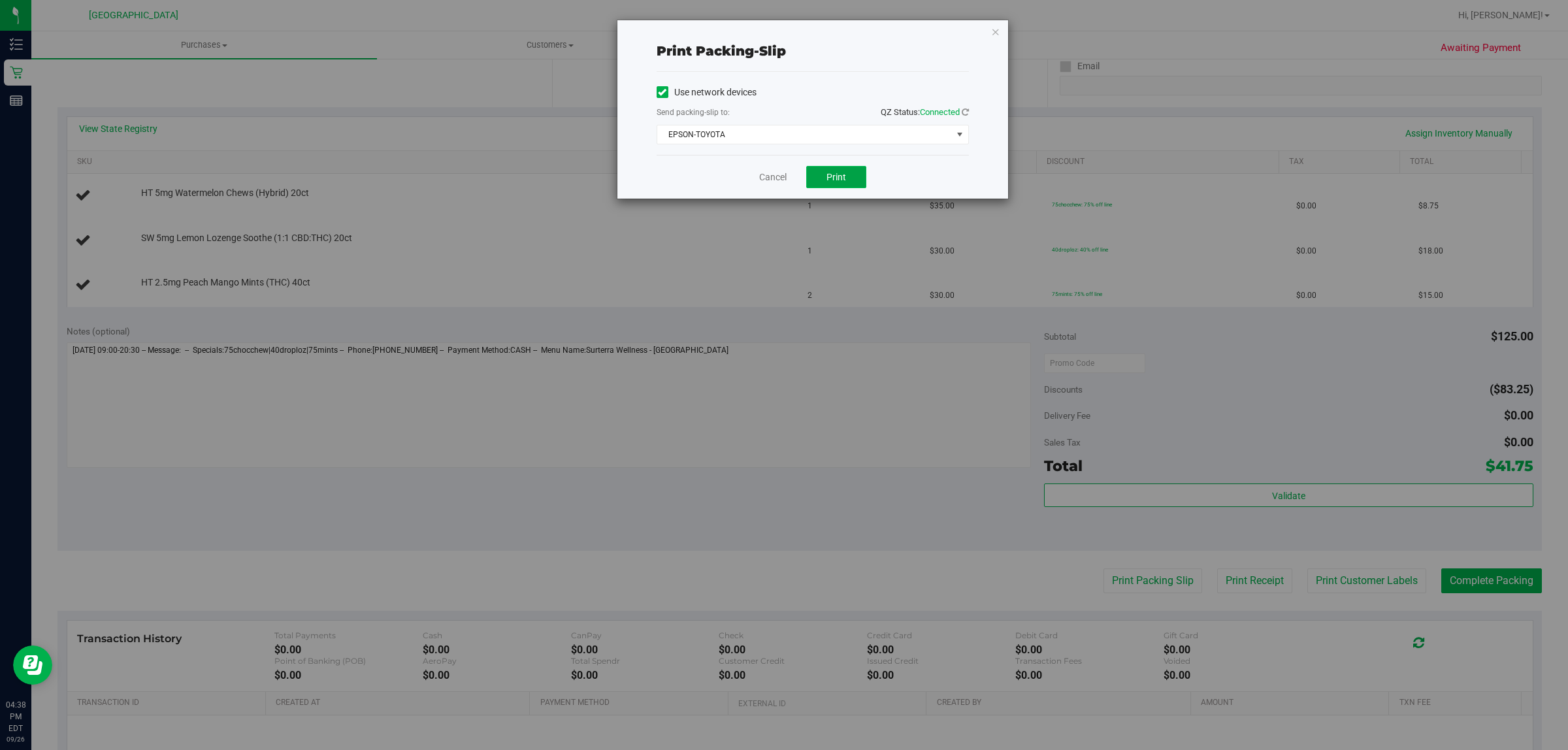
click at [827, 185] on button "Print" at bounding box center [836, 177] width 60 height 22
click at [765, 177] on link "Cancel" at bounding box center [773, 177] width 27 height 14
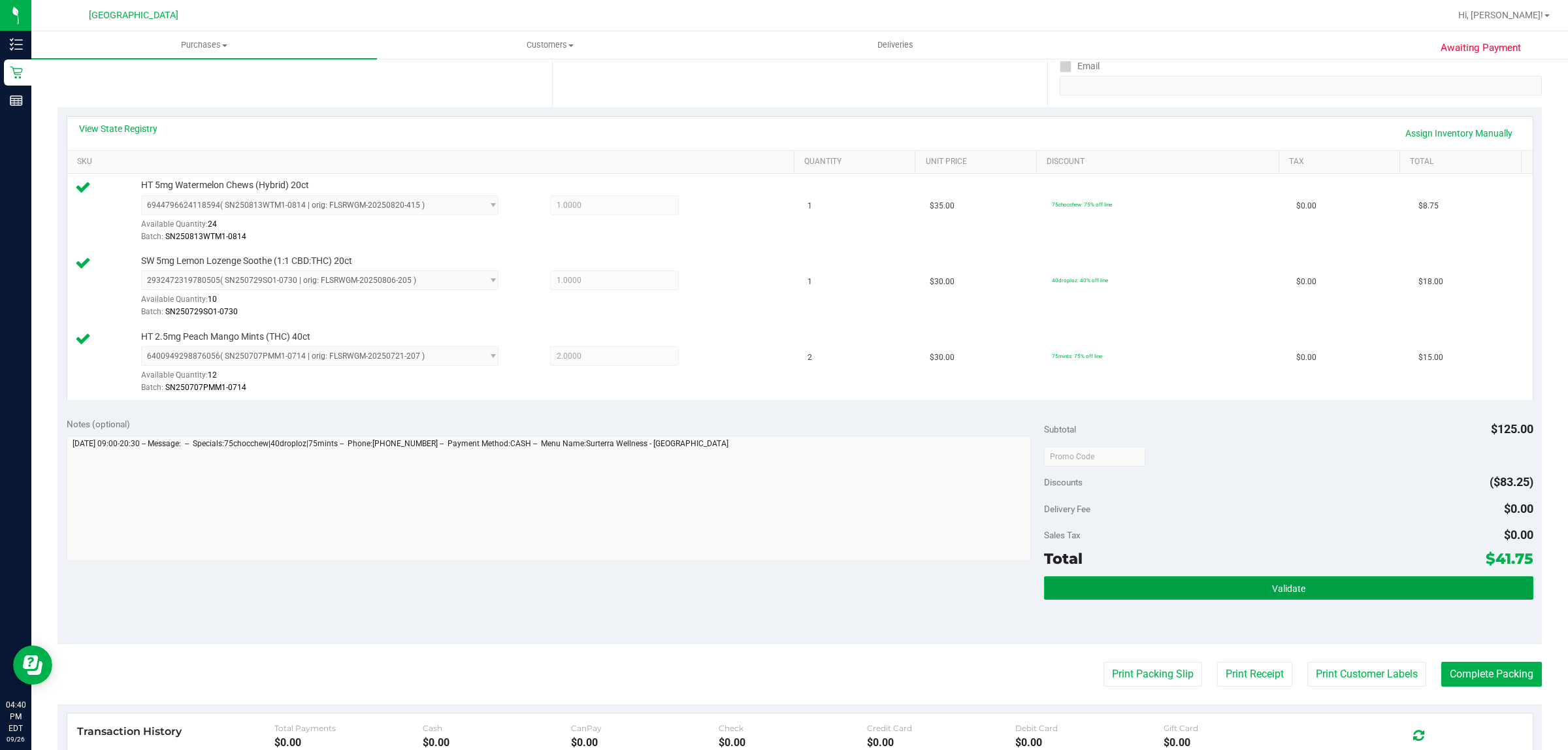
click at [1273, 586] on span "Validate" at bounding box center [1289, 589] width 33 height 11
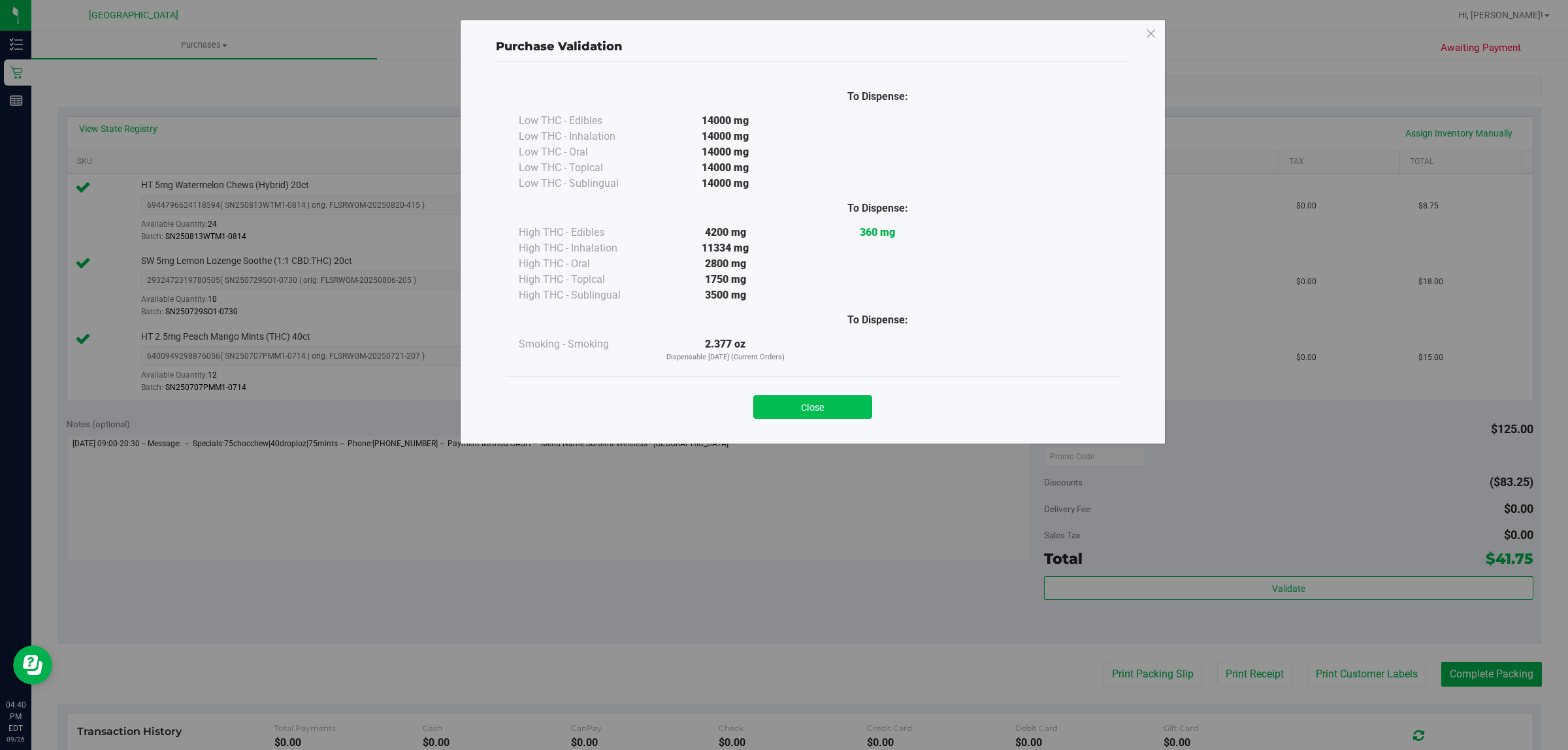
click at [836, 407] on button "Close" at bounding box center [813, 406] width 119 height 23
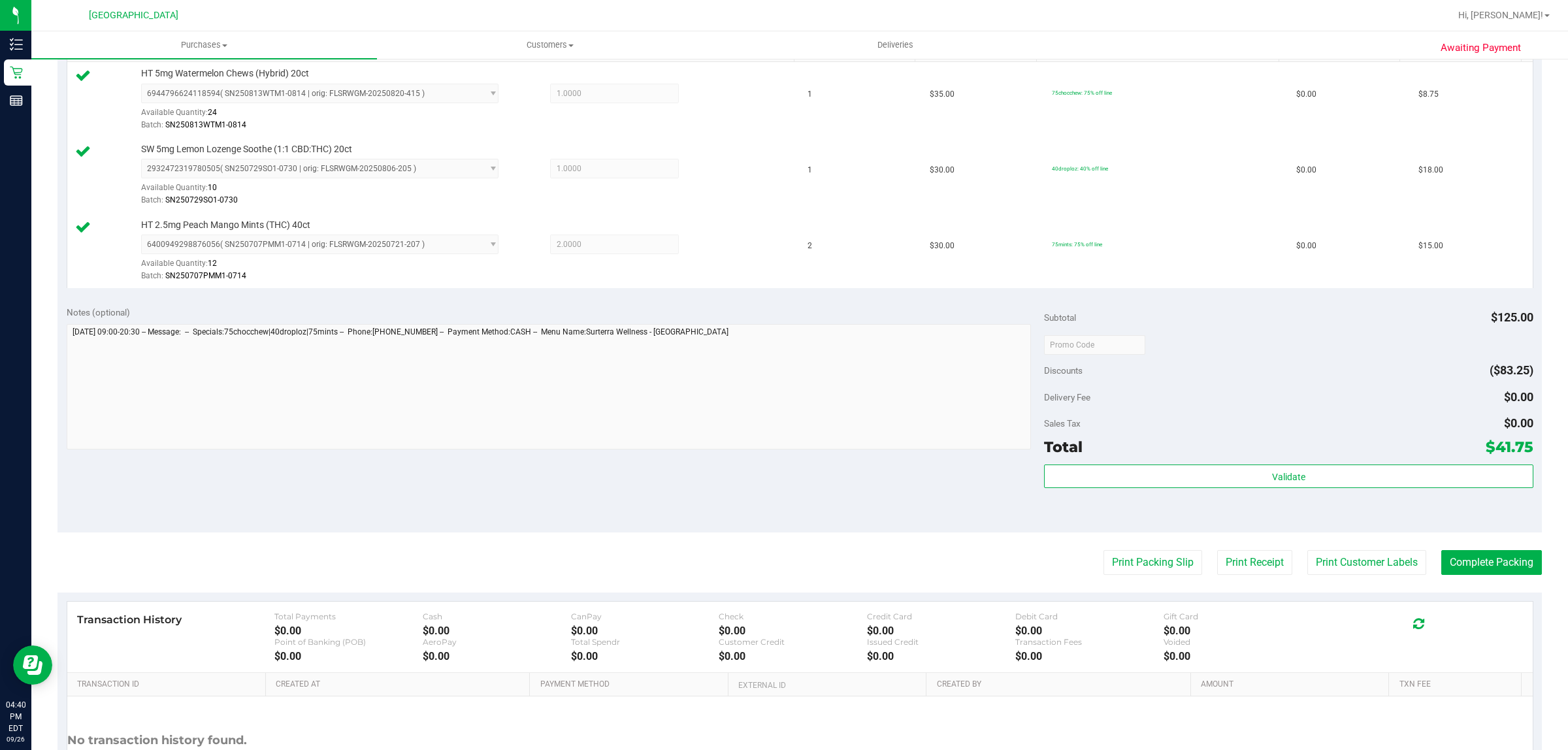
scroll to position [469, 0]
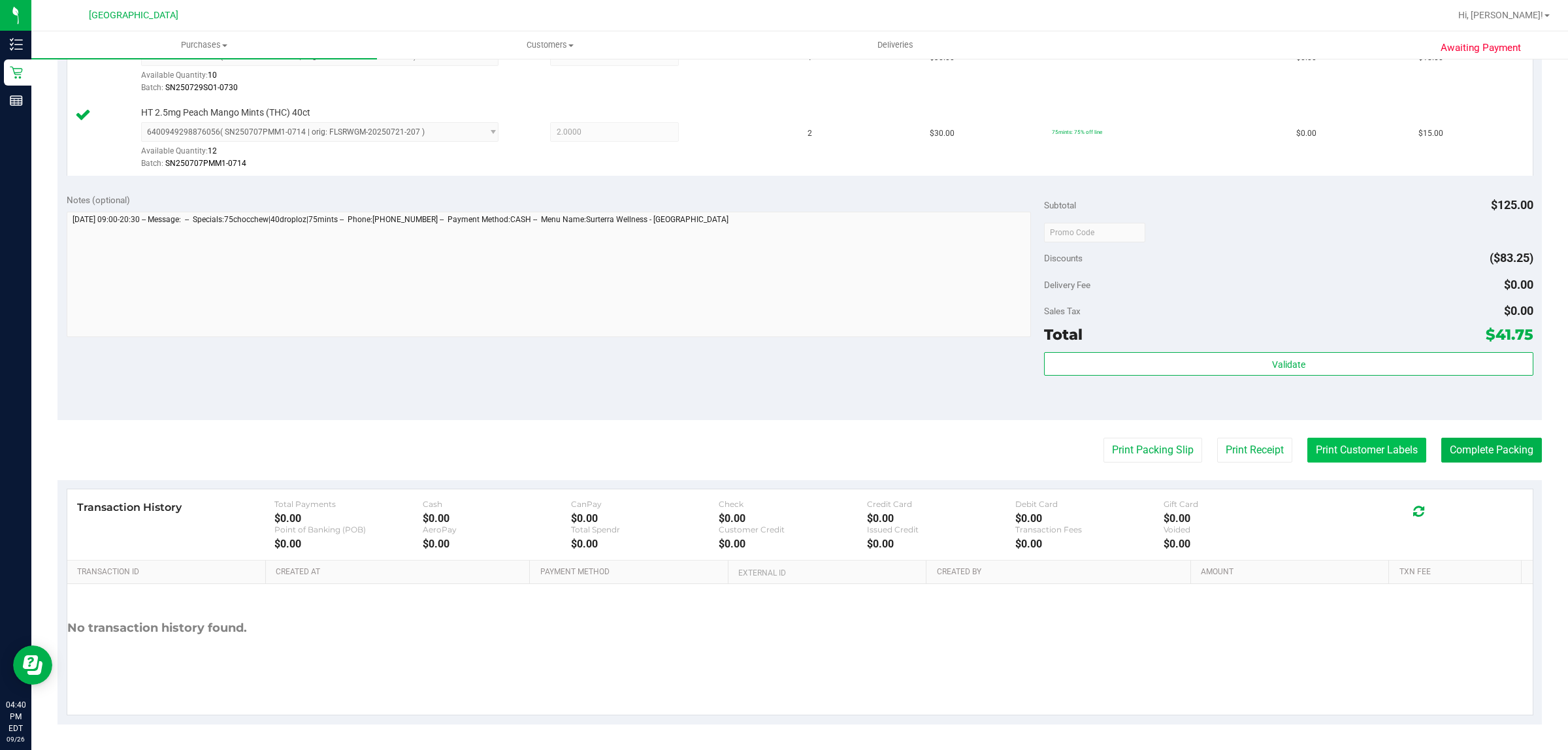
click at [1332, 446] on button "Print Customer Labels" at bounding box center [1367, 450] width 119 height 25
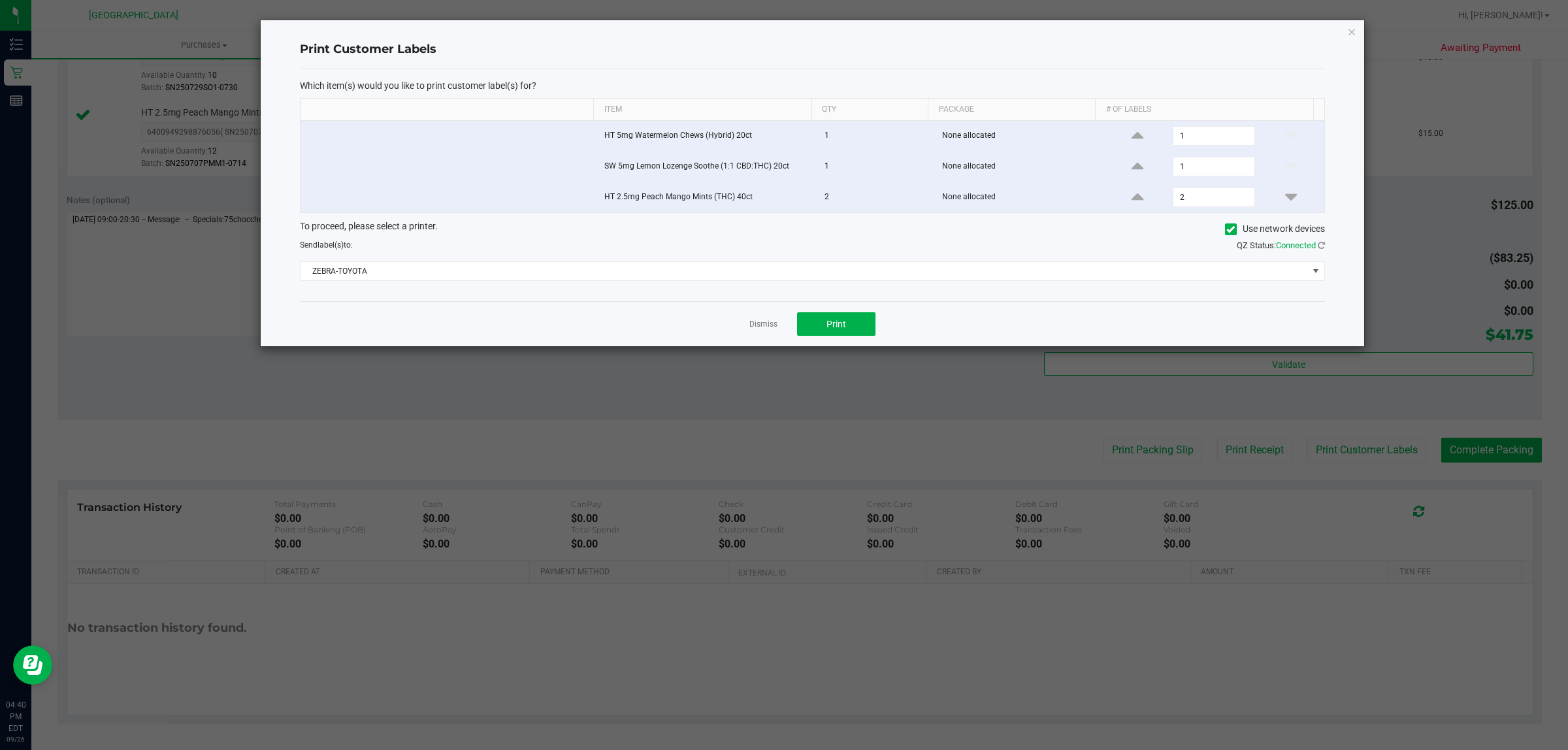
click at [844, 314] on div "Dismiss Print" at bounding box center [812, 324] width 1025 height 45
click at [851, 334] on button "Print" at bounding box center [837, 324] width 79 height 23
click at [756, 324] on link "Dismiss" at bounding box center [763, 324] width 28 height 11
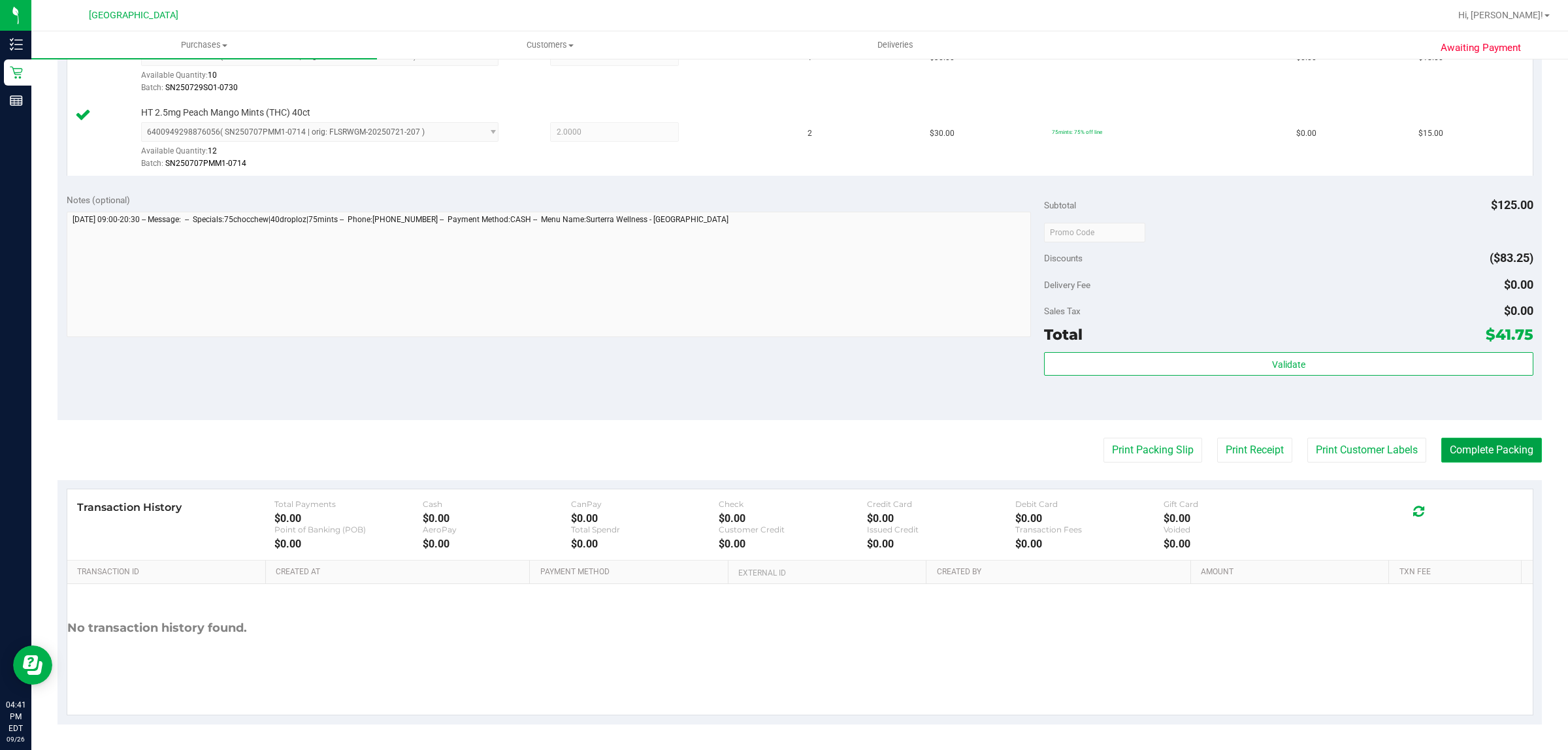
click at [1487, 442] on button "Complete Packing" at bounding box center [1491, 450] width 101 height 25
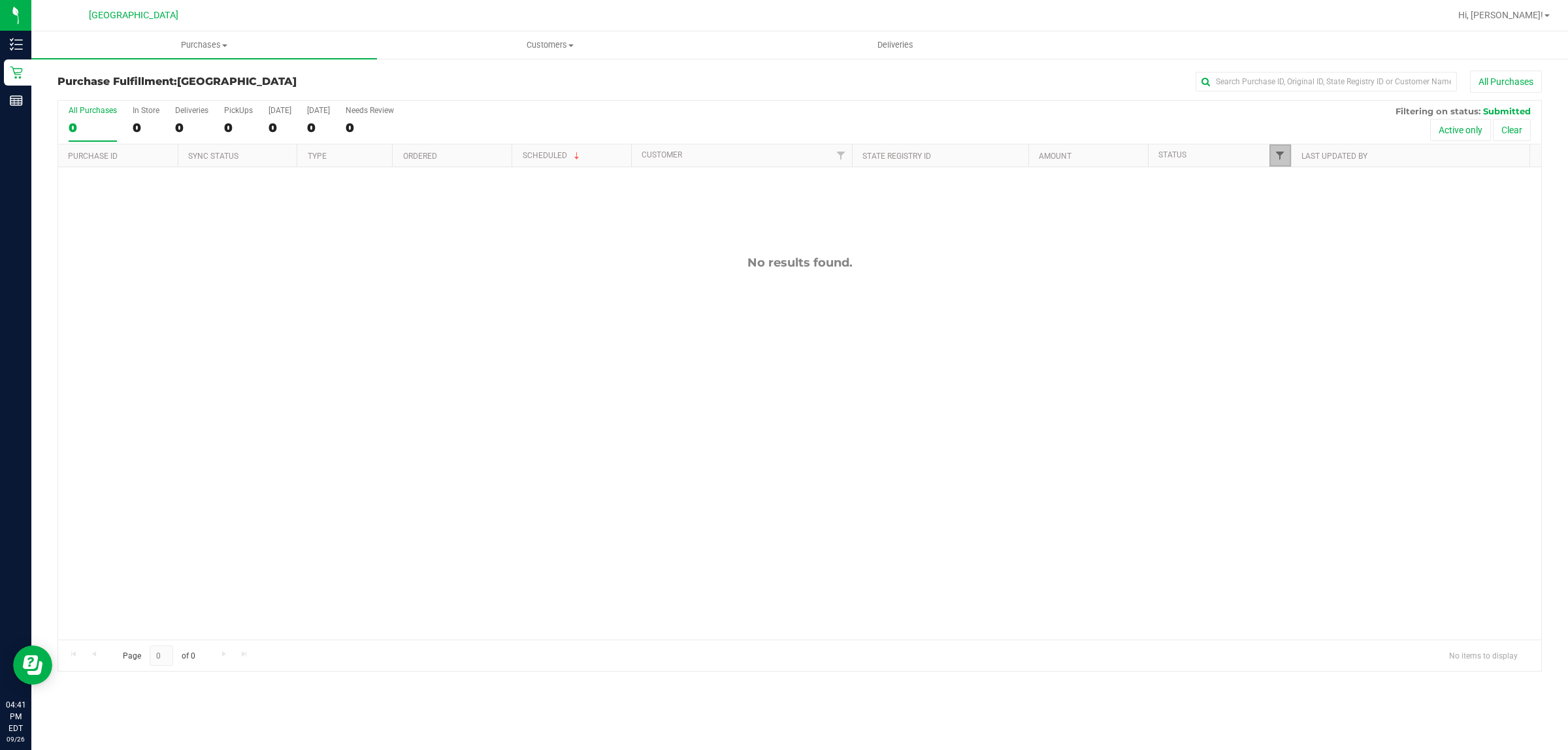
click at [1275, 153] on span "Filter" at bounding box center [1280, 156] width 11 height 11
click at [1287, 301] on input "Packed" at bounding box center [1286, 300] width 9 height 9
checkbox input "true"
click at [1308, 379] on button "Filter" at bounding box center [1308, 385] width 63 height 29
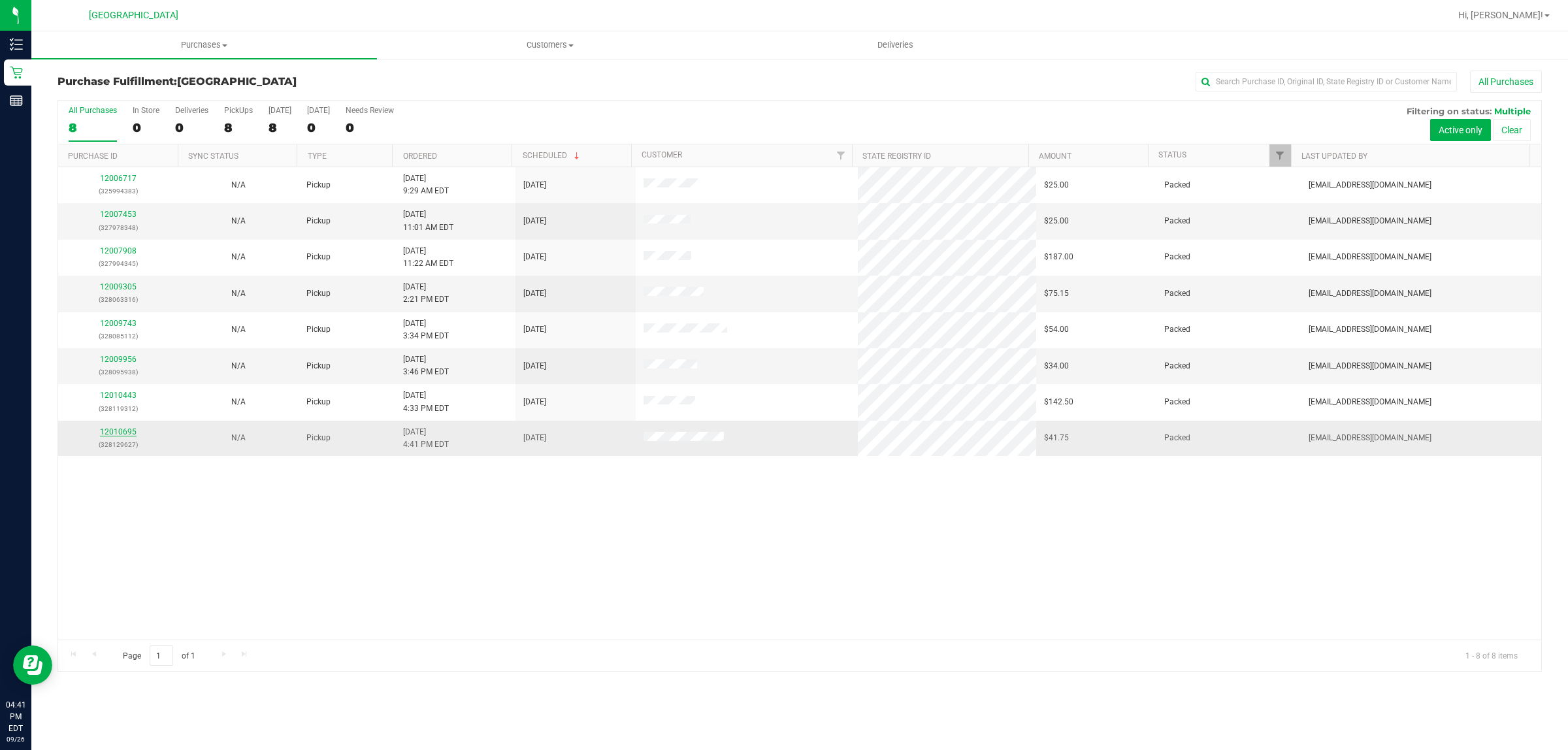
click at [113, 434] on link "12010695" at bounding box center [118, 432] width 37 height 9
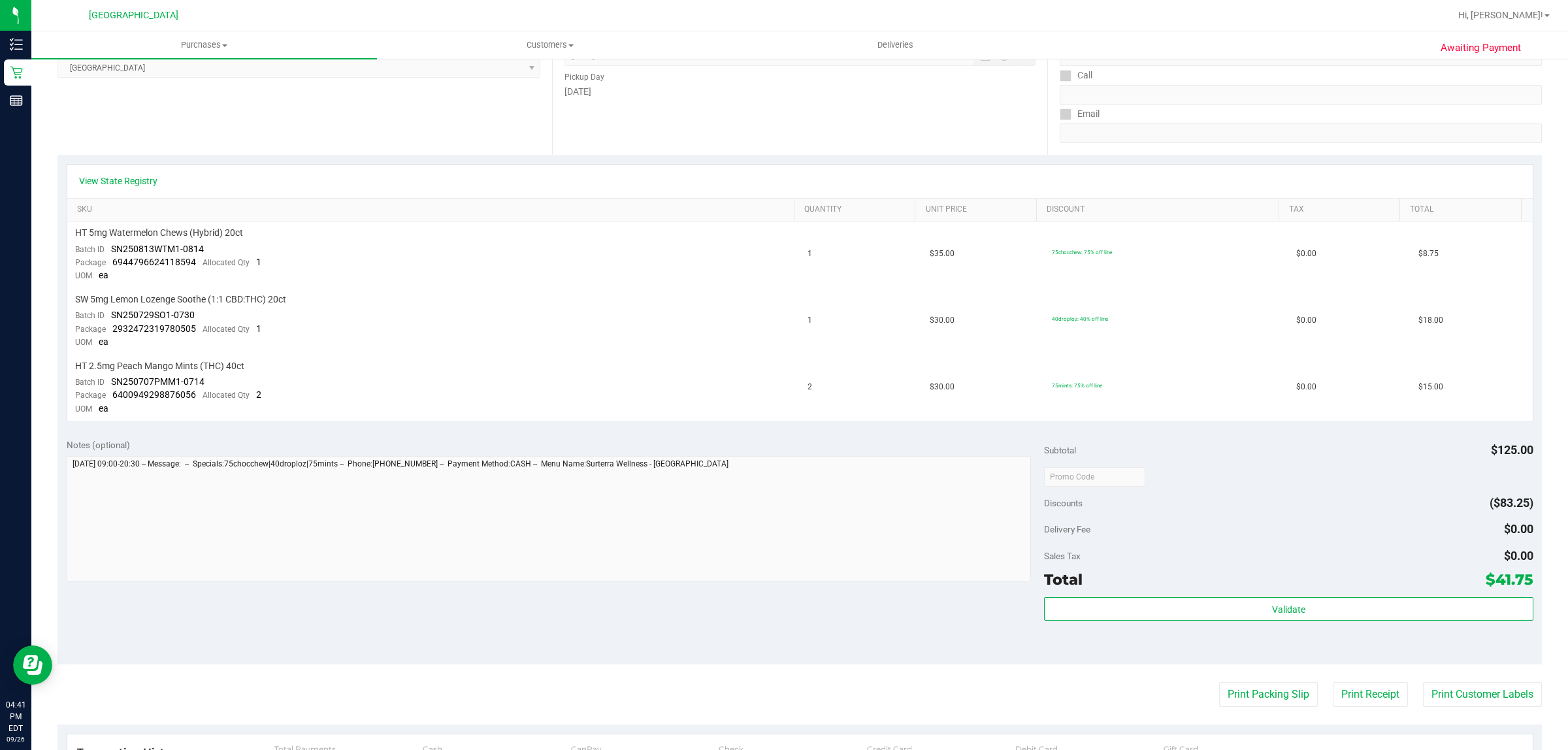
scroll to position [408, 0]
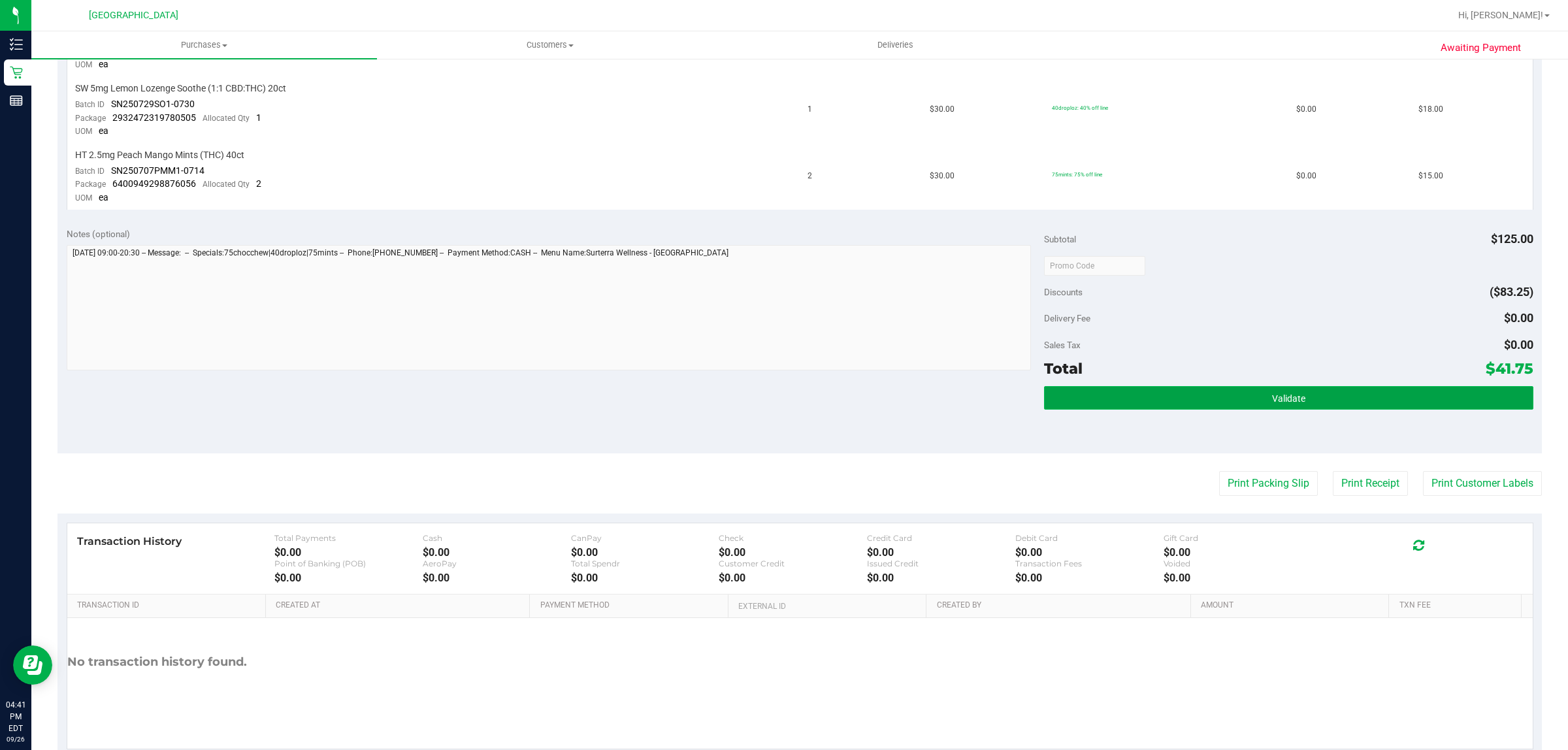
click at [1318, 400] on button "Validate" at bounding box center [1288, 398] width 489 height 23
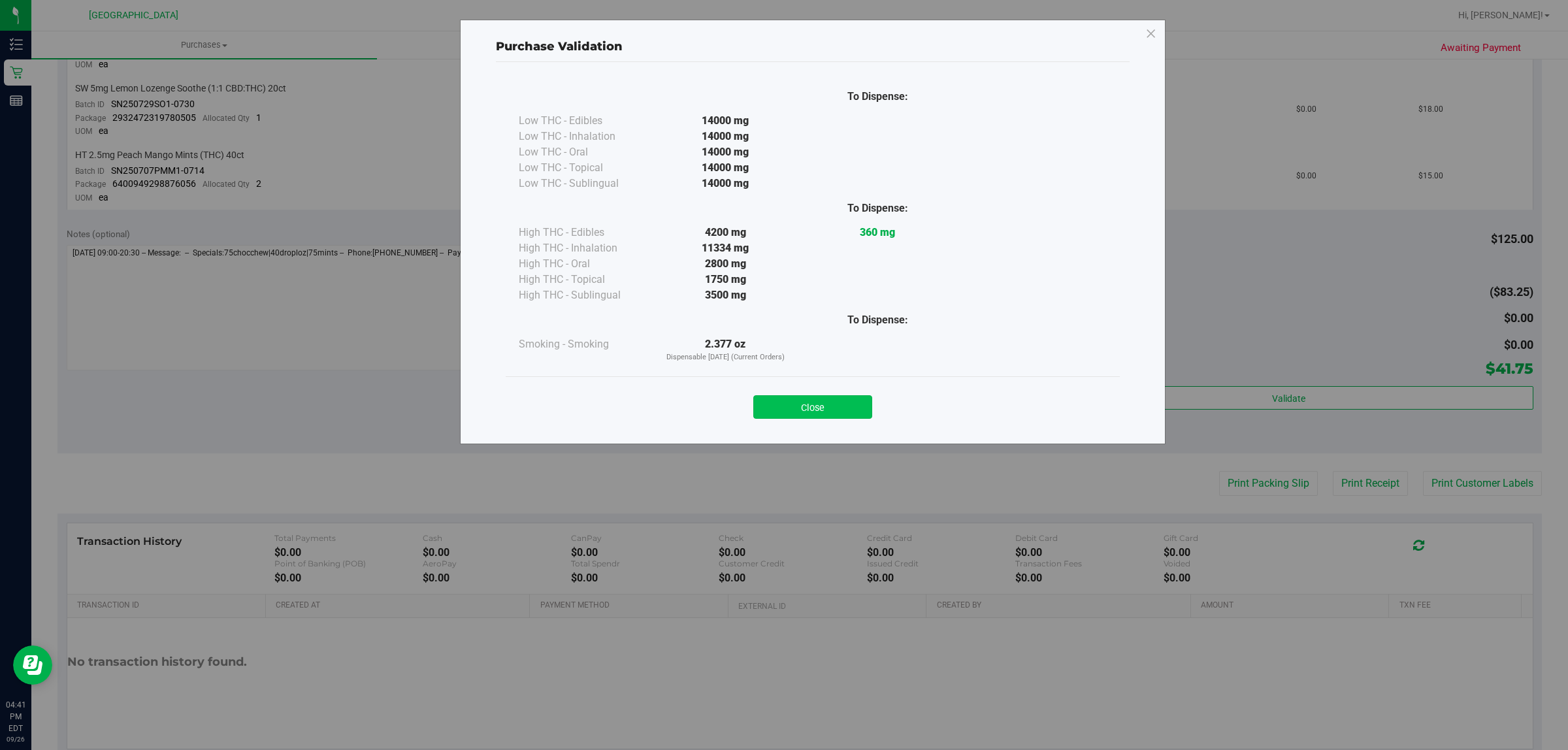
click at [853, 418] on button "Close" at bounding box center [813, 406] width 119 height 23
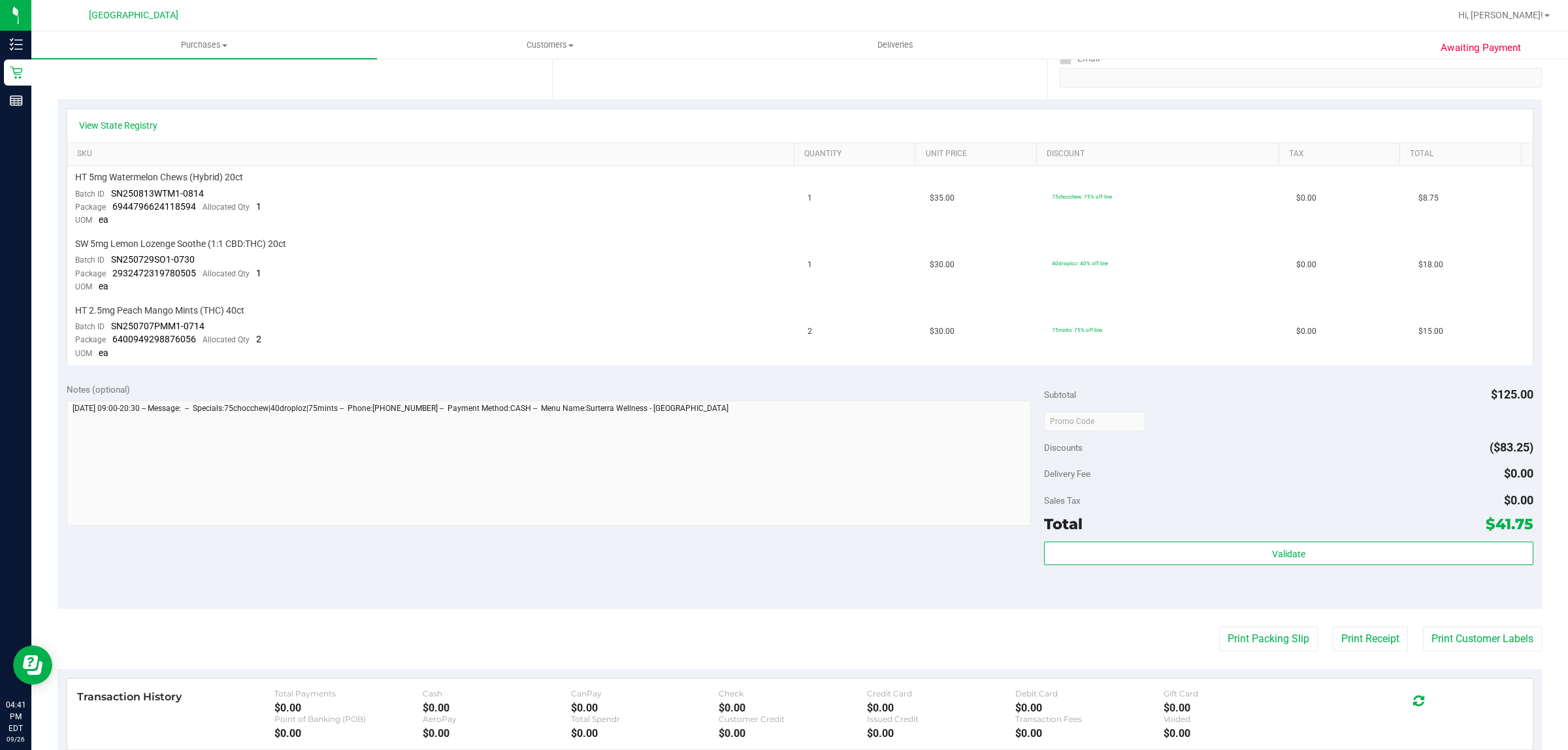
scroll to position [0, 0]
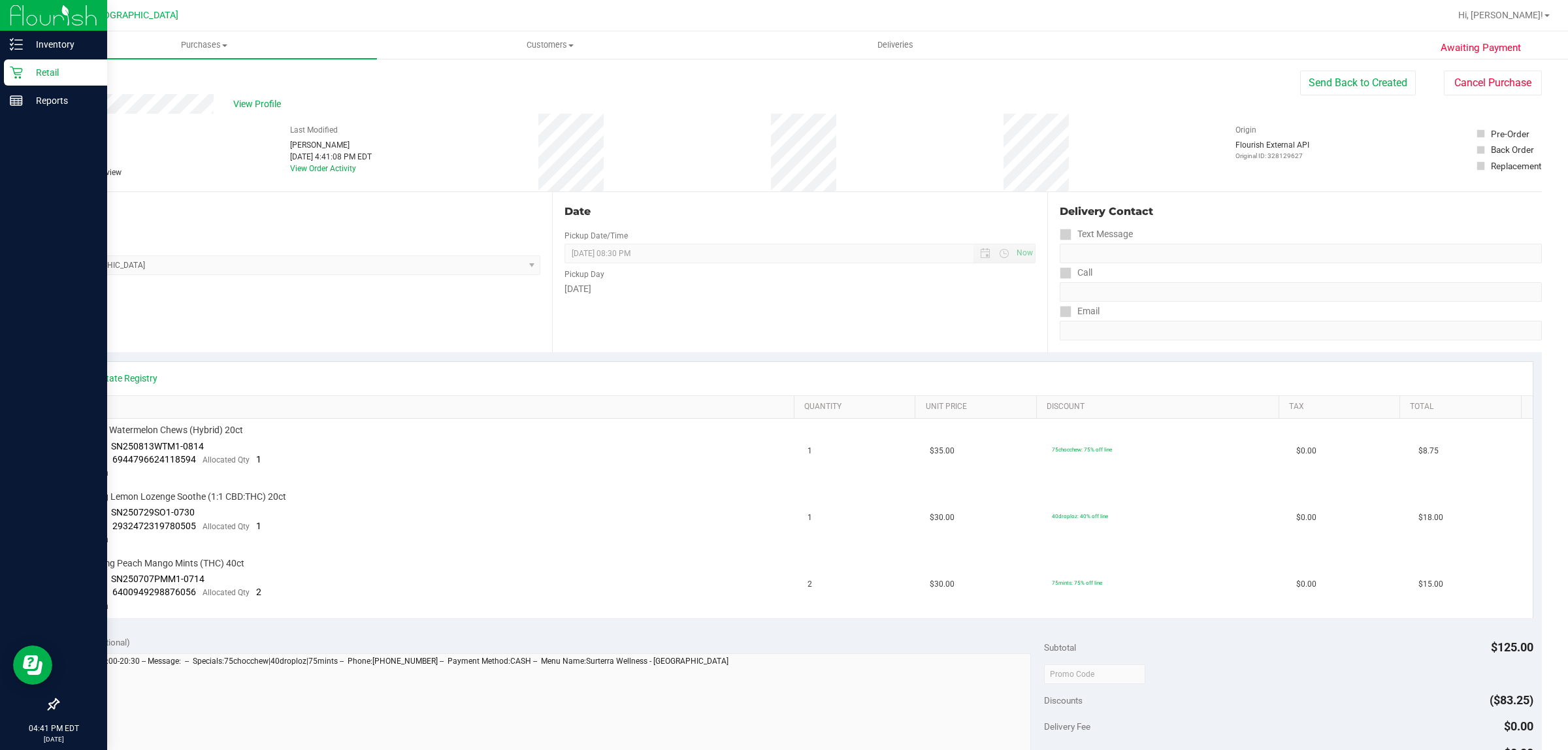
click at [19, 73] on icon at bounding box center [17, 73] width 13 height 13
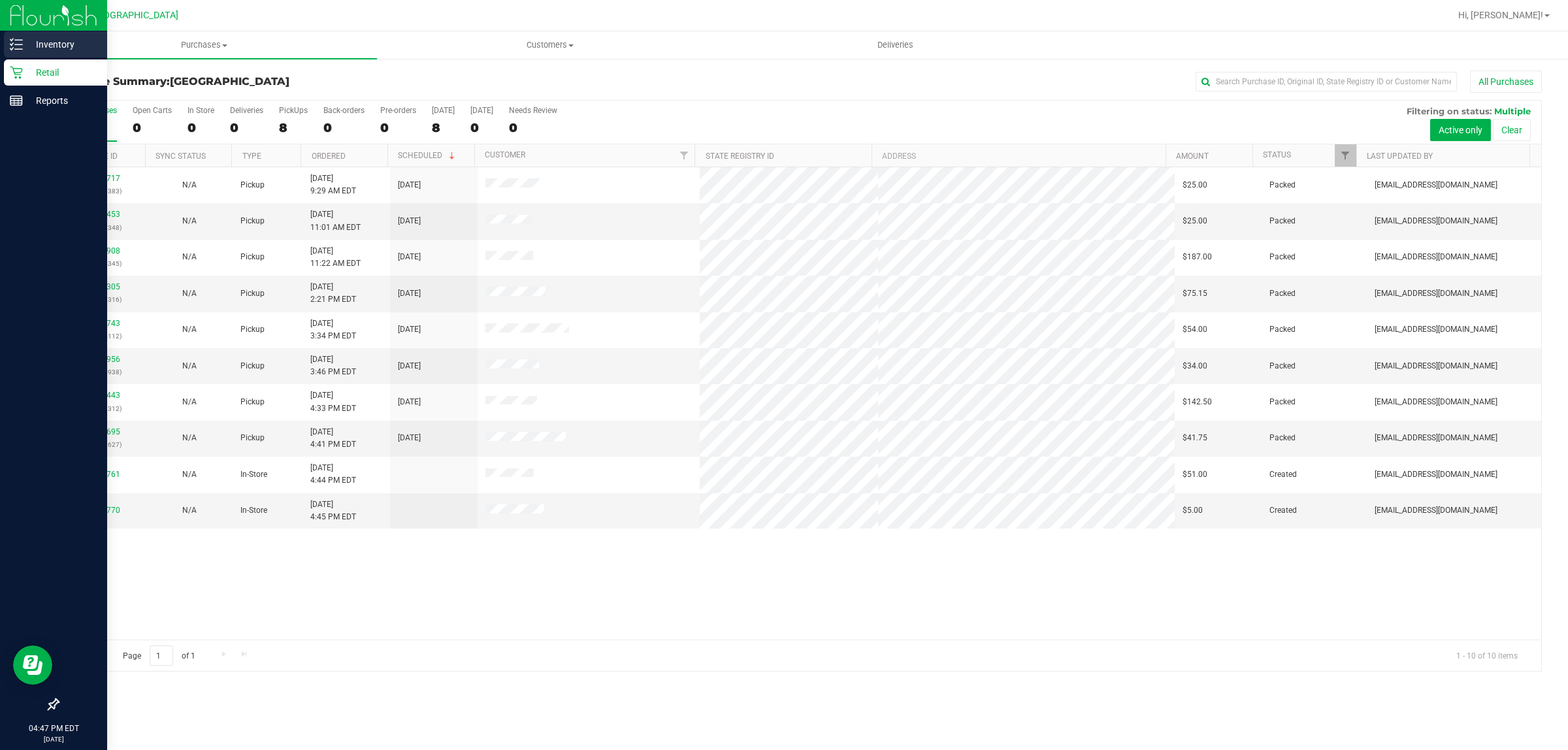
click at [67, 41] on p "Inventory" at bounding box center [62, 45] width 79 height 16
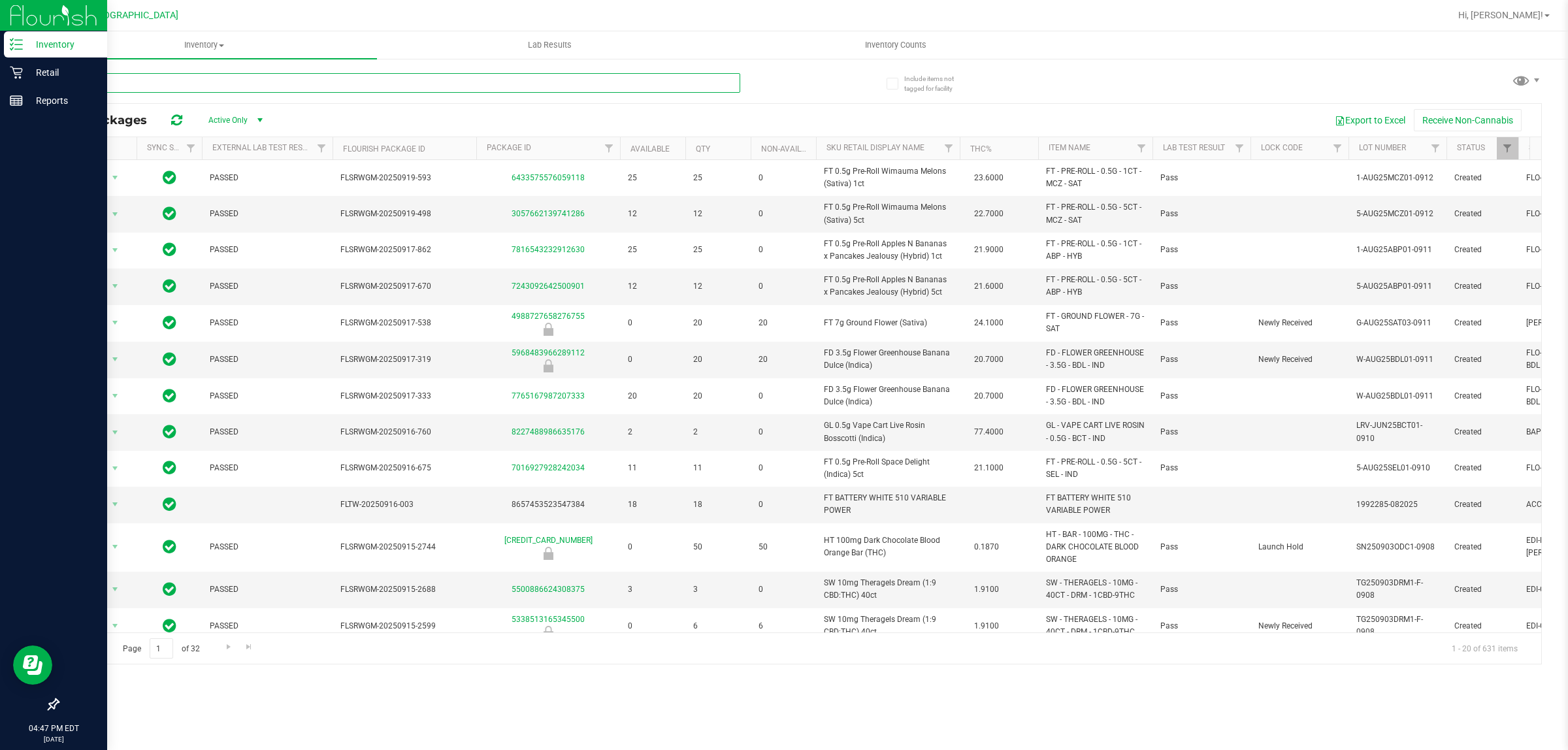
click at [242, 83] on input "text" at bounding box center [398, 83] width 683 height 19
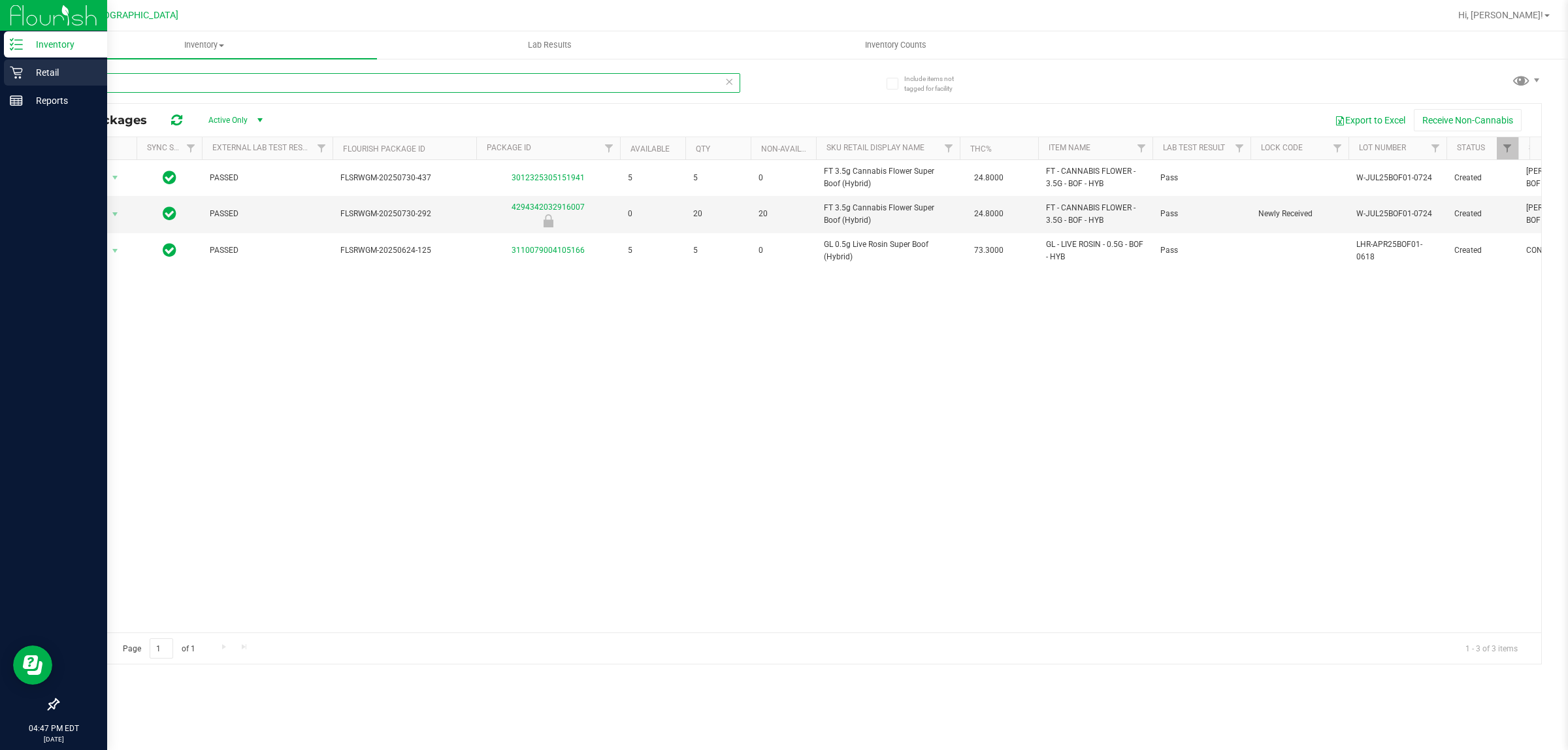
type input "super b"
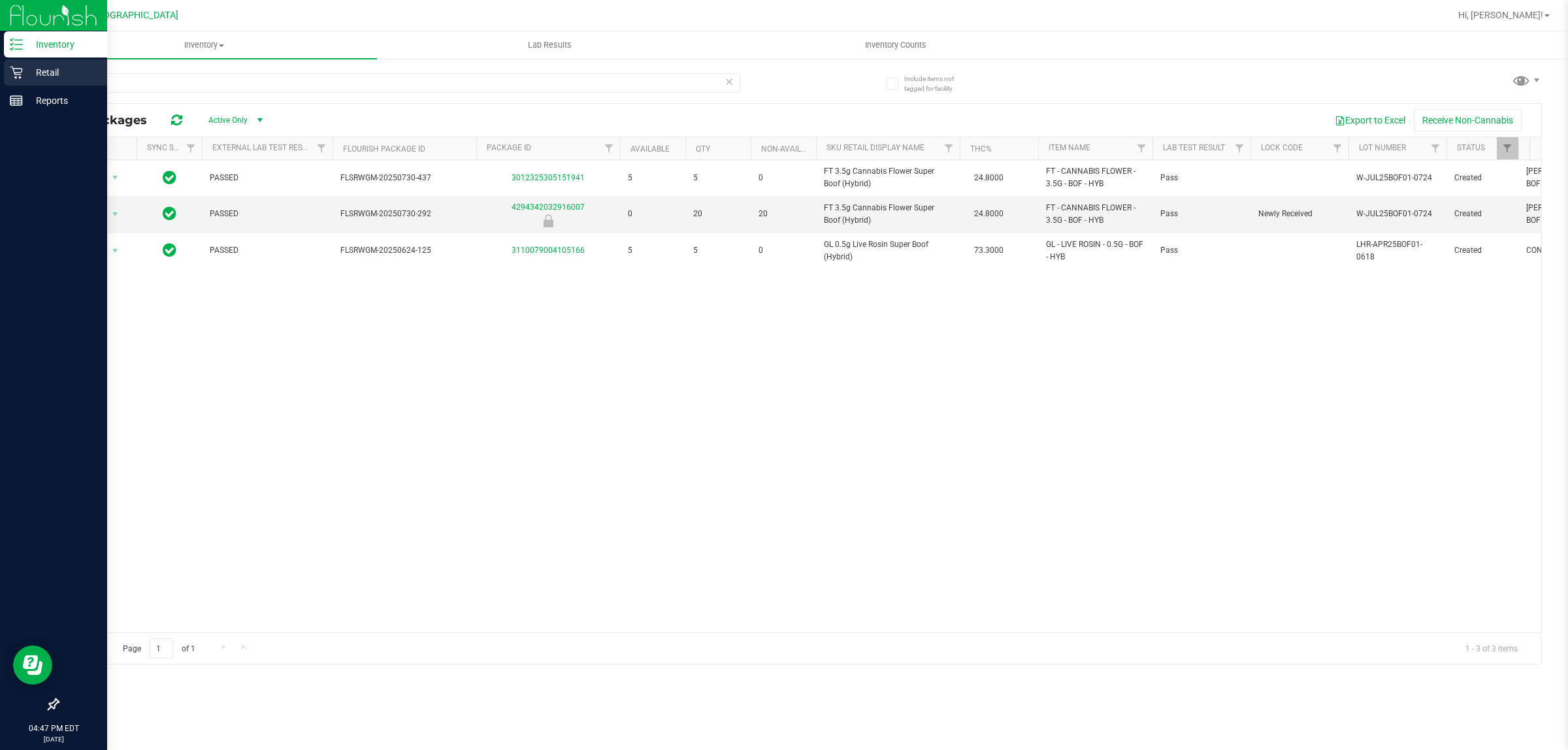
click at [43, 71] on p "Retail" at bounding box center [62, 73] width 79 height 16
